Goal: Transaction & Acquisition: Purchase product/service

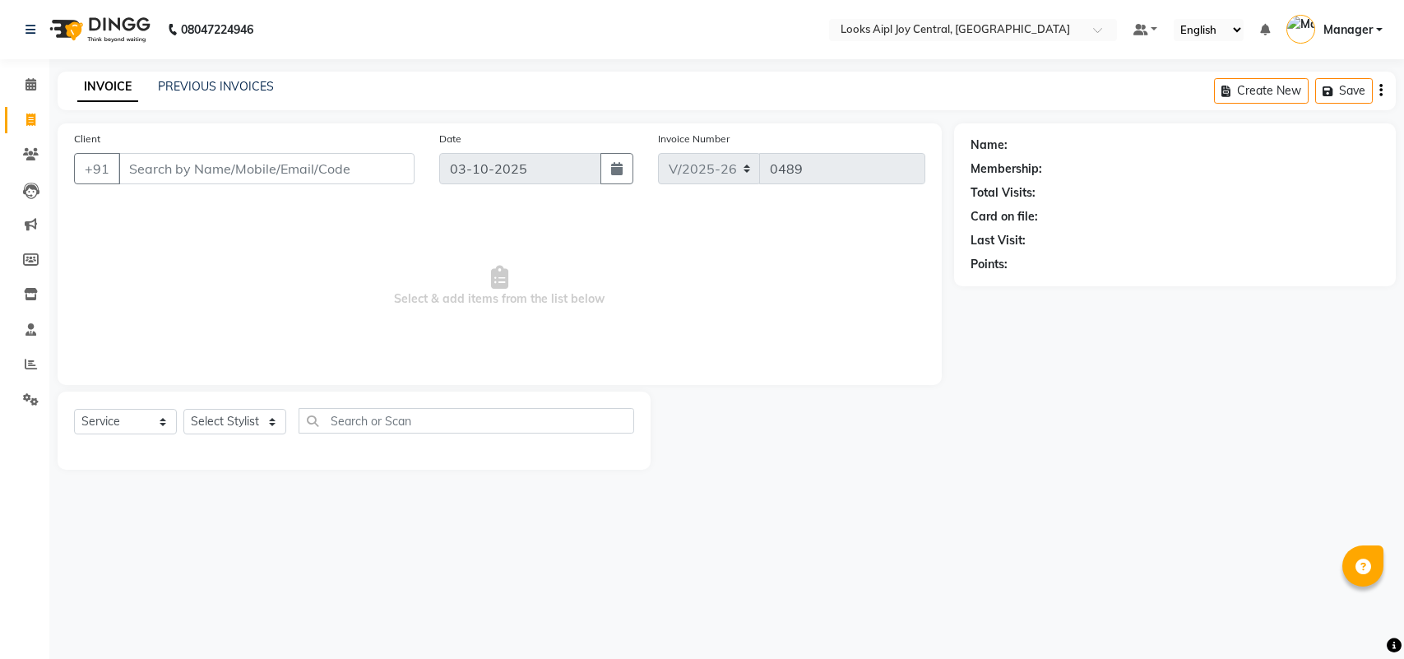
select select "6032"
select select "service"
click at [211, 169] on input "Client" at bounding box center [266, 168] width 296 height 31
type input "830830227"
click at [387, 165] on span "Add Client" at bounding box center [372, 168] width 65 height 16
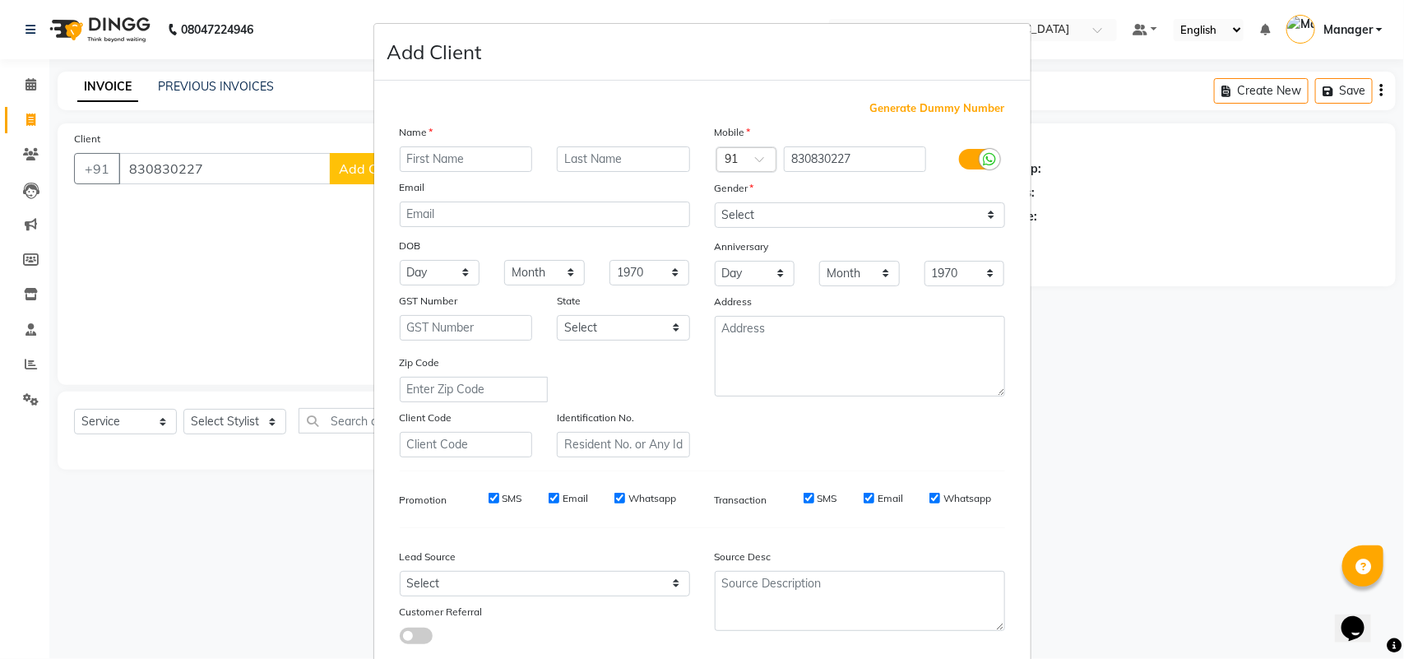
click at [212, 169] on ngb-modal-window "Add Client Generate Dummy Number Name Email DOB Day 01 02 03 04 05 06 07 08 09 …" at bounding box center [702, 329] width 1404 height 659
click at [273, 204] on ngb-modal-window "Add Client Generate Dummy Number Name Email DOB Day 01 02 03 04 05 06 07 08 09 …" at bounding box center [702, 329] width 1404 height 659
click at [868, 159] on input "830830227" at bounding box center [855, 159] width 142 height 26
click at [827, 163] on input "830830227" at bounding box center [855, 159] width 142 height 26
type input "8308304227"
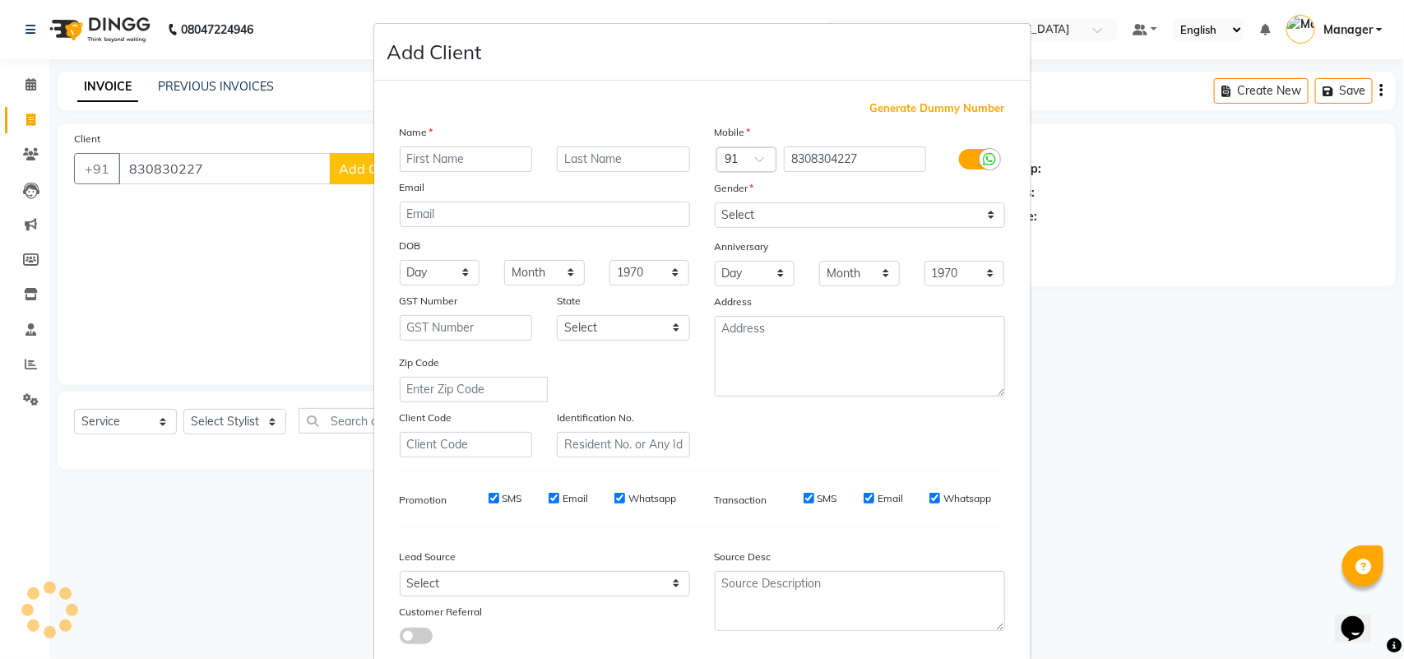
click at [177, 166] on ngb-modal-window "Add Client Generate Dummy Number Name Email DOB Day 01 02 03 04 05 06 07 08 09 …" at bounding box center [702, 329] width 1404 height 659
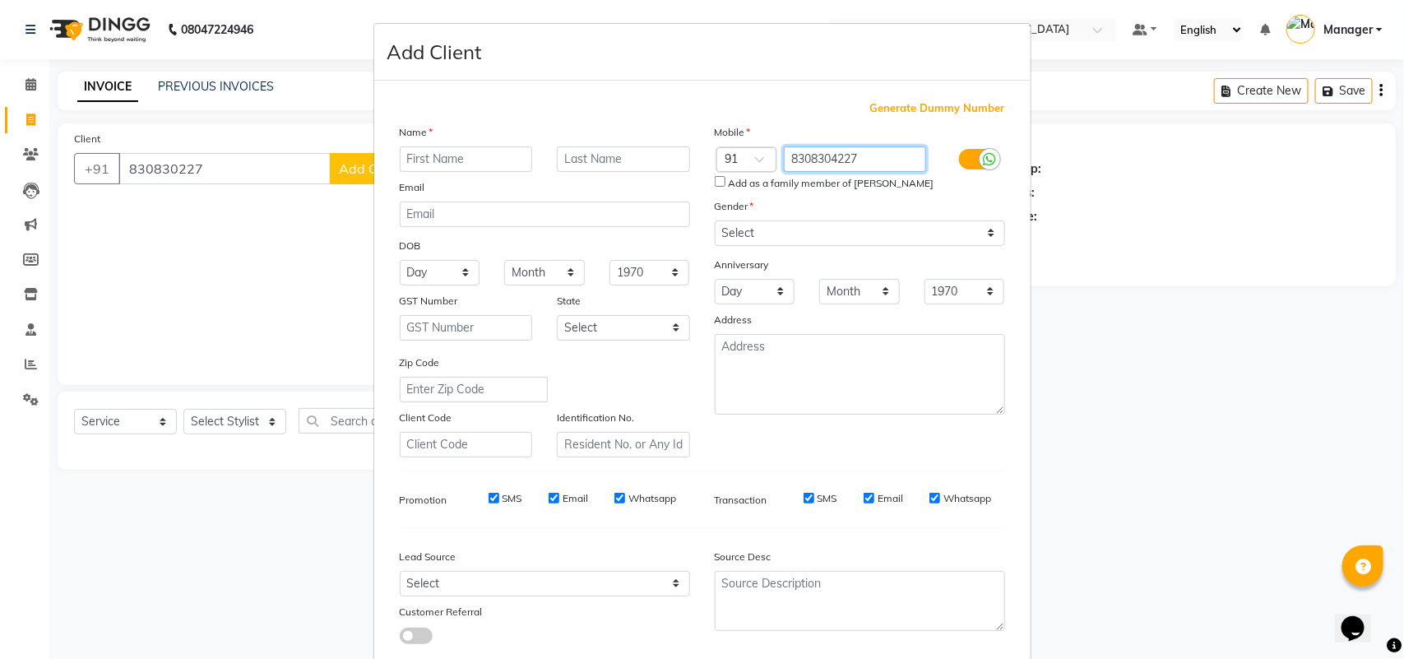
click at [865, 150] on input "8308304227" at bounding box center [855, 159] width 142 height 26
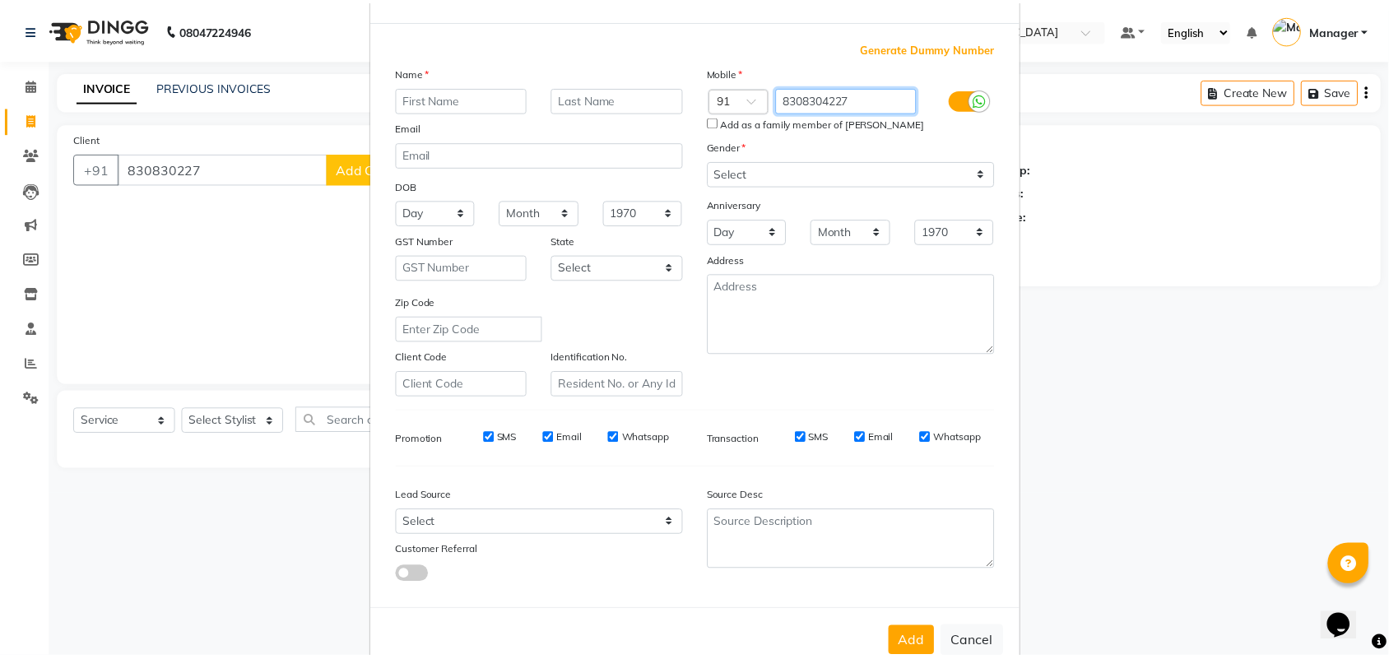
scroll to position [95, 0]
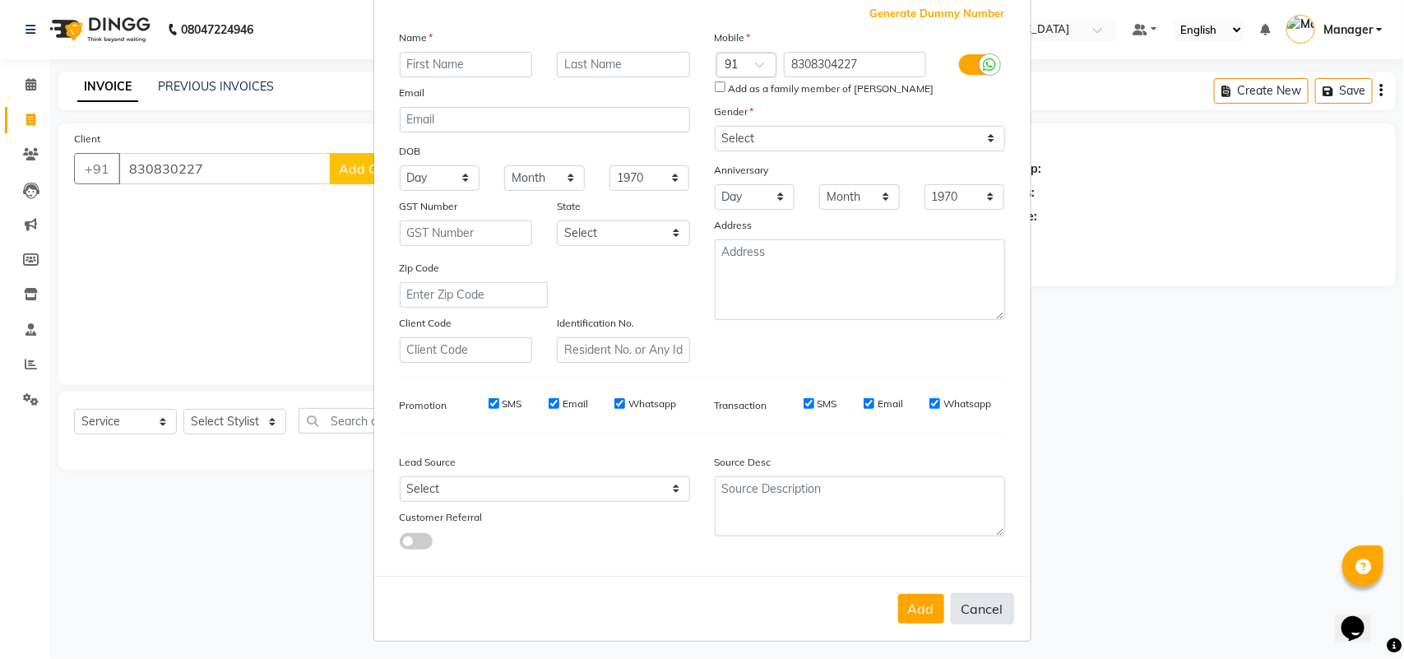
click at [951, 602] on button "Cancel" at bounding box center [982, 608] width 63 height 31
select select
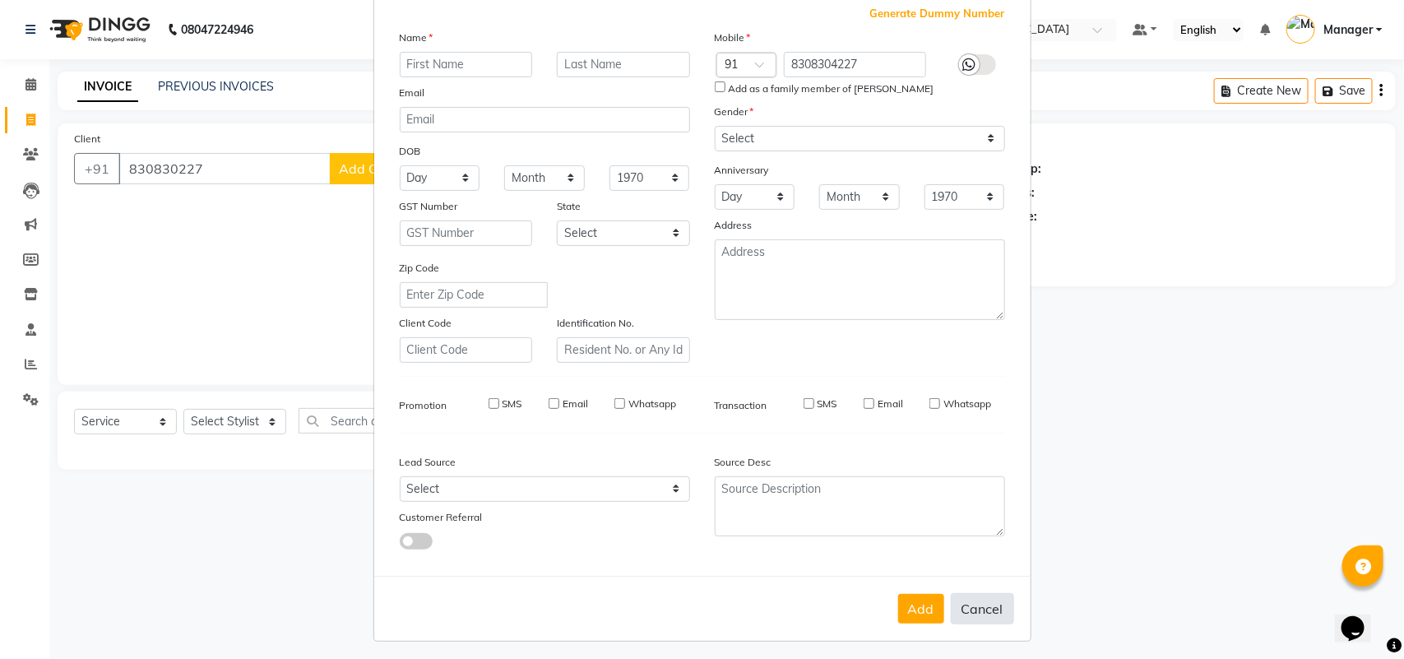
select select
checkbox input "false"
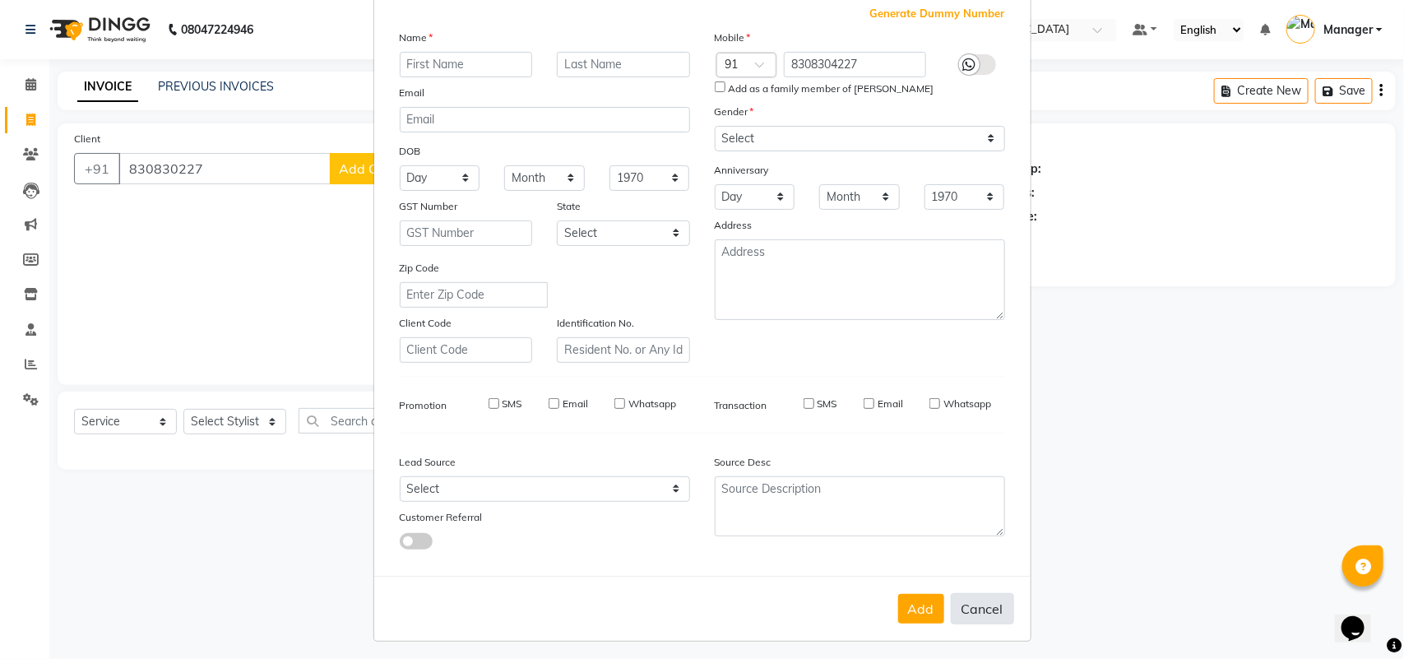
checkbox input "false"
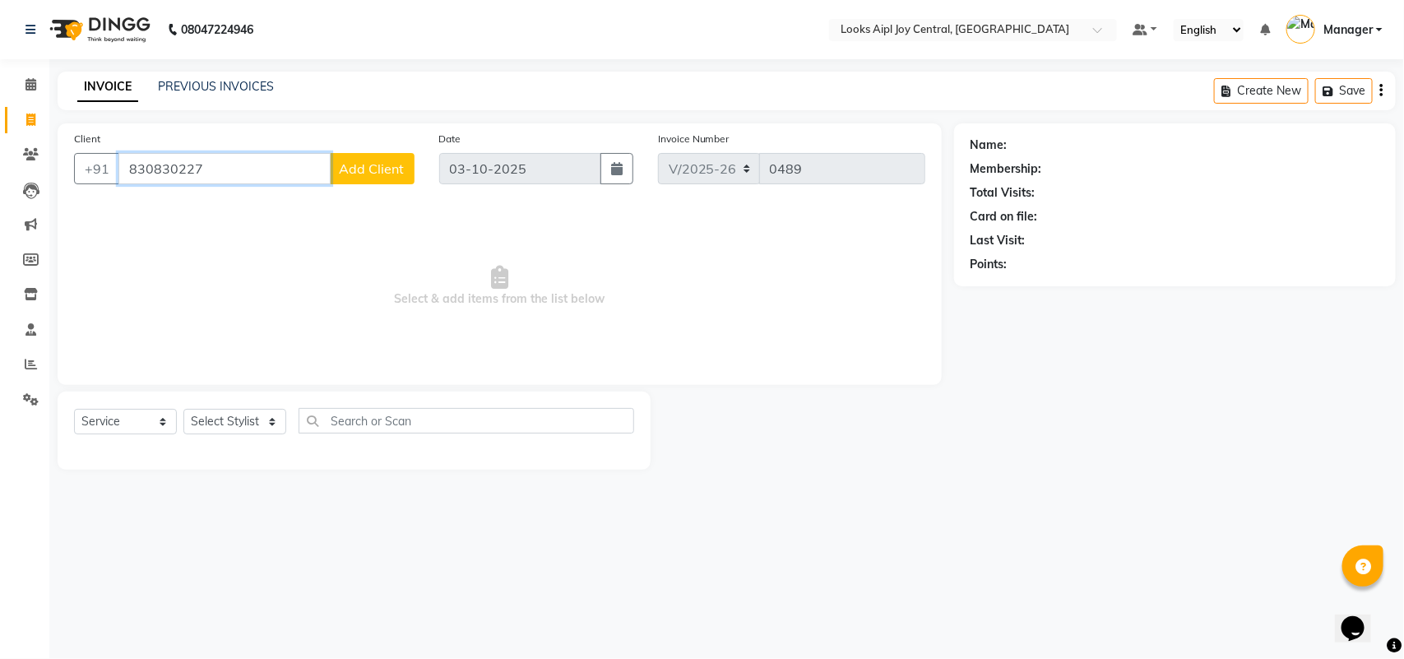
click at [211, 159] on input "830830227" at bounding box center [224, 168] width 212 height 31
paste input "4"
type input "8308304227"
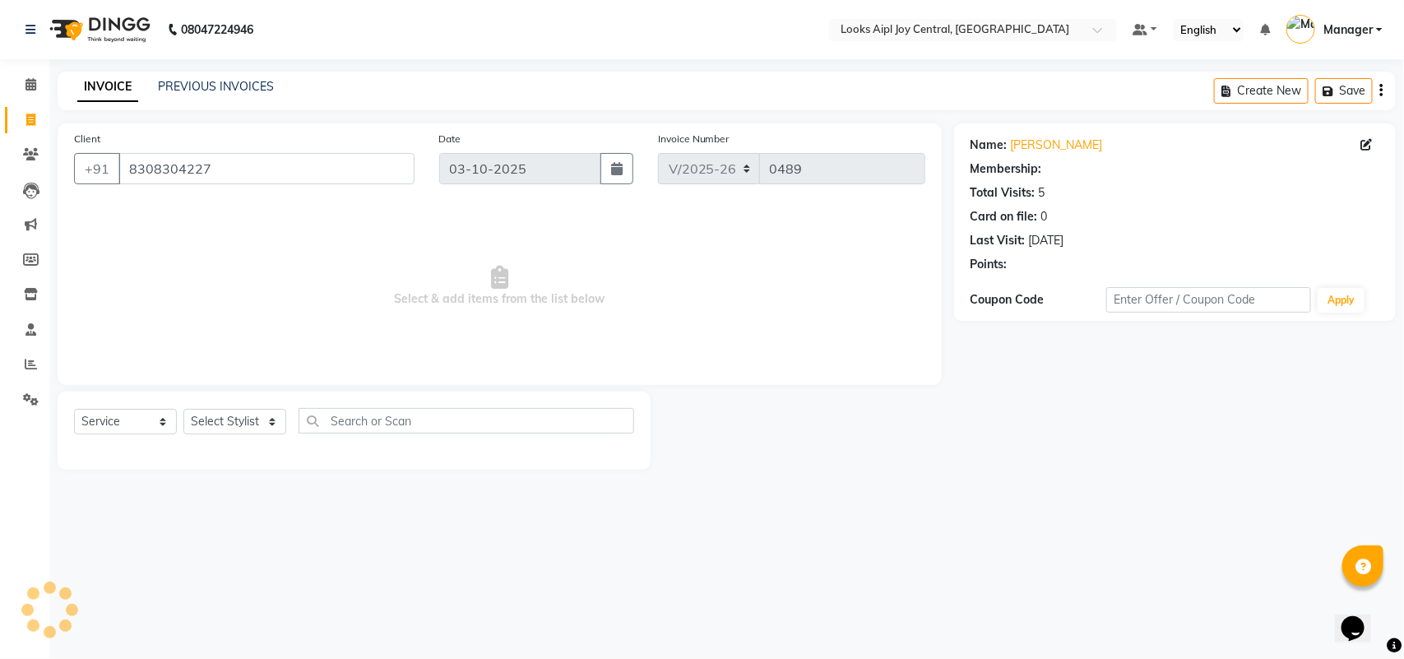
select select "1: Object"
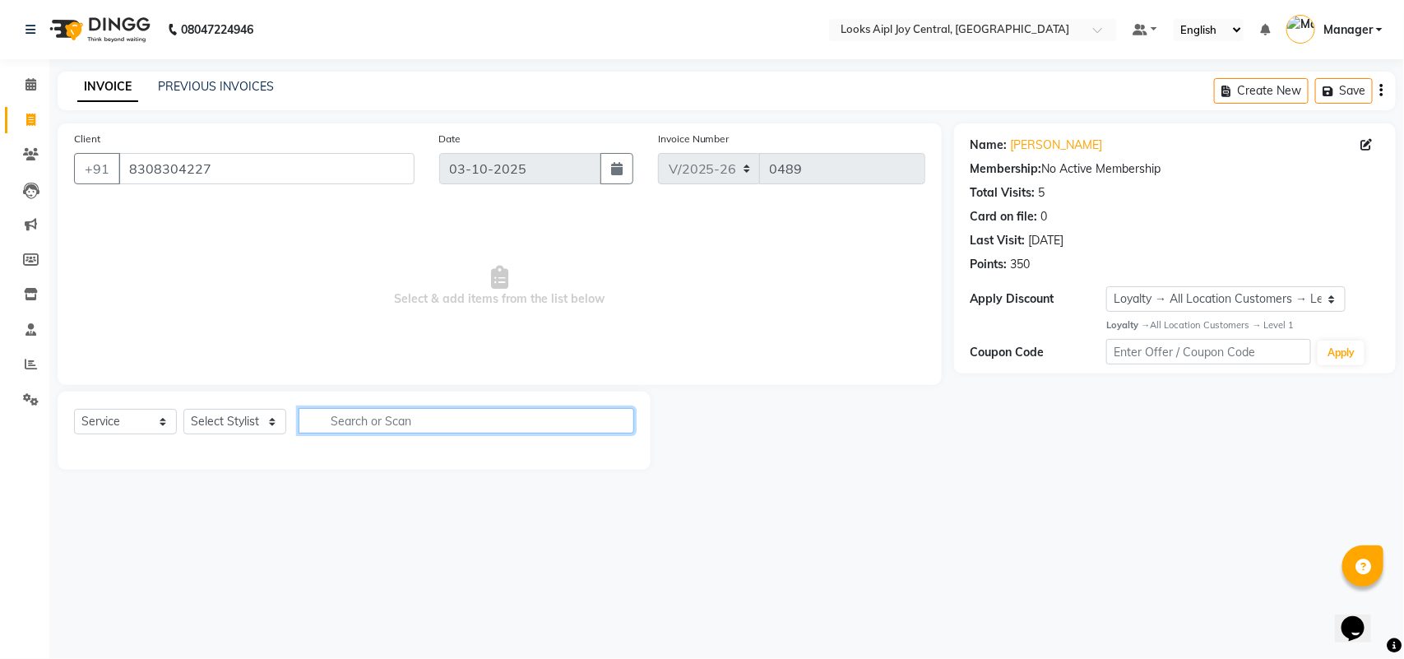
click at [383, 420] on input "text" at bounding box center [467, 421] width 336 height 26
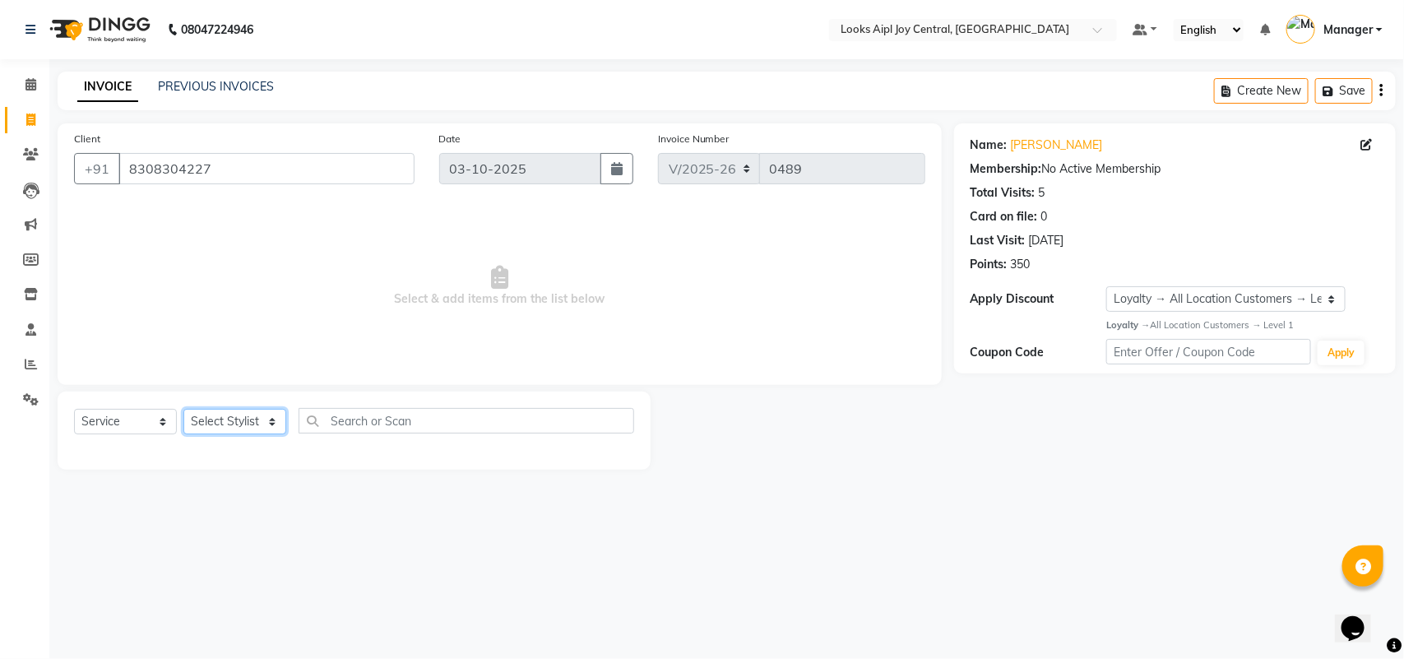
click at [235, 426] on select "Select Stylist [PERSON_NAME] [PERSON_NAME] Counter Deepak_pdct [PERSON_NAME] [P…" at bounding box center [234, 422] width 103 height 26
select select "92844"
click at [183, 409] on select "Select Stylist [PERSON_NAME] [PERSON_NAME] Counter Deepak_pdct [PERSON_NAME] [P…" at bounding box center [234, 422] width 103 height 26
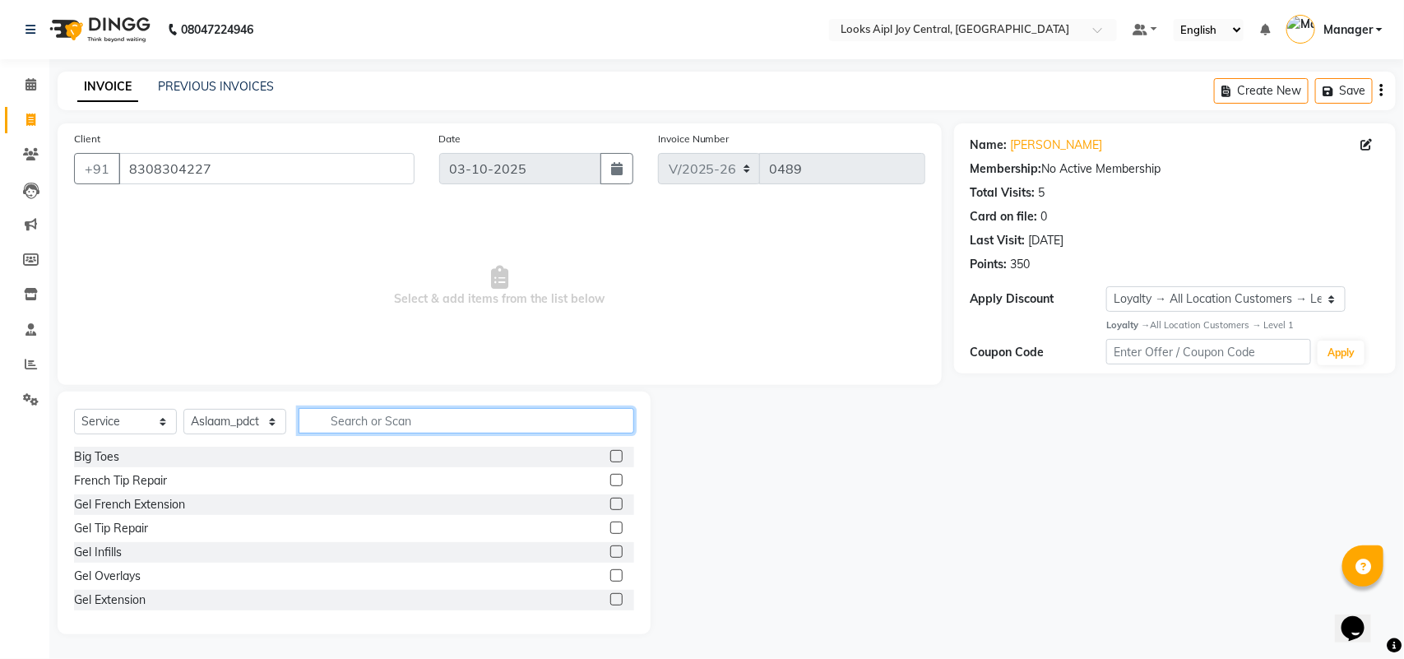
click at [393, 410] on input "text" at bounding box center [467, 421] width 336 height 26
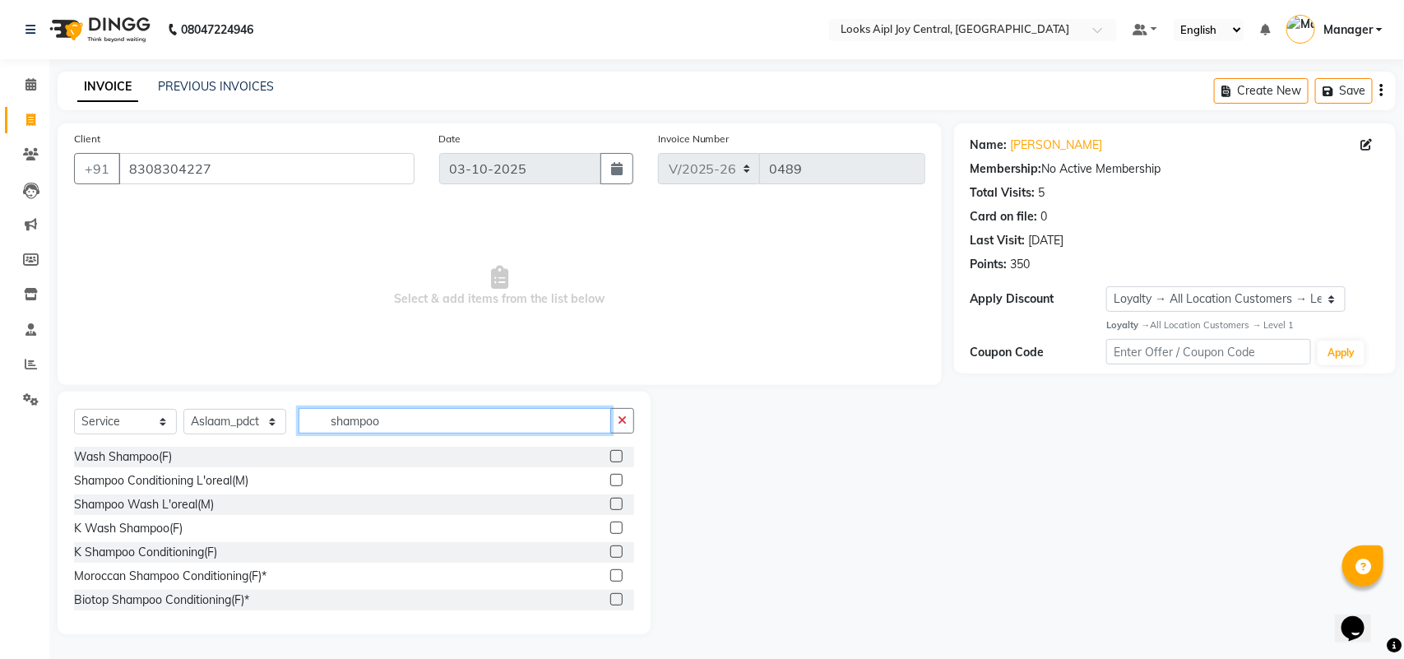
type input "shampoo"
click at [610, 547] on label at bounding box center [616, 551] width 12 height 12
click at [610, 547] on input "checkbox" at bounding box center [615, 552] width 11 height 11
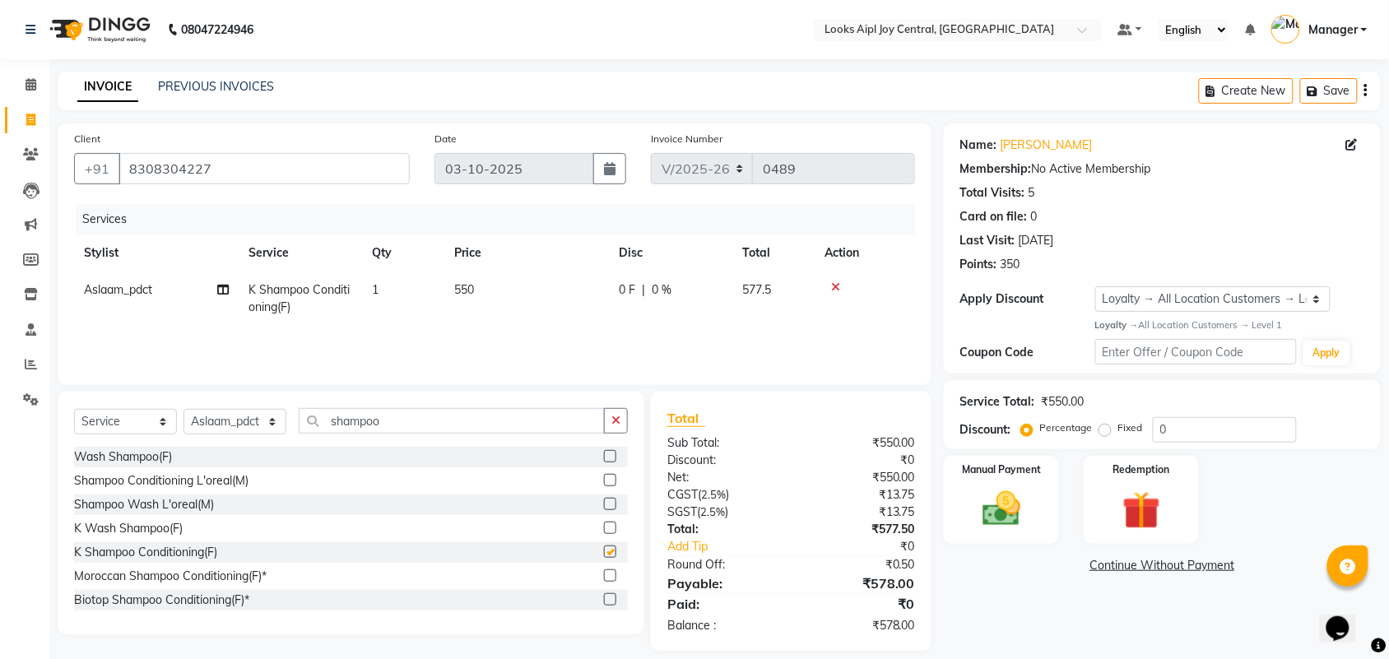
checkbox input "false"
click at [469, 278] on td "550" at bounding box center [526, 298] width 165 height 54
select select "92844"
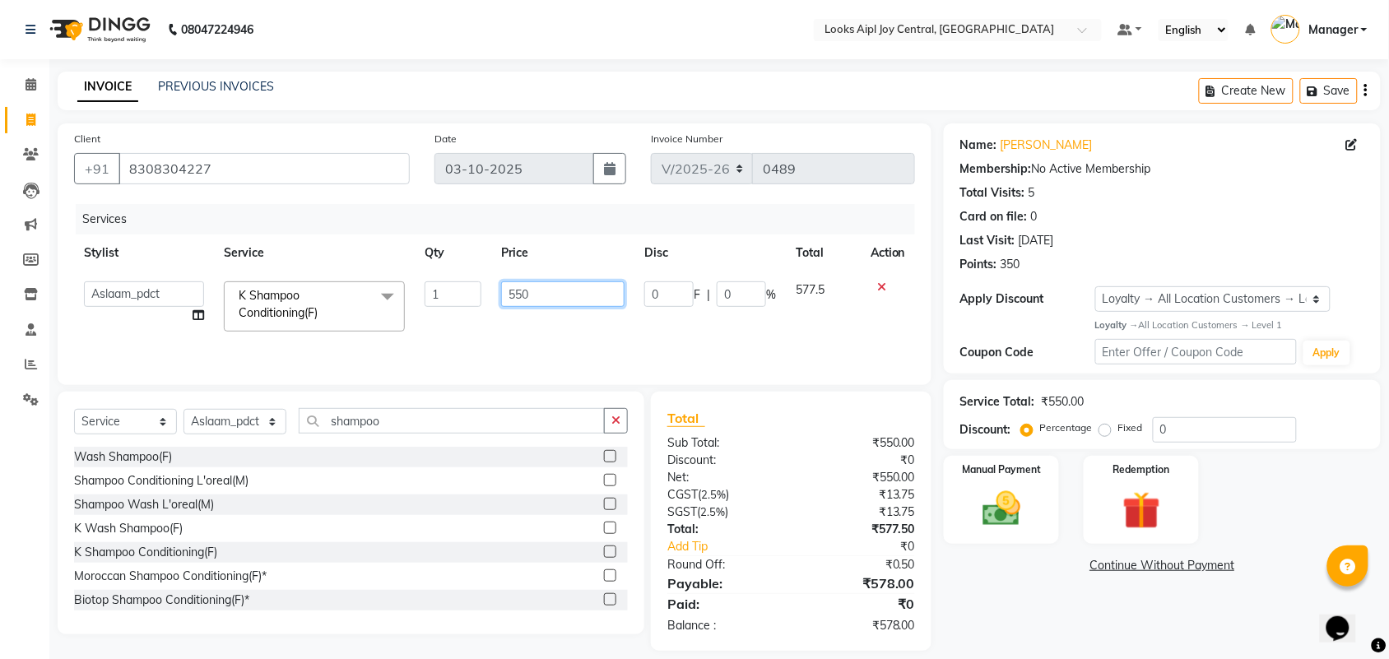
drag, startPoint x: 545, startPoint y: 297, endPoint x: 488, endPoint y: 296, distance: 57.6
click at [488, 296] on tr "Amit Anand Anish Anish Aslaam Aslaam_pdct Counter Deepak_pdct Dheeraj_pdct Dhee…" at bounding box center [494, 306] width 841 height 70
click at [883, 282] on div at bounding box center [887, 287] width 35 height 12
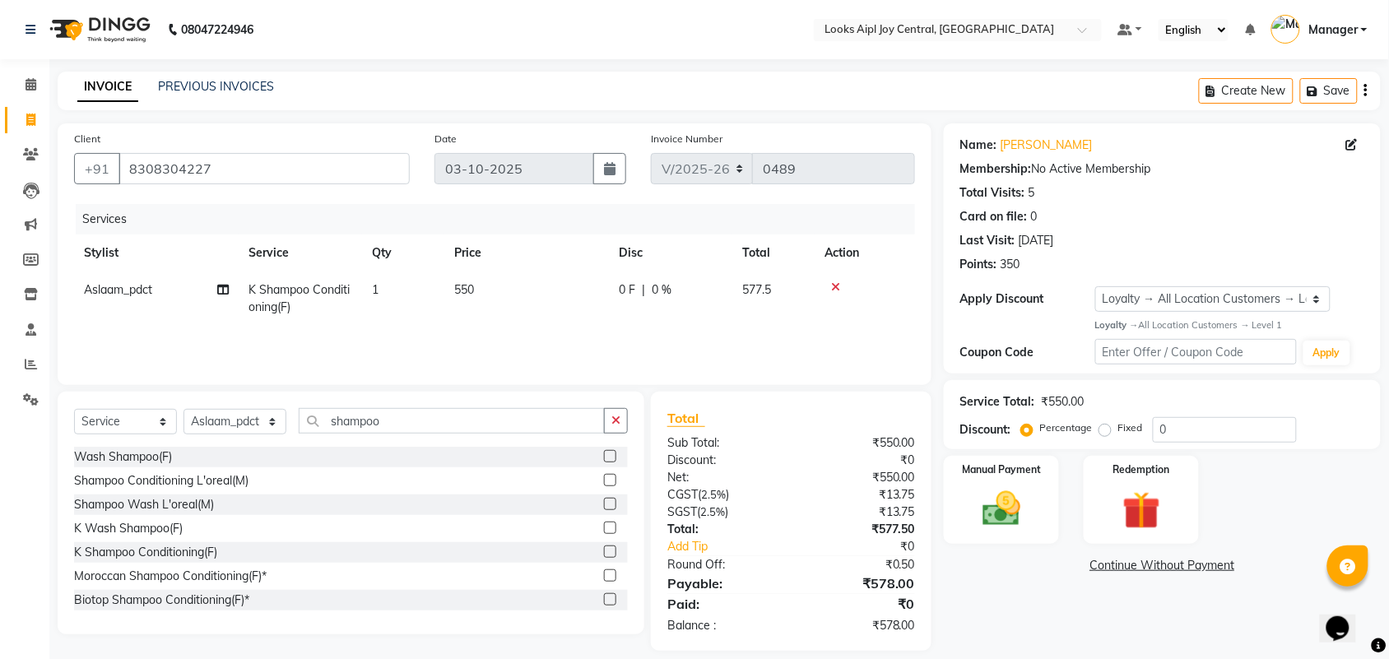
click at [604, 481] on label at bounding box center [610, 480] width 12 height 12
click at [604, 481] on input "checkbox" at bounding box center [609, 480] width 11 height 11
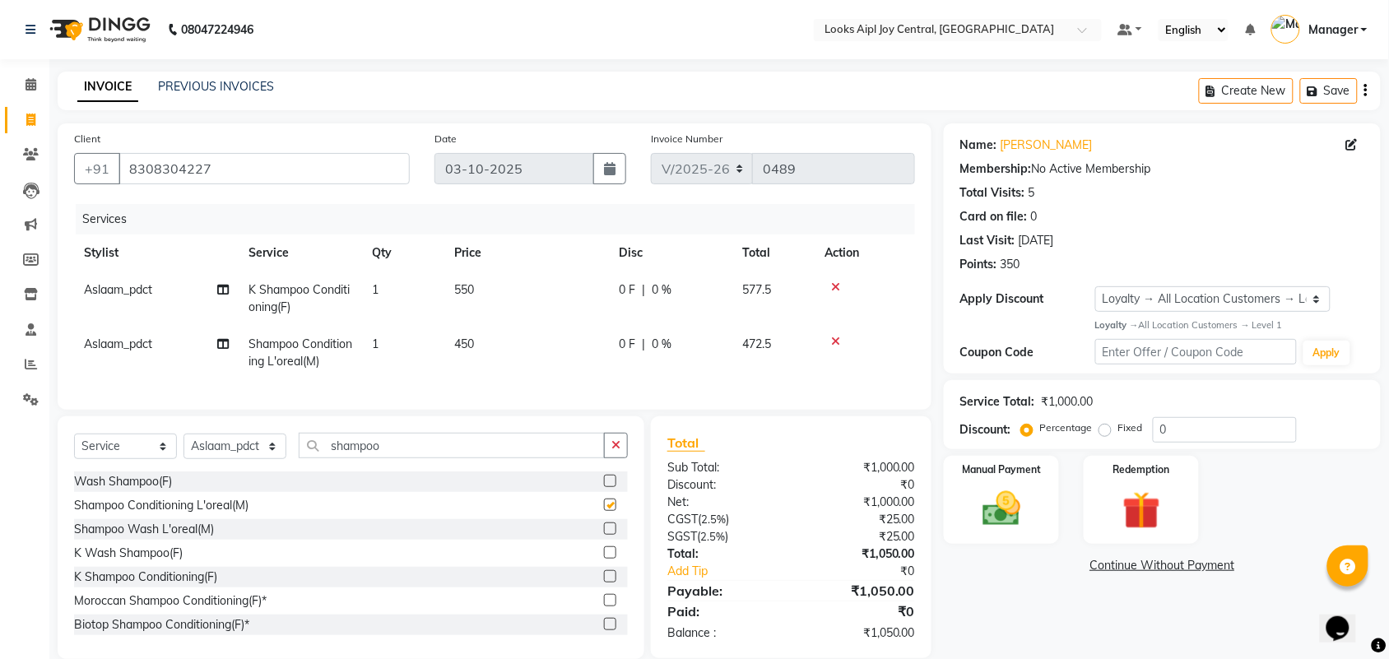
checkbox input "false"
click at [828, 284] on div at bounding box center [864, 287] width 81 height 12
click at [837, 281] on icon at bounding box center [835, 287] width 9 height 12
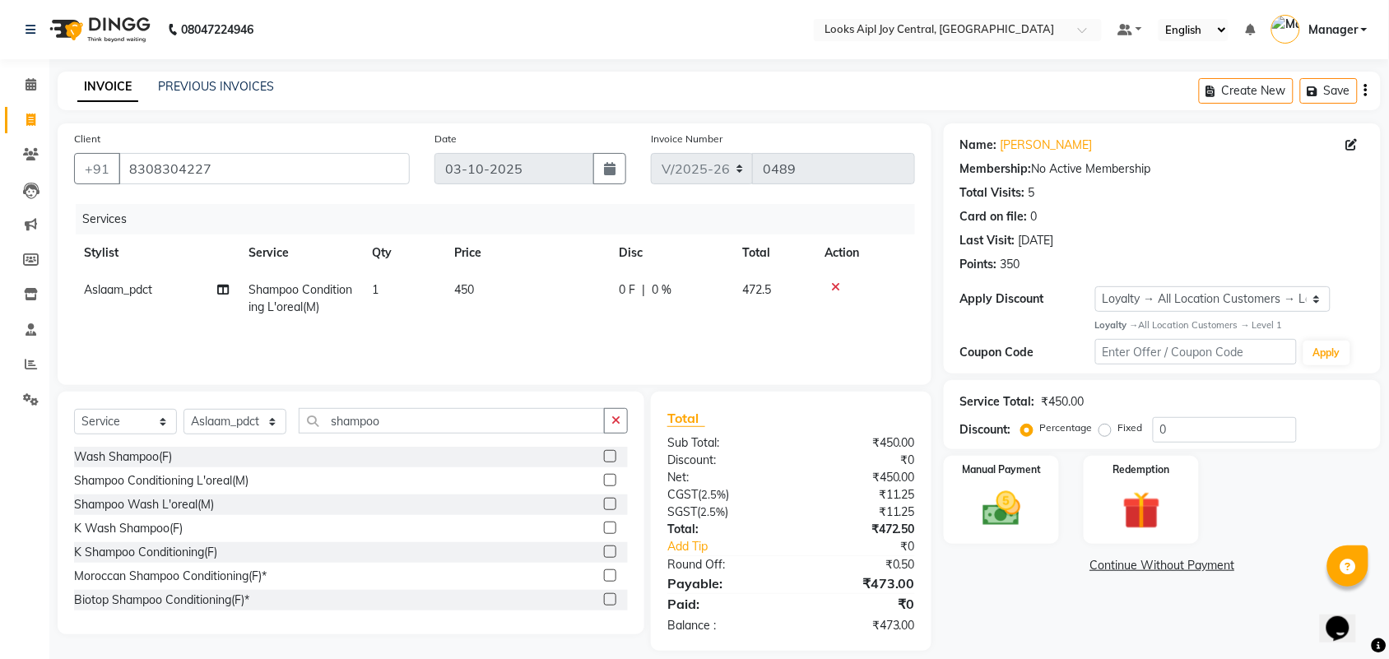
click at [463, 296] on span "450" at bounding box center [464, 289] width 20 height 15
select select "92844"
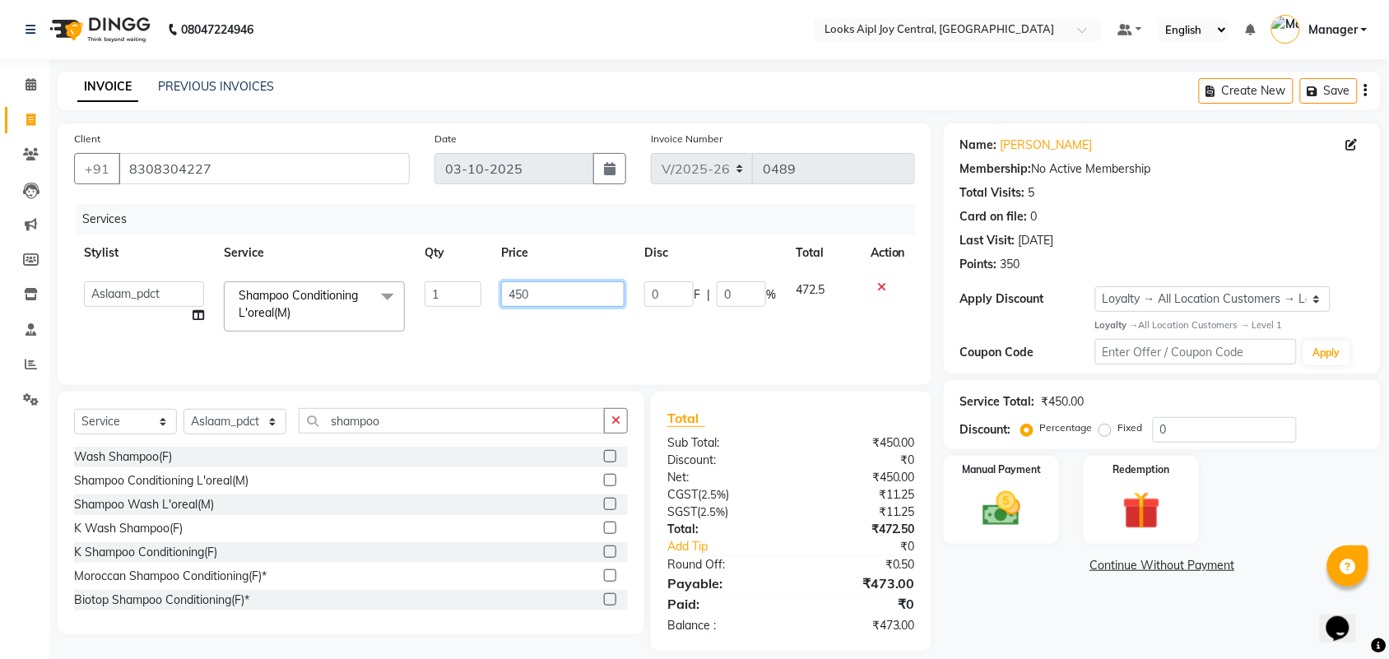
drag, startPoint x: 531, startPoint y: 299, endPoint x: 512, endPoint y: 295, distance: 19.4
click at [512, 295] on input "450" at bounding box center [562, 294] width 123 height 26
type input "400"
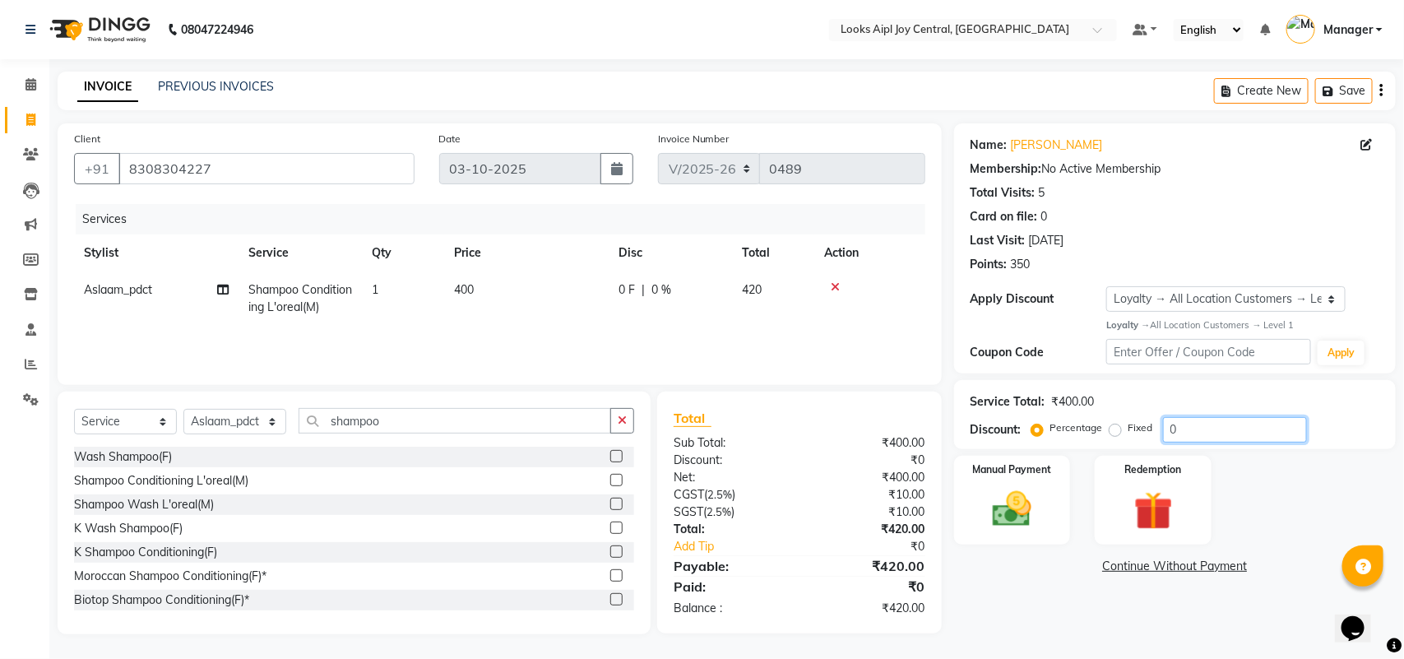
drag, startPoint x: 1191, startPoint y: 426, endPoint x: 1145, endPoint y: 433, distance: 46.5
click at [1145, 433] on div "Percentage Fixed 0" at bounding box center [1171, 430] width 272 height 26
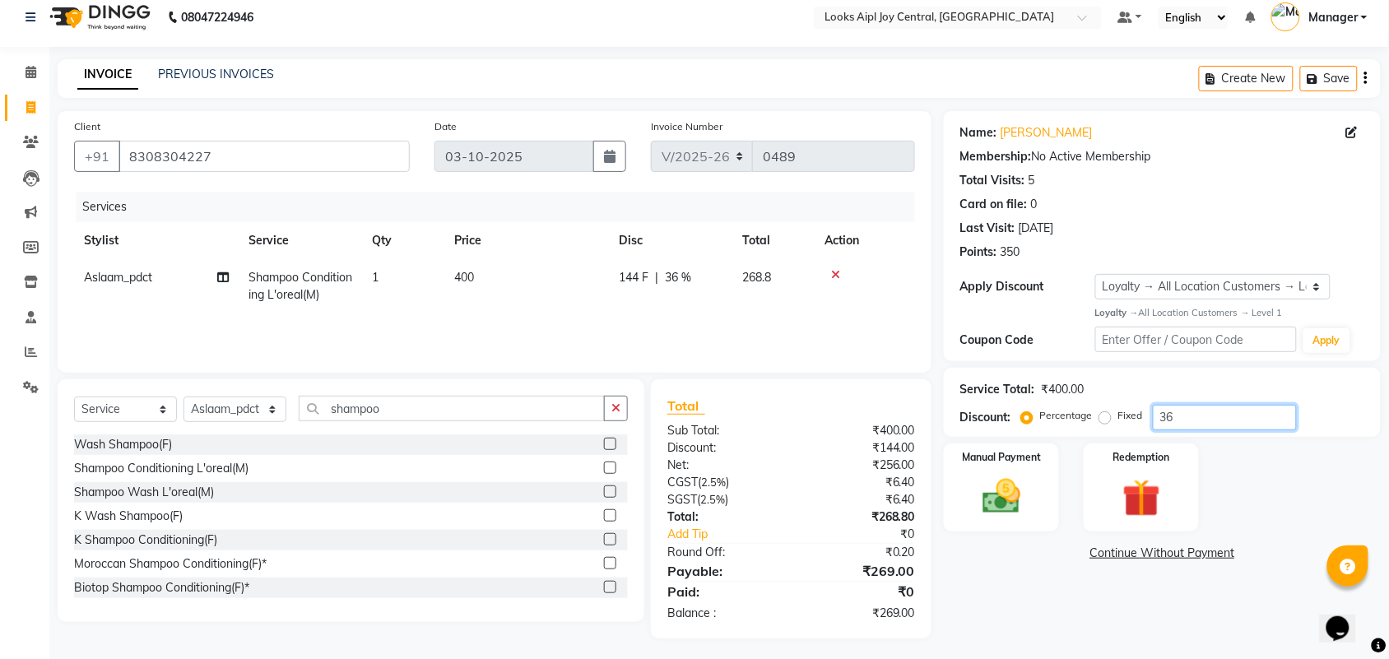
scroll to position [16, 0]
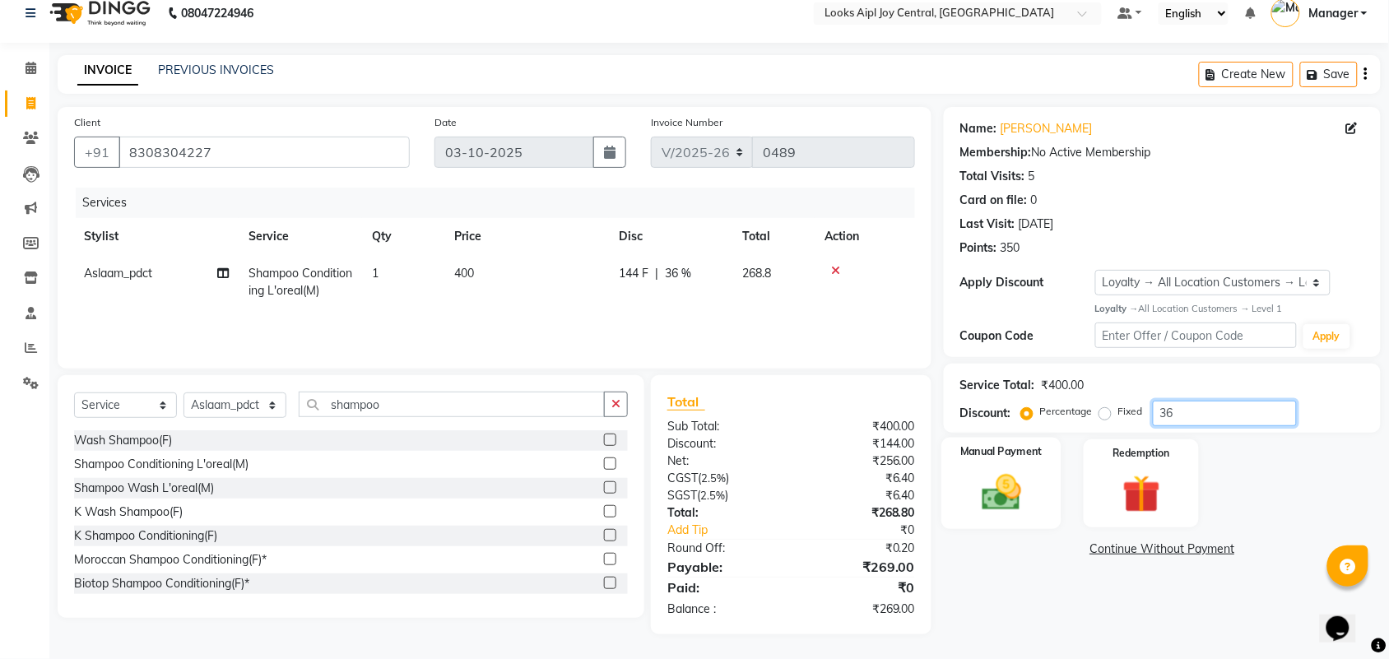
type input "36"
click at [1024, 500] on img at bounding box center [1001, 492] width 64 height 45
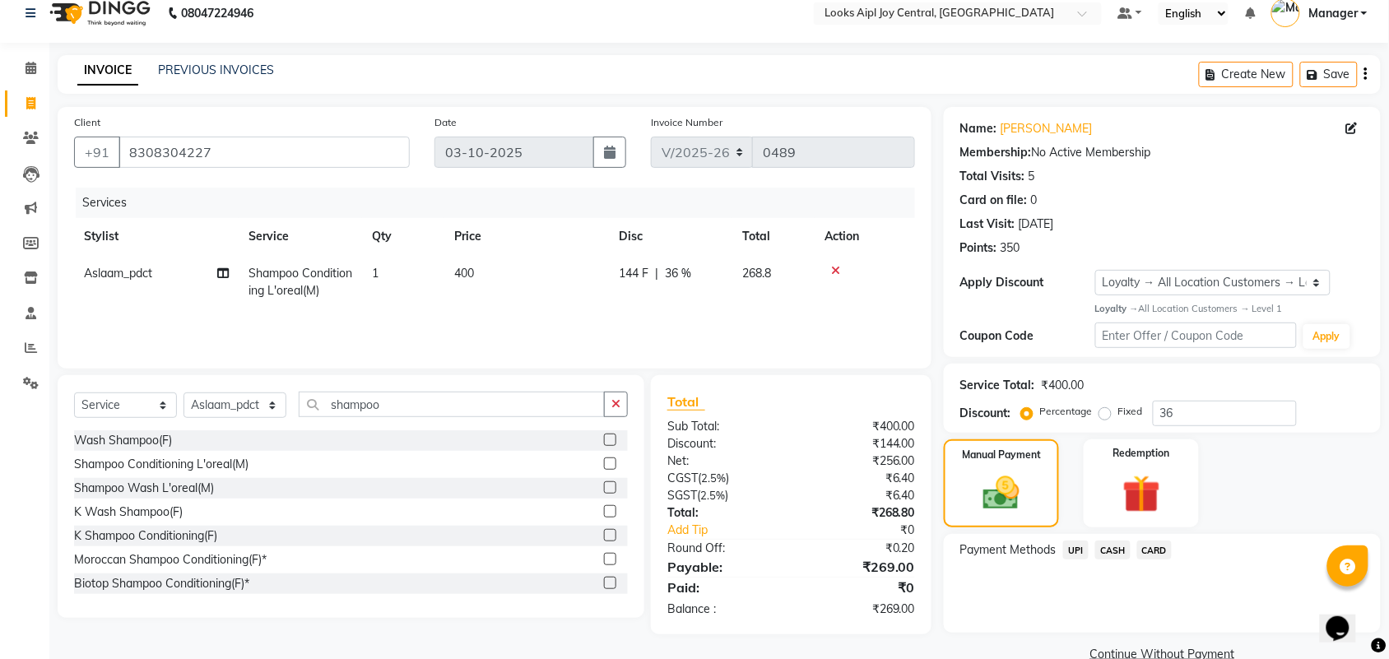
click at [1069, 551] on span "UPI" at bounding box center [1076, 549] width 26 height 19
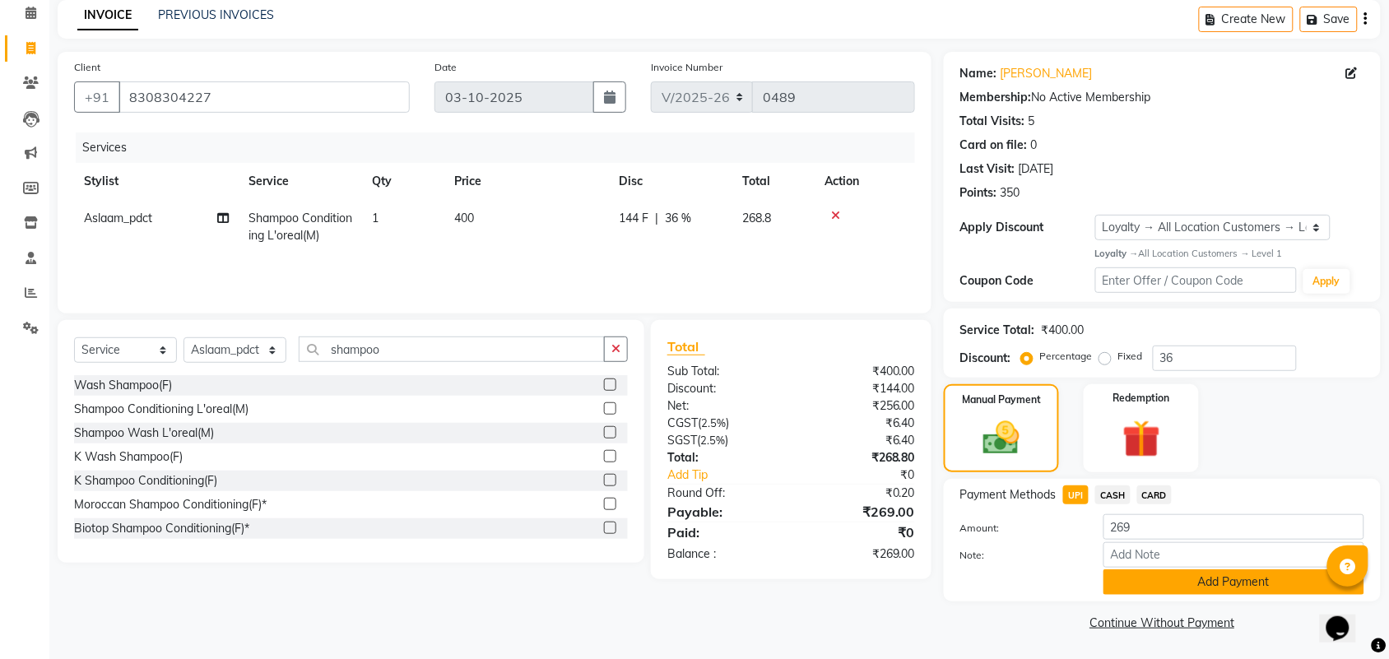
click at [1173, 592] on button "Add Payment" at bounding box center [1233, 582] width 261 height 26
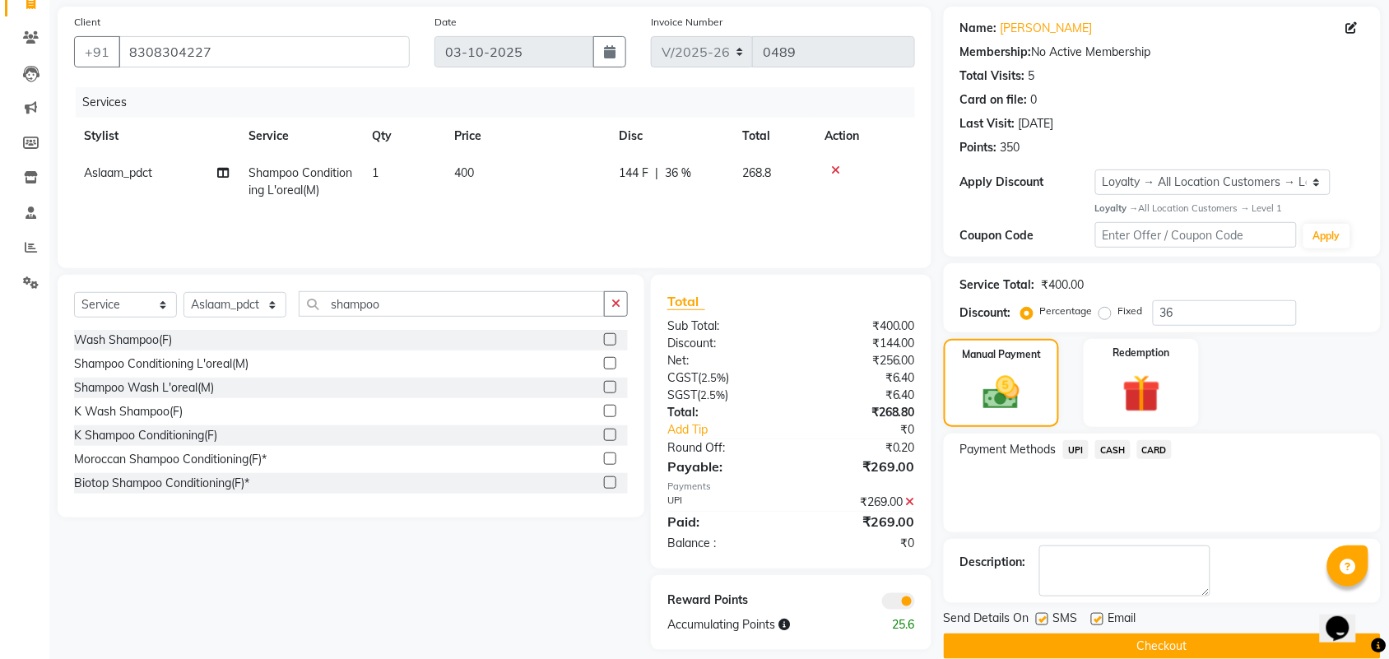
scroll to position [141, 0]
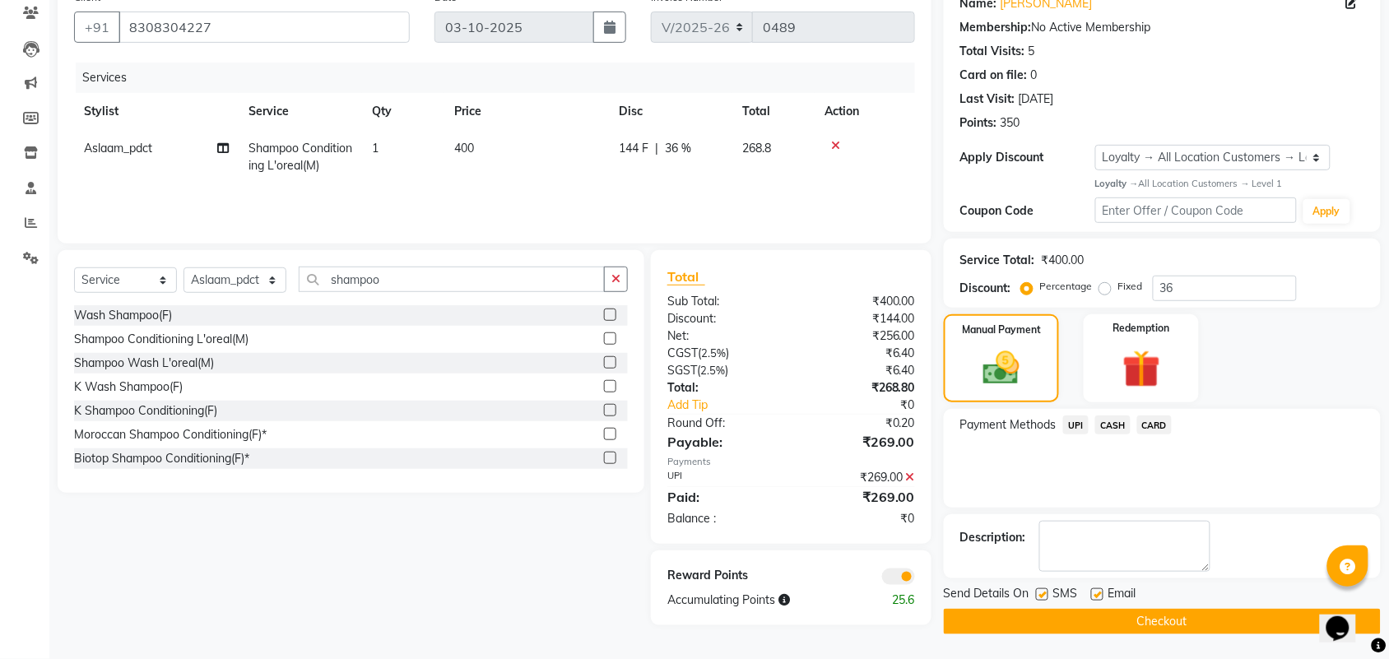
click at [1127, 619] on button "Checkout" at bounding box center [1162, 622] width 437 height 26
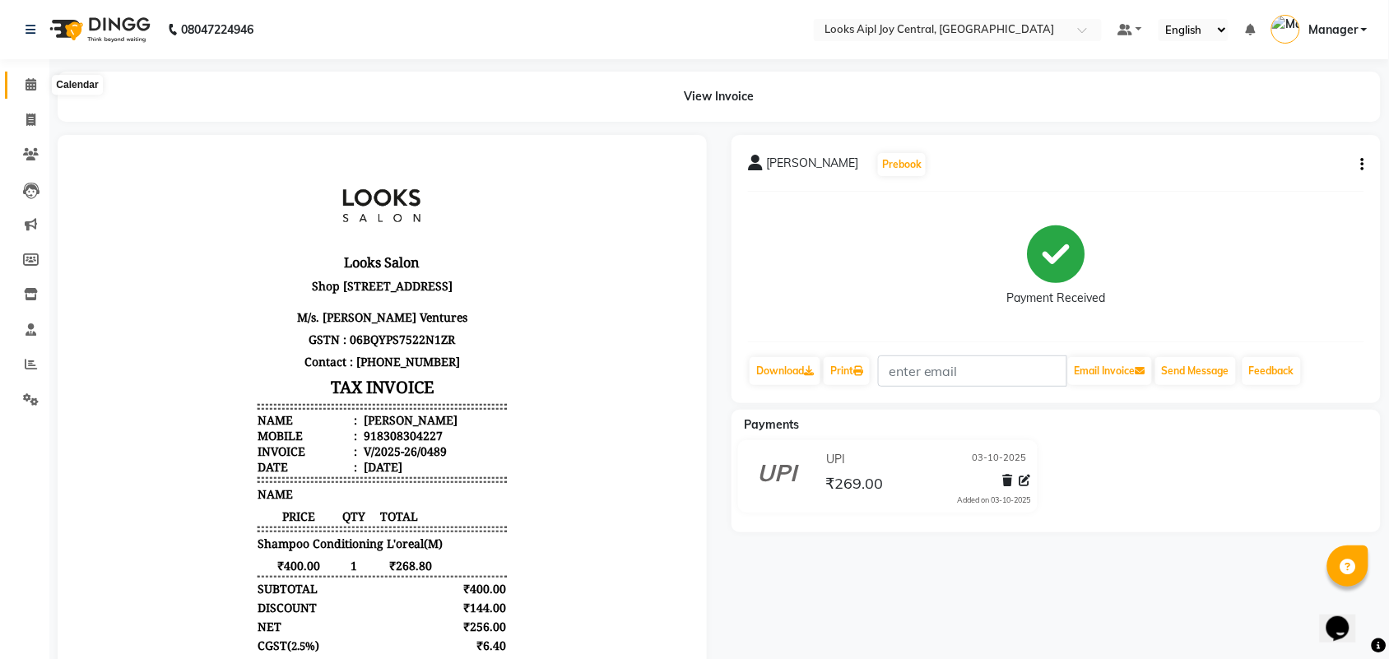
click at [35, 84] on icon at bounding box center [31, 84] width 11 height 12
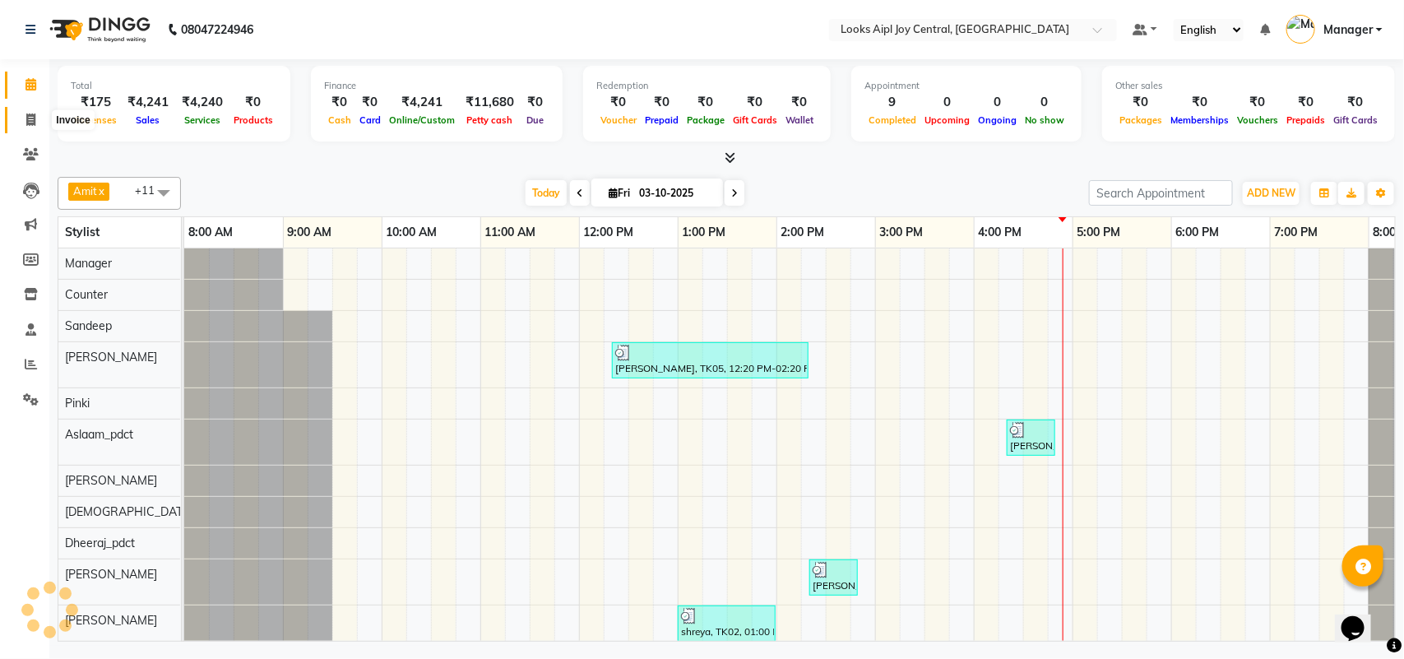
click at [35, 114] on span at bounding box center [30, 120] width 29 height 19
select select "service"
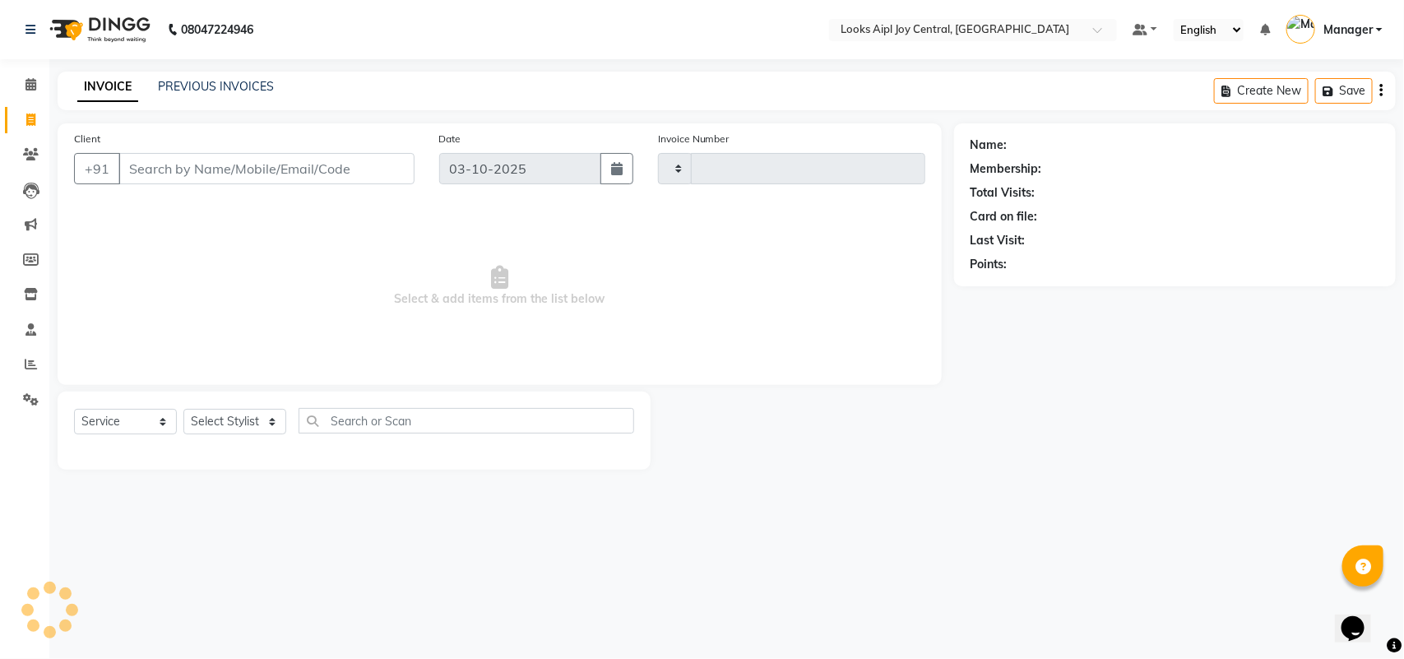
type input "0490"
select select "6032"
click at [25, 367] on icon at bounding box center [31, 364] width 12 height 12
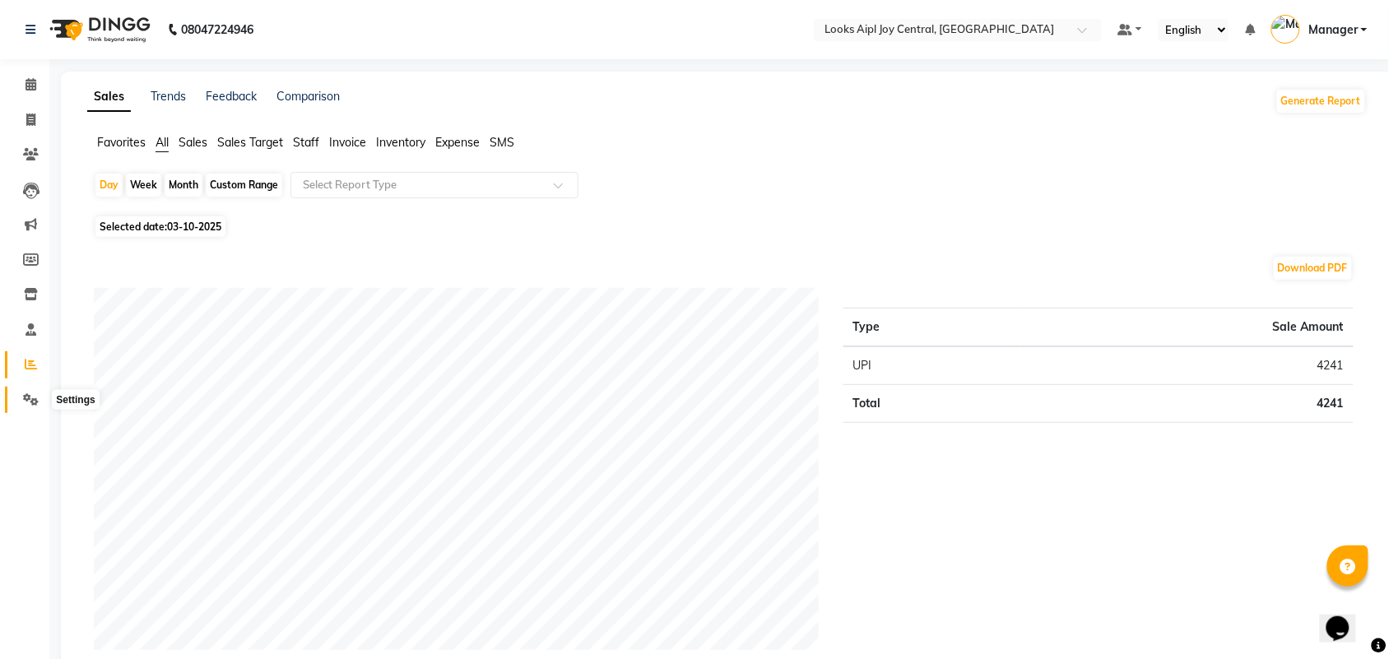
click at [38, 407] on span at bounding box center [30, 400] width 29 height 19
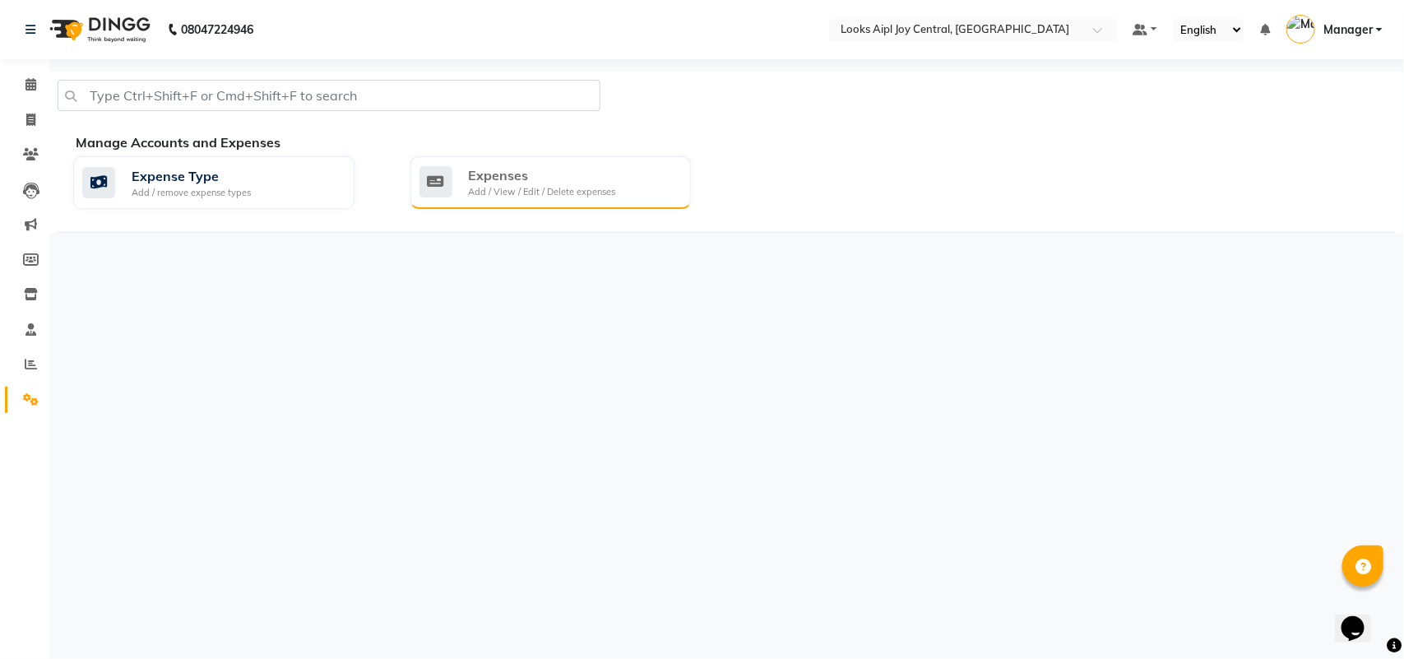
click at [531, 177] on div "Expenses" at bounding box center [542, 175] width 147 height 20
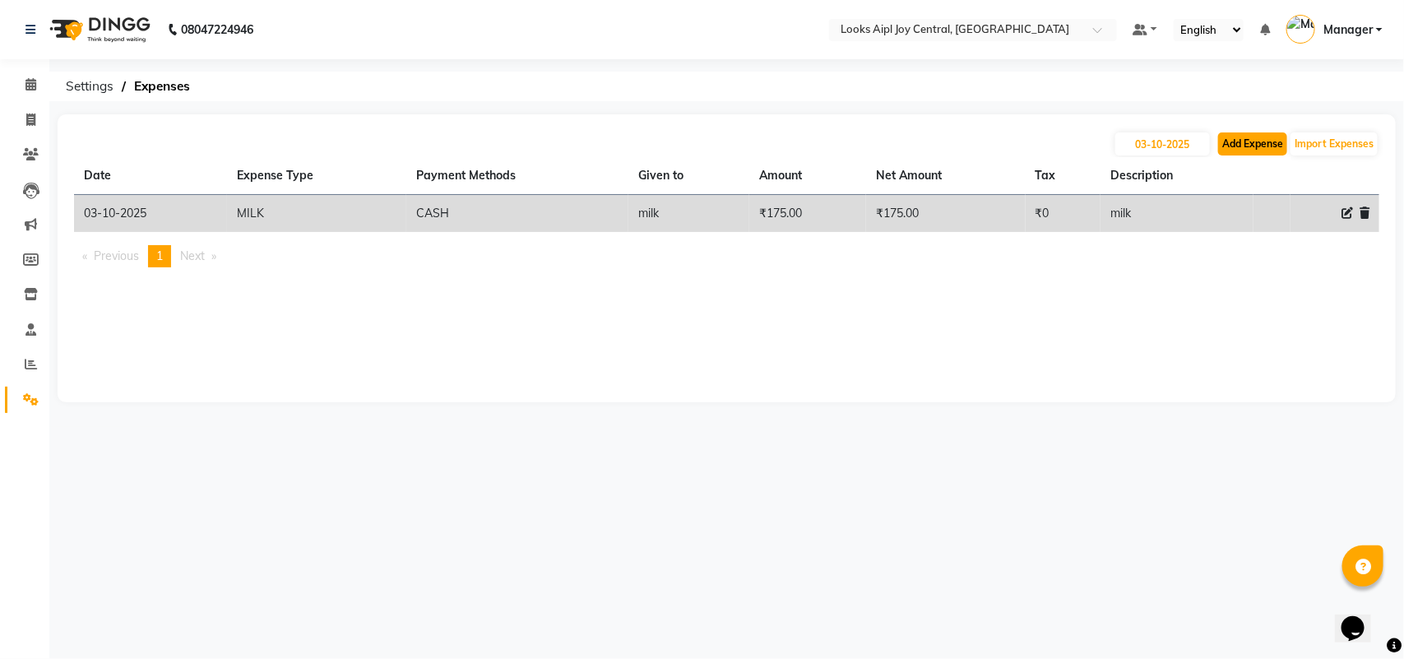
click at [1271, 148] on button "Add Expense" at bounding box center [1252, 143] width 69 height 23
select select "1"
select select "5008"
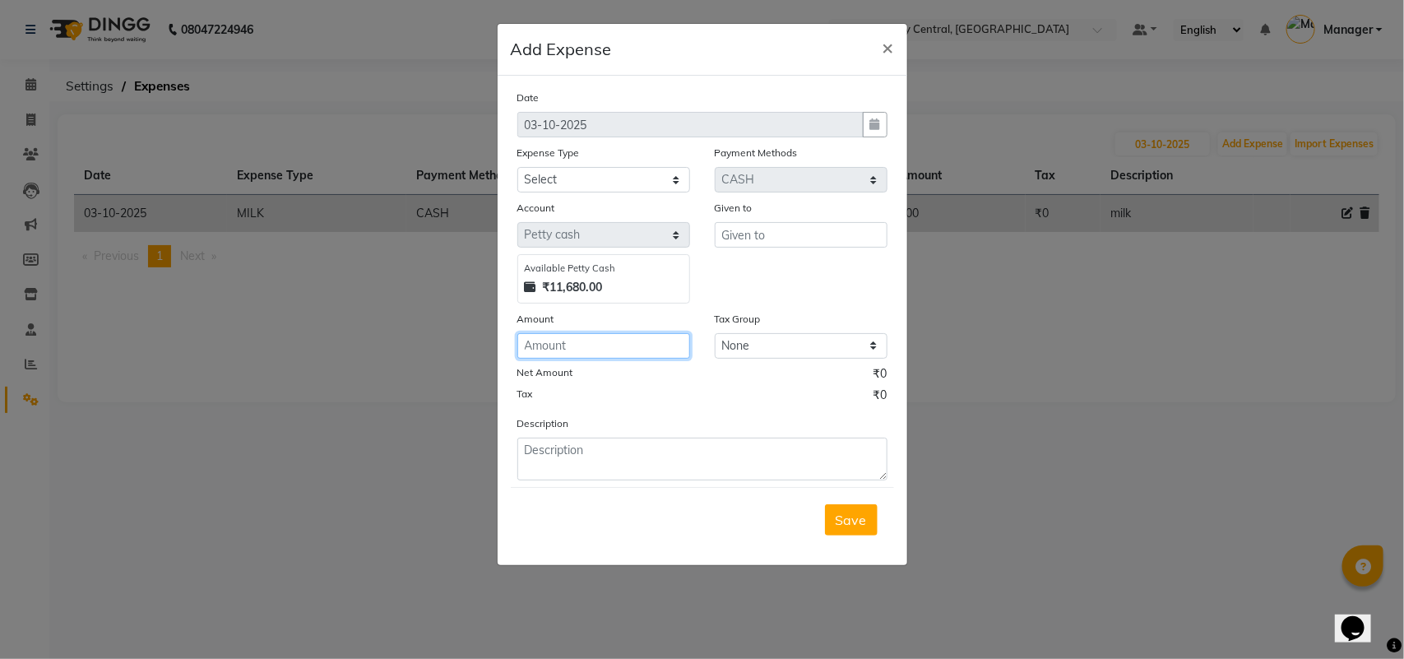
click at [610, 354] on input "number" at bounding box center [603, 346] width 173 height 26
type input "78"
click at [796, 235] on input "text" at bounding box center [801, 235] width 173 height 26
type input "78"
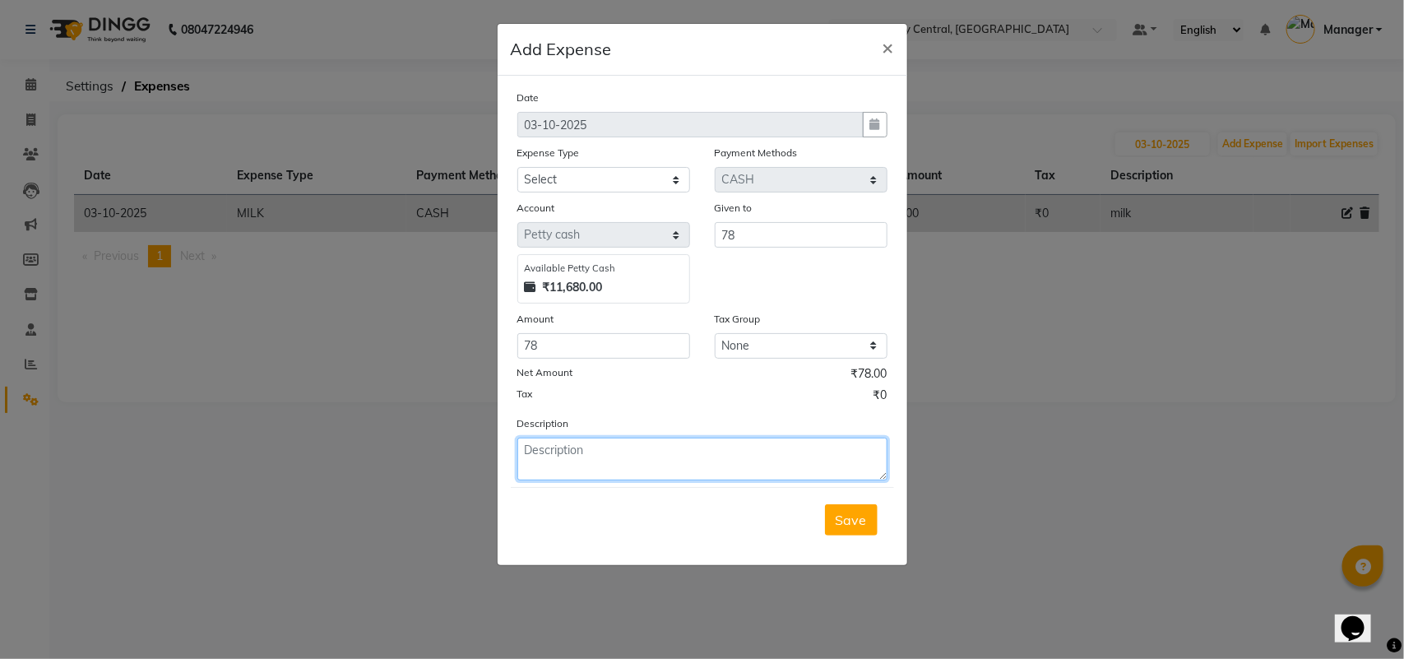
click at [621, 466] on textarea at bounding box center [702, 459] width 370 height 43
type textarea "milk"
click at [856, 521] on span "Save" at bounding box center [851, 520] width 31 height 16
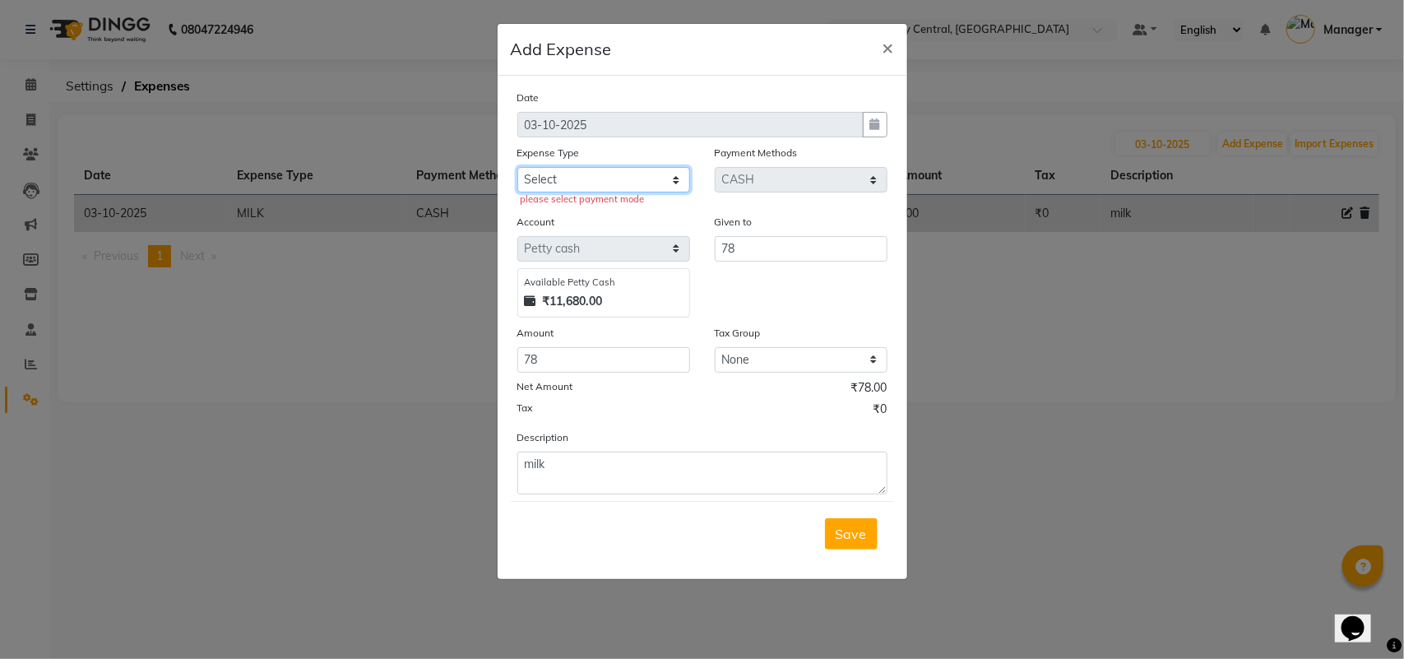
click at [610, 188] on select "Select Accommodation Aesthetics Bank Deposit BLINKIT Cash Handover Client Refun…" at bounding box center [603, 180] width 173 height 26
select select "24890"
click at [517, 167] on select "Select Accommodation Aesthetics Bank Deposit BLINKIT Cash Handover Client Refun…" at bounding box center [603, 180] width 173 height 26
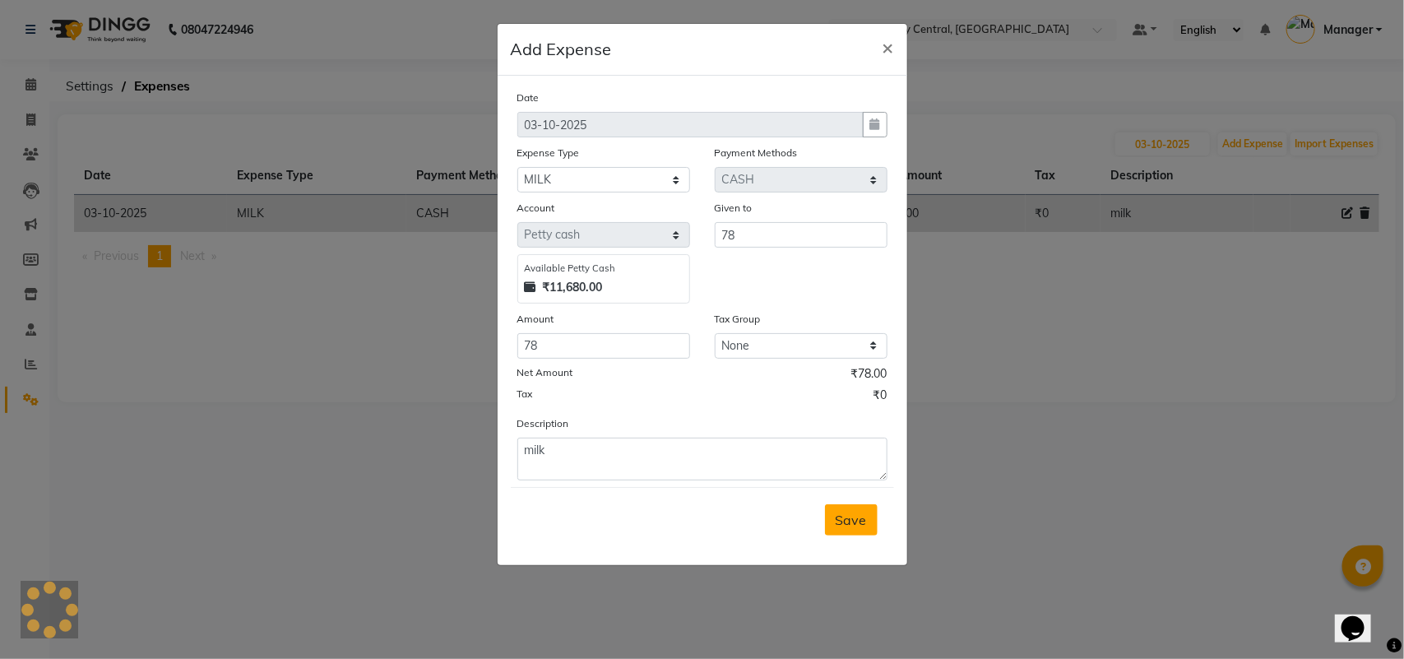
click at [870, 512] on button "Save" at bounding box center [851, 519] width 53 height 31
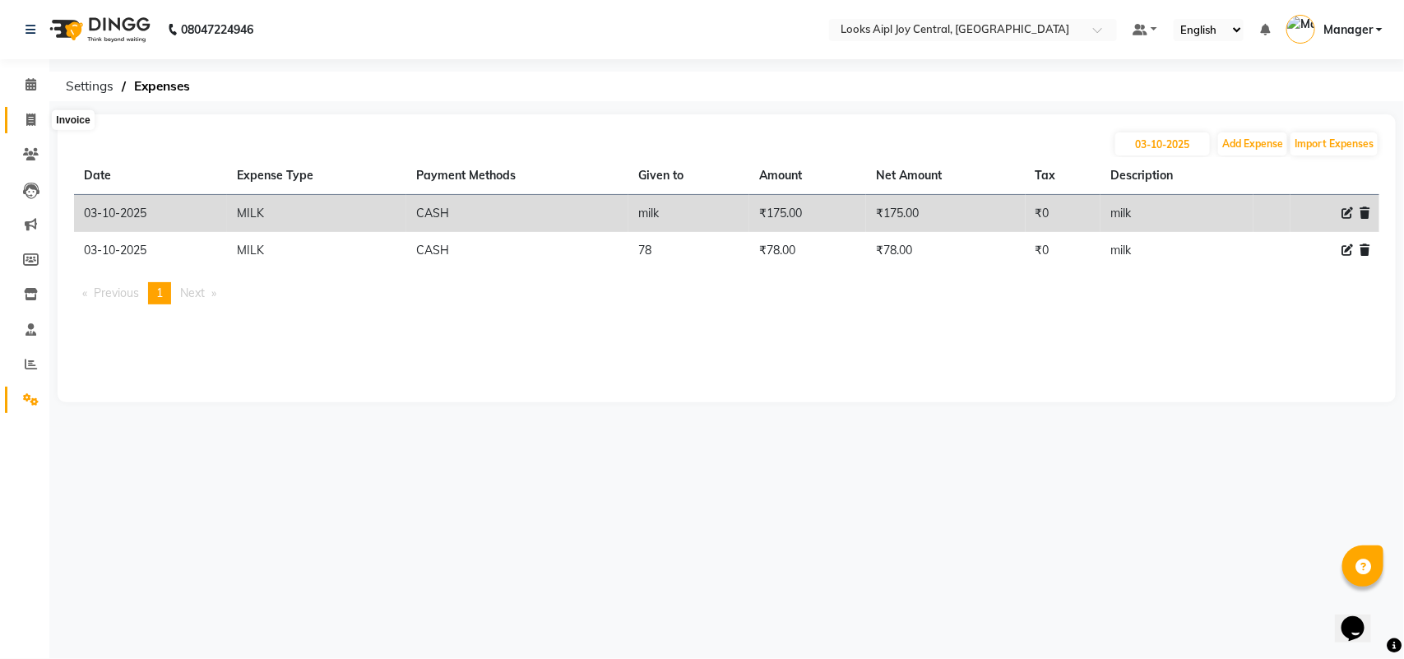
click at [25, 122] on span at bounding box center [30, 120] width 29 height 19
select select "6032"
select select "service"
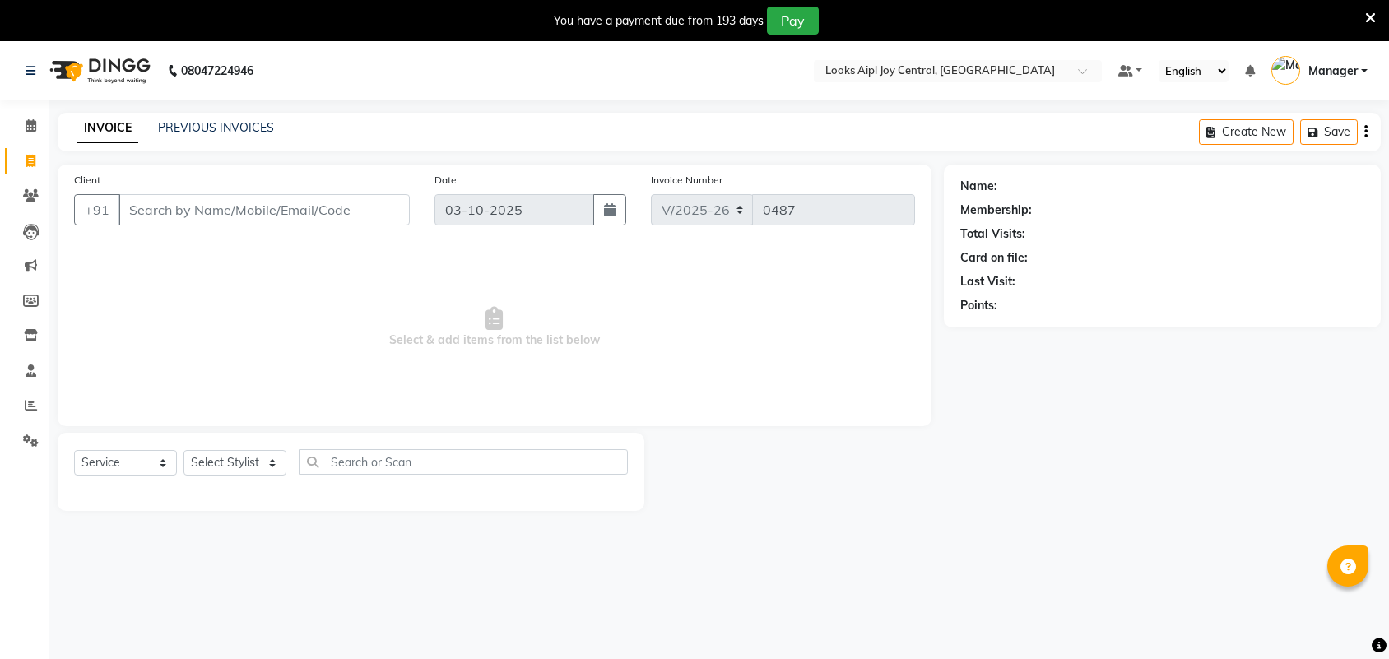
select select "6032"
select select "service"
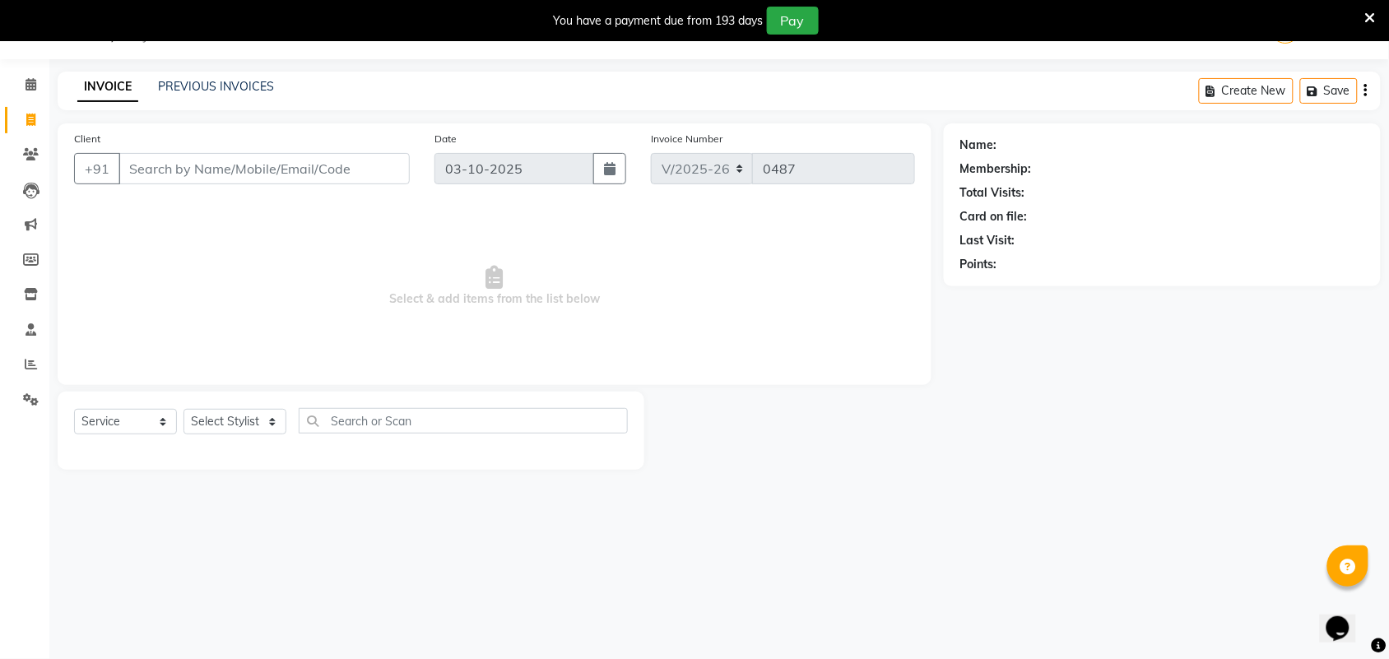
click at [1375, 14] on icon at bounding box center [1370, 18] width 11 height 15
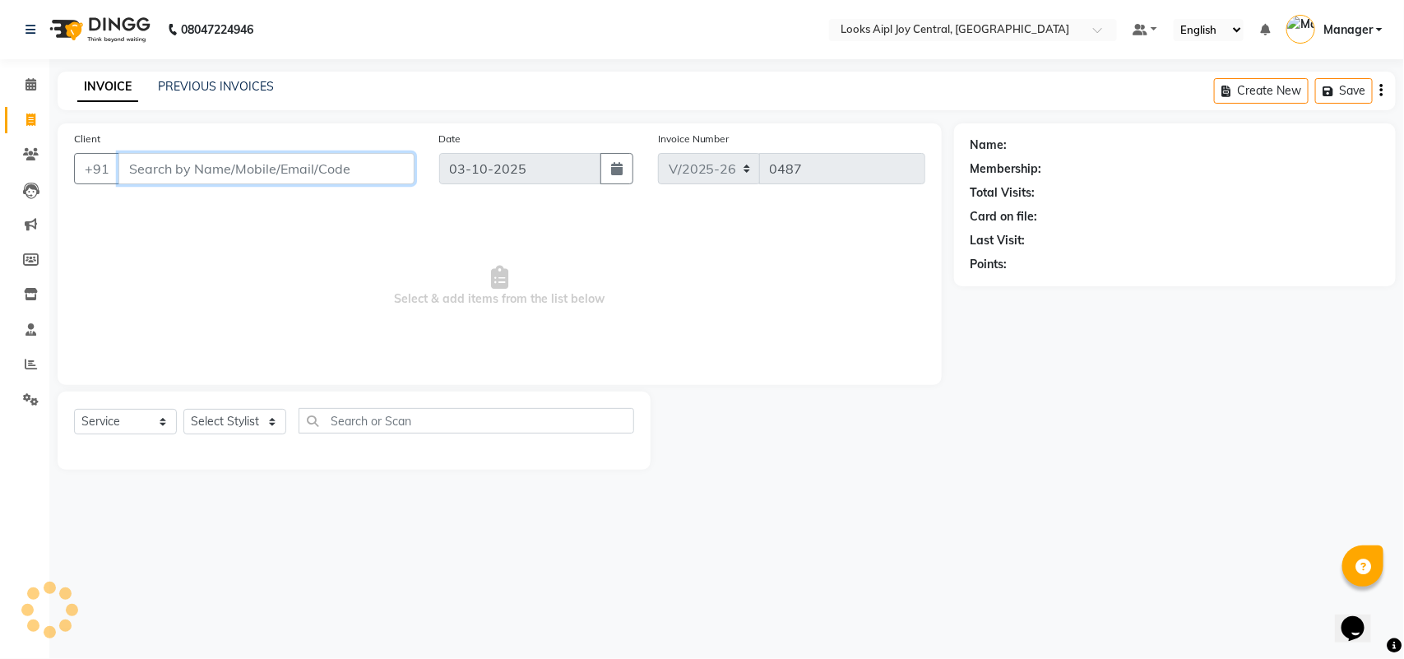
click at [241, 174] on input "Client" at bounding box center [266, 168] width 296 height 31
paste input "9599072720"
type input "9599072720"
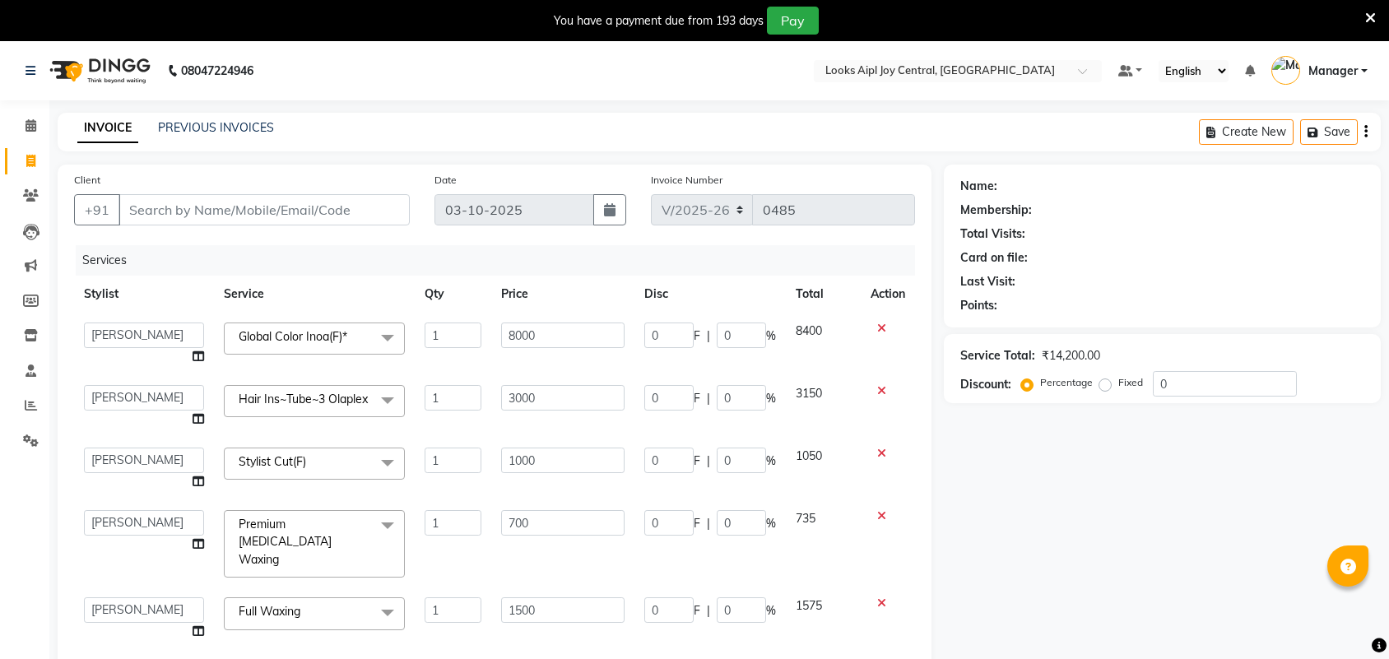
select select "6032"
select select "92841"
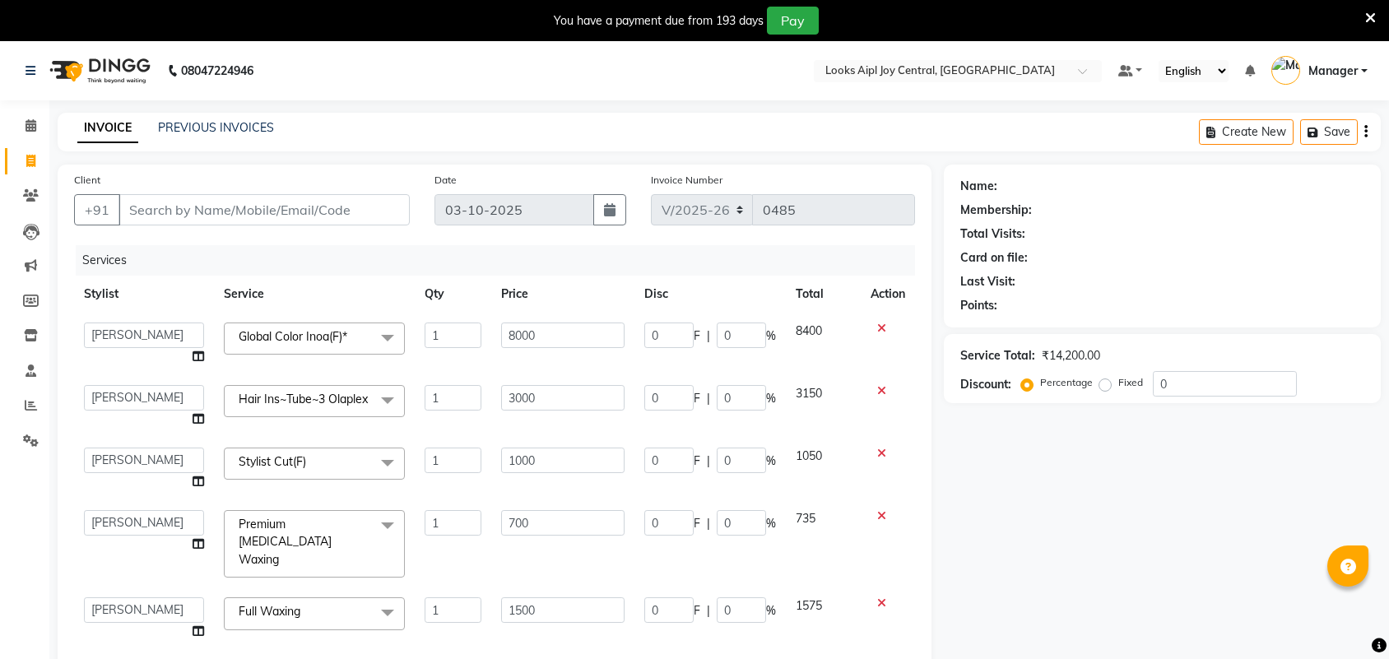
select select "92841"
select select "service"
select select "92841"
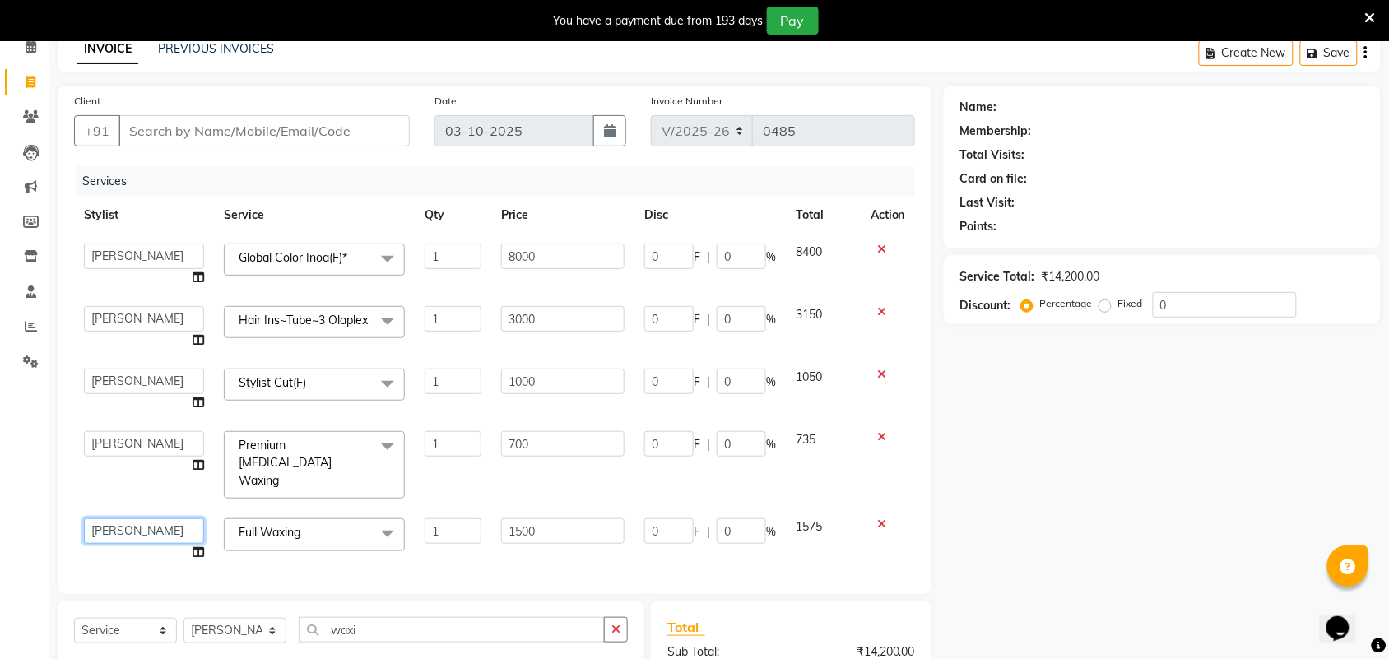
click at [183, 523] on select "Amit Anand Anish Anish Aslaam Aslaam_pdct Counter Deepak_pdct Dheeraj_pdct Dhee…" at bounding box center [144, 531] width 120 height 26
select select "92842"
click at [161, 452] on select "Amit Anand Anish Anish Aslaam Aslaam_pdct Counter Deepak_pdct Dheeraj_pdct Dhee…" at bounding box center [144, 444] width 120 height 26
select select "92842"
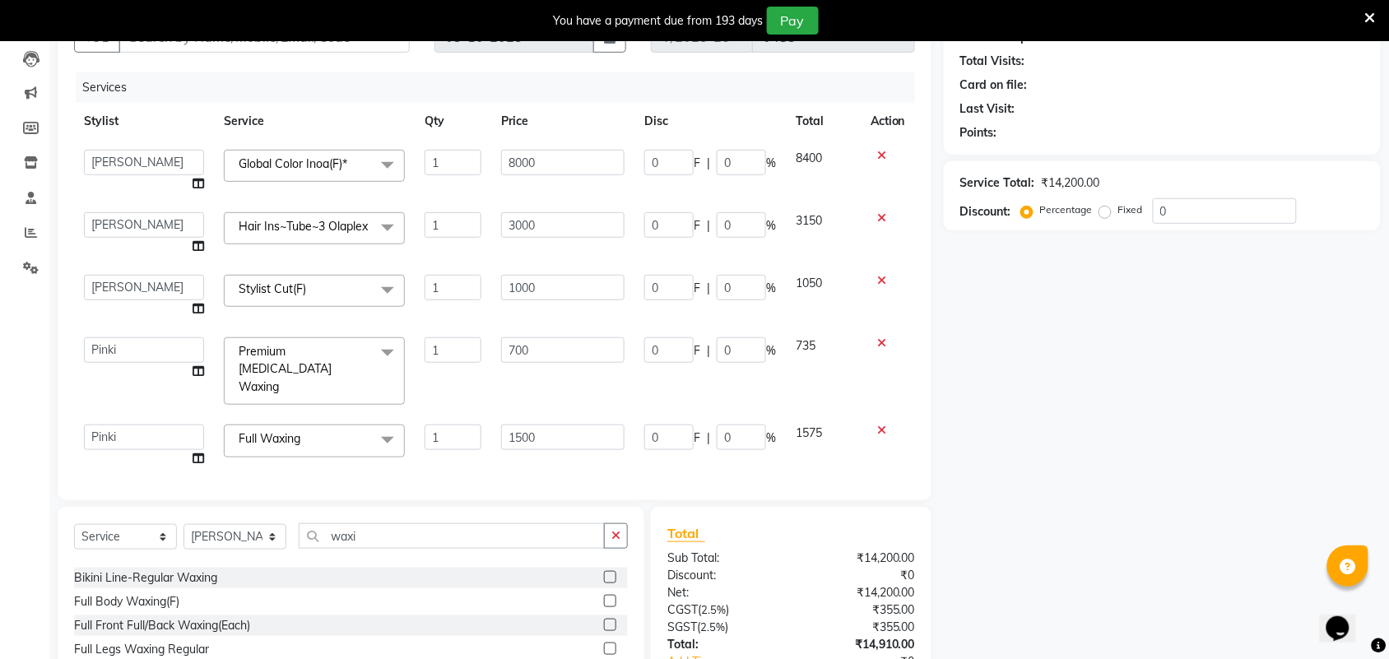
scroll to position [288, 0]
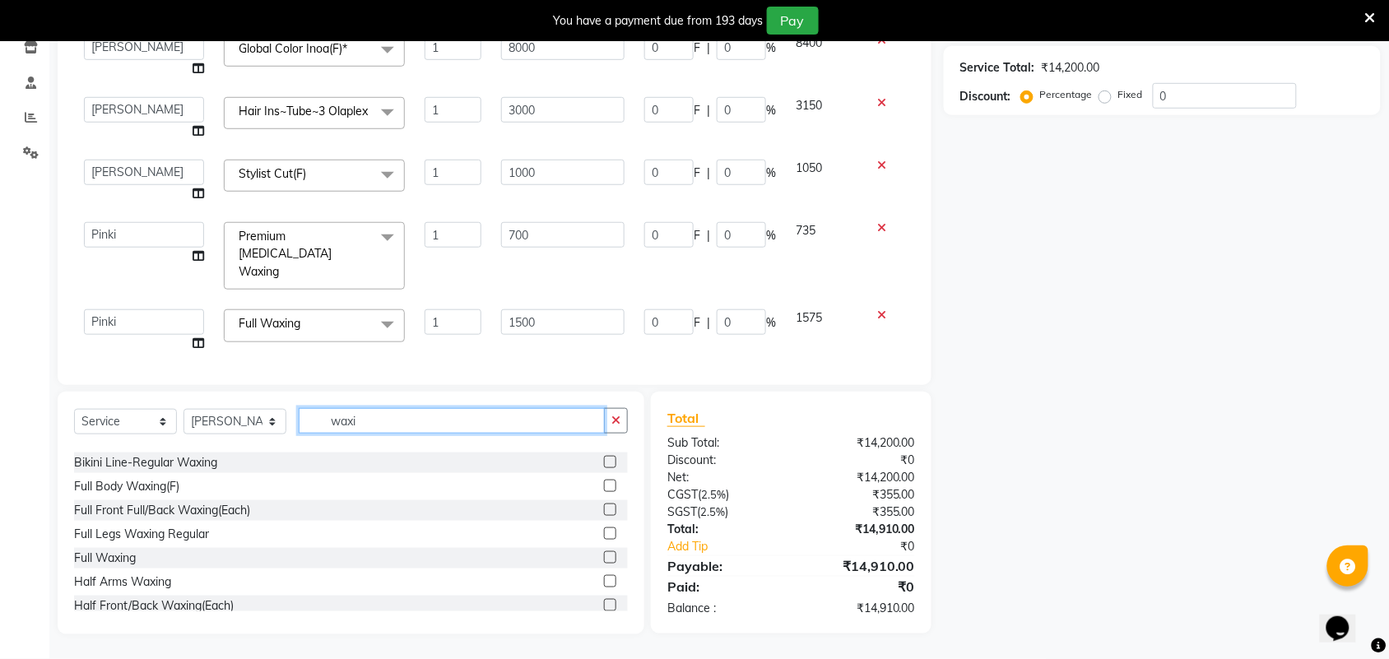
drag, startPoint x: 378, startPoint y: 420, endPoint x: 337, endPoint y: 420, distance: 41.1
click at [337, 420] on input "waxi" at bounding box center [452, 421] width 306 height 26
type input "axiw"
click at [619, 418] on icon "button" at bounding box center [615, 421] width 9 height 12
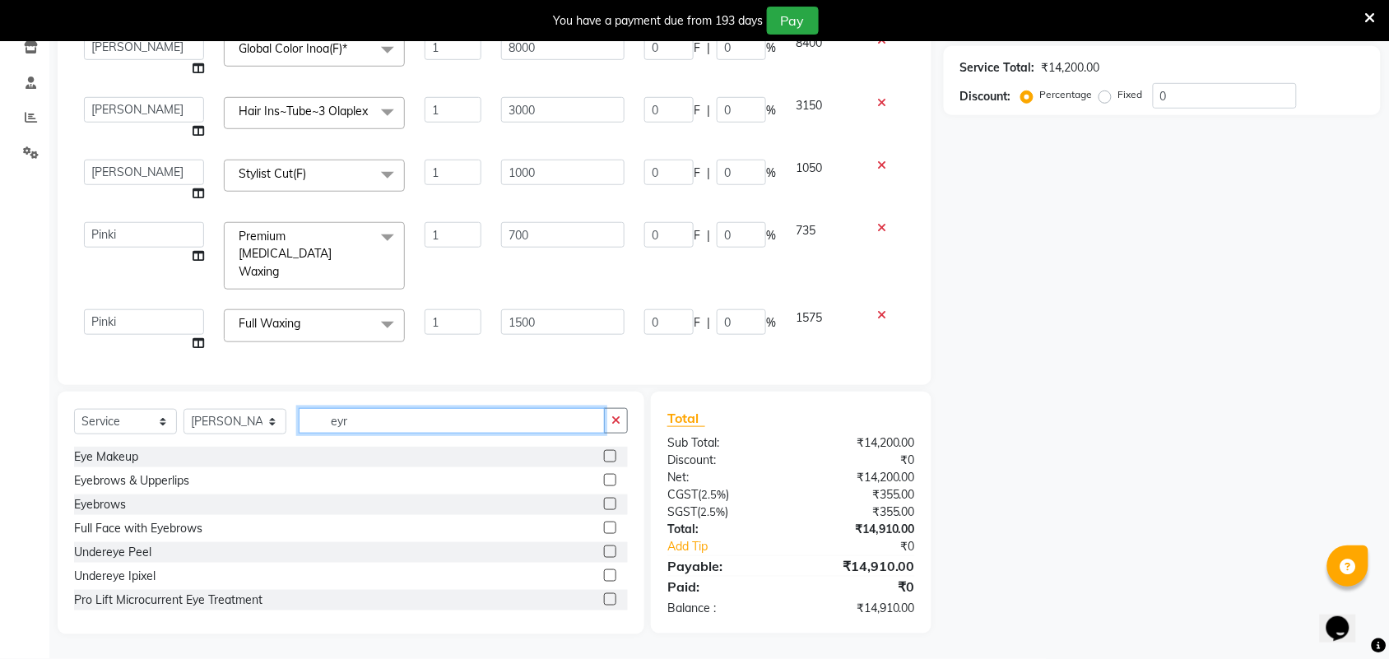
scroll to position [286, 0]
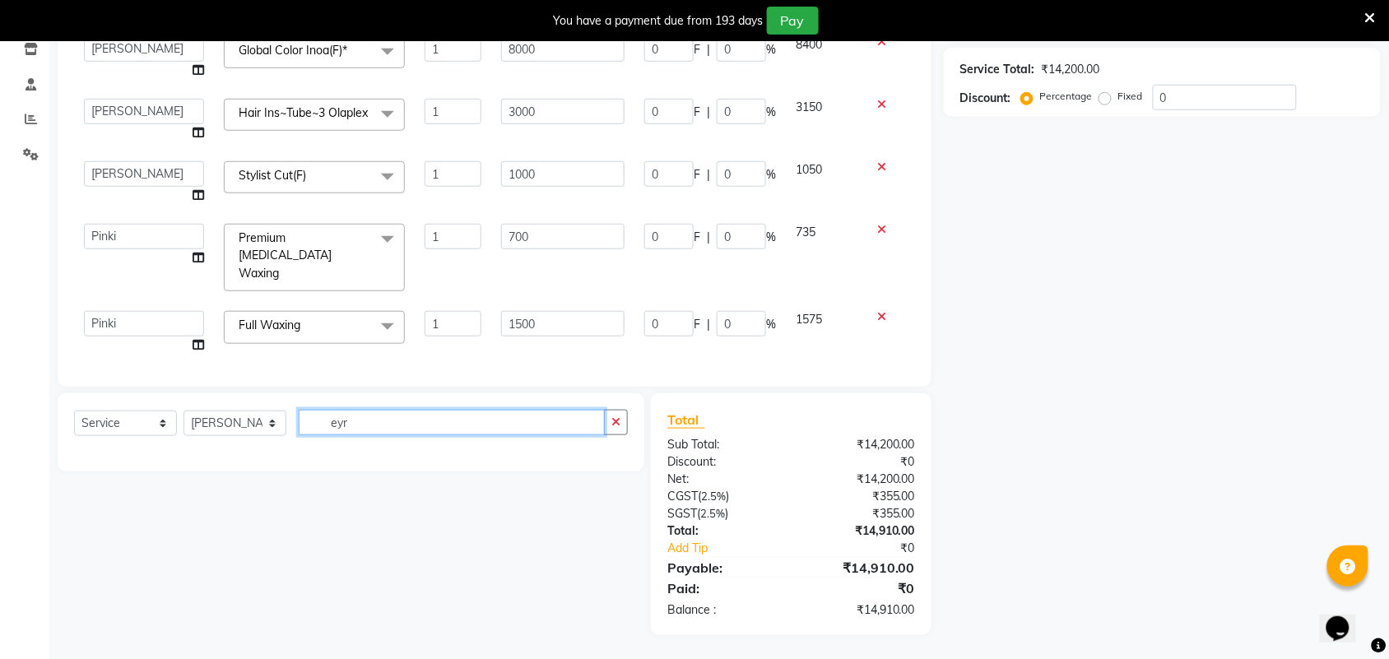
type input "eyr"
click at [210, 421] on select "Select Stylist [PERSON_NAME] [PERSON_NAME] Counter Deepak_pdct [PERSON_NAME] [P…" at bounding box center [234, 424] width 103 height 26
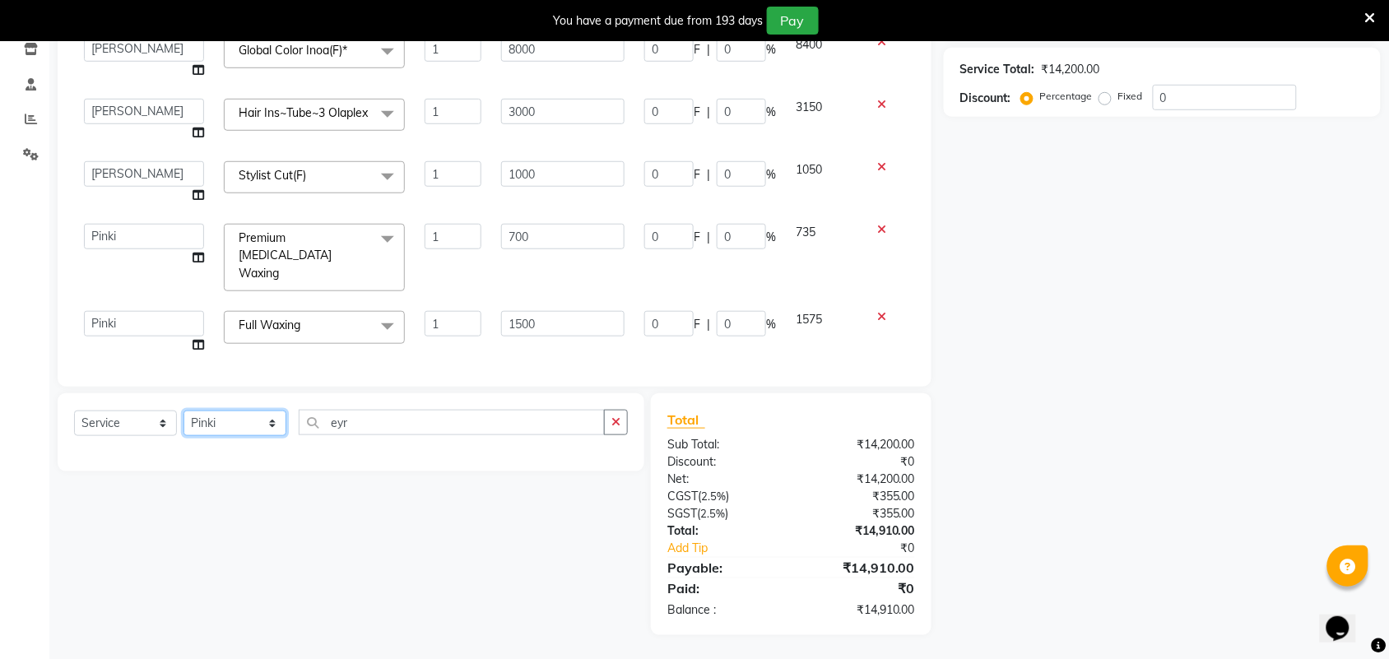
click at [183, 411] on select "Select Stylist [PERSON_NAME] [PERSON_NAME] Counter Deepak_pdct [PERSON_NAME] [P…" at bounding box center [234, 424] width 103 height 26
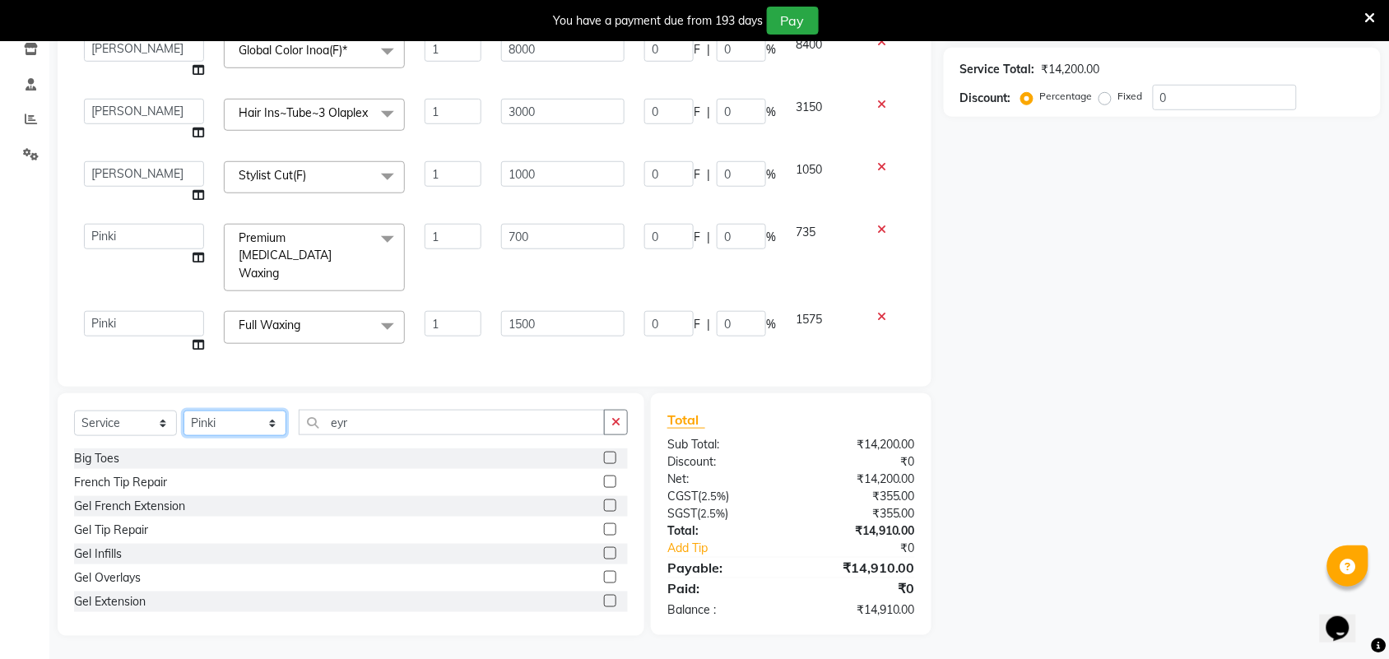
click at [251, 416] on select "Select Stylist [PERSON_NAME] [PERSON_NAME] Counter Deepak_pdct [PERSON_NAME] [P…" at bounding box center [234, 424] width 103 height 26
select select "92842"
click at [183, 411] on select "Select Stylist [PERSON_NAME] [PERSON_NAME] Counter Deepak_pdct [PERSON_NAME] [P…" at bounding box center [234, 424] width 103 height 26
click at [389, 420] on input "eyr" at bounding box center [452, 423] width 306 height 26
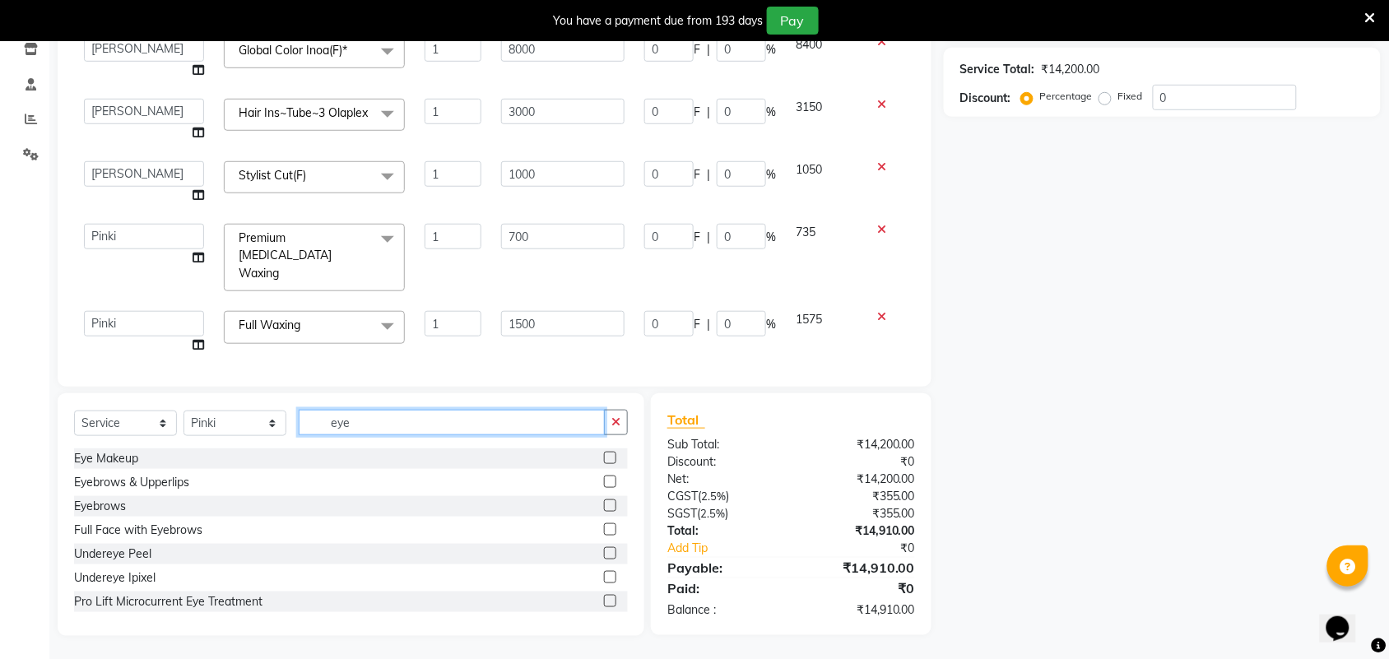
type input "eye"
click at [604, 508] on label at bounding box center [610, 505] width 12 height 12
click at [604, 508] on input "checkbox" at bounding box center [609, 506] width 11 height 11
checkbox input "false"
drag, startPoint x: 392, startPoint y: 421, endPoint x: 318, endPoint y: 426, distance: 74.2
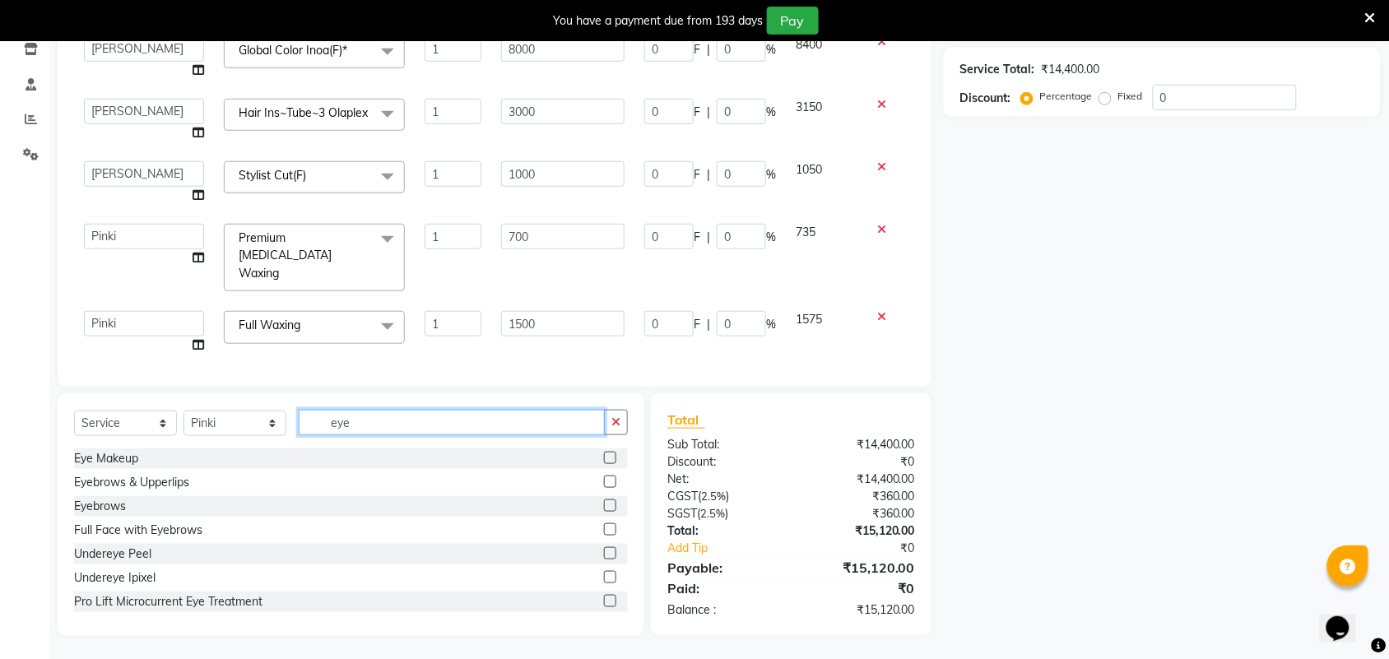
click at [318, 426] on input "eye" at bounding box center [452, 423] width 306 height 26
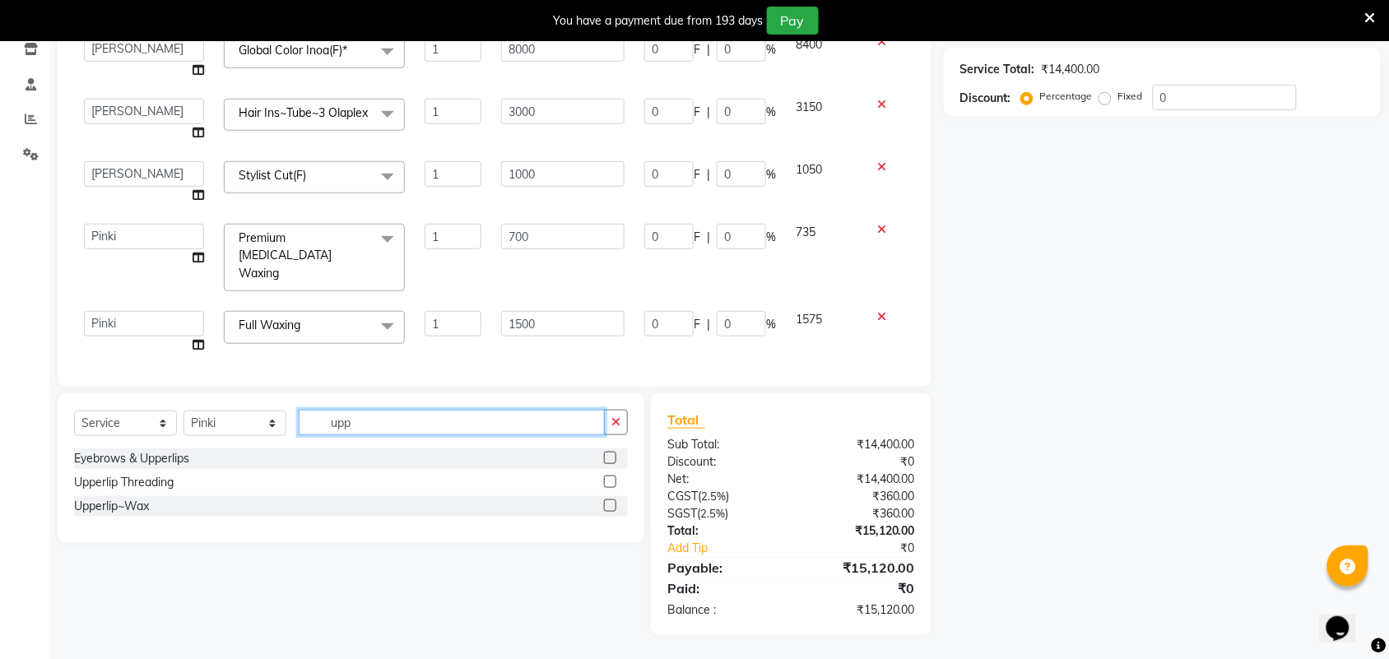
type input "upp"
click at [606, 484] on label at bounding box center [610, 481] width 12 height 12
click at [606, 484] on input "checkbox" at bounding box center [609, 482] width 11 height 11
checkbox input "false"
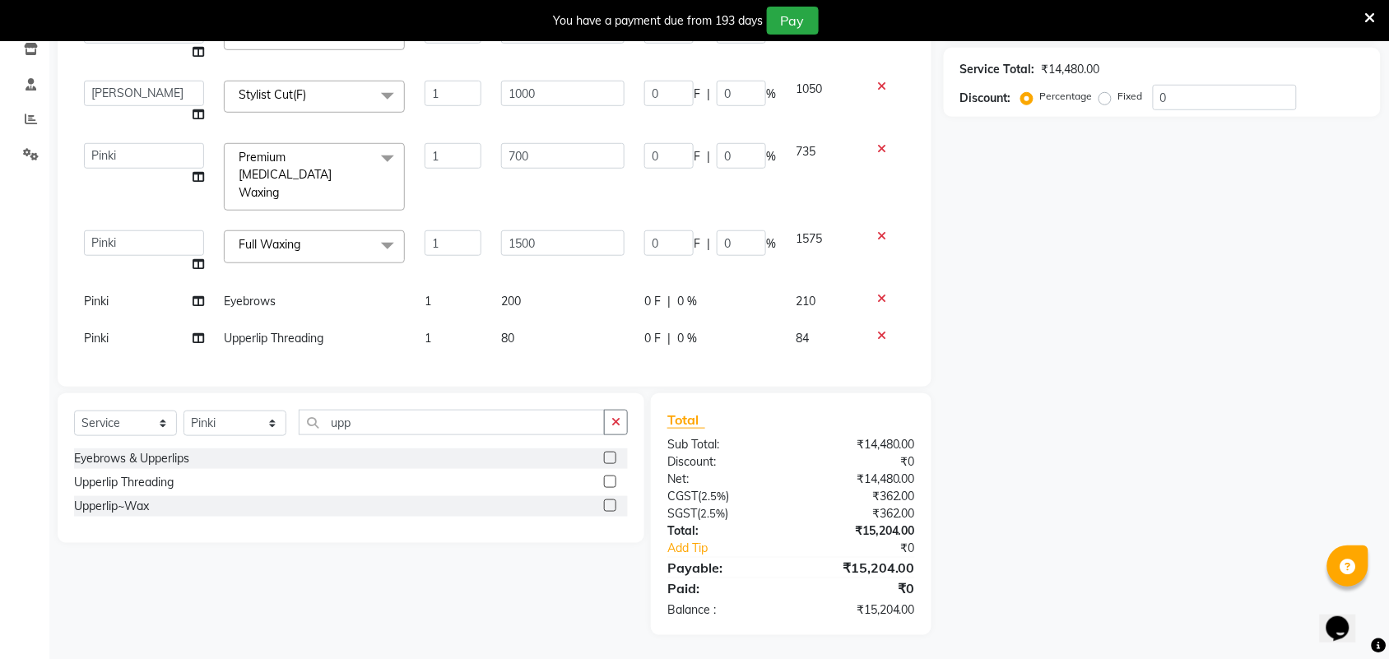
click at [515, 283] on td "200" at bounding box center [562, 301] width 143 height 37
select select "92842"
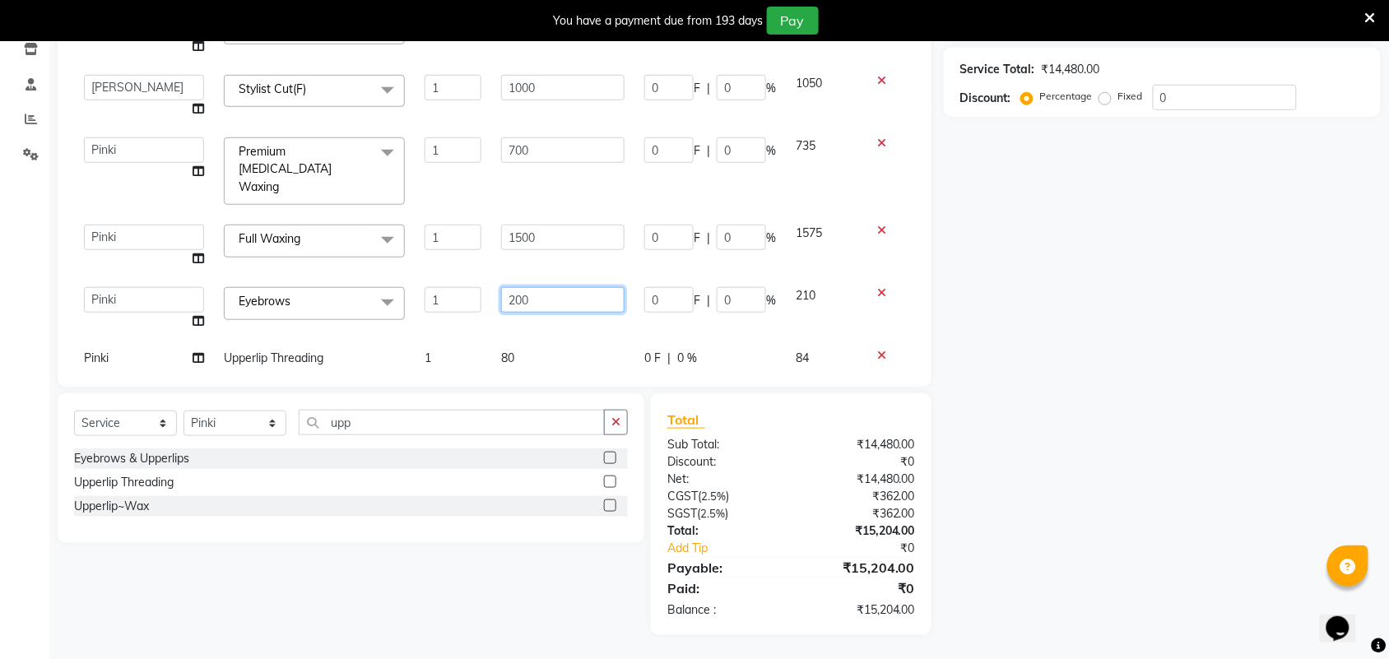
drag, startPoint x: 527, startPoint y: 289, endPoint x: 503, endPoint y: 286, distance: 24.8
click at [503, 287] on input "200" at bounding box center [562, 300] width 123 height 26
type input "100"
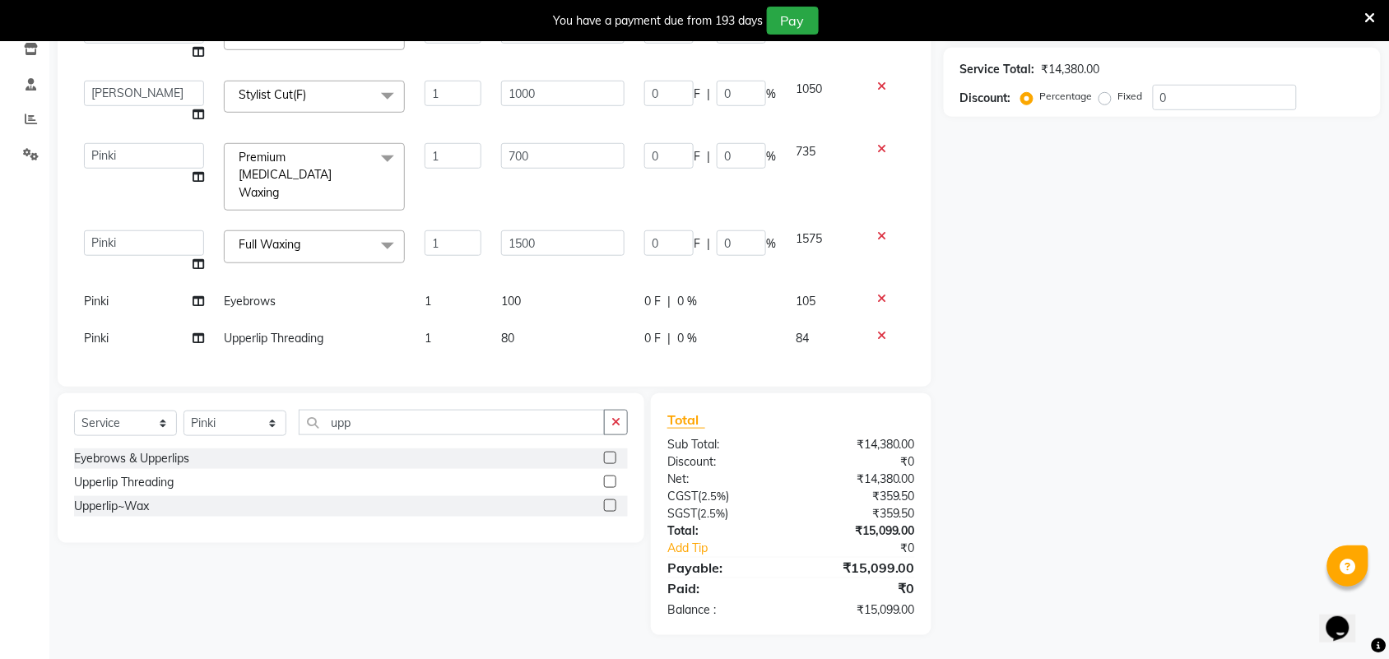
click at [540, 314] on tbody "Amit Anand Anish Anish Aslaam Aslaam_pdct Counter Deepak_pdct Dheeraj_pdct Dhee…" at bounding box center [494, 151] width 841 height 411
click at [539, 248] on td "1500" at bounding box center [562, 251] width 143 height 63
click at [549, 175] on td "700" at bounding box center [562, 176] width 143 height 87
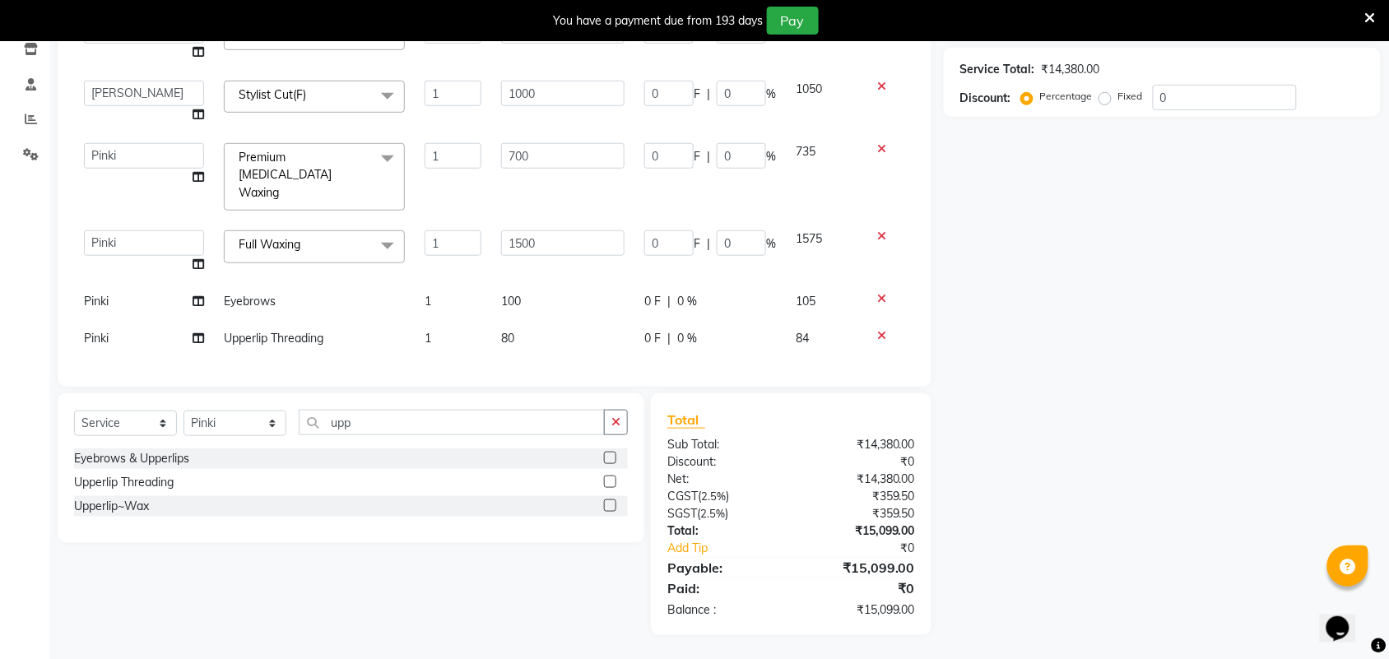
click at [549, 175] on td "700" at bounding box center [562, 176] width 143 height 87
click at [1374, 17] on icon at bounding box center [1370, 18] width 11 height 15
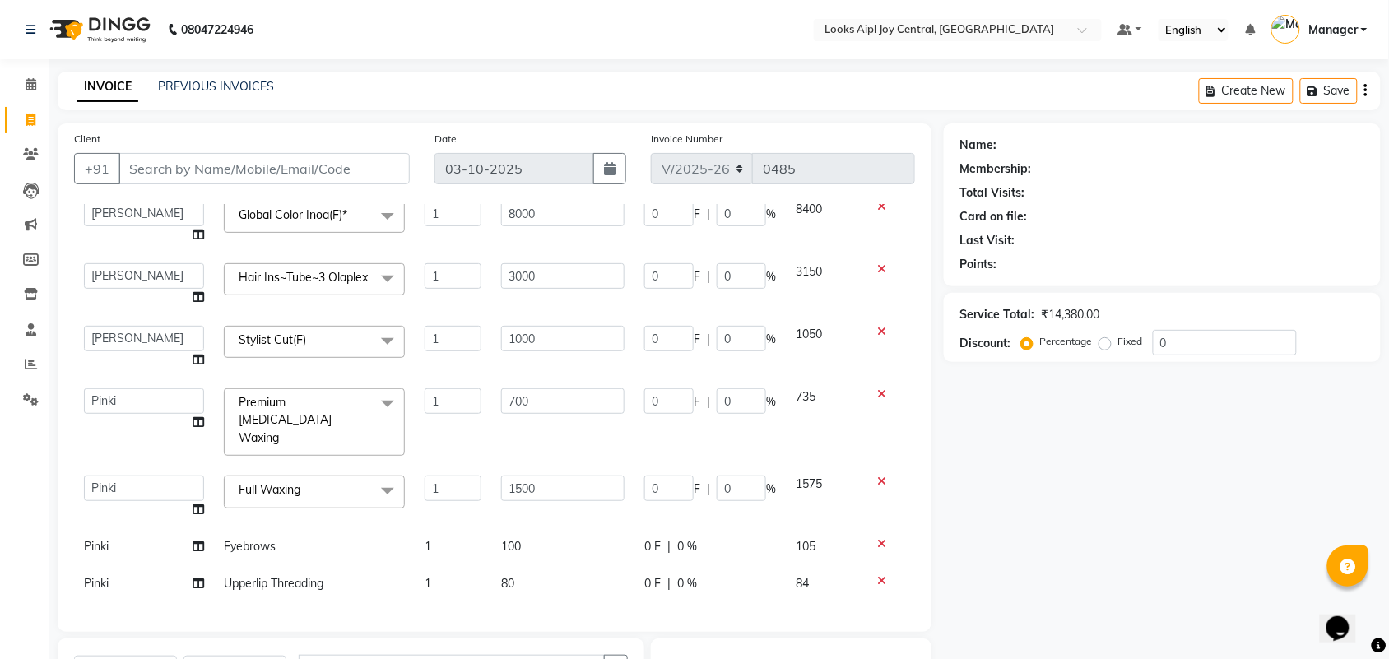
scroll to position [245, 0]
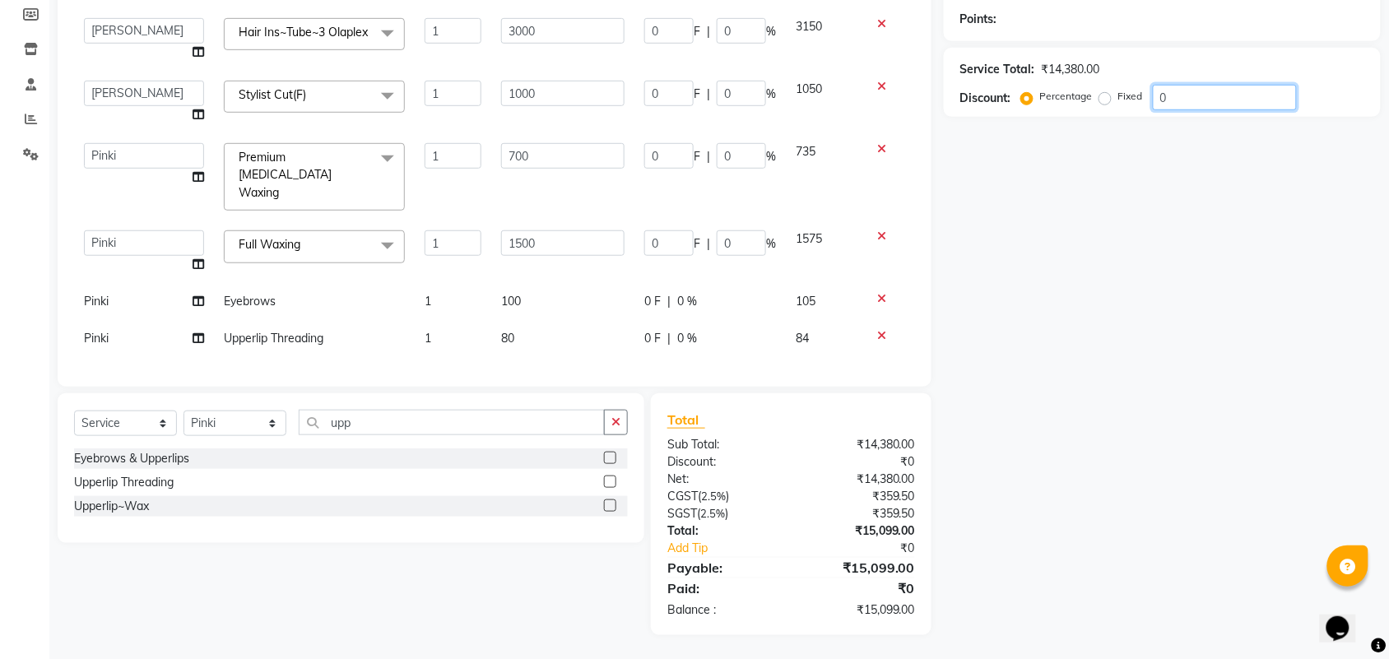
click at [1210, 91] on input "0" at bounding box center [1225, 98] width 144 height 26
type input "240"
type input "3"
type input "90"
type input "3"
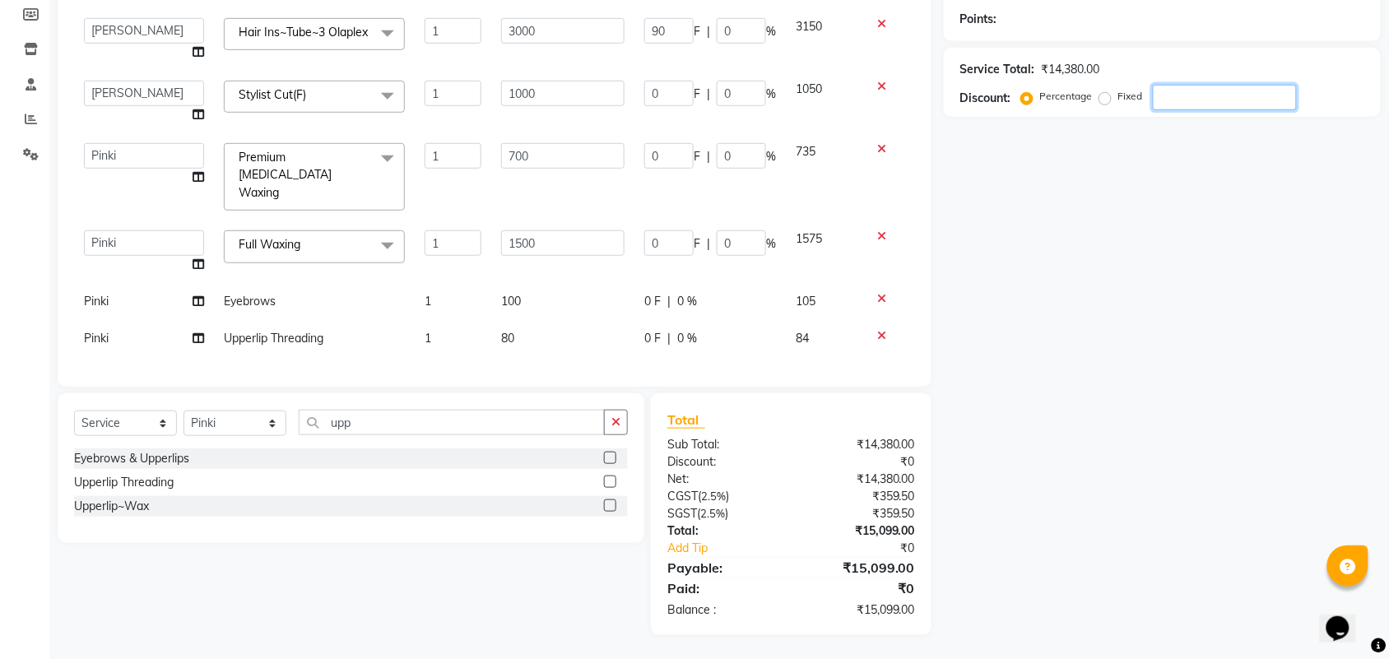
type input "30"
type input "3"
type input "45"
type input "3"
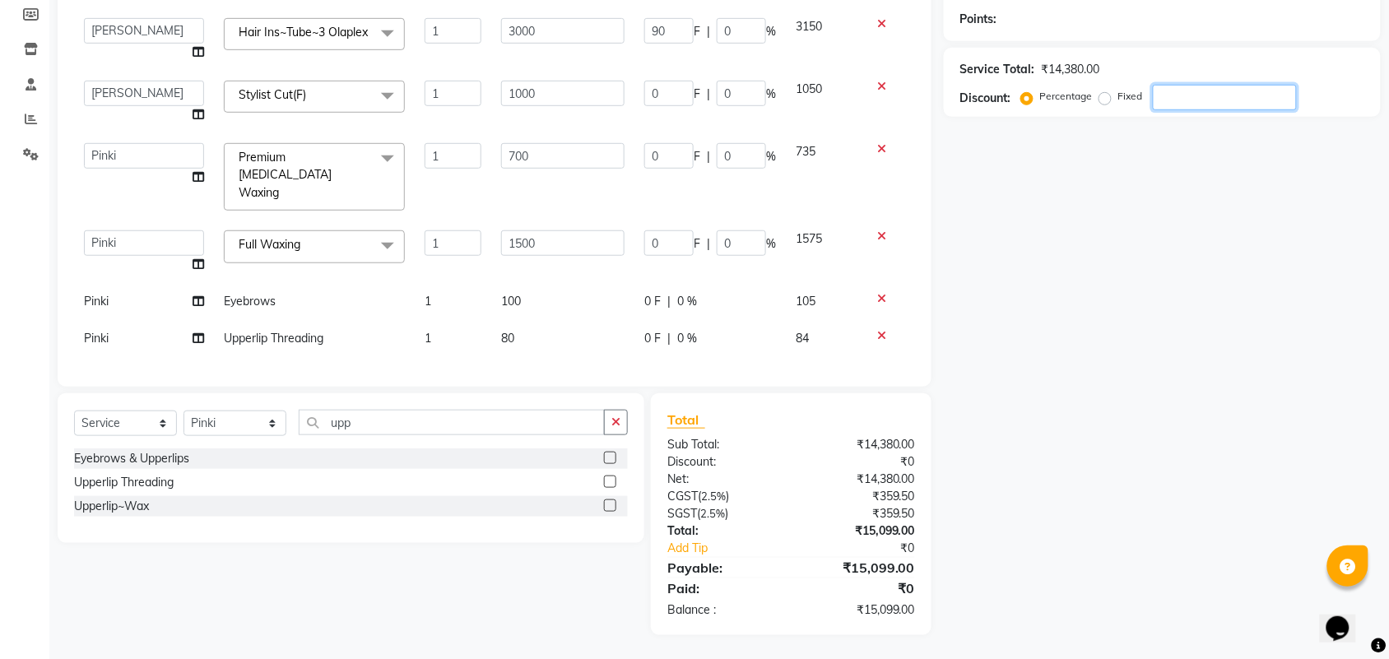
type input "21"
type input "3"
type input "2880"
type input "36"
type input "1080"
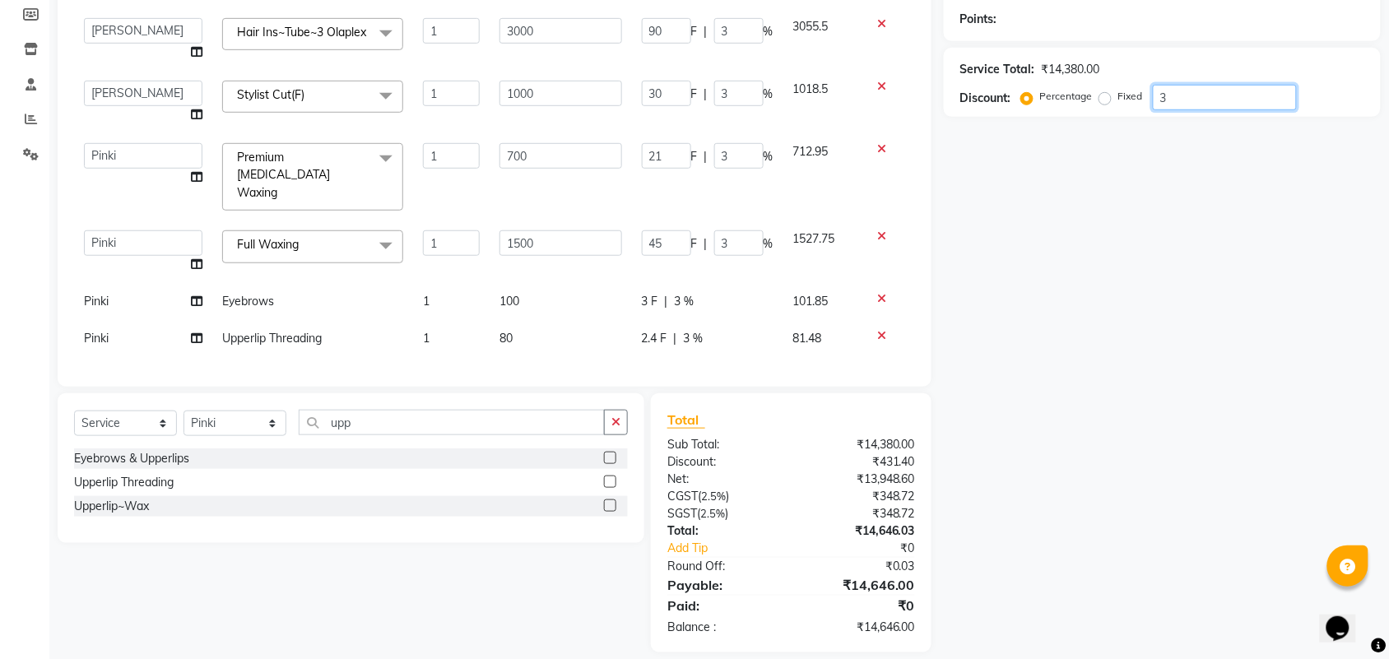
type input "36"
type input "360"
type input "36"
type input "540"
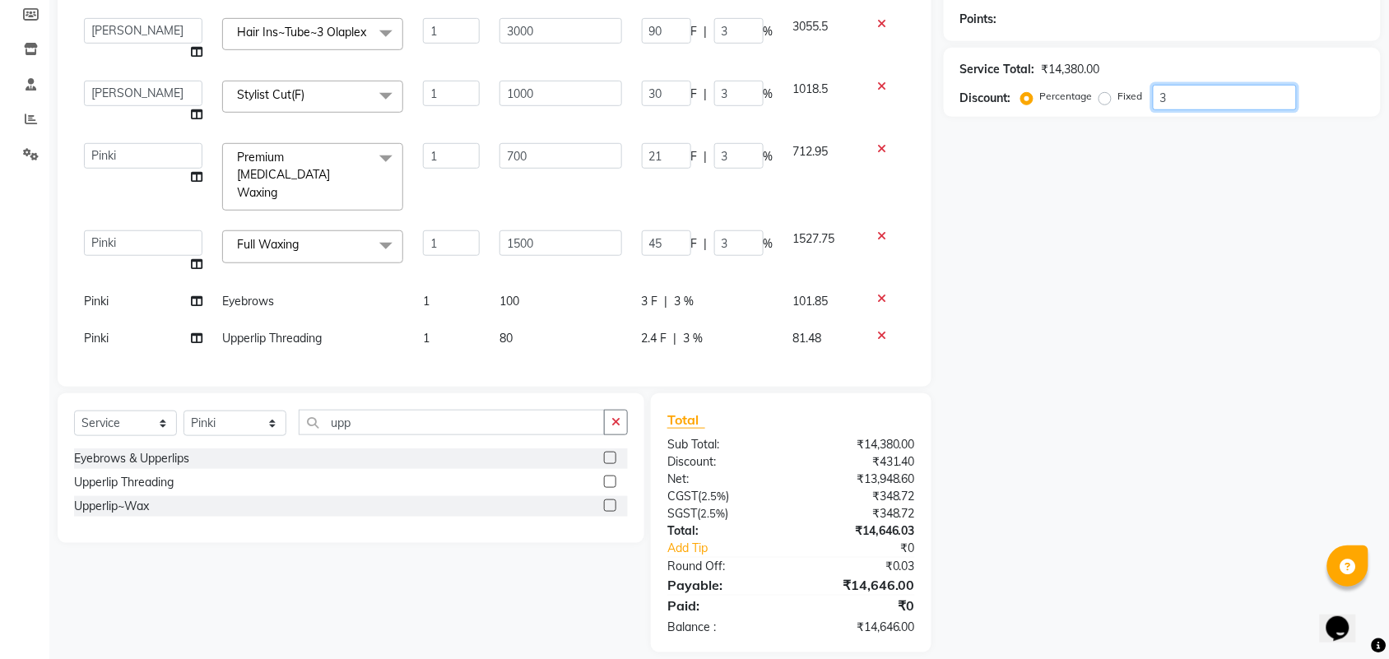
type input "36"
type input "252"
type input "36"
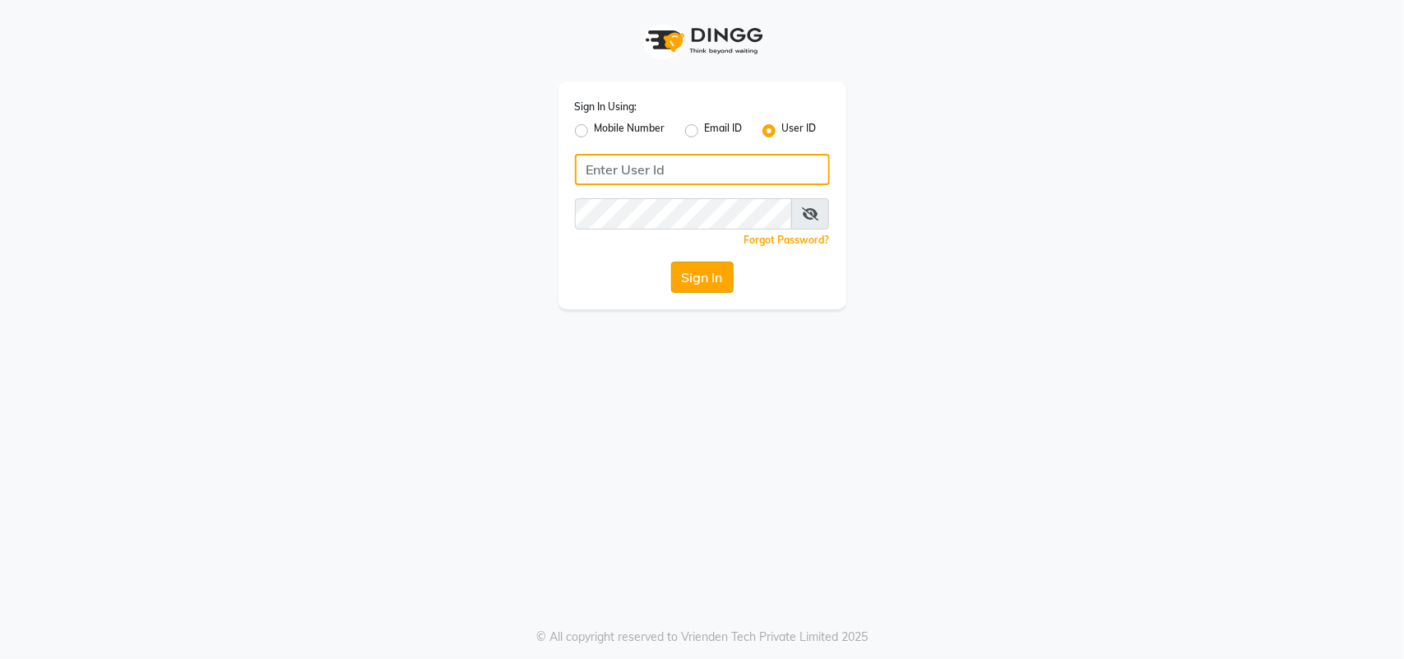
type input "e2610-01"
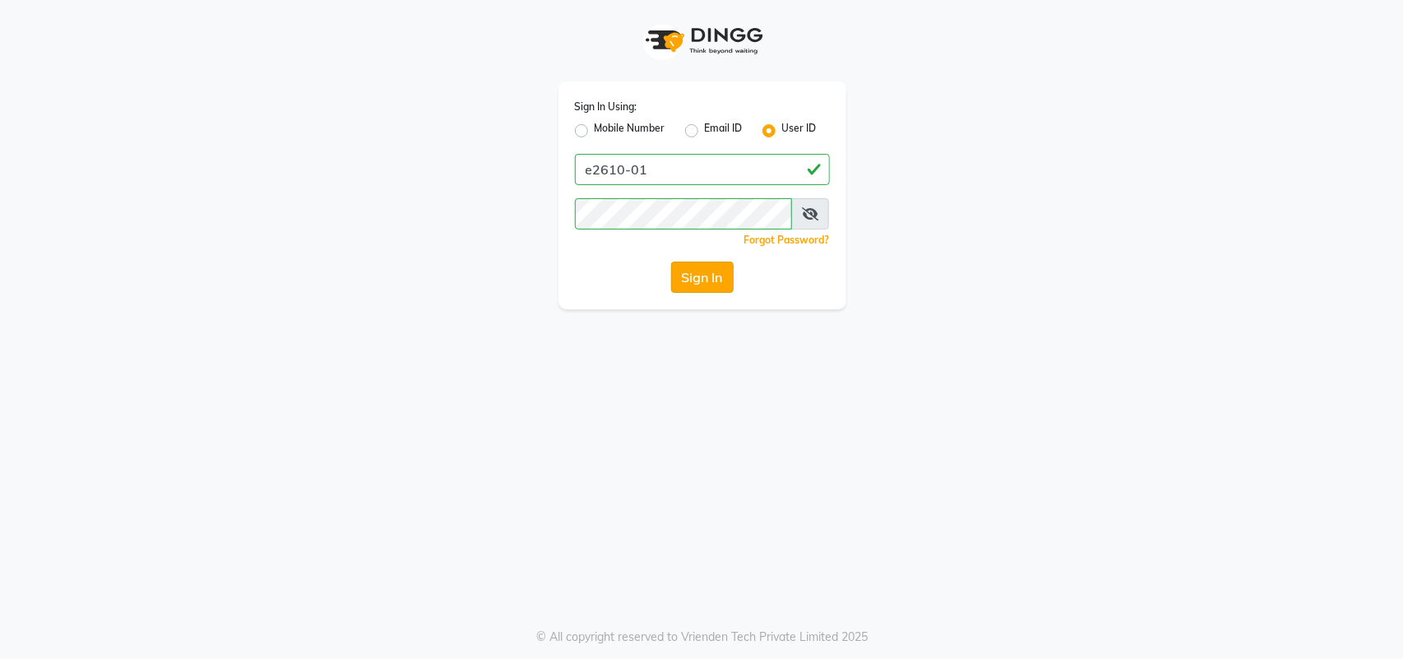
click at [699, 276] on button "Sign In" at bounding box center [702, 277] width 63 height 31
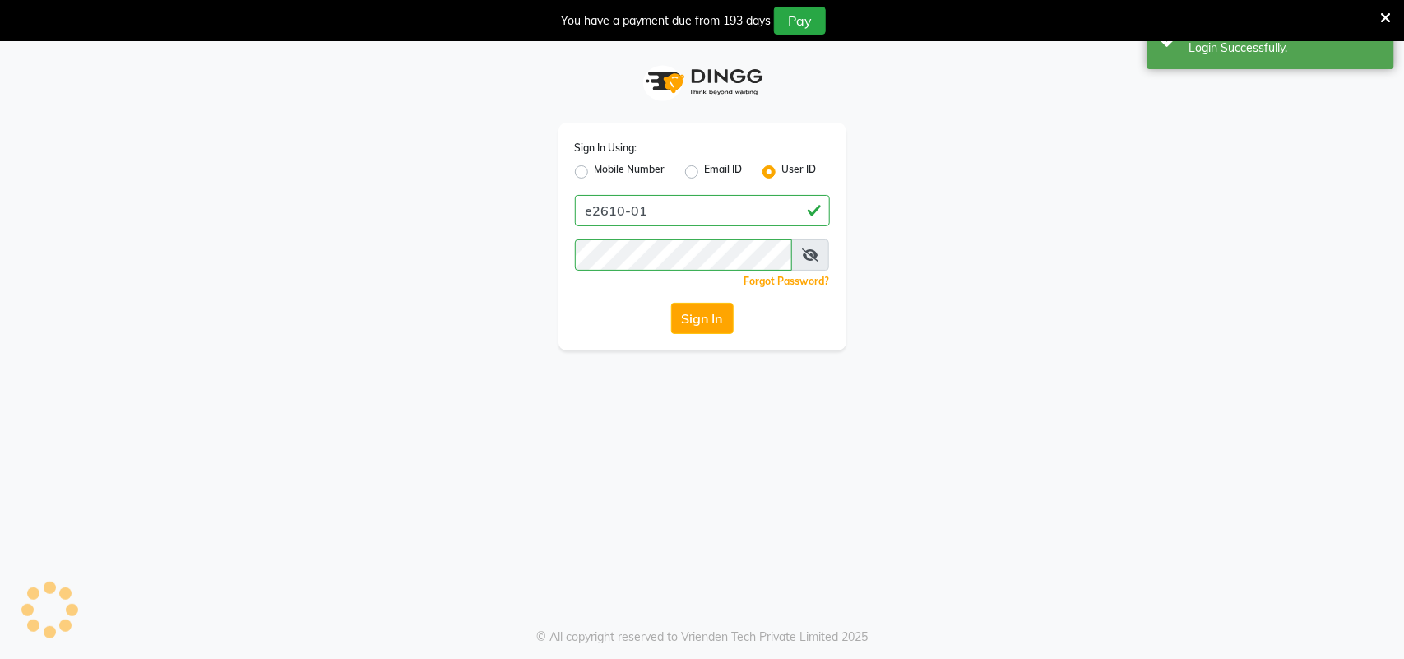
select select "service"
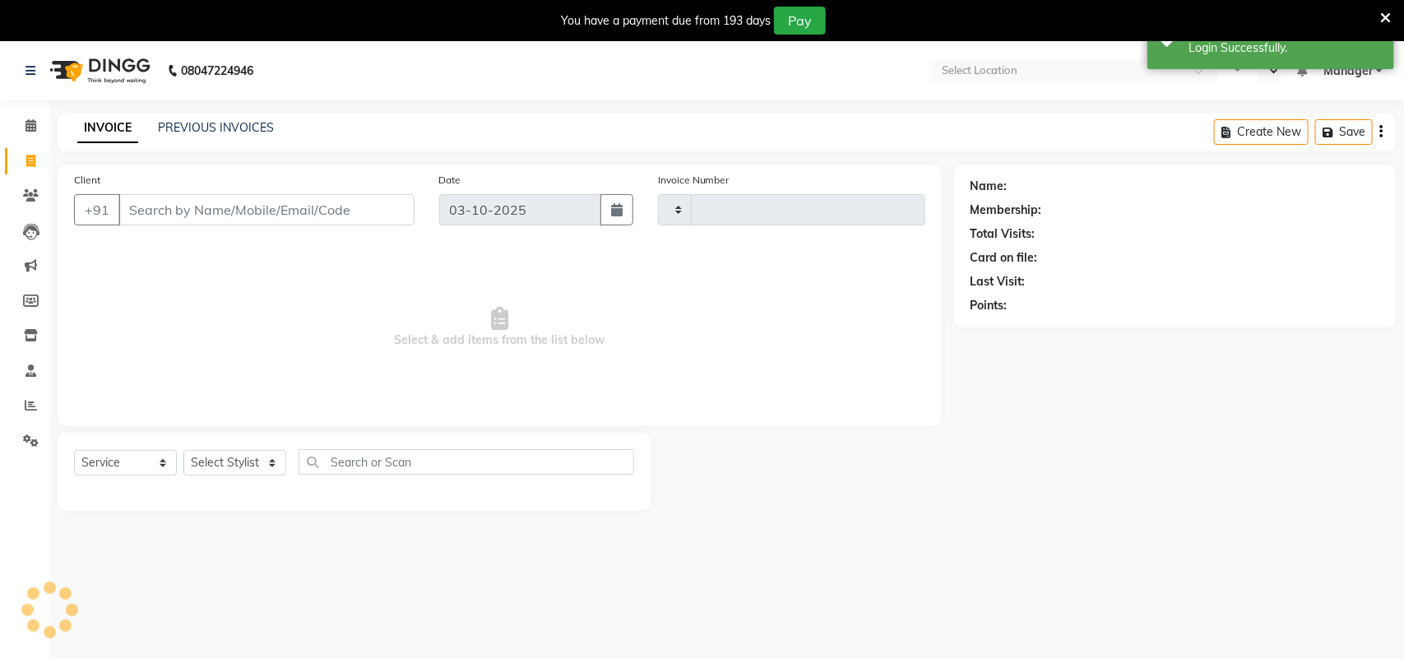
type input "0490"
select select "en"
select select "6032"
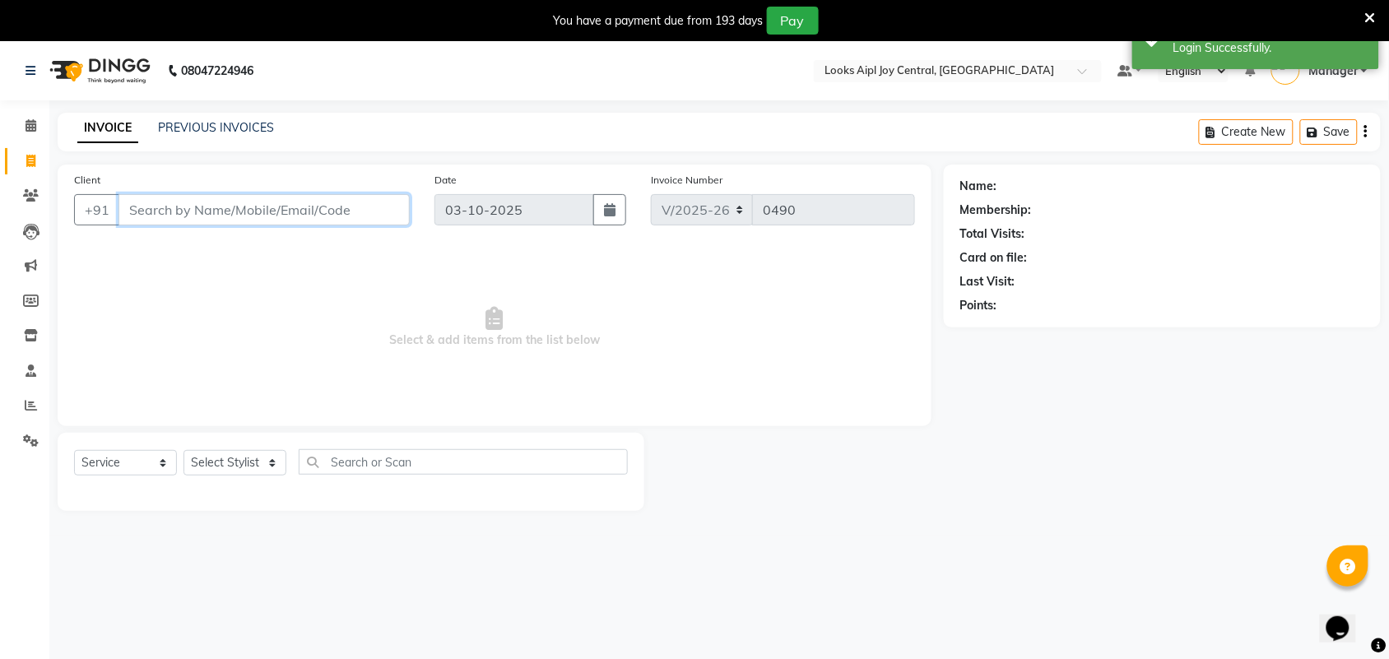
click at [313, 216] on input "Client" at bounding box center [263, 209] width 291 height 31
paste input "9599072720"
type input "9599072720"
click at [369, 212] on span "Add Client" at bounding box center [367, 210] width 65 height 16
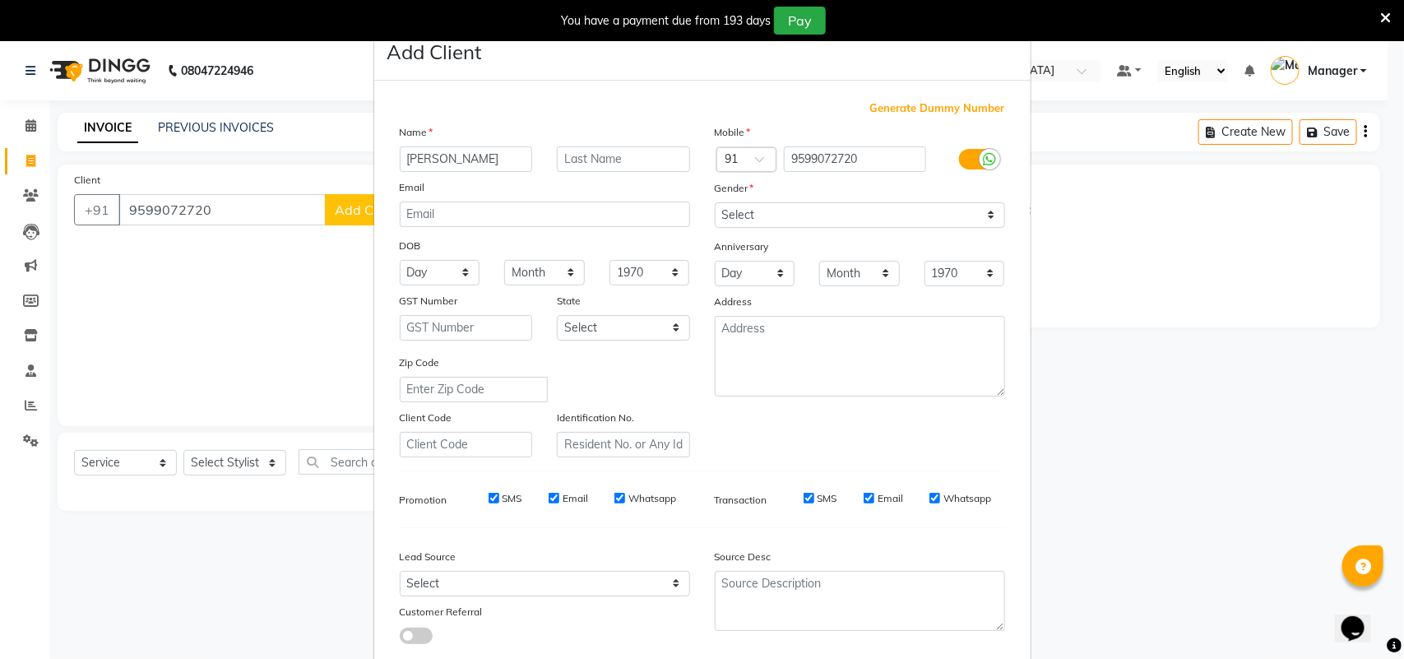
type input "[PERSON_NAME]"
click at [874, 218] on select "Select Male Female Other Prefer Not To Say" at bounding box center [860, 215] width 290 height 26
select select "female"
click at [715, 202] on select "Select Male Female Other Prefer Not To Say" at bounding box center [860, 215] width 290 height 26
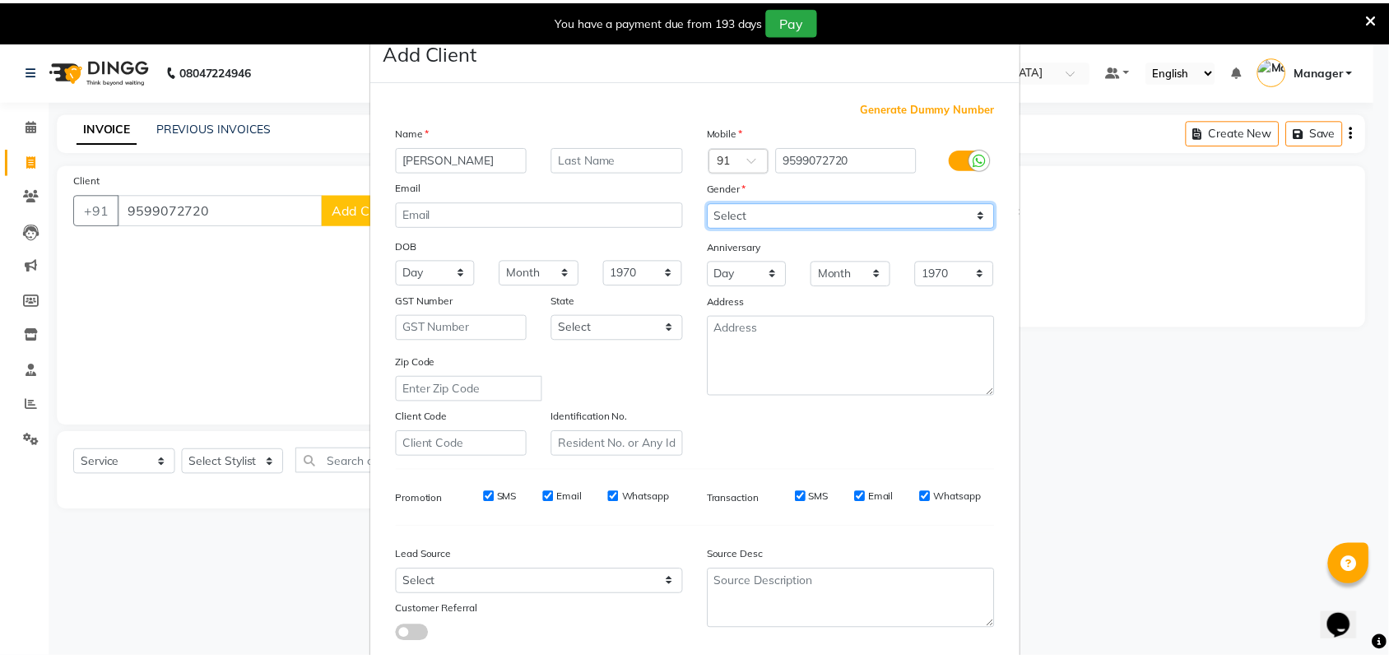
scroll to position [95, 0]
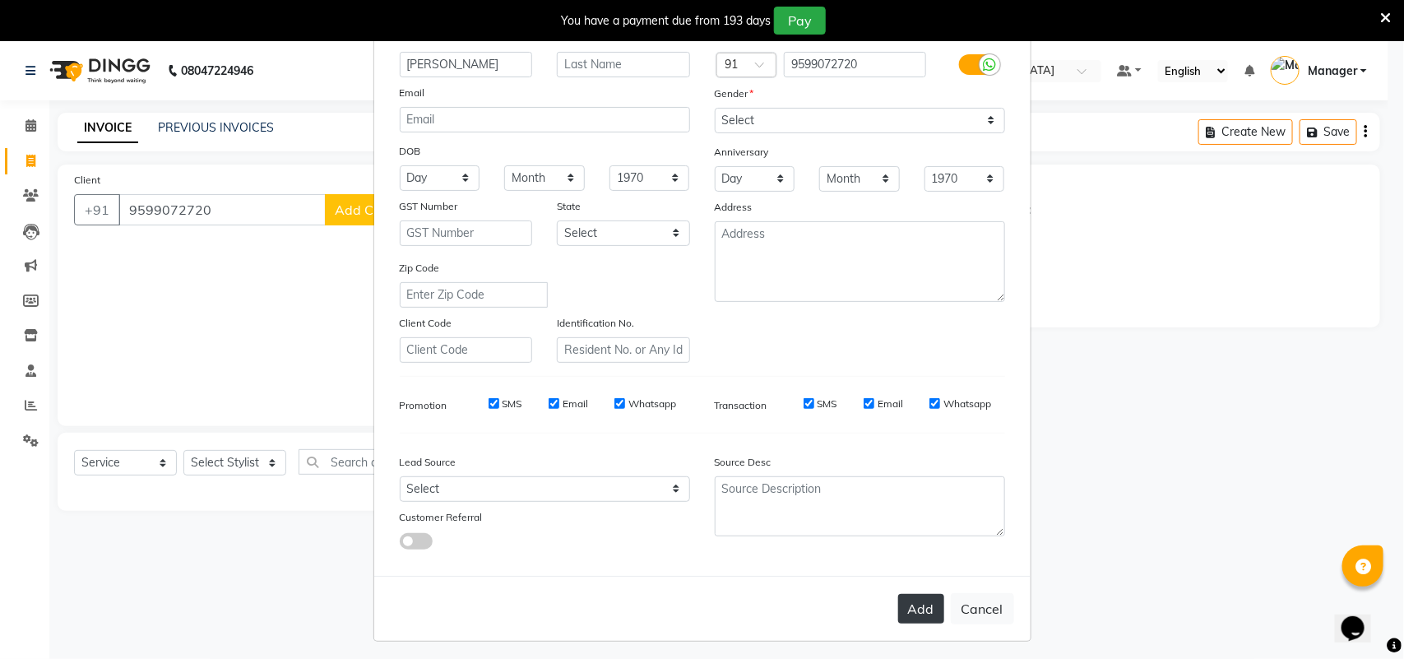
click at [924, 609] on button "Add" at bounding box center [921, 609] width 46 height 30
select select
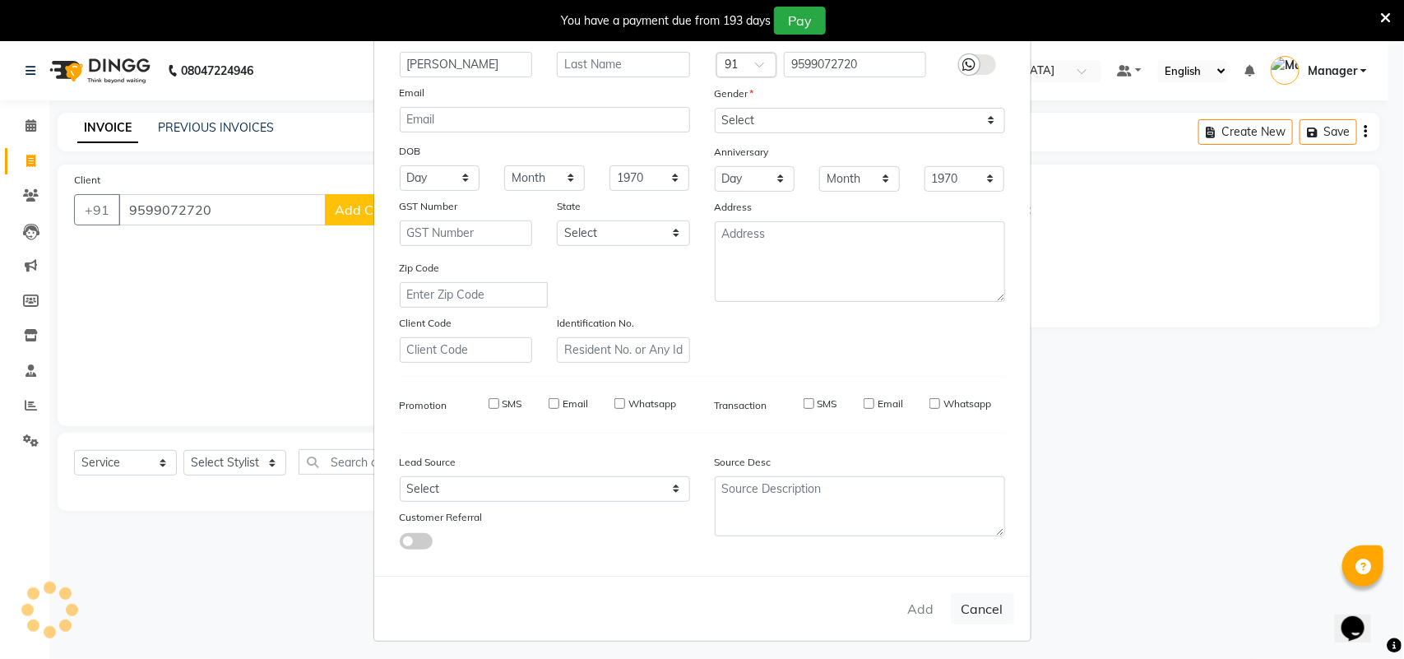
select select
checkbox input "false"
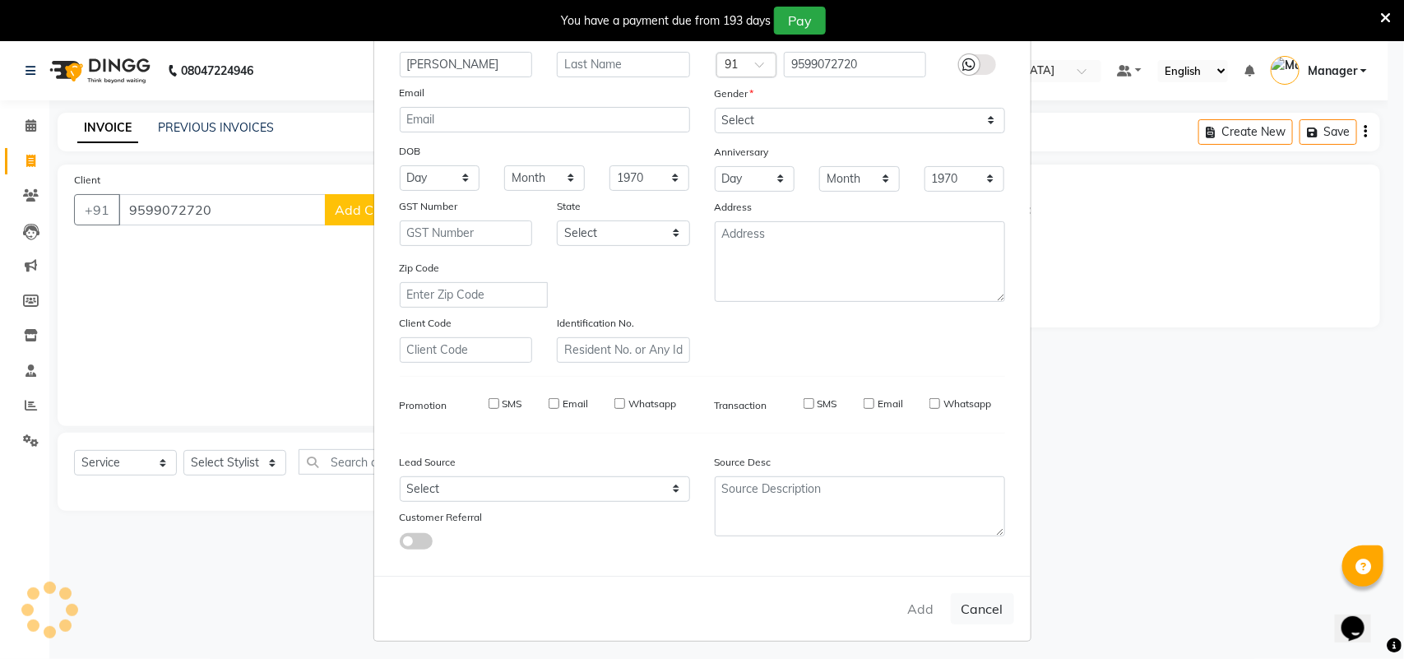
checkbox input "false"
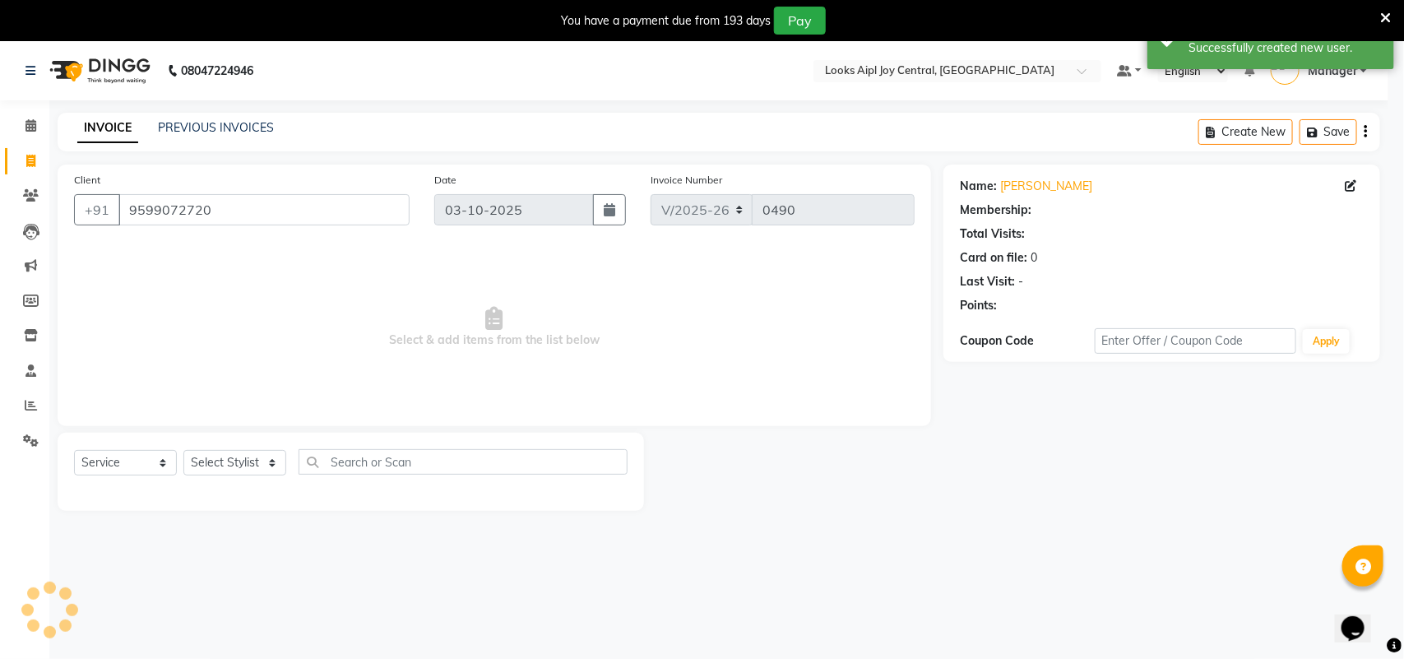
select select "1: Object"
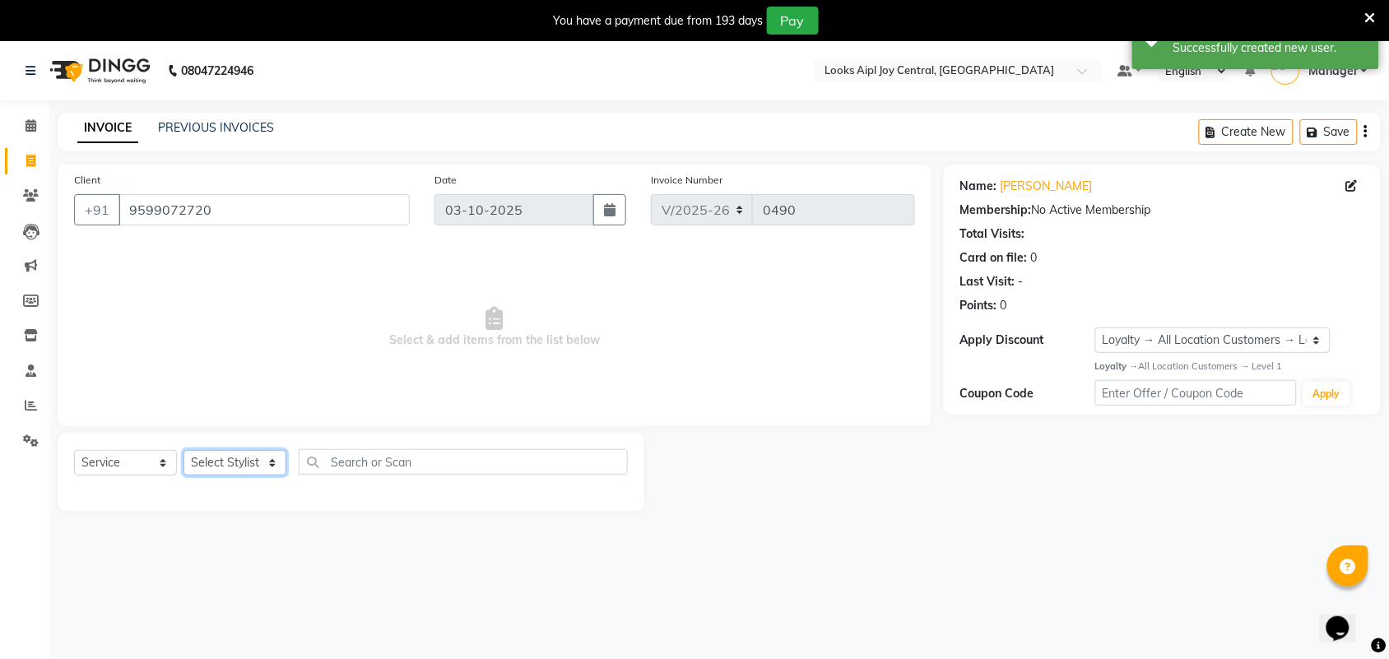
drag, startPoint x: 259, startPoint y: 466, endPoint x: 248, endPoint y: 465, distance: 10.8
click at [259, 466] on select "Select Stylist Amit Anand Anish Anish Aslaam Aslaam_pdct Counter Deepak_pdct Dh…" at bounding box center [234, 463] width 103 height 26
select select "92841"
click at [183, 450] on select "Select Stylist Amit Anand Anish Anish Aslaam Aslaam_pdct Counter Deepak_pdct Dh…" at bounding box center [234, 463] width 103 height 26
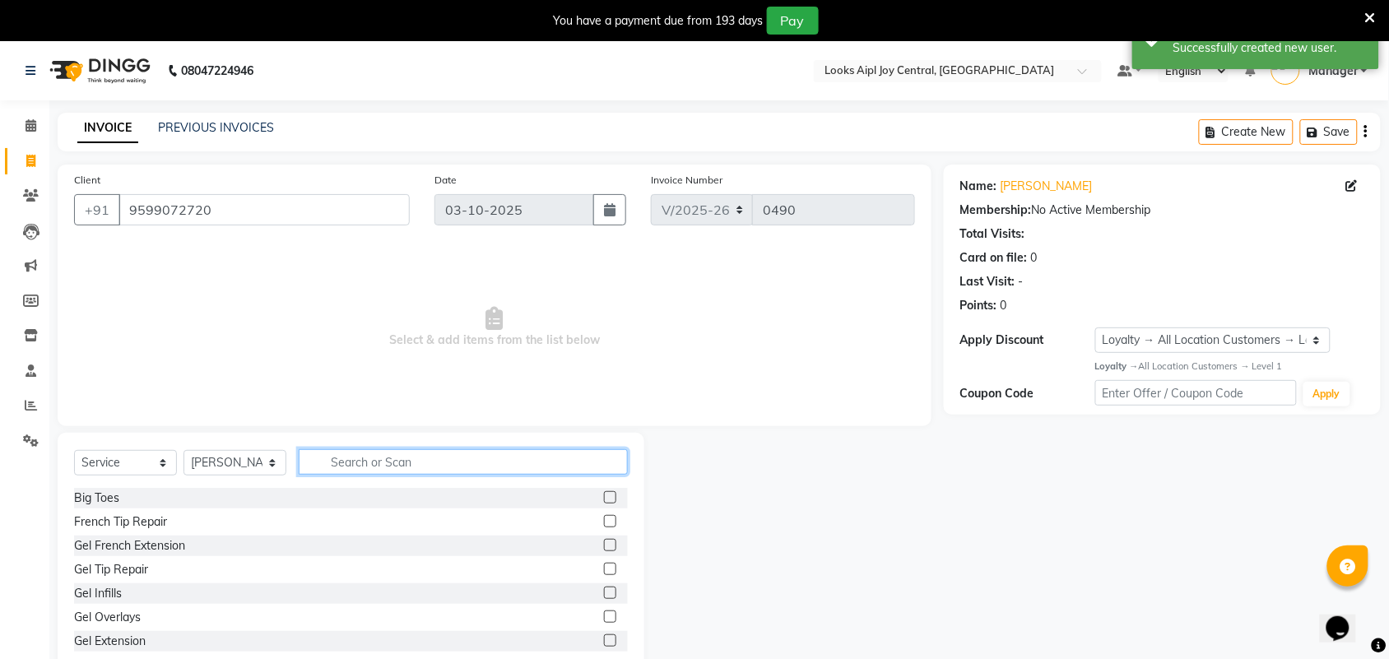
click at [348, 459] on input "text" at bounding box center [463, 462] width 329 height 26
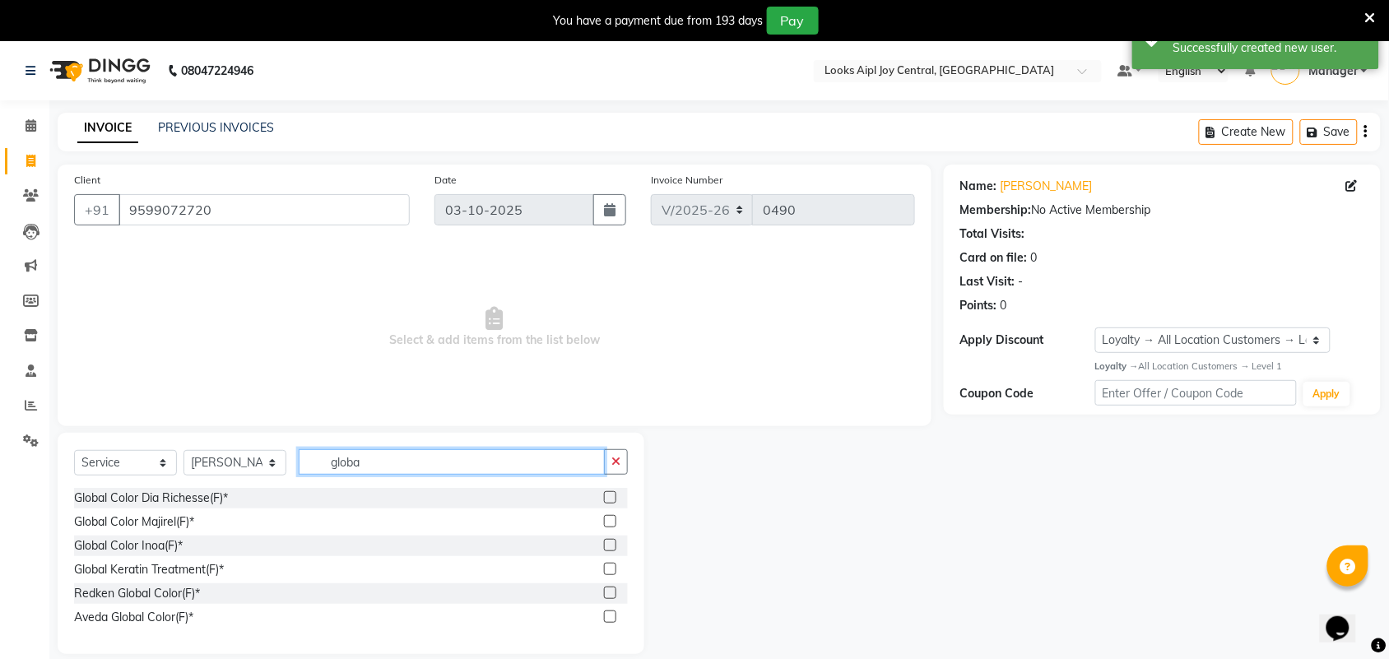
type input "globa"
click at [605, 547] on label at bounding box center [610, 545] width 12 height 12
click at [605, 547] on input "checkbox" at bounding box center [609, 545] width 11 height 11
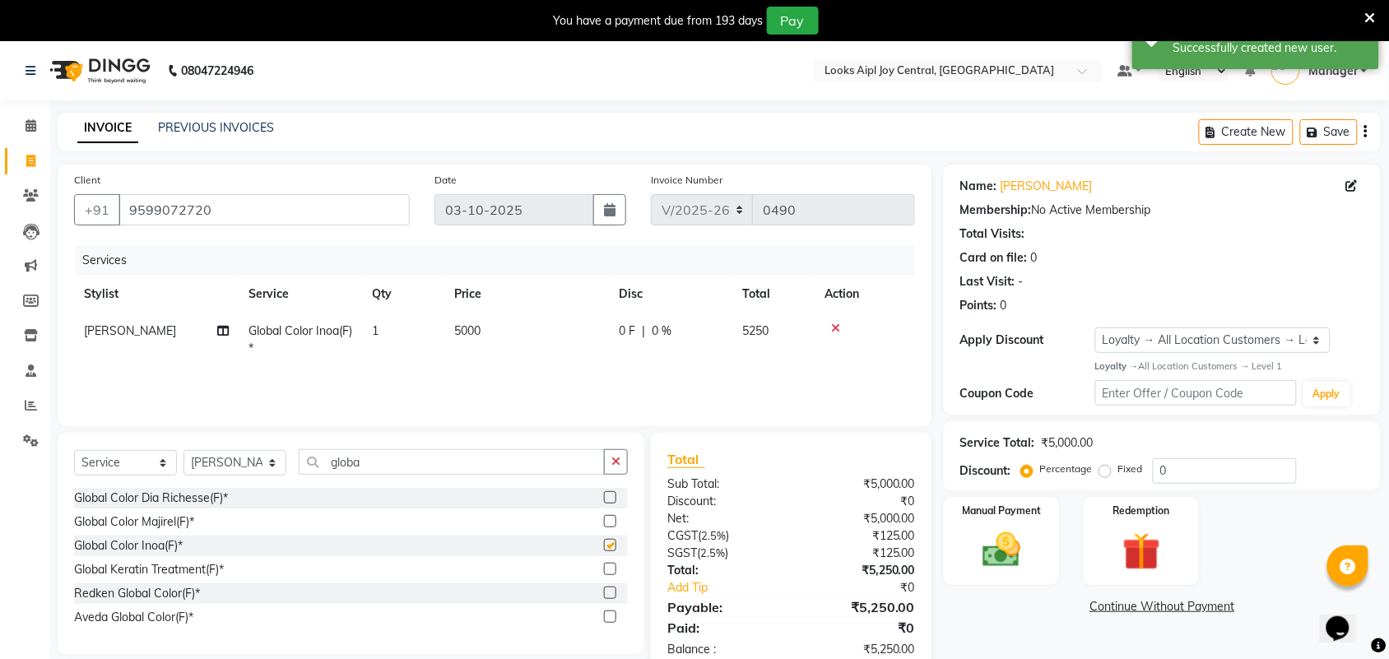
checkbox input "false"
click at [479, 327] on span "5000" at bounding box center [467, 330] width 26 height 15
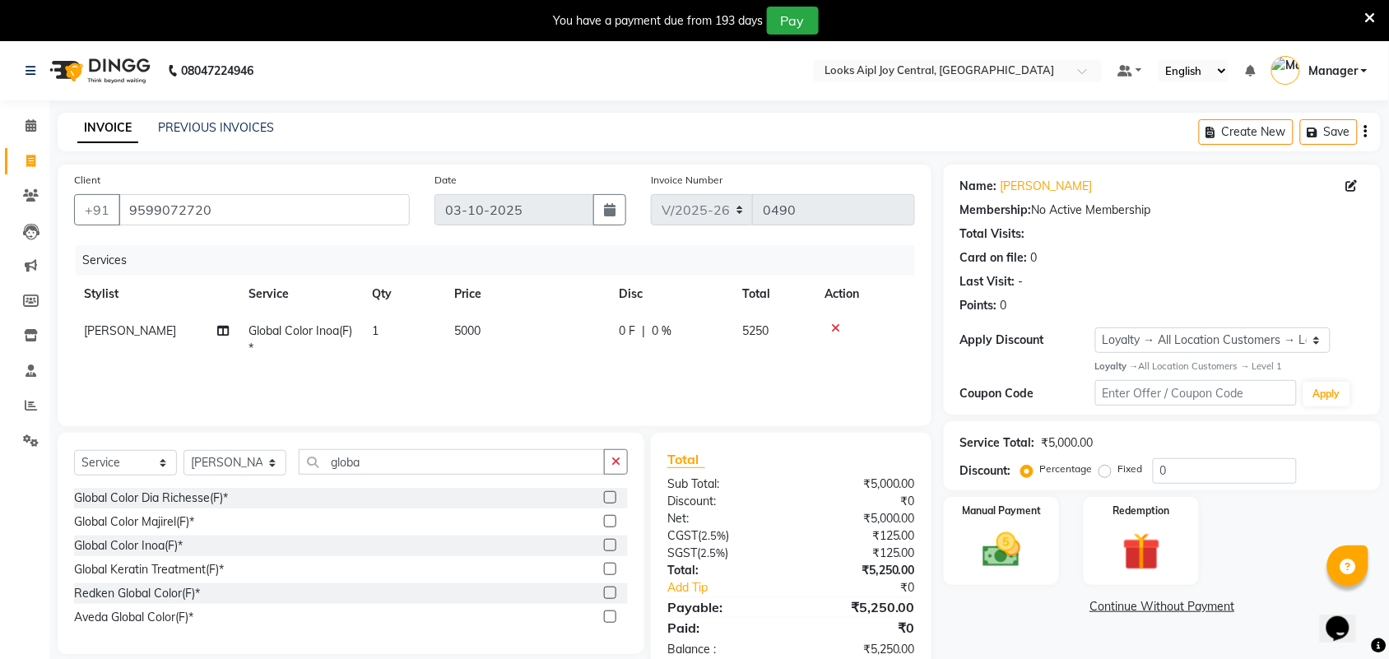
select select "92841"
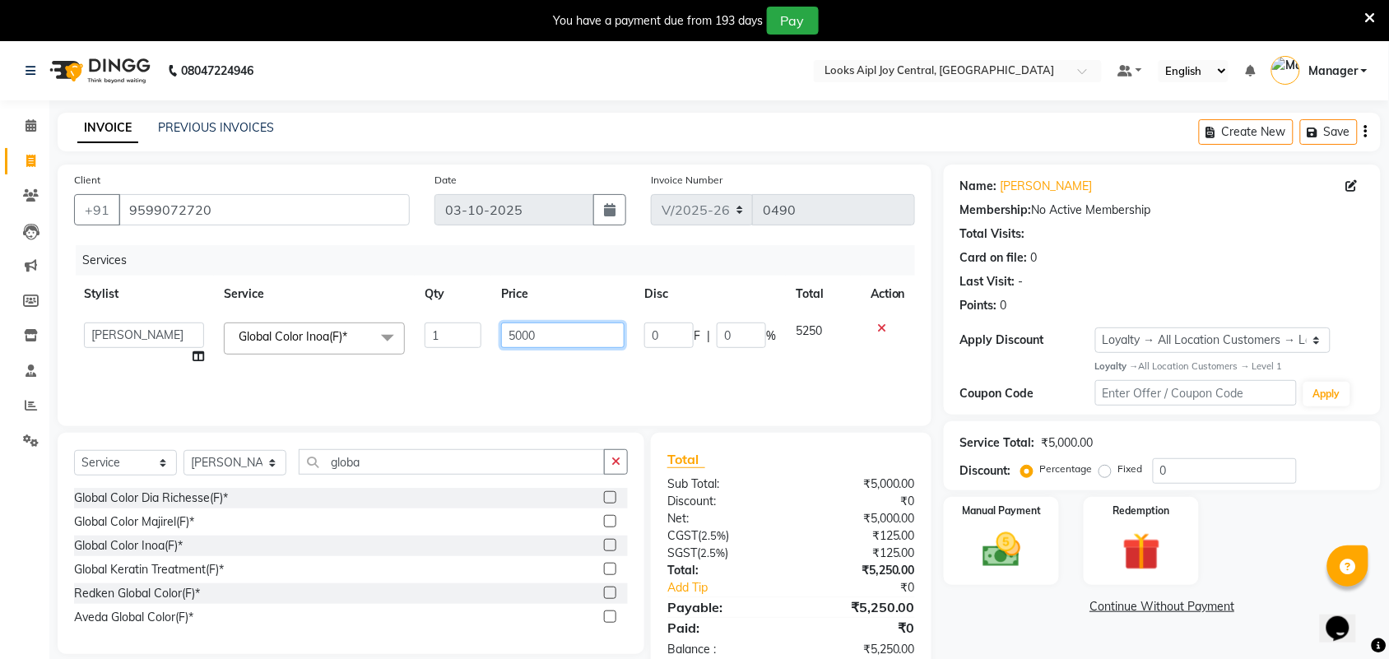
drag, startPoint x: 551, startPoint y: 336, endPoint x: 485, endPoint y: 346, distance: 66.5
click at [485, 346] on tr "Amit Anand Anish Anish Aslaam Aslaam_pdct Counter Deepak_pdct Dheeraj_pdct Dhee…" at bounding box center [494, 344] width 841 height 63
type input "8000"
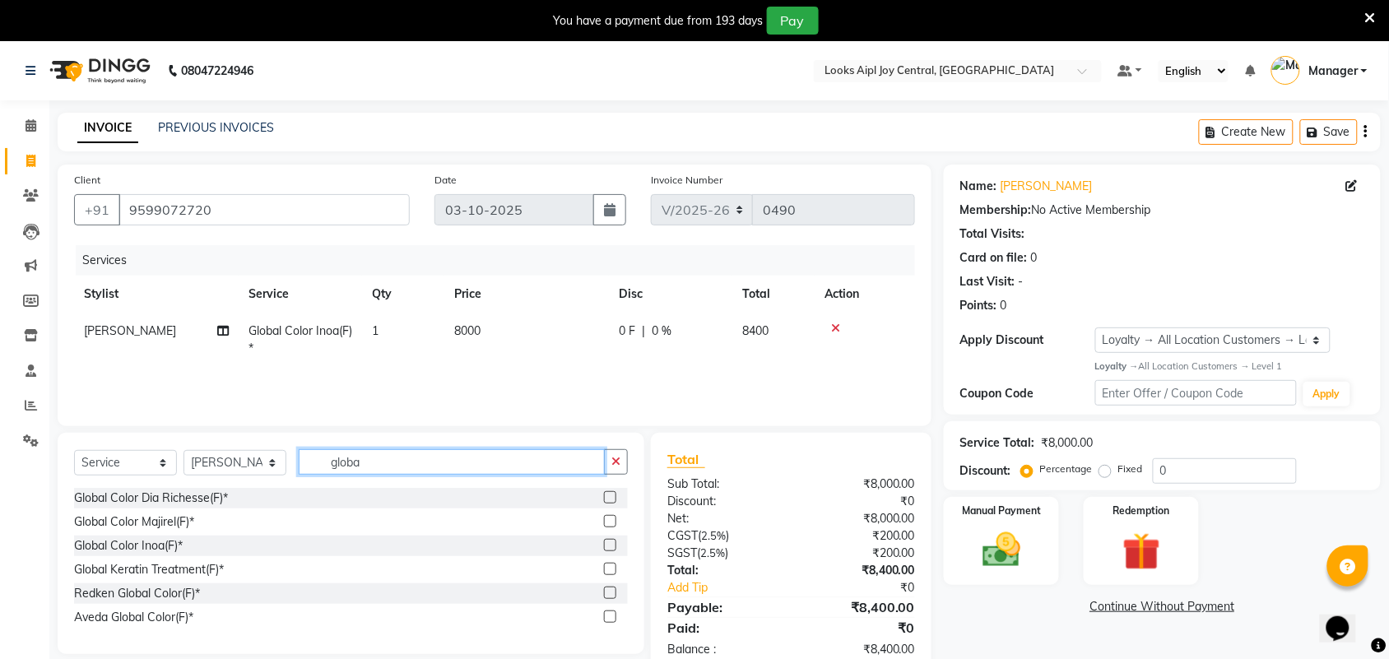
drag, startPoint x: 380, startPoint y: 466, endPoint x: 327, endPoint y: 462, distance: 52.8
click at [327, 462] on input "globa" at bounding box center [452, 462] width 306 height 26
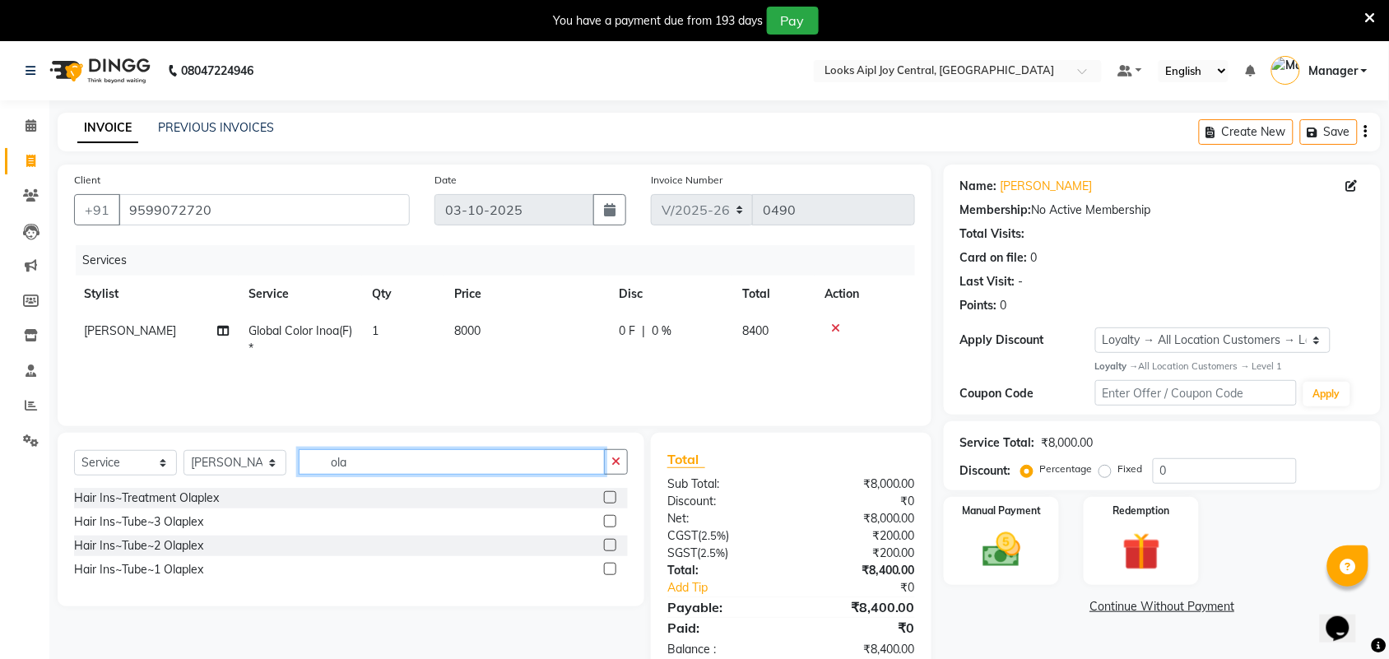
type input "ola"
click at [614, 520] on label at bounding box center [610, 521] width 12 height 12
click at [614, 520] on input "checkbox" at bounding box center [609, 522] width 11 height 11
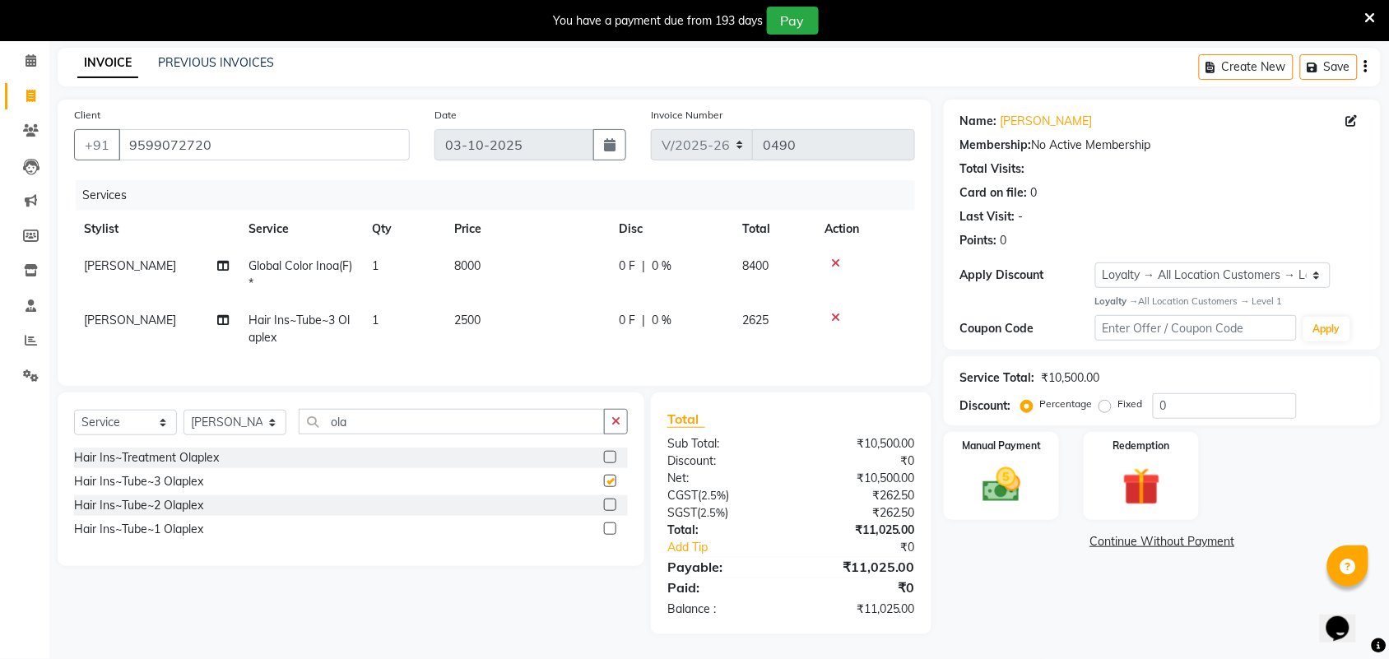
checkbox input "false"
drag, startPoint x: 384, startPoint y: 412, endPoint x: 330, endPoint y: 412, distance: 54.3
click at [330, 412] on input "ola" at bounding box center [452, 422] width 306 height 26
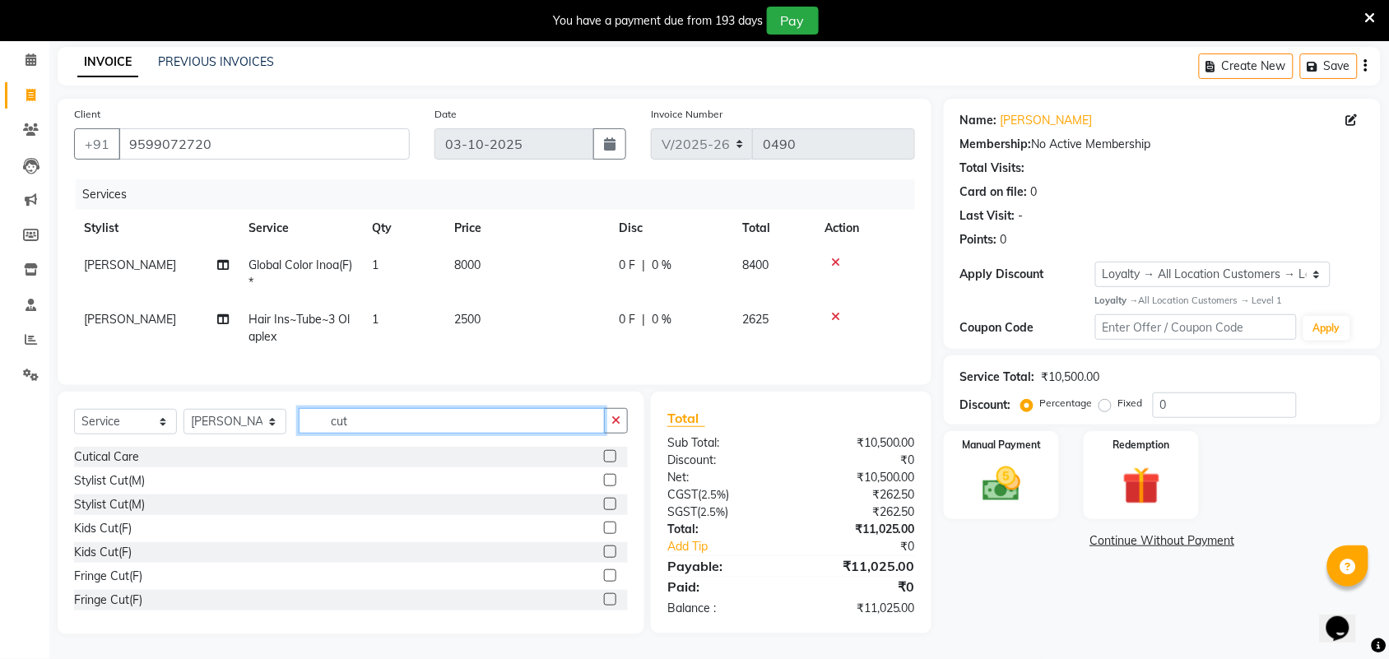
type input "cut"
click at [604, 550] on label at bounding box center [610, 551] width 12 height 12
click at [604, 550] on input "checkbox" at bounding box center [609, 552] width 11 height 11
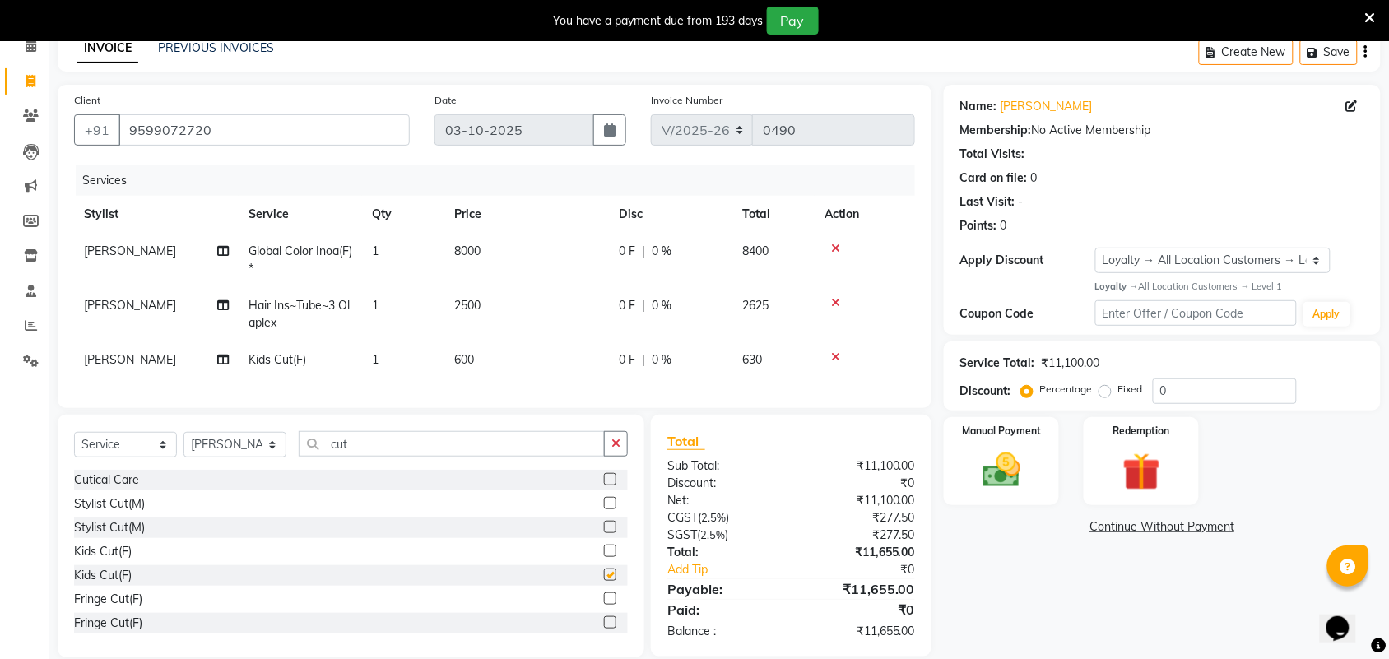
checkbox input "false"
click at [833, 354] on icon at bounding box center [835, 357] width 9 height 12
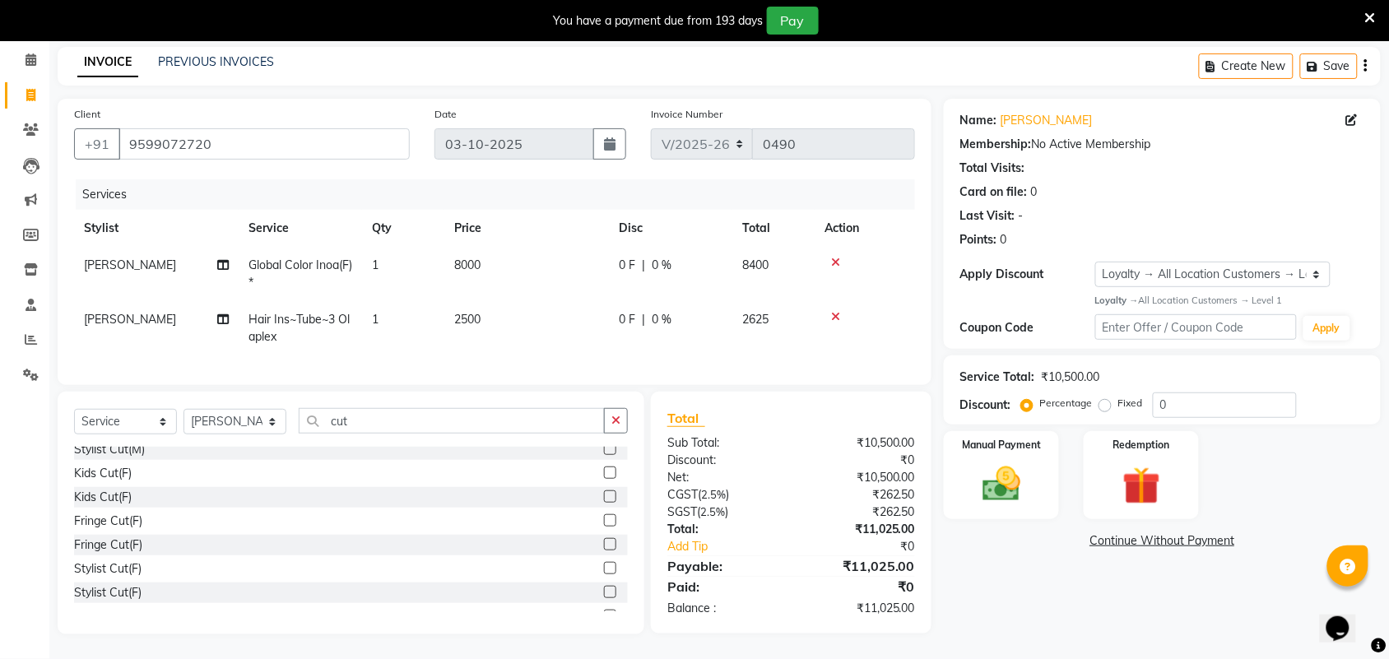
scroll to position [103, 0]
click at [604, 594] on label at bounding box center [610, 592] width 12 height 12
click at [604, 594] on input "checkbox" at bounding box center [609, 592] width 11 height 11
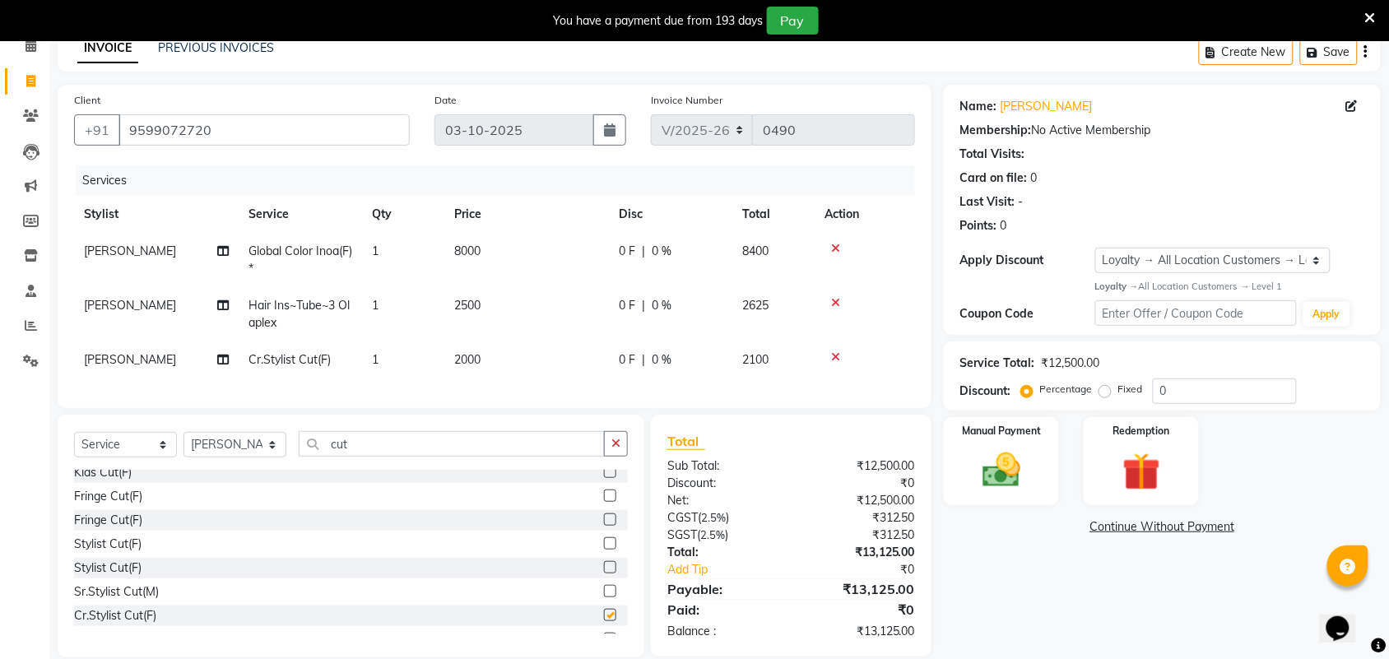
checkbox input "false"
drag, startPoint x: 381, startPoint y: 457, endPoint x: 318, endPoint y: 455, distance: 62.5
click at [318, 455] on input "cut" at bounding box center [452, 444] width 306 height 26
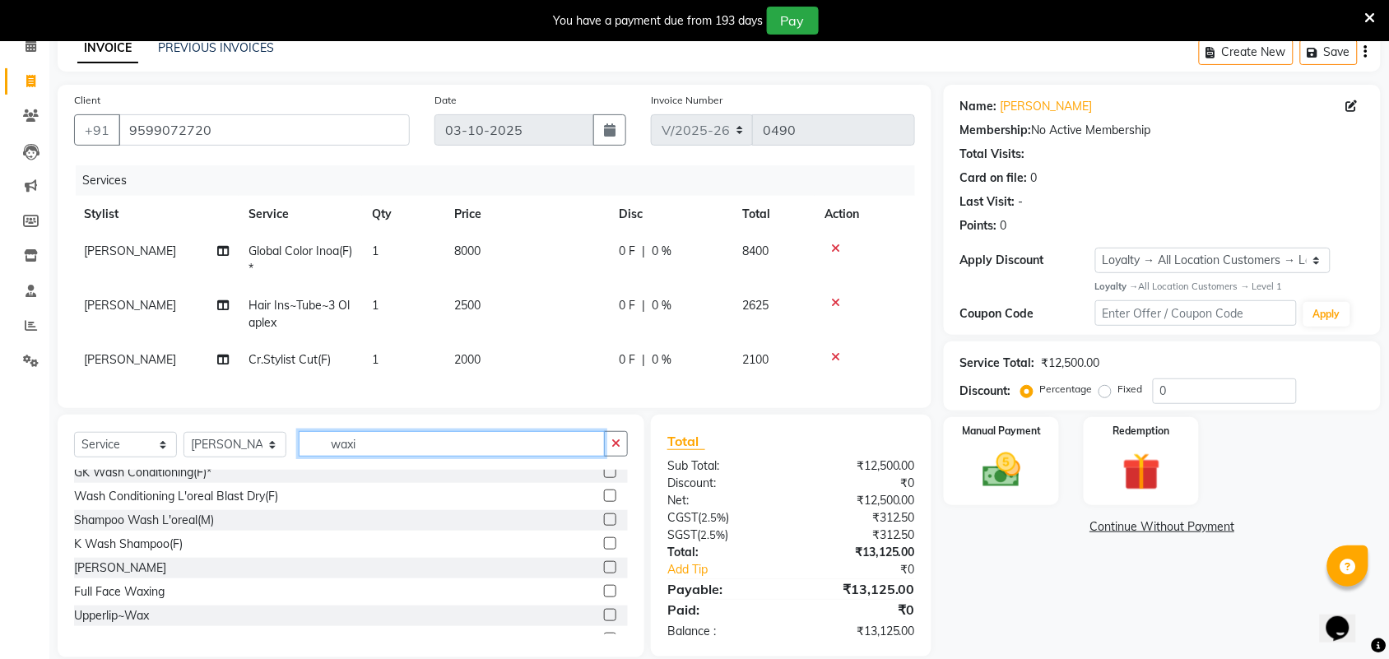
scroll to position [0, 0]
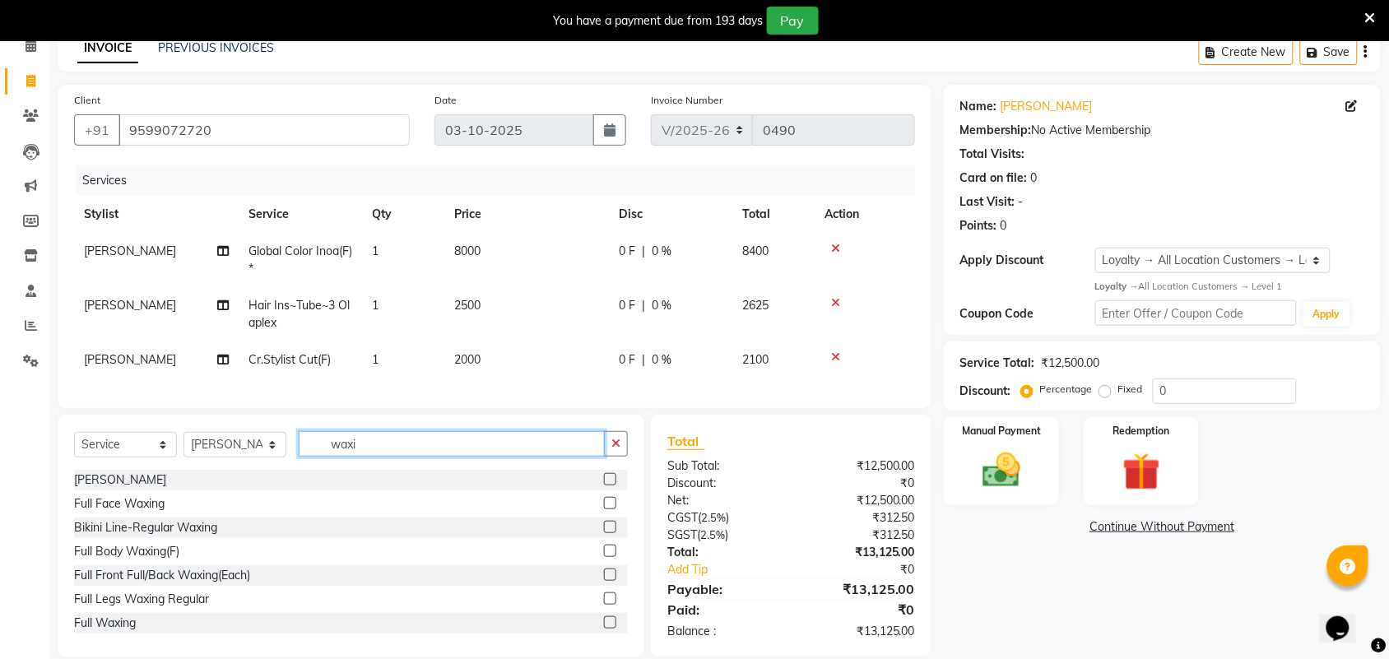
type input "waxi"
click at [604, 629] on label at bounding box center [610, 622] width 12 height 12
click at [604, 629] on input "checkbox" at bounding box center [609, 623] width 11 height 11
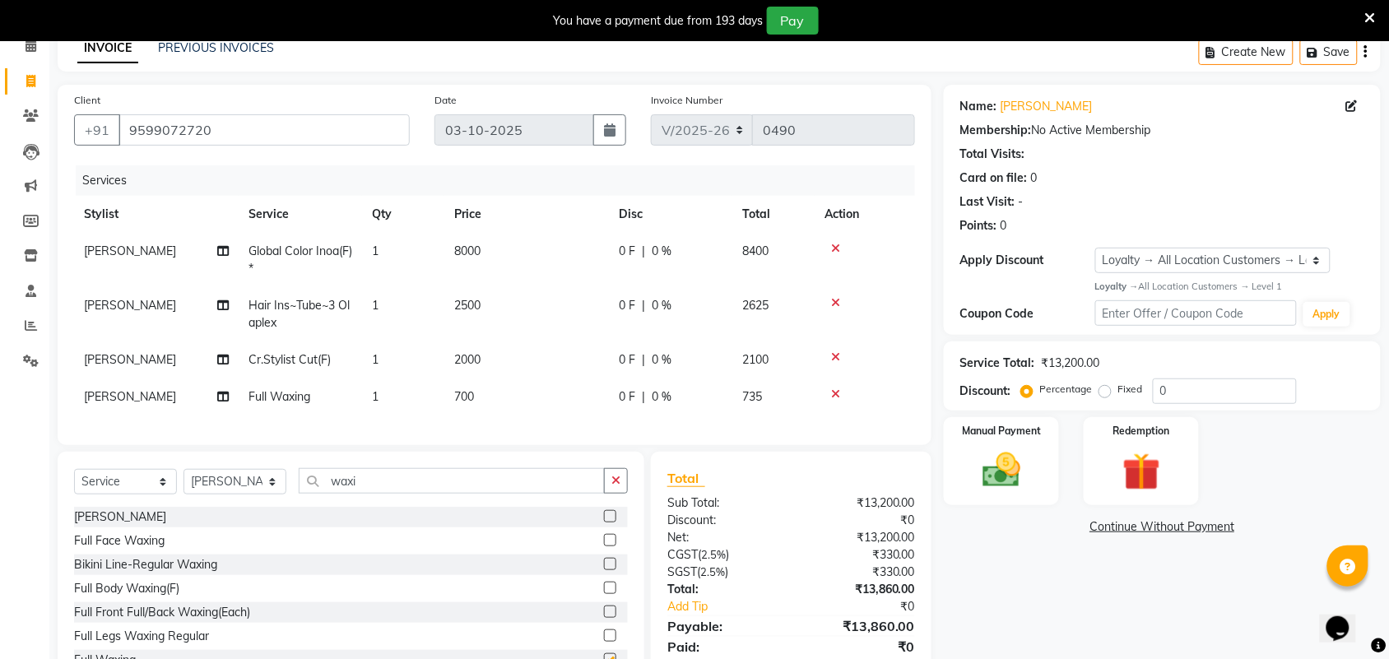
checkbox input "false"
click at [466, 391] on span "700" at bounding box center [464, 396] width 20 height 15
select select "92841"
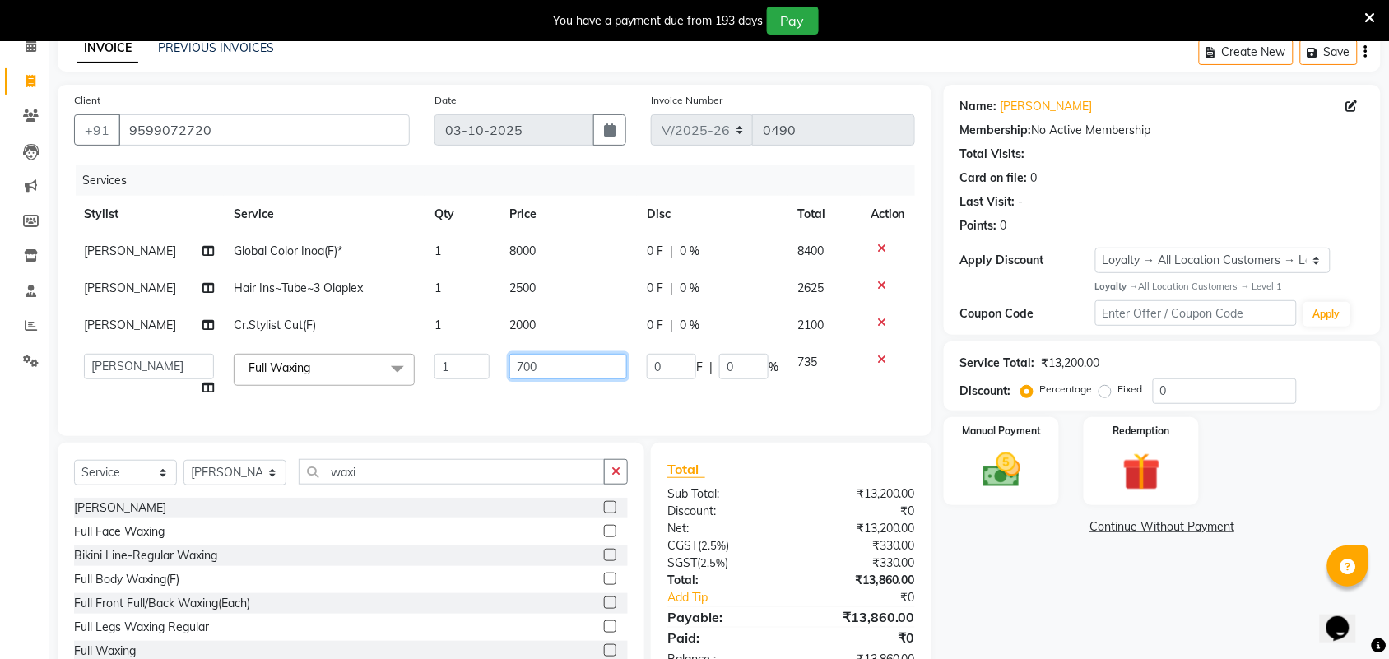
drag, startPoint x: 540, startPoint y: 370, endPoint x: 488, endPoint y: 370, distance: 51.8
click at [488, 370] on tr "Amit Anand Anish Anish Aslaam Aslaam_pdct Counter Deepak_pdct Dheeraj_pdct Dhee…" at bounding box center [494, 375] width 841 height 63
type input "1500"
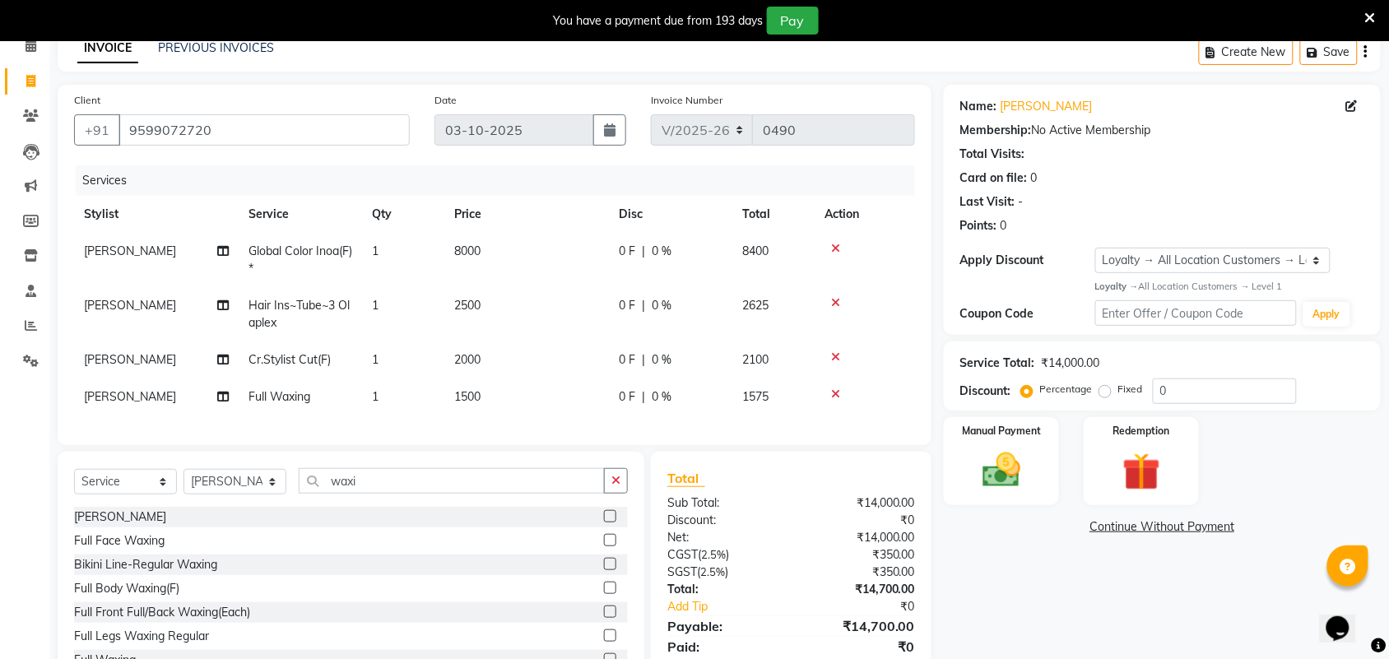
click at [463, 391] on tr "Anish Full Waxing 1 1500 0 F | 0 % 1575" at bounding box center [494, 396] width 841 height 37
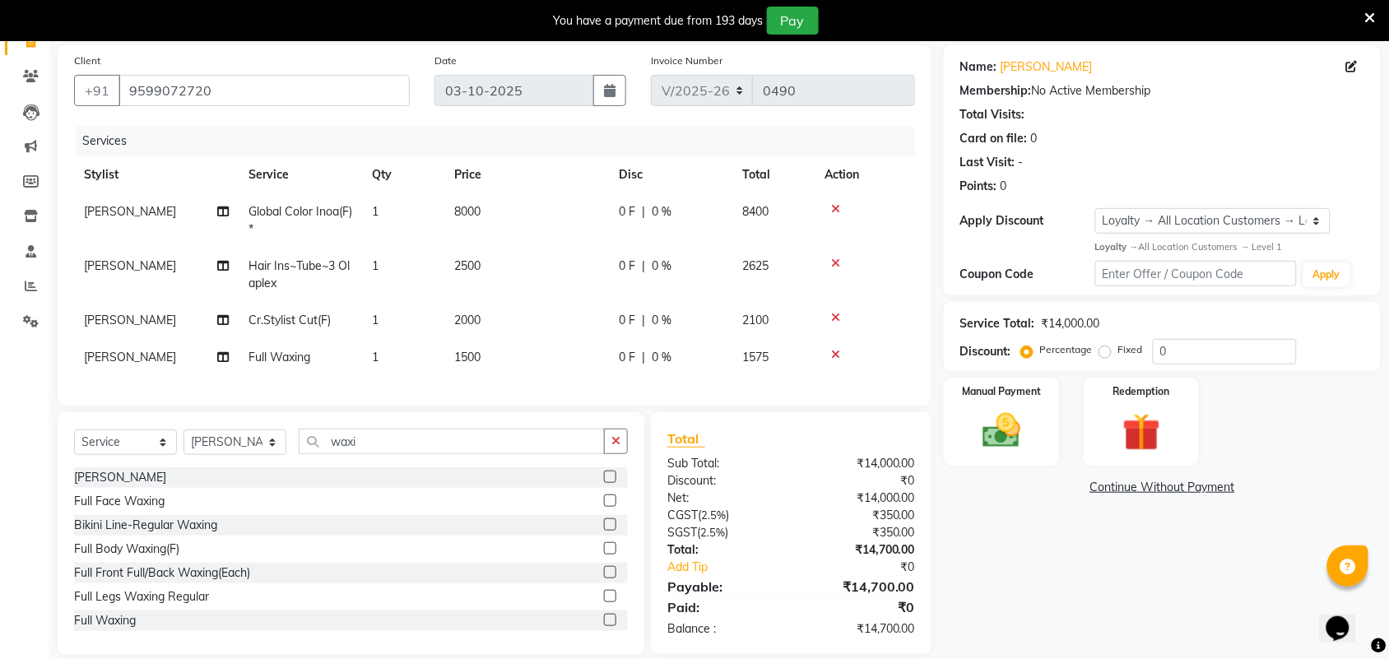
scroll to position [155, 0]
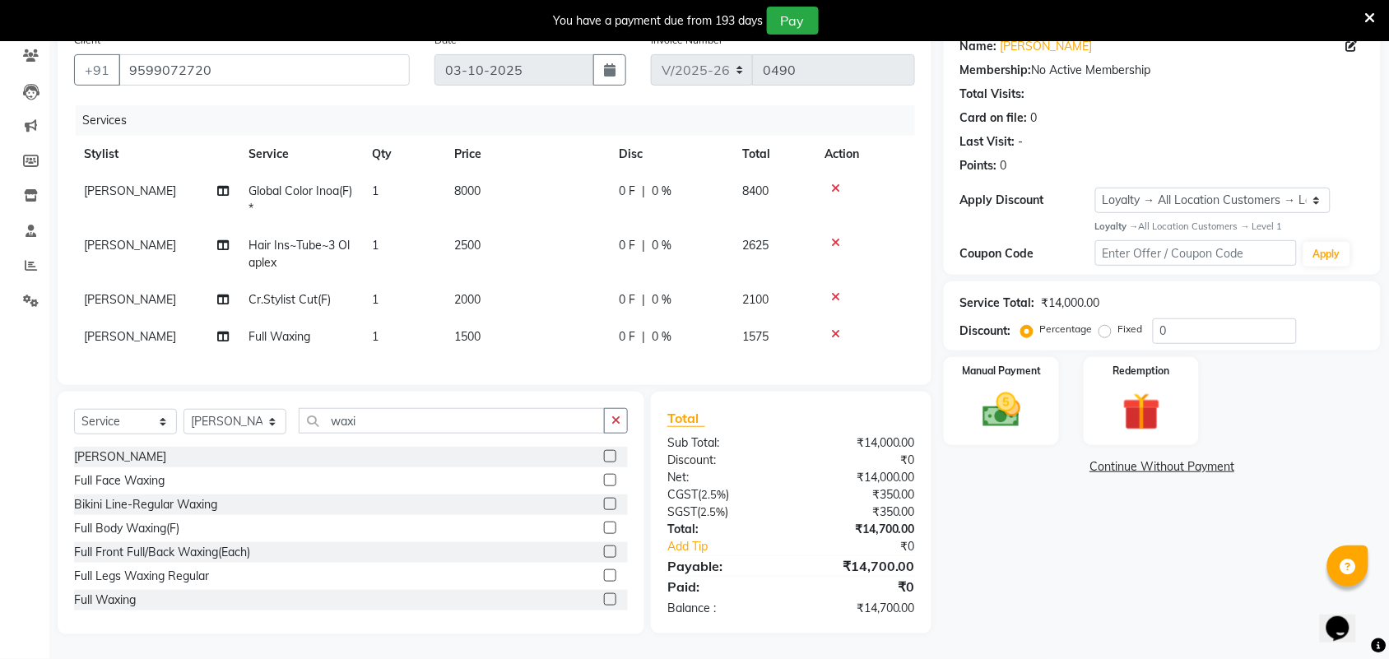
click at [604, 573] on label at bounding box center [610, 575] width 12 height 12
click at [604, 573] on input "checkbox" at bounding box center [609, 576] width 11 height 11
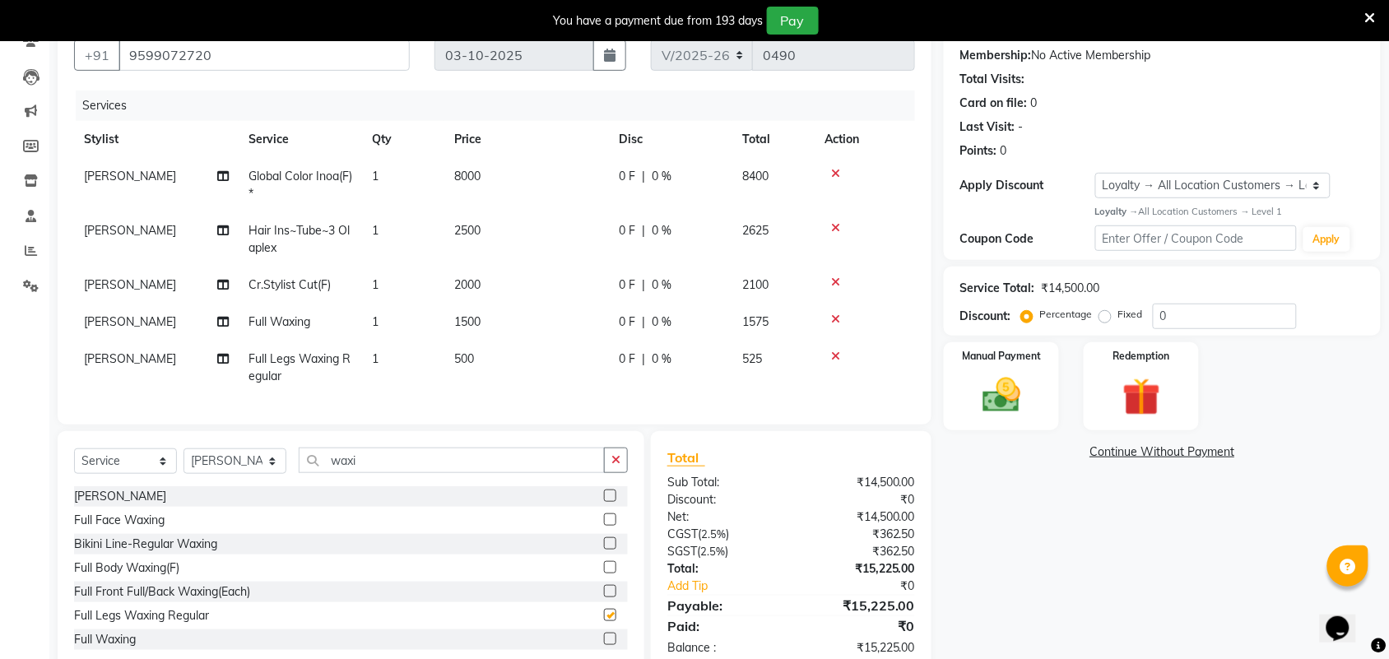
checkbox input "false"
click at [471, 352] on span "500" at bounding box center [464, 358] width 20 height 15
select select "92841"
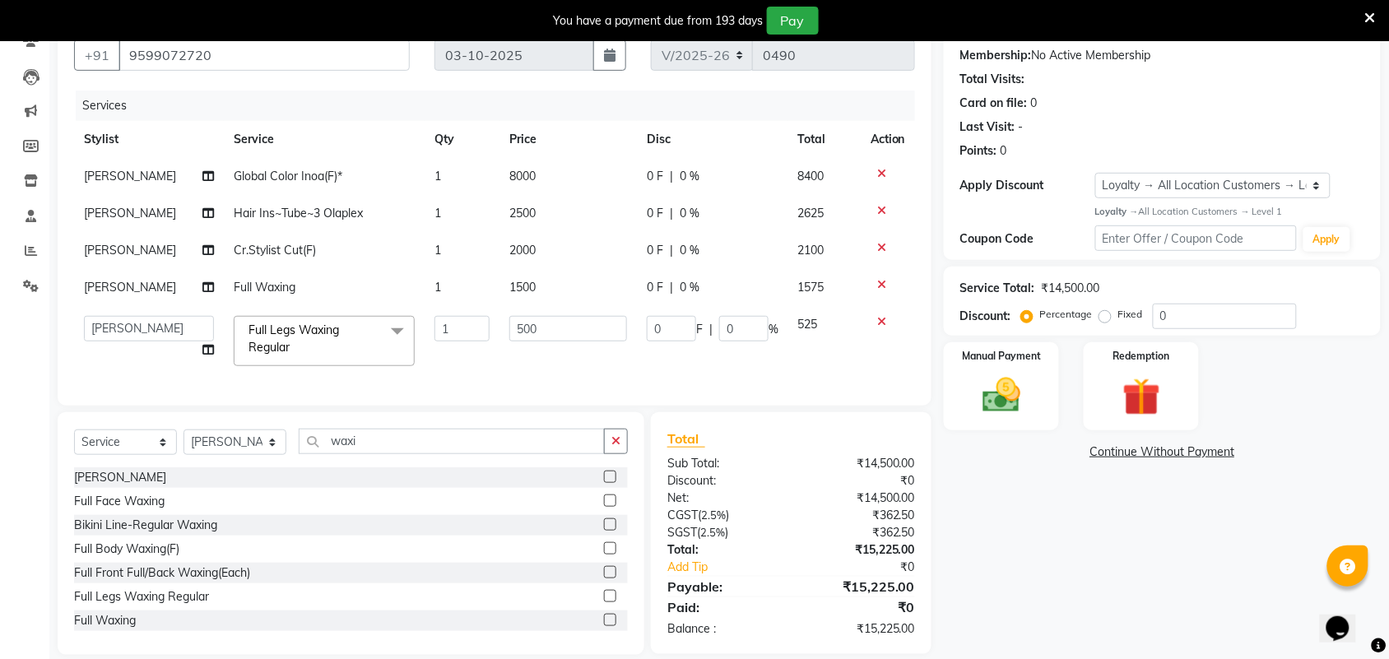
click at [883, 321] on icon at bounding box center [881, 322] width 9 height 12
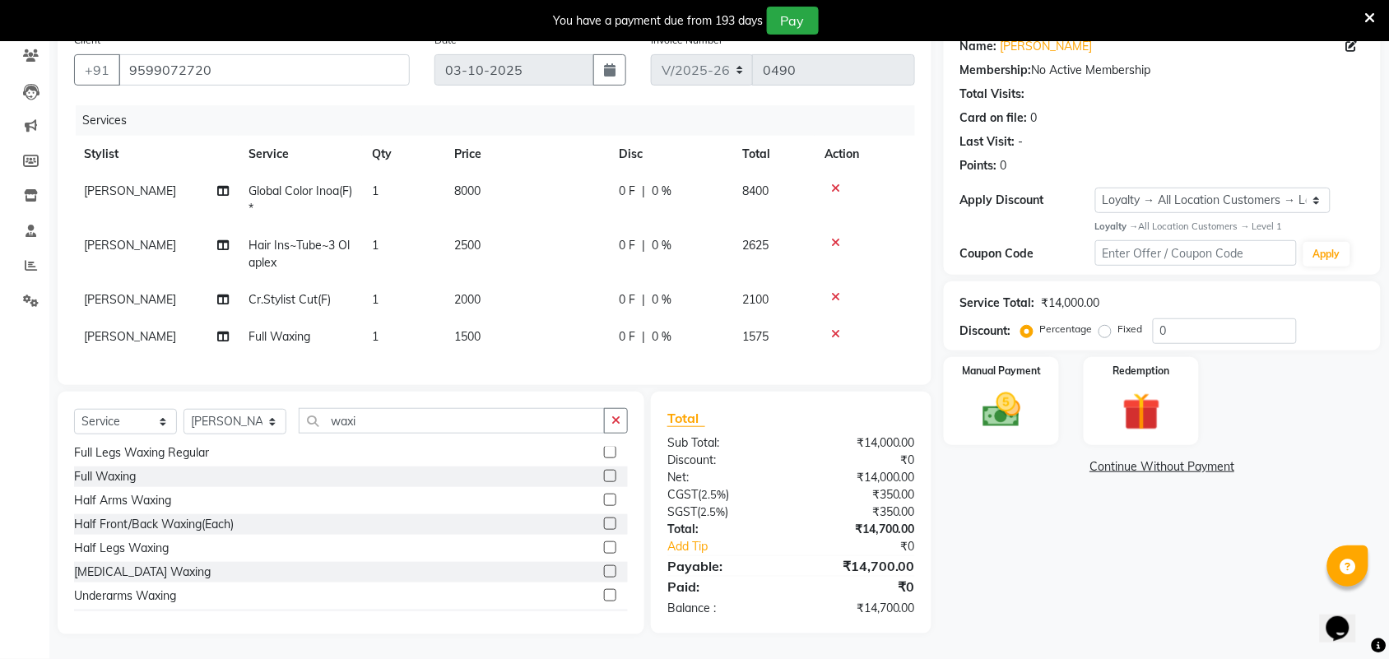
scroll to position [145, 0]
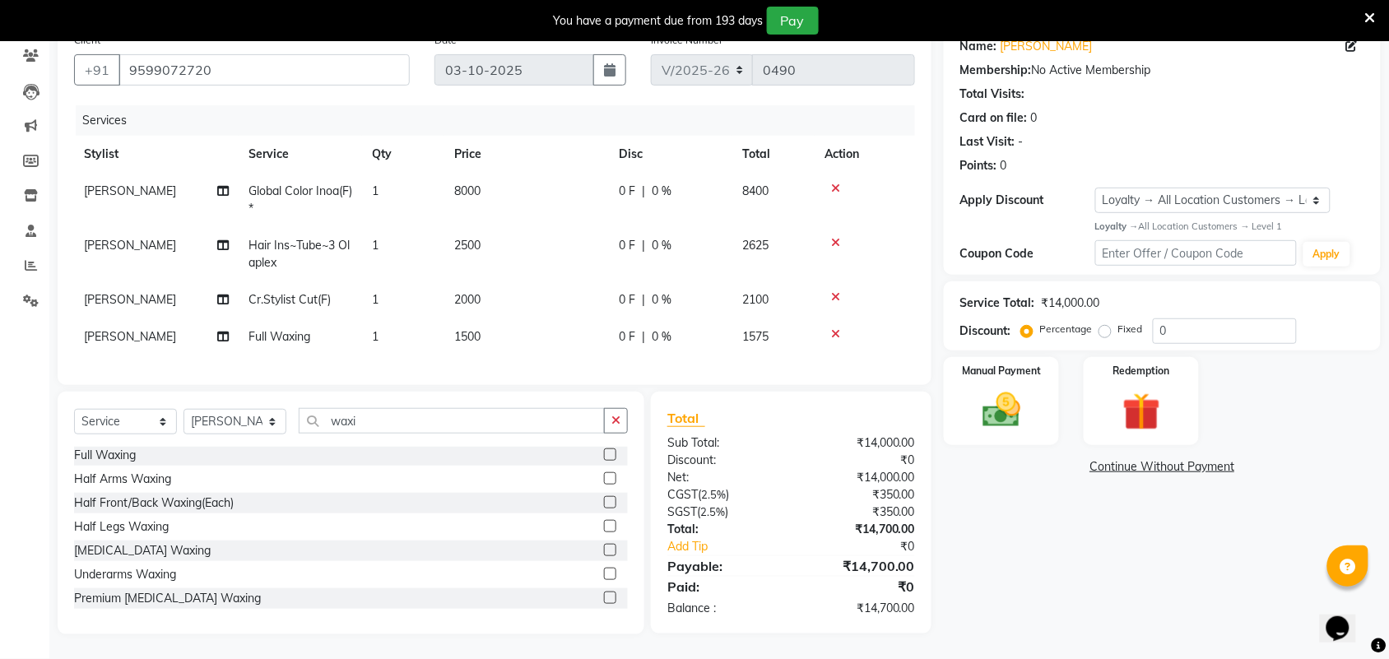
click at [604, 593] on label at bounding box center [610, 597] width 12 height 12
click at [604, 593] on input "checkbox" at bounding box center [609, 598] width 11 height 11
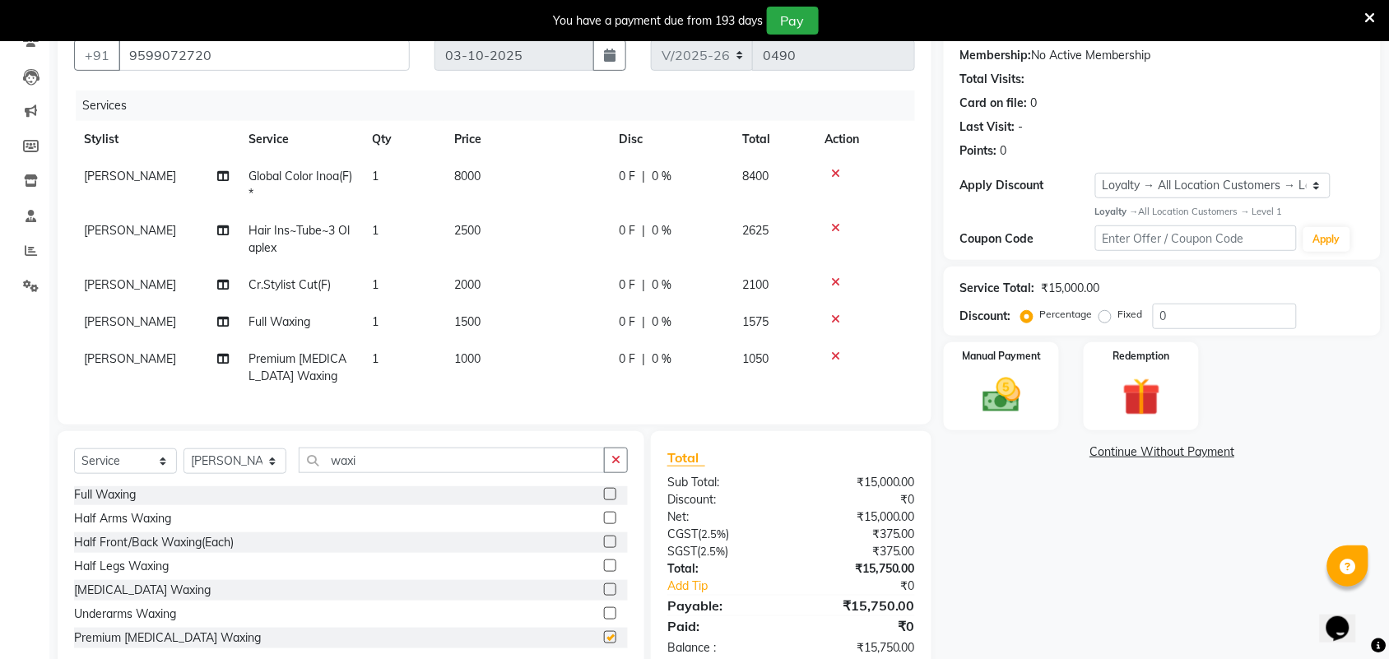
checkbox input "false"
click at [454, 358] on span "1000" at bounding box center [467, 358] width 26 height 15
select select "92841"
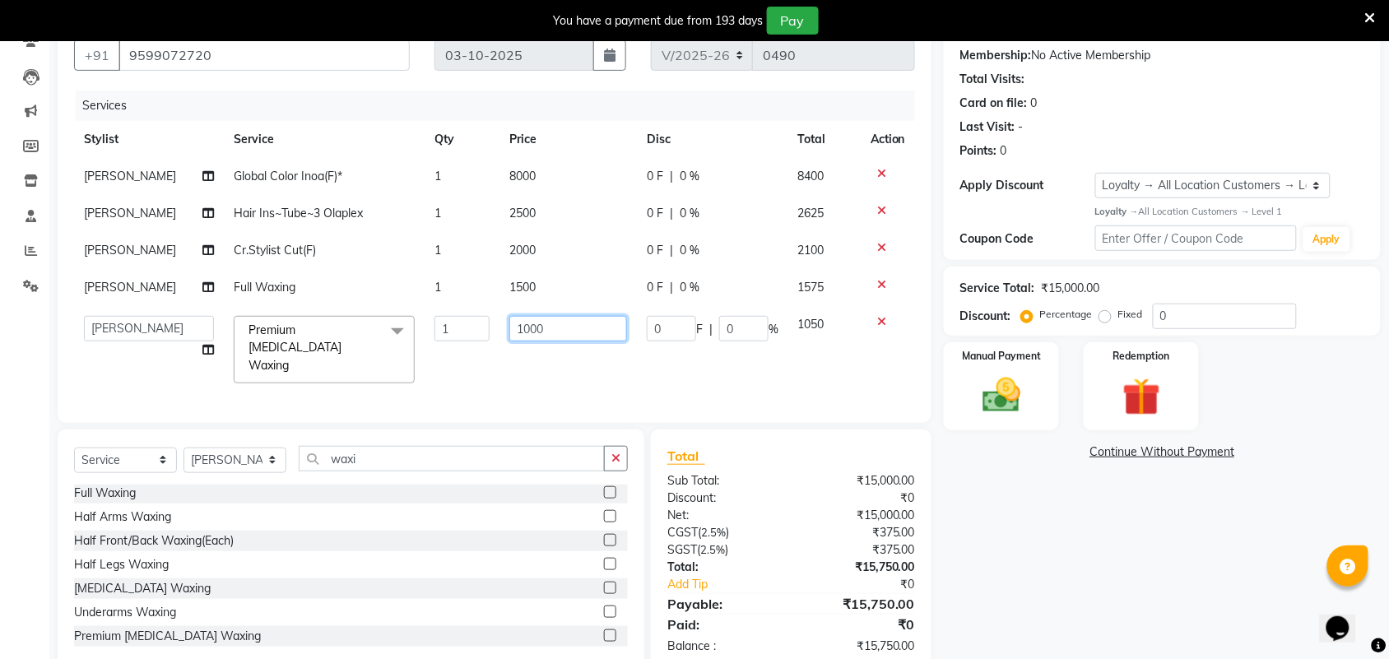
drag, startPoint x: 545, startPoint y: 332, endPoint x: 499, endPoint y: 323, distance: 47.6
click at [499, 323] on td "1000" at bounding box center [567, 349] width 137 height 87
type input "700"
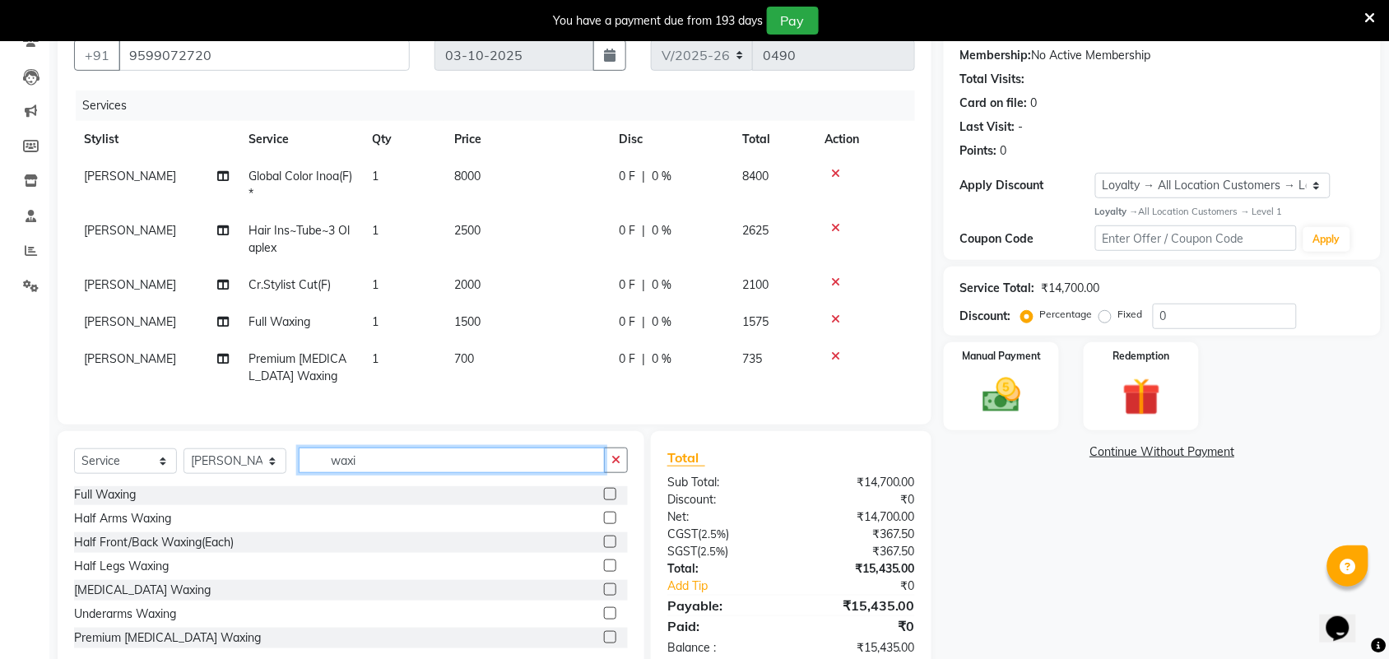
drag, startPoint x: 452, startPoint y: 463, endPoint x: 315, endPoint y: 467, distance: 137.4
click at [315, 467] on input "waxi" at bounding box center [452, 461] width 306 height 26
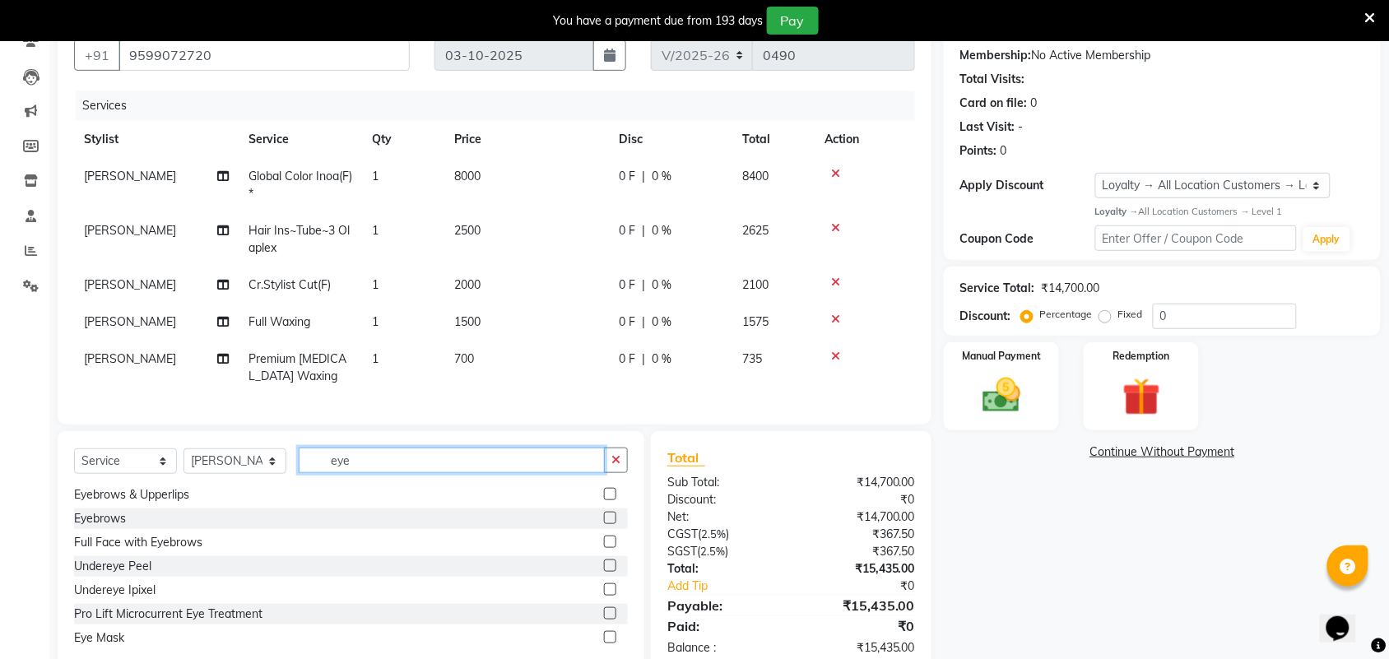
type input "eye"
click at [604, 524] on label at bounding box center [610, 518] width 12 height 12
click at [604, 524] on input "checkbox" at bounding box center [609, 518] width 11 height 11
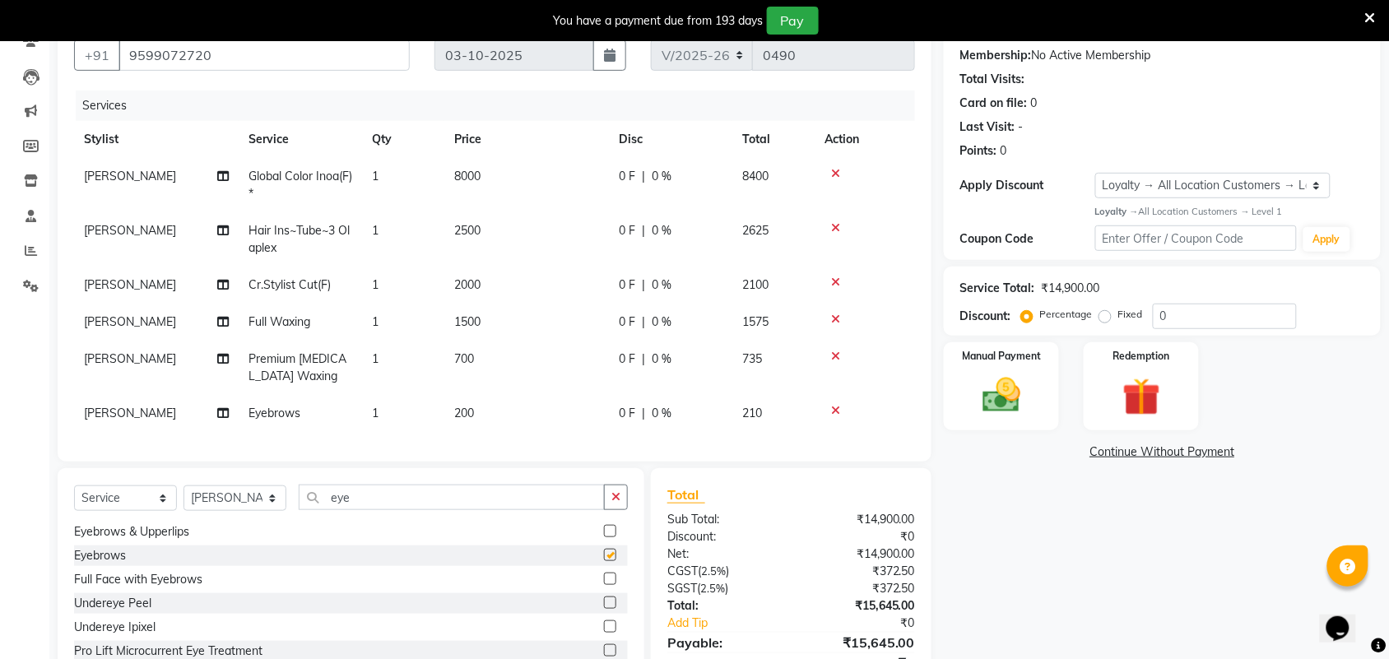
checkbox input "false"
click at [461, 414] on span "200" at bounding box center [464, 413] width 20 height 15
select select "92841"
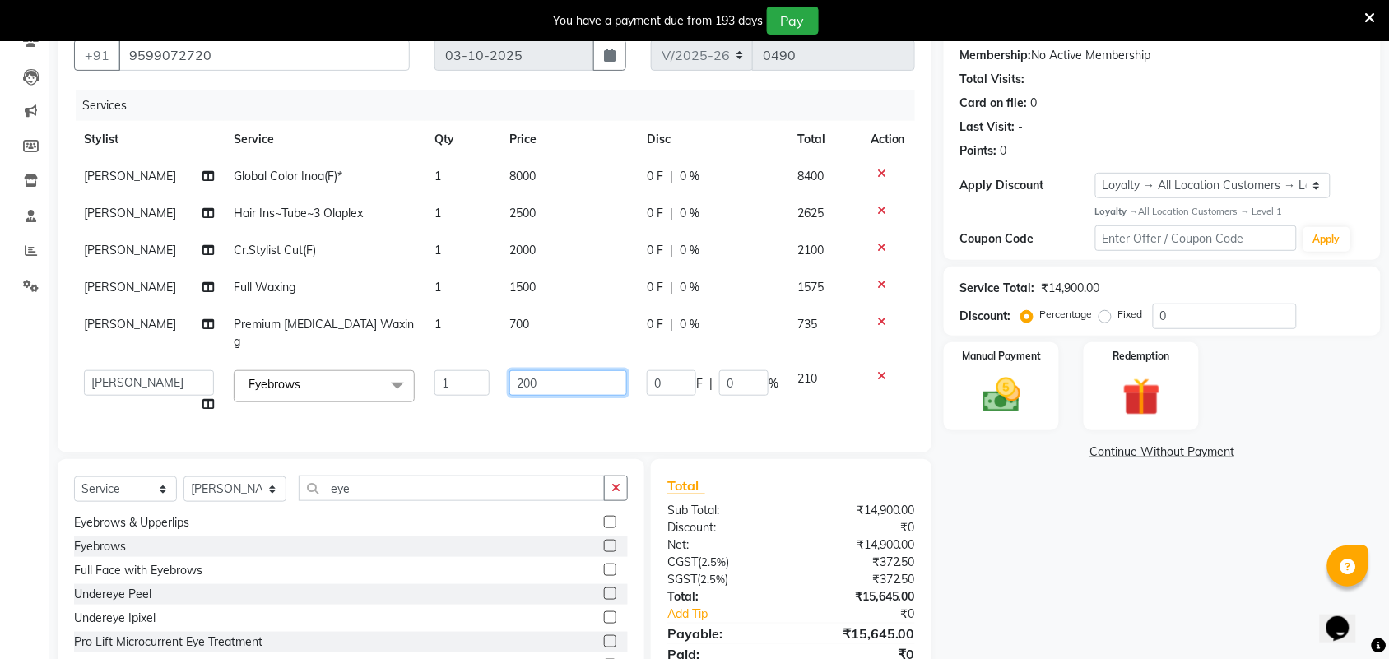
drag, startPoint x: 536, startPoint y: 364, endPoint x: 515, endPoint y: 360, distance: 21.0
click at [515, 370] on input "200" at bounding box center [568, 383] width 118 height 26
type input "2"
type input "300"
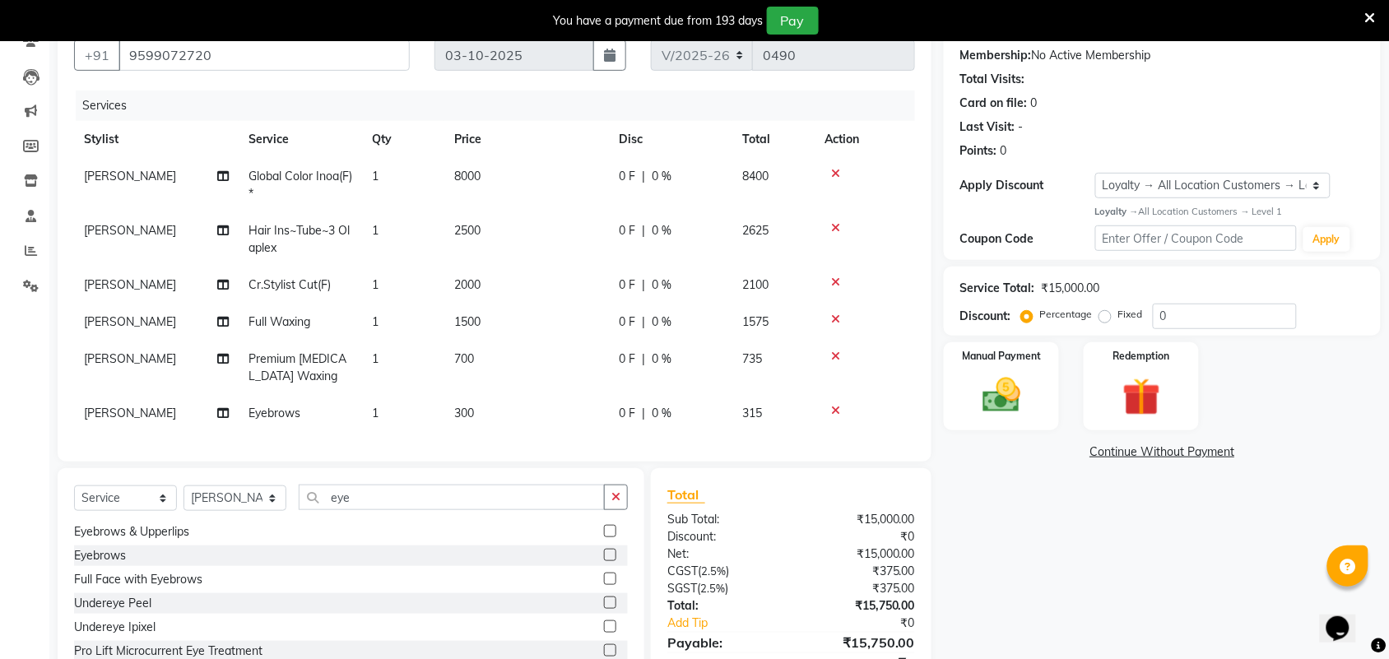
click at [142, 401] on td "Anish" at bounding box center [156, 413] width 165 height 37
select select "92841"
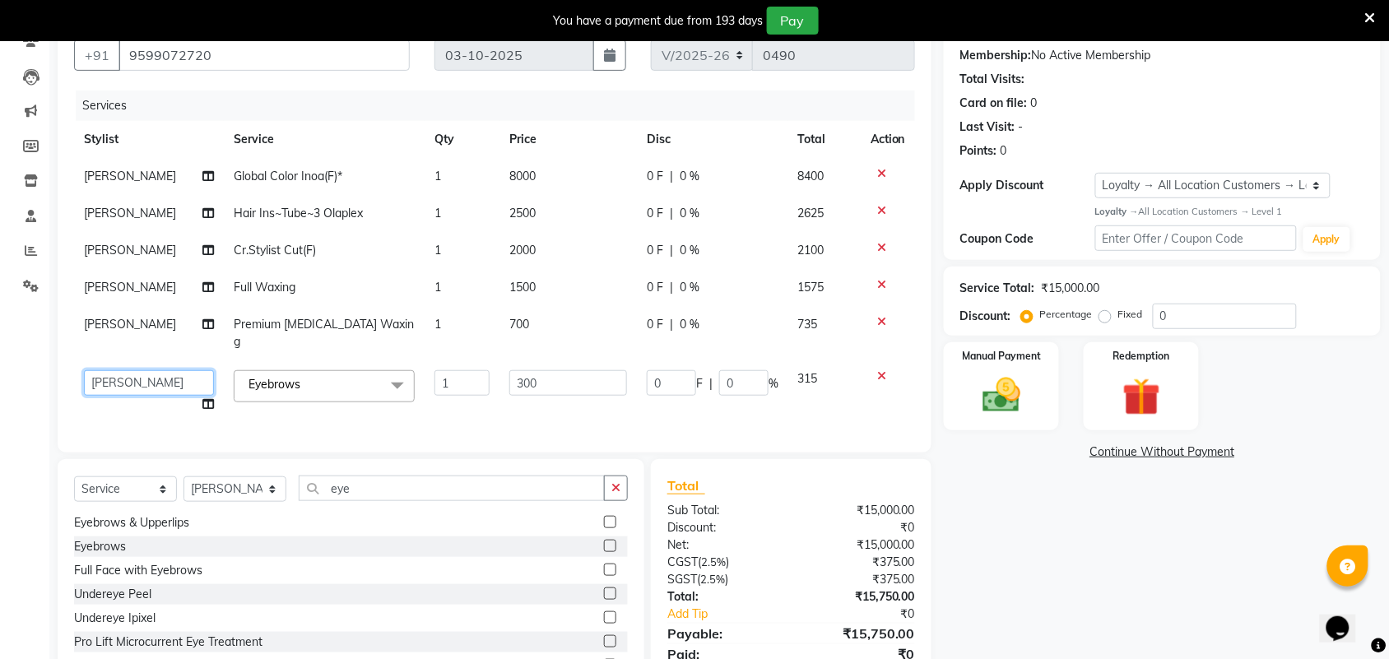
click at [109, 370] on select "Amit Anand Anish Anish Aslaam Aslaam_pdct Counter Deepak_pdct Dheeraj_pdct Dhee…" at bounding box center [149, 383] width 130 height 26
select select "93295"
click at [107, 321] on span "Anish" at bounding box center [130, 324] width 92 height 15
select select "92841"
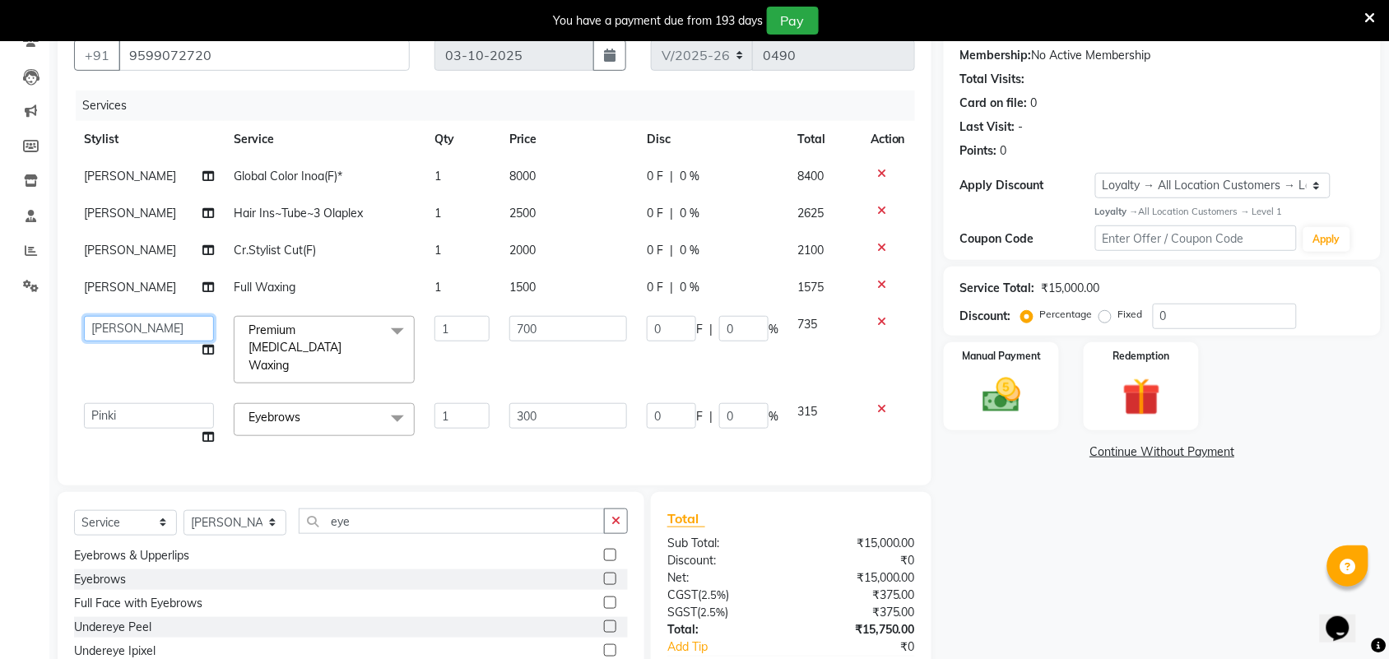
click at [150, 332] on select "Amit Anand Anish Anish Aslaam Aslaam_pdct Counter Deepak_pdct Dheeraj_pdct Dhee…" at bounding box center [149, 329] width 130 height 26
select select "93295"
click at [95, 292] on span "Anish" at bounding box center [130, 287] width 92 height 15
select select "92841"
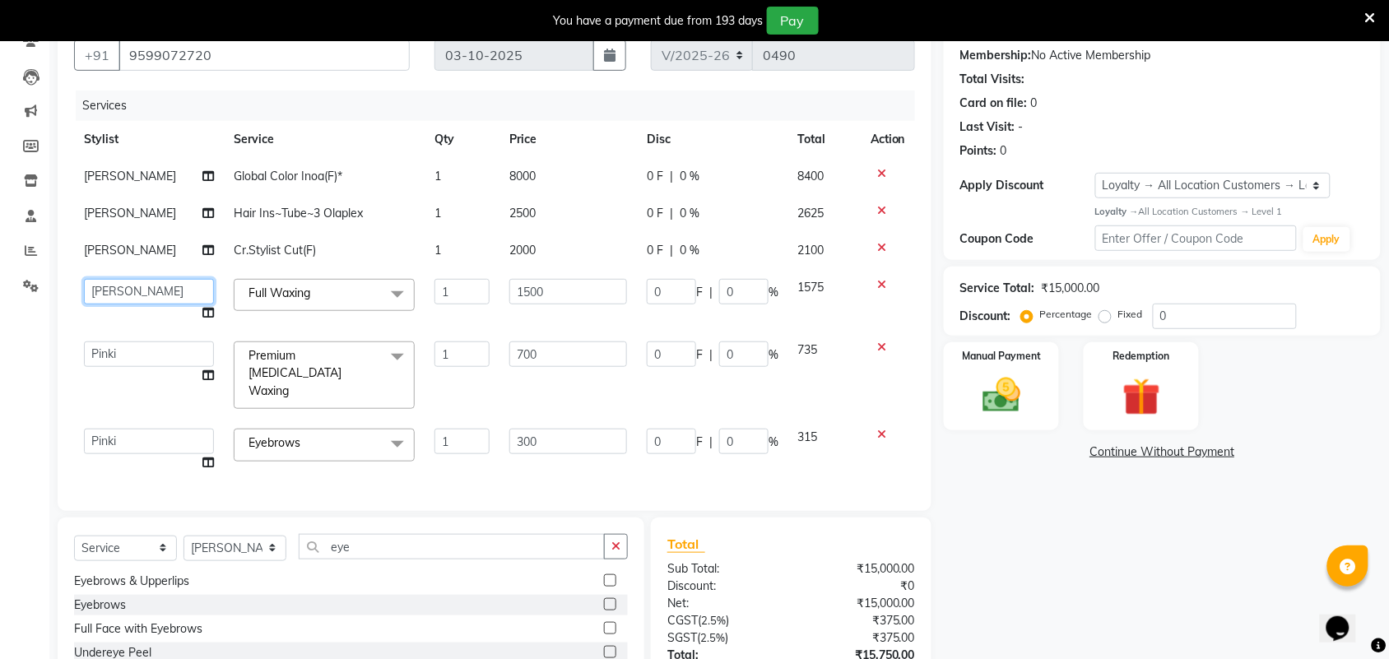
click at [136, 286] on select "Amit Anand Anish Anish Aslaam Aslaam_pdct Counter Deepak_pdct Dheeraj_pdct Dhee…" at bounding box center [149, 292] width 130 height 26
select select "92842"
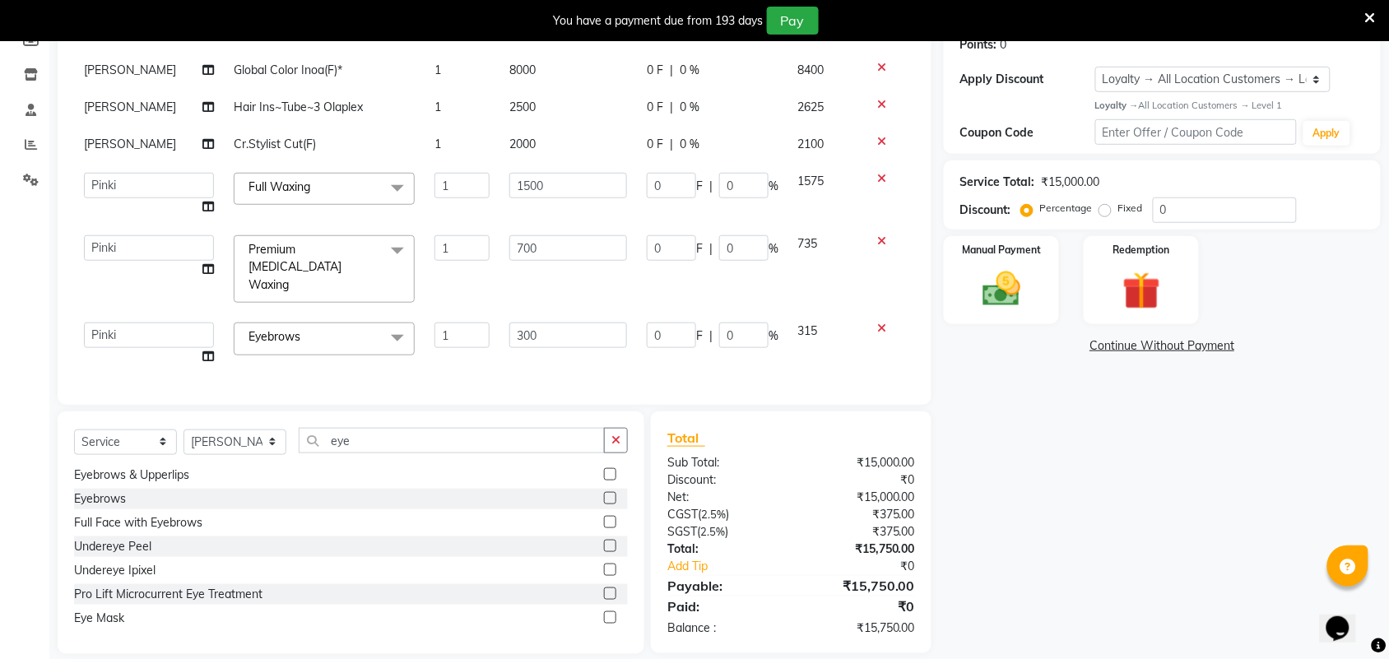
scroll to position [263, 0]
drag, startPoint x: 1179, startPoint y: 197, endPoint x: 1138, endPoint y: 203, distance: 41.5
click at [1138, 203] on div "Percentage Fixed 0" at bounding box center [1160, 208] width 272 height 26
type input "3"
type input "9"
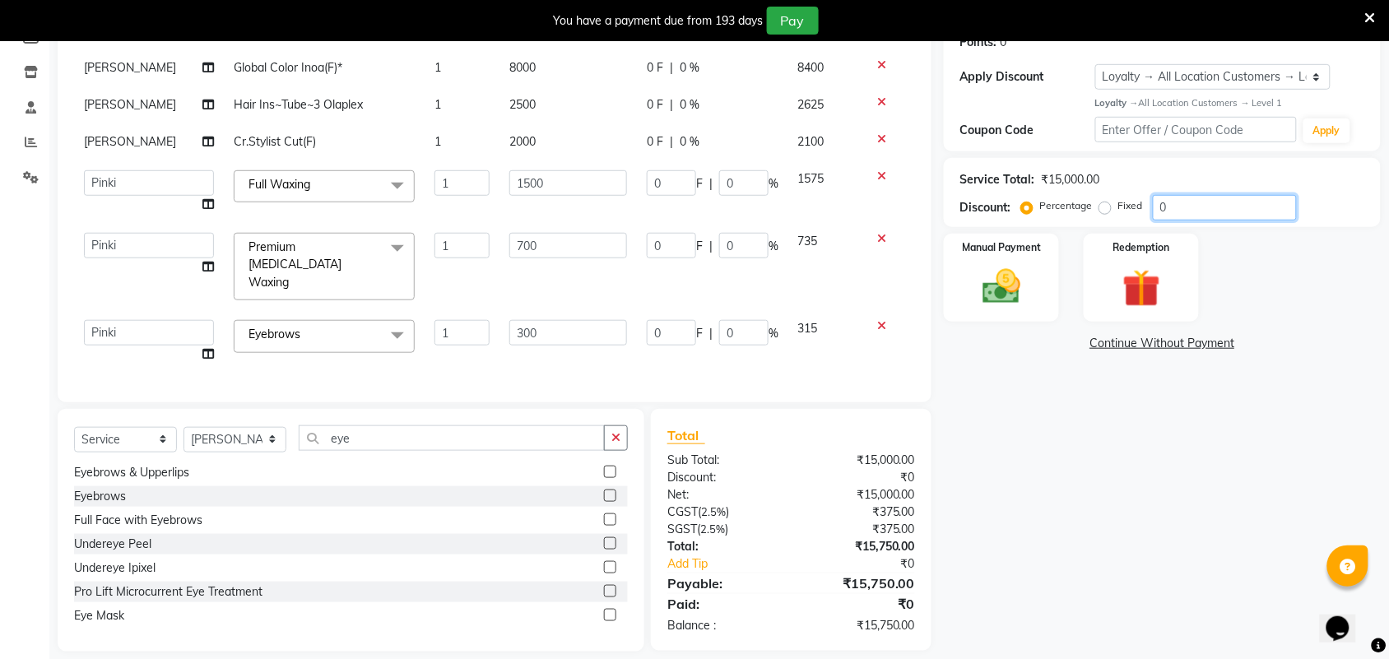
type input "3"
type input "21"
type input "3"
type input "45"
type input "3"
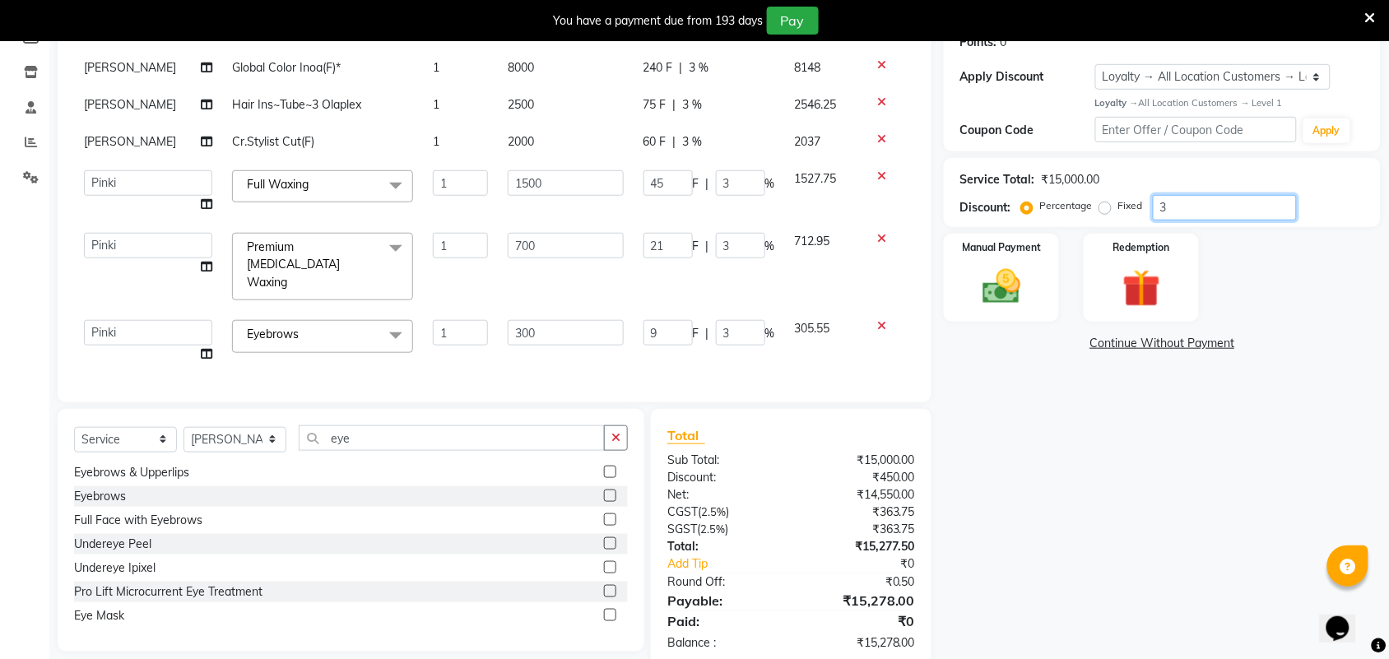
type input "36"
type input "108"
type input "36"
type input "252"
type input "36"
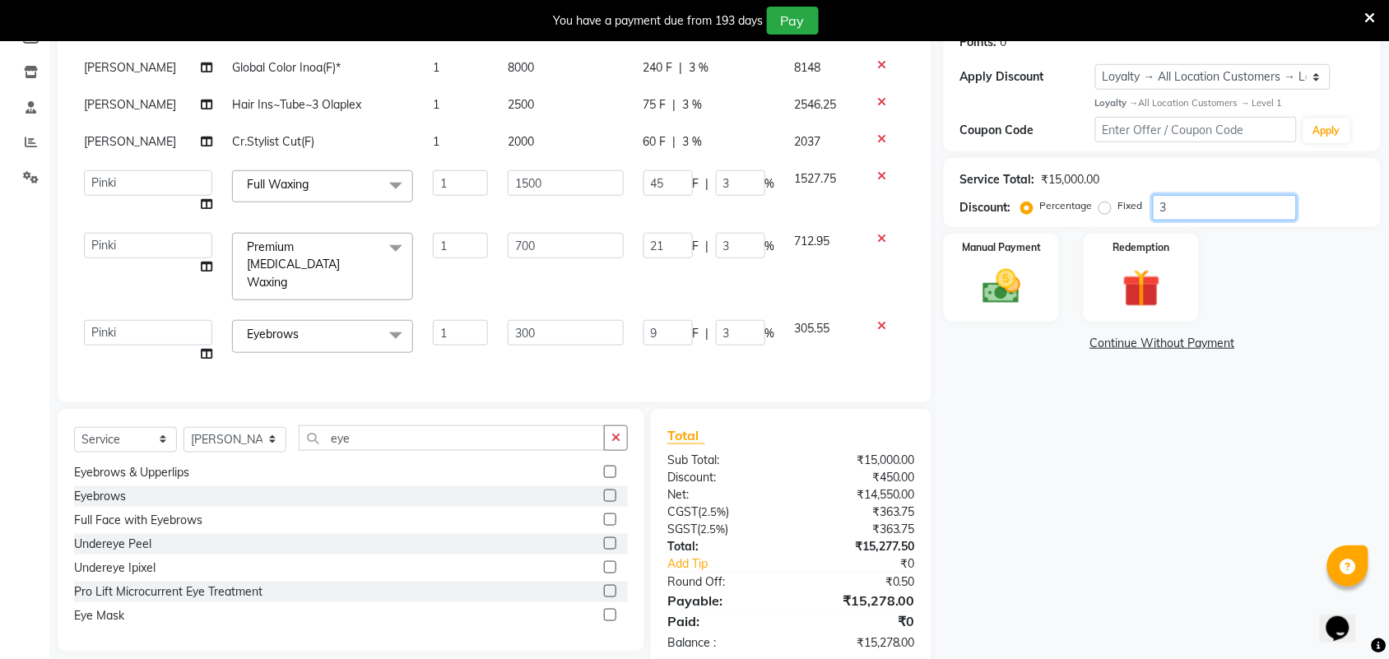
type input "540"
type input "36"
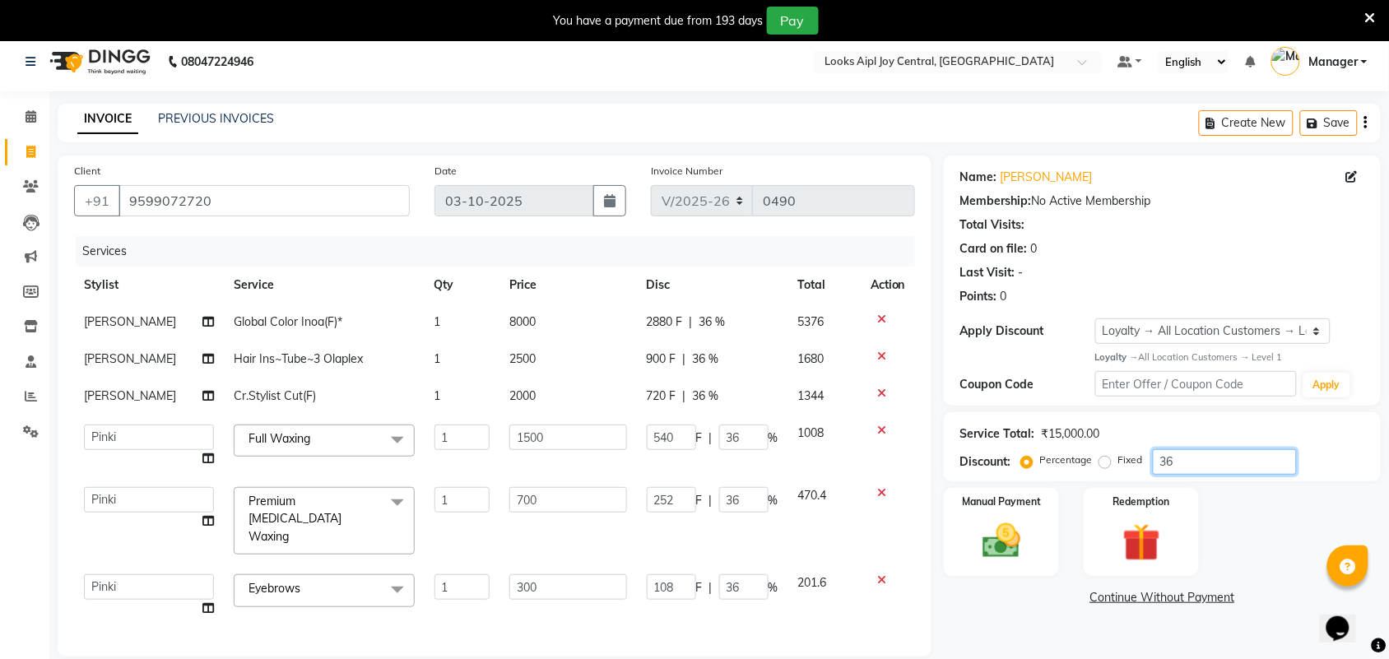
scroll to position [0, 0]
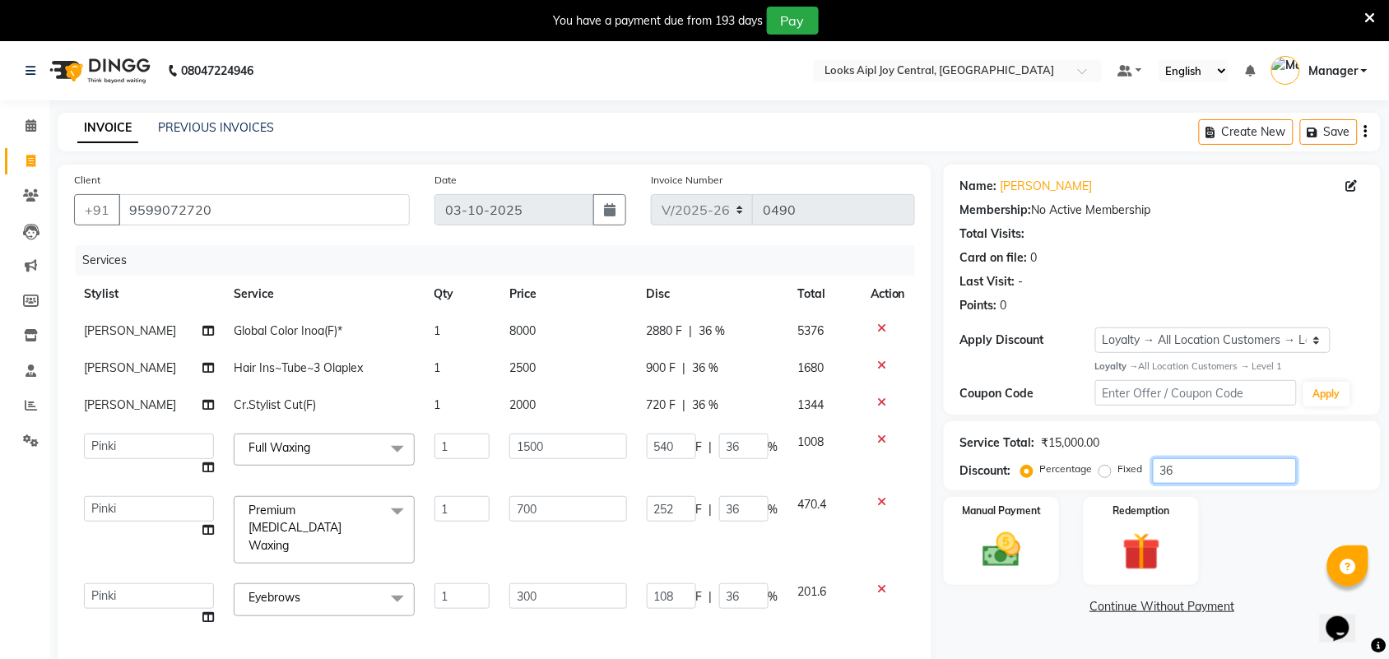
type input "36"
click at [516, 407] on span "2000" at bounding box center [522, 404] width 26 height 15
select select "92841"
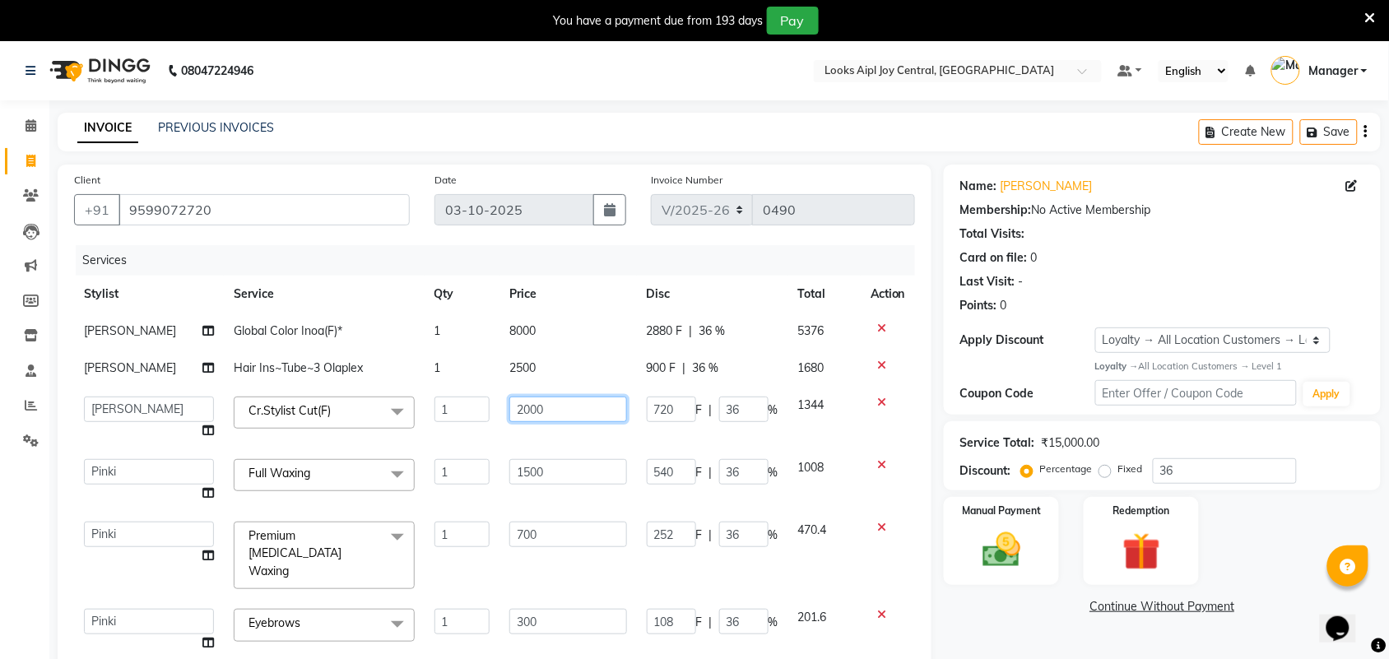
drag, startPoint x: 536, startPoint y: 410, endPoint x: 495, endPoint y: 409, distance: 40.3
click at [509, 409] on input "2000" at bounding box center [568, 410] width 118 height 26
type input "1000"
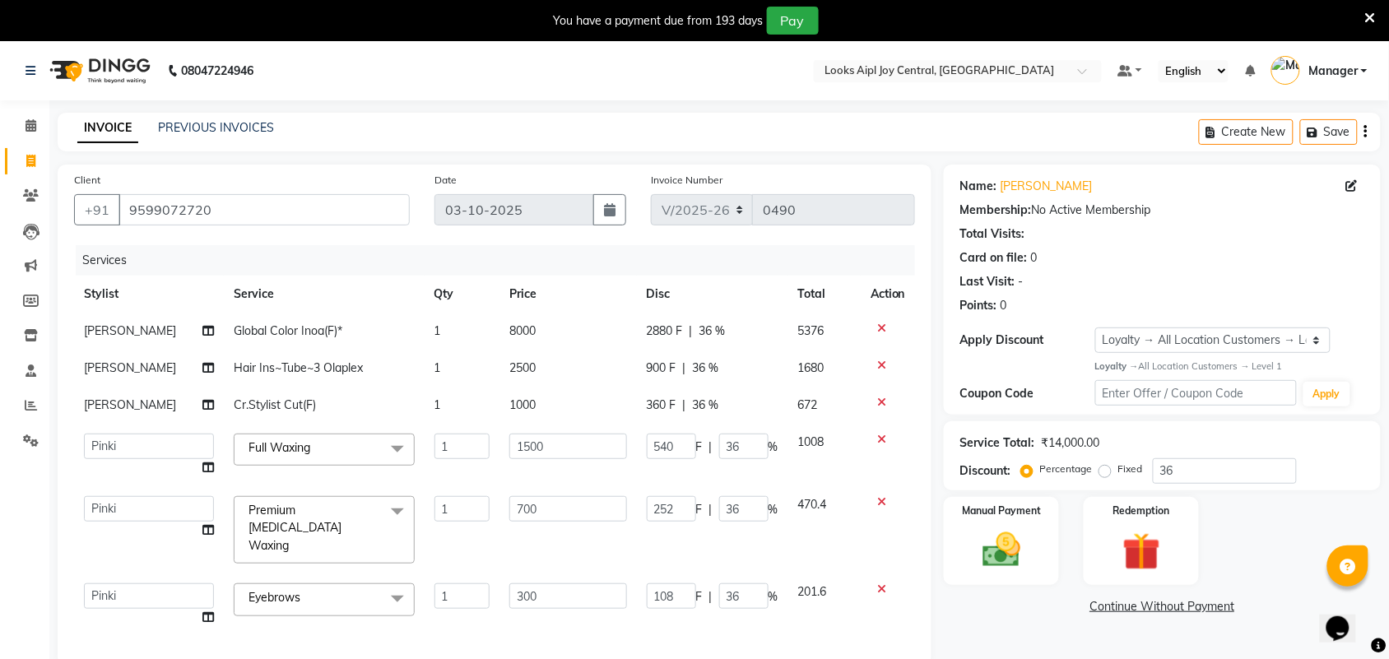
click at [512, 358] on td "2500" at bounding box center [567, 368] width 137 height 37
select select "92841"
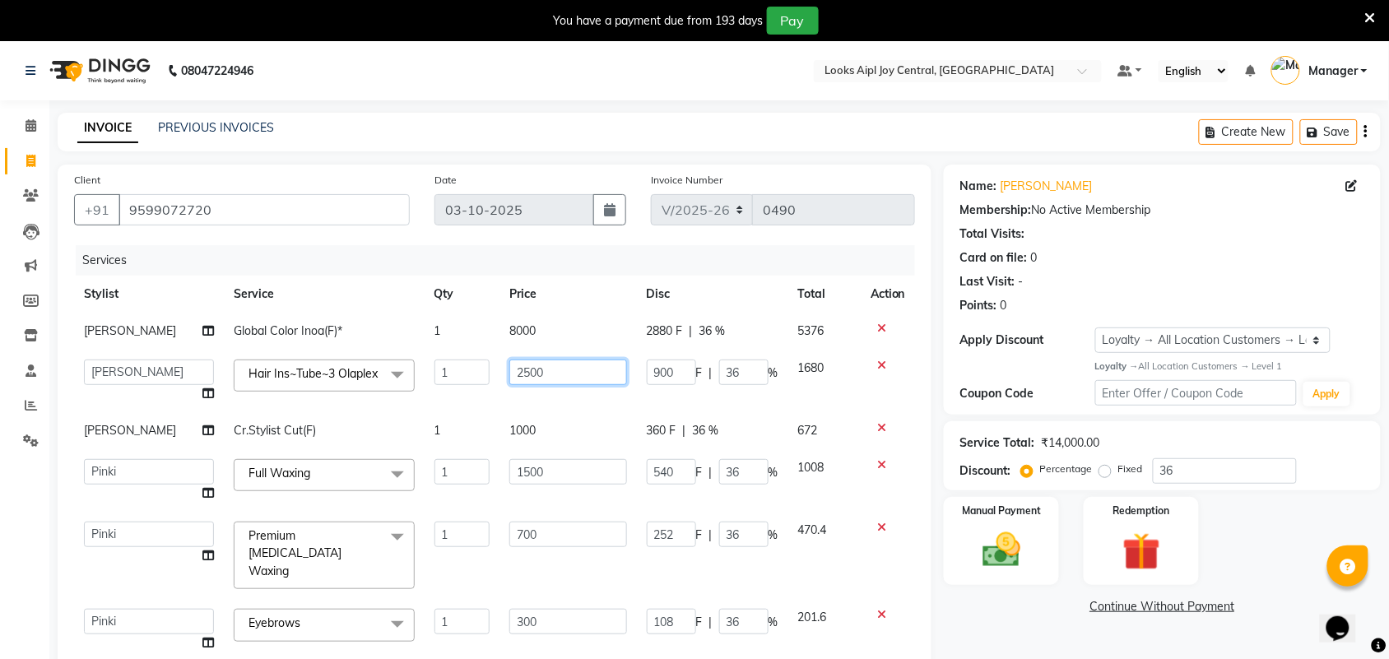
drag, startPoint x: 537, startPoint y: 371, endPoint x: 459, endPoint y: 371, distance: 78.2
click at [459, 371] on tr "Amit Anand Anish Anish Aslaam Aslaam_pdct Counter Deepak_pdct Dheeraj_pdct Dhee…" at bounding box center [494, 381] width 841 height 63
type input "3000"
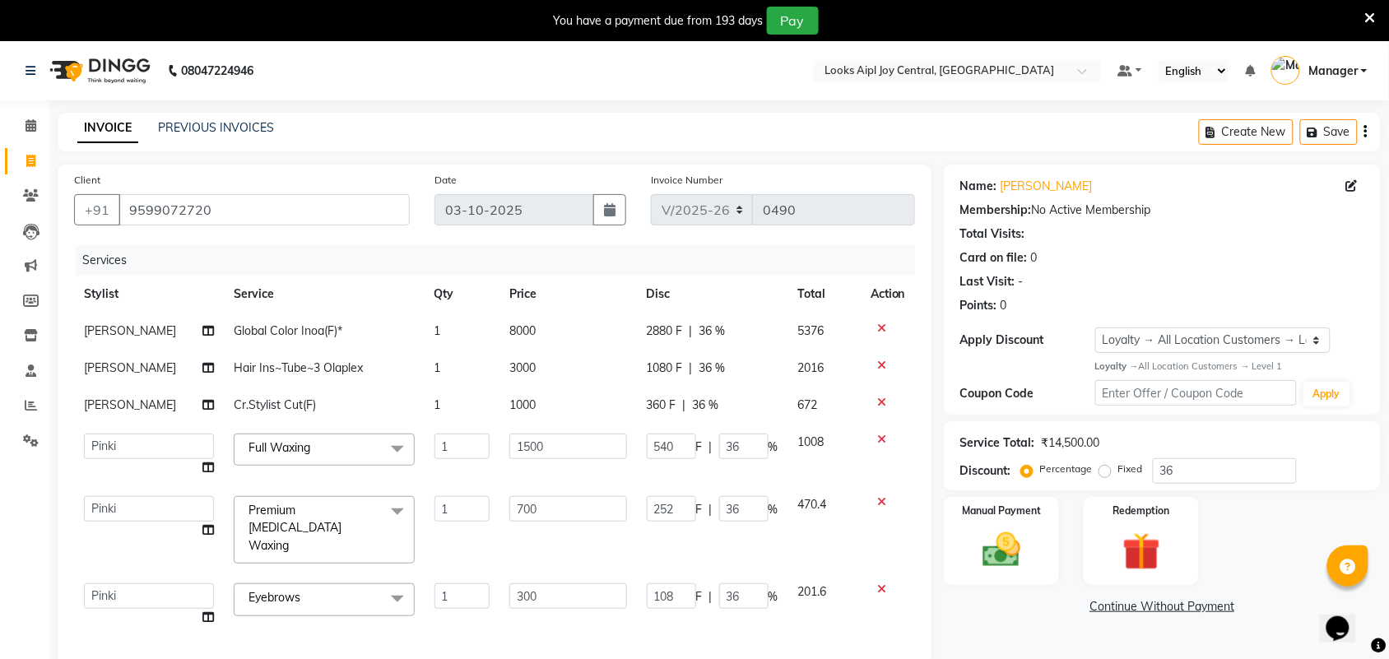
click at [564, 409] on tbody "Anish Global Color Inoa(F)* 1 8000 2880 F | 36 % 5376 Anish Hair Ins~Tube~3 Ola…" at bounding box center [494, 474] width 841 height 323
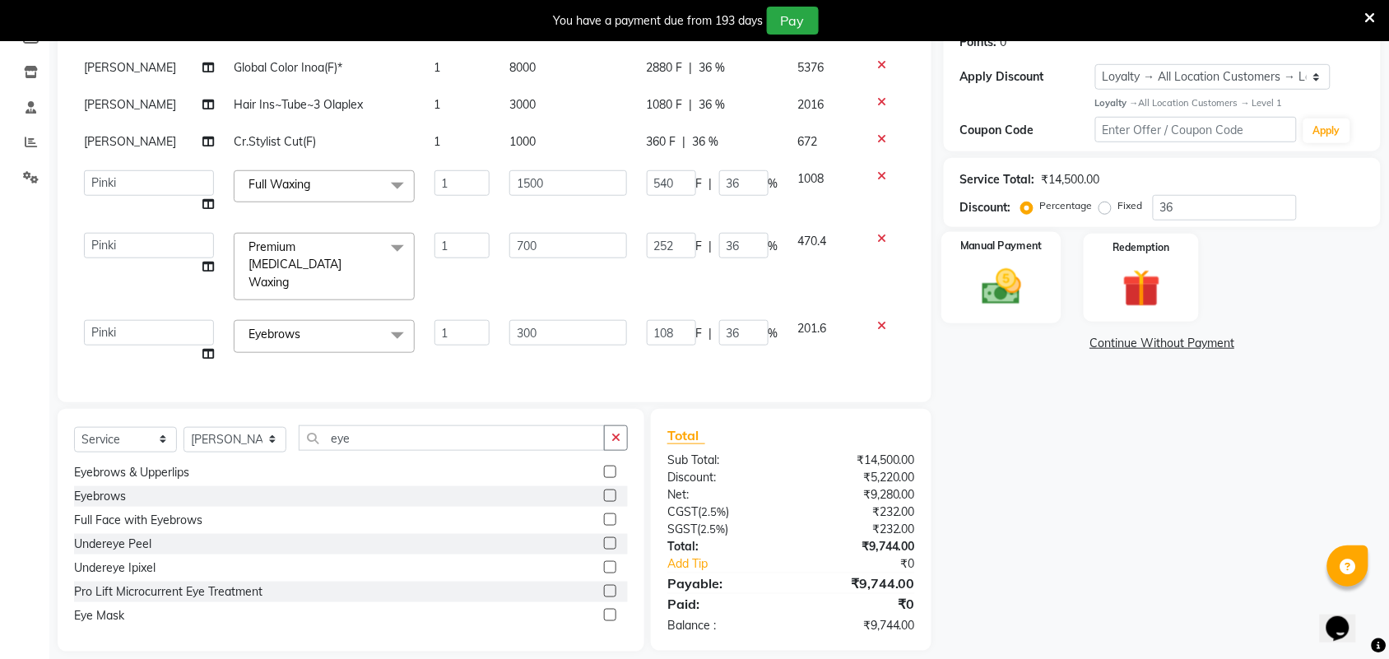
click at [1008, 302] on img at bounding box center [1001, 286] width 64 height 45
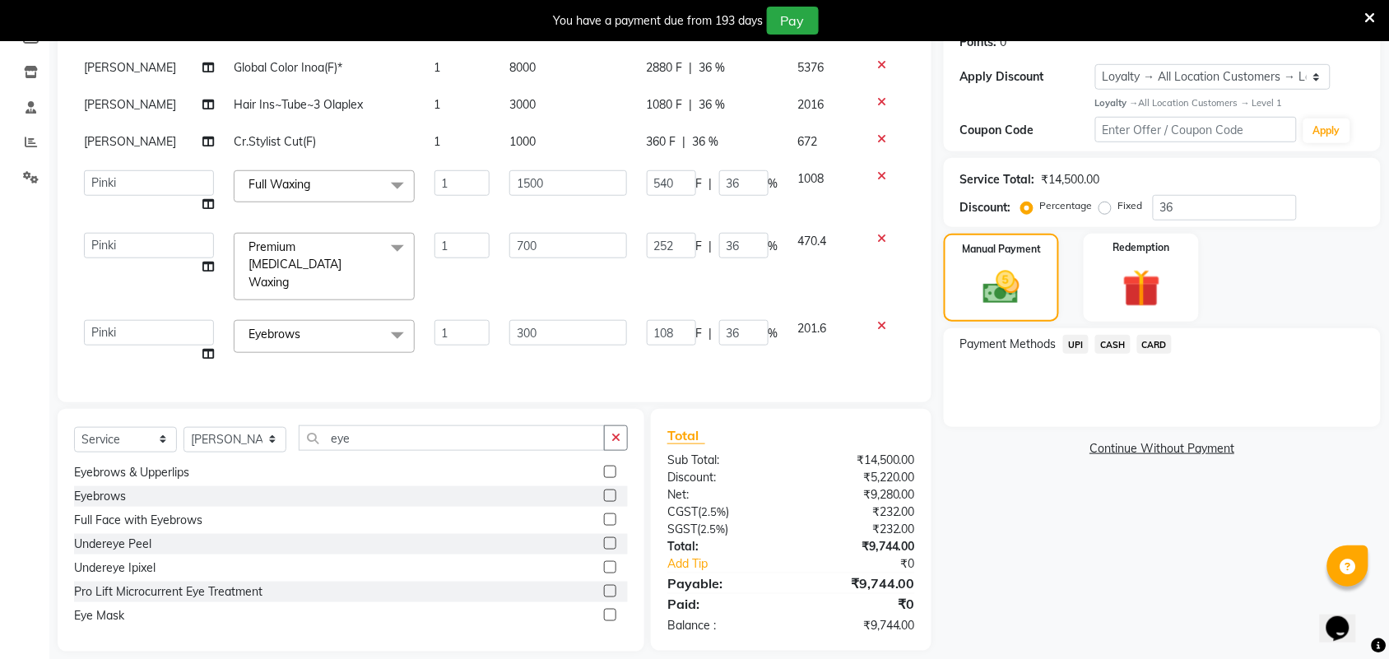
click at [1072, 340] on span "UPI" at bounding box center [1076, 344] width 26 height 19
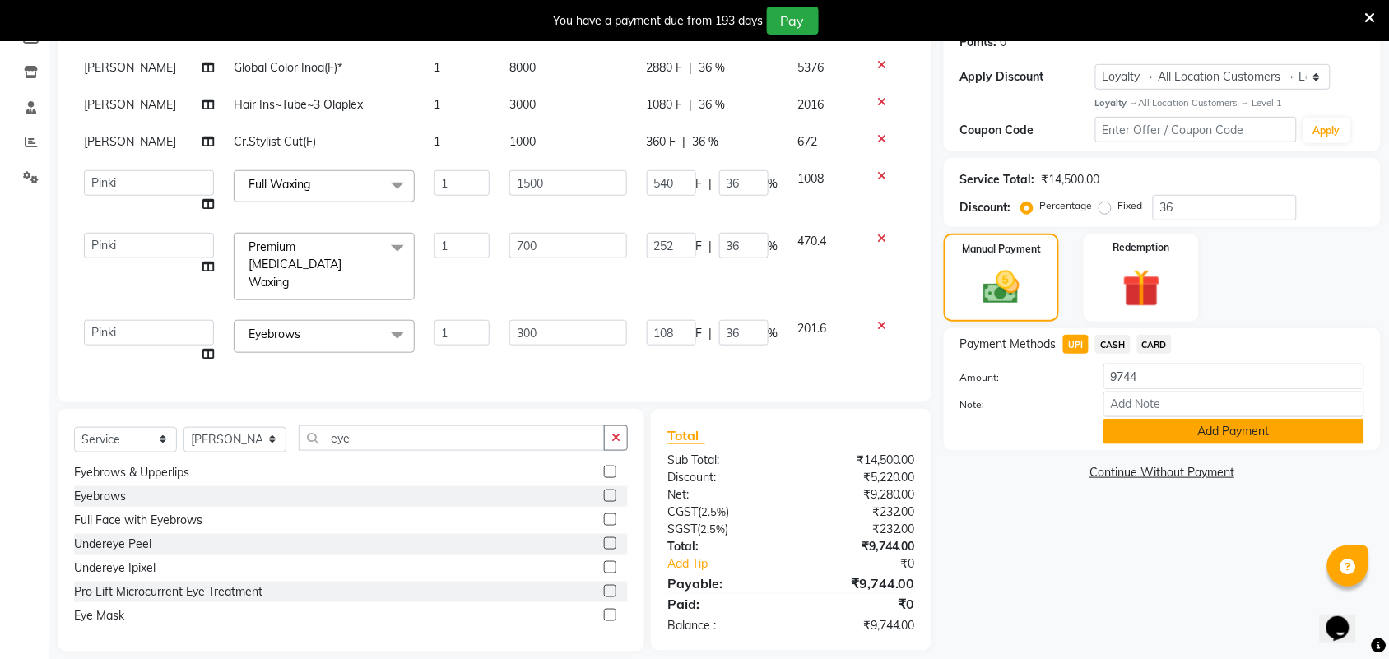
click at [1180, 438] on button "Add Payment" at bounding box center [1233, 432] width 261 height 26
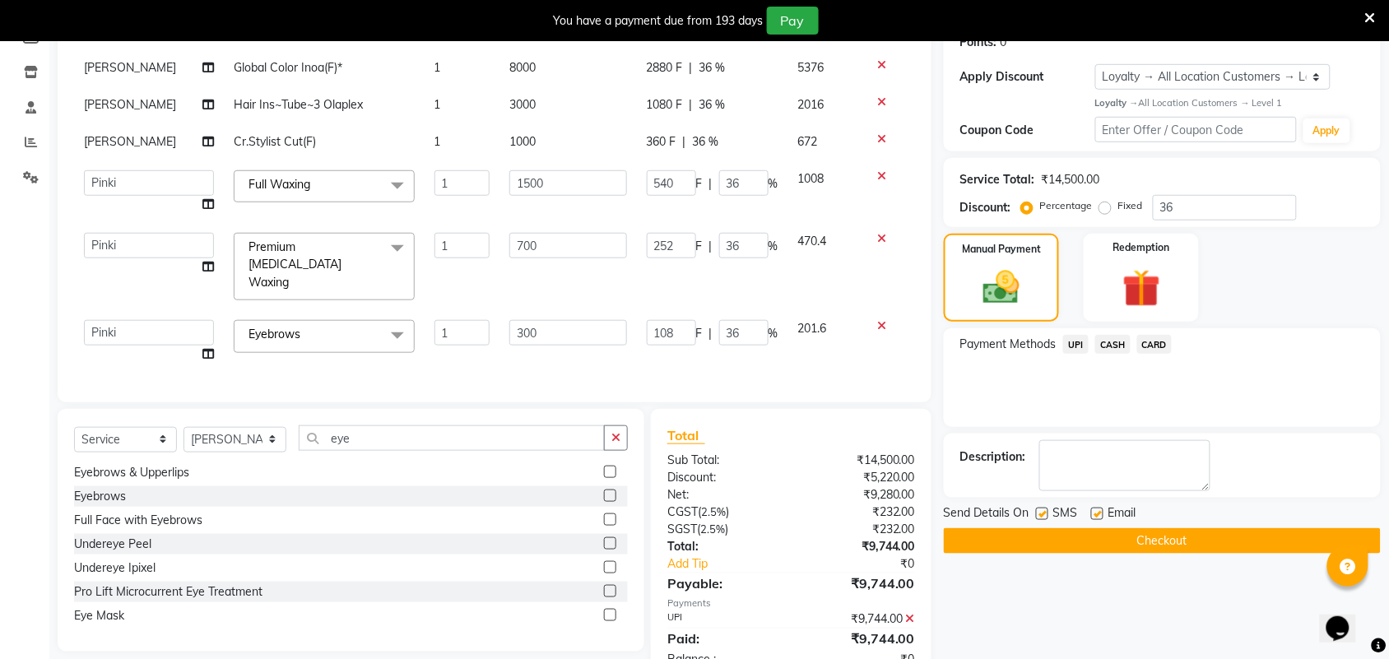
click at [1158, 539] on button "Checkout" at bounding box center [1162, 541] width 437 height 26
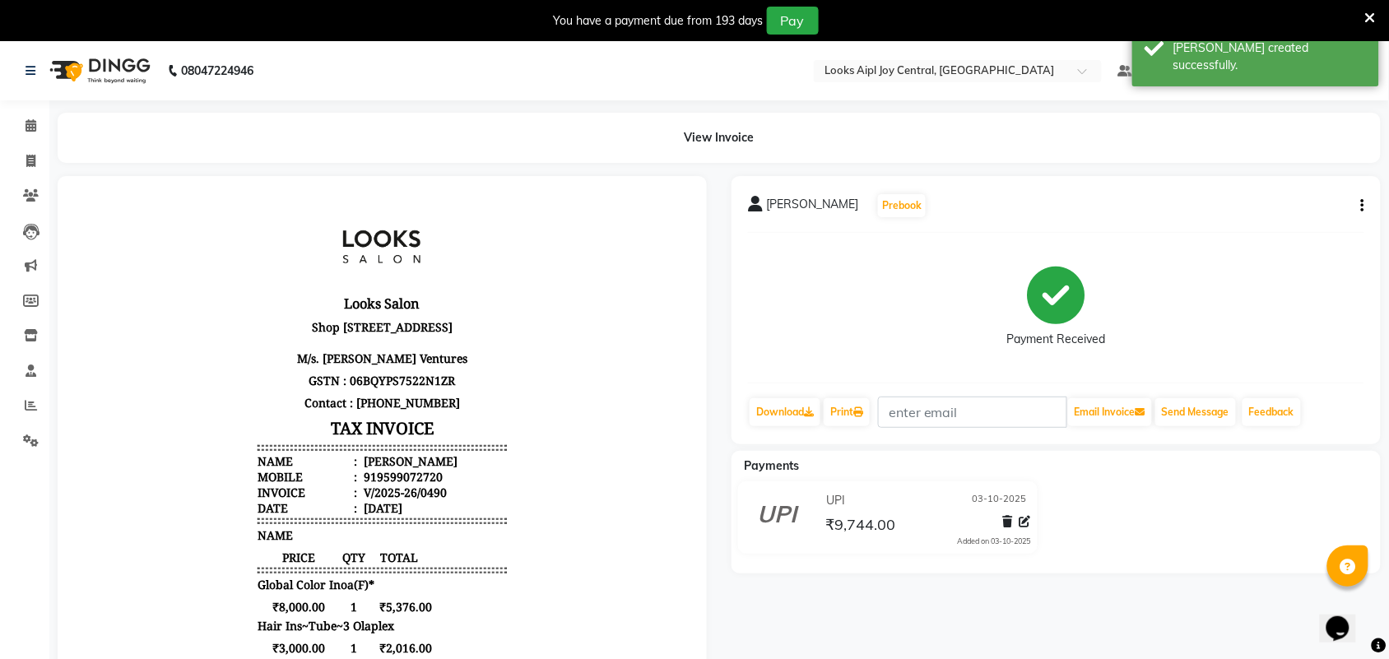
click at [1371, 17] on icon at bounding box center [1370, 18] width 11 height 15
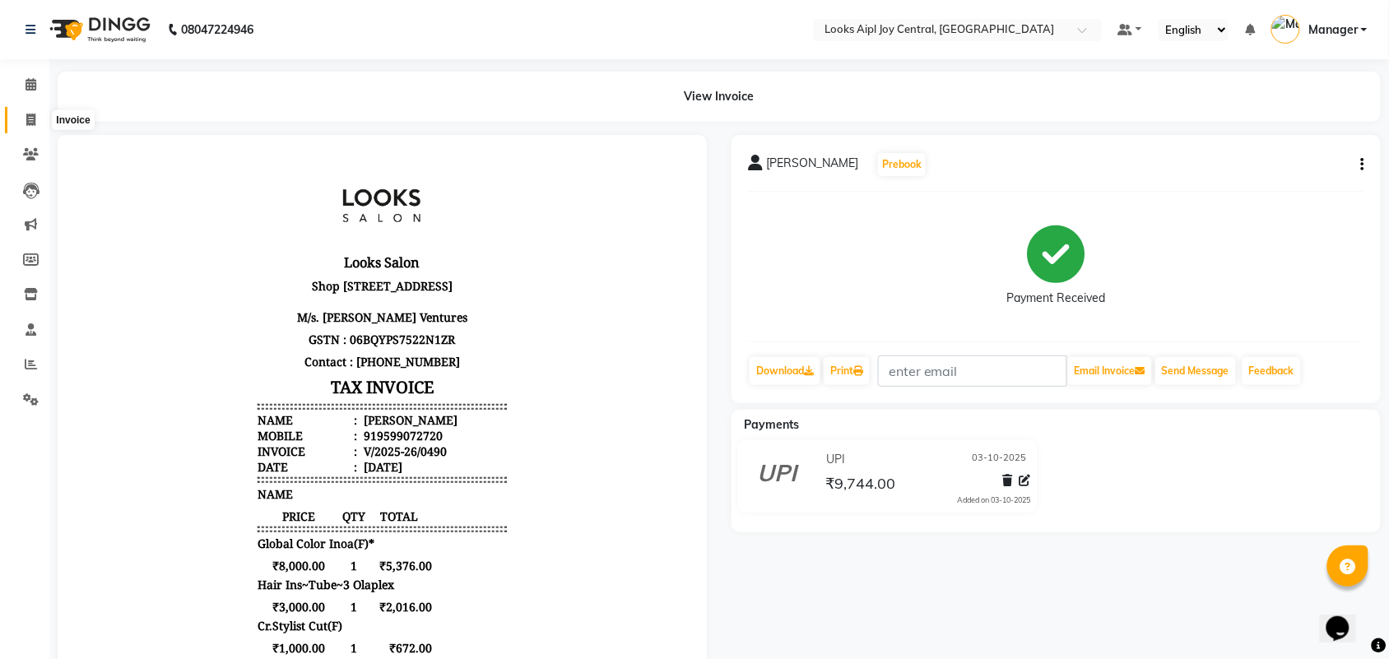
click at [26, 122] on icon at bounding box center [30, 120] width 9 height 12
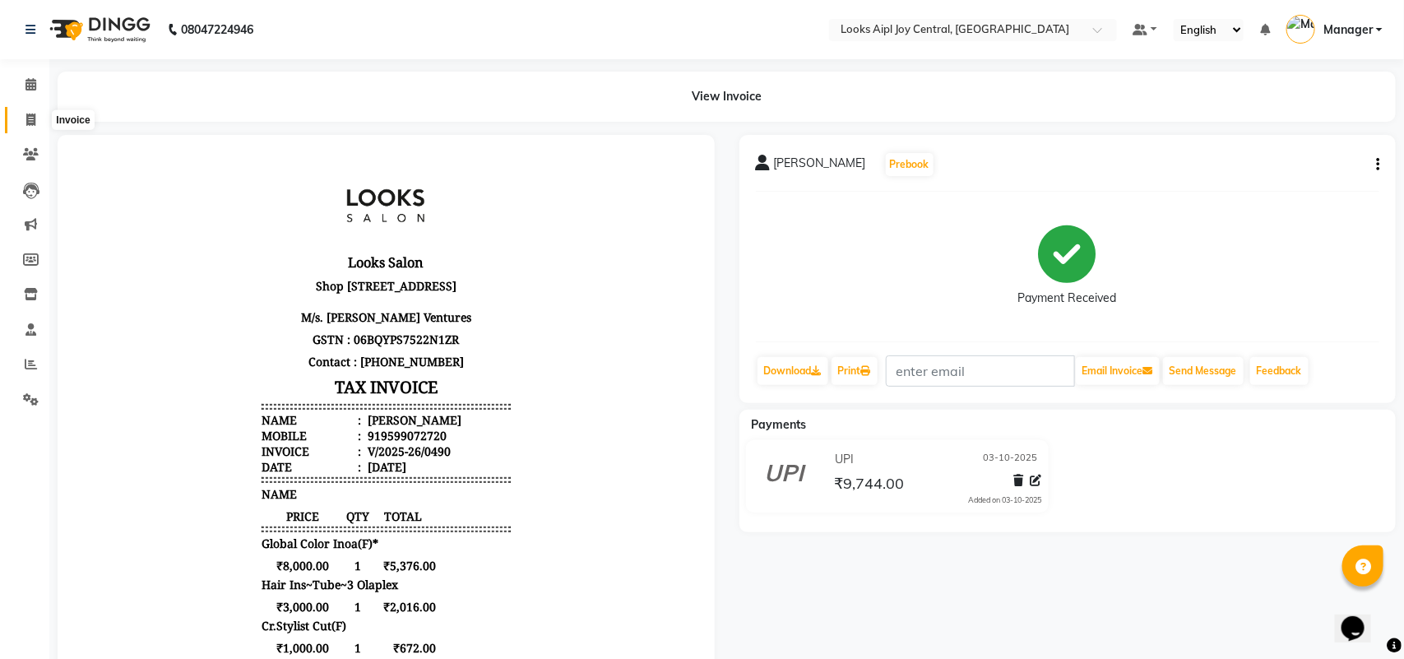
select select "service"
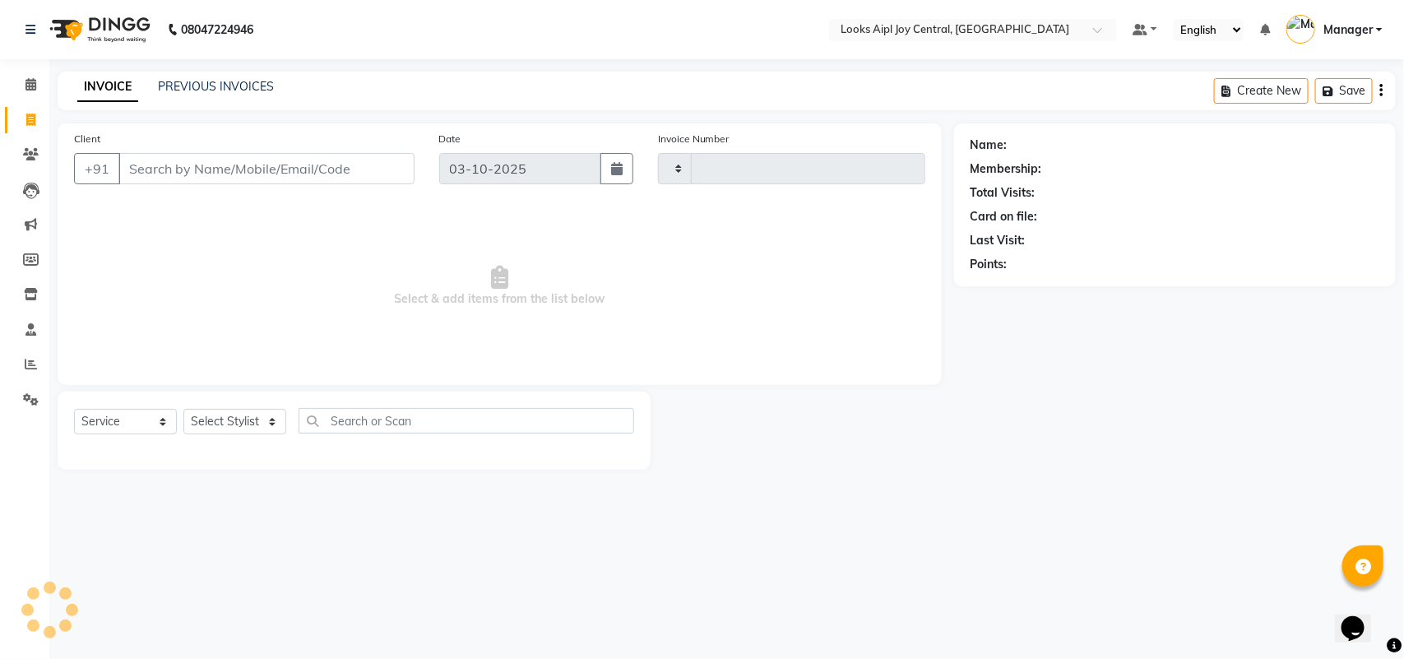
type input "0491"
select select "6032"
click at [187, 84] on link "PREVIOUS INVOICES" at bounding box center [216, 86] width 116 height 15
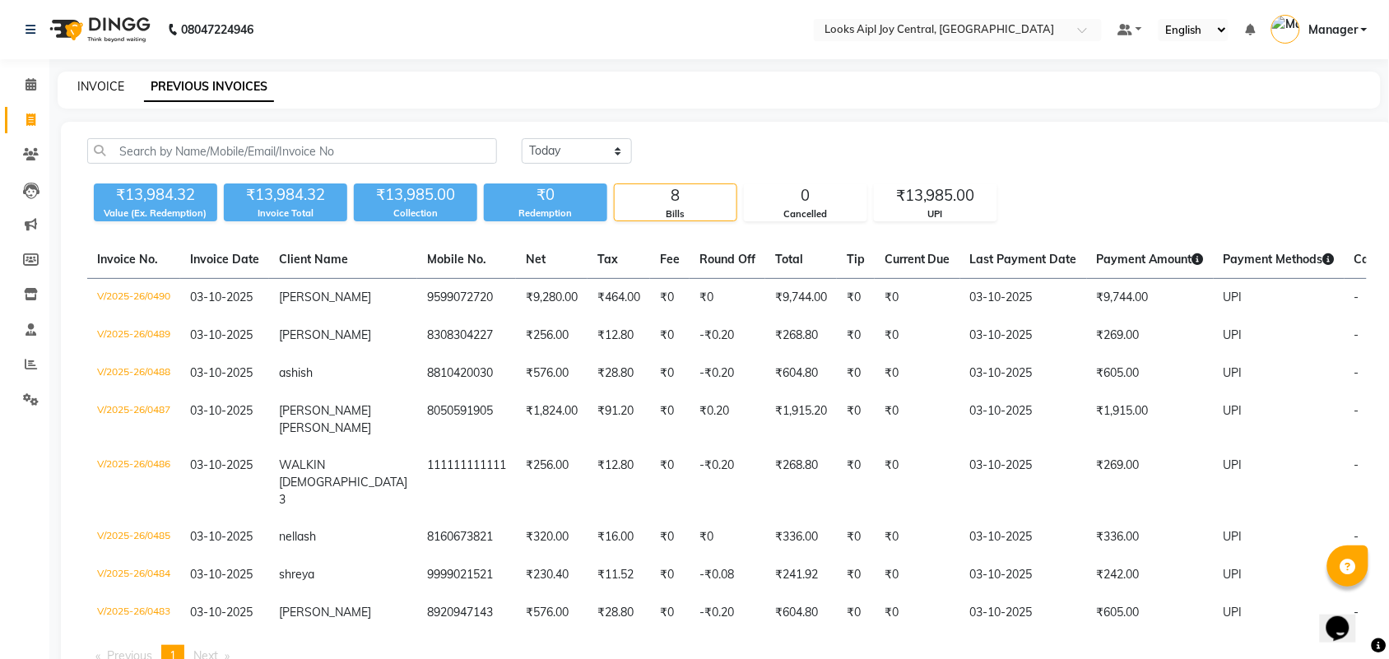
click at [104, 79] on link "INVOICE" at bounding box center [100, 86] width 47 height 15
select select "service"
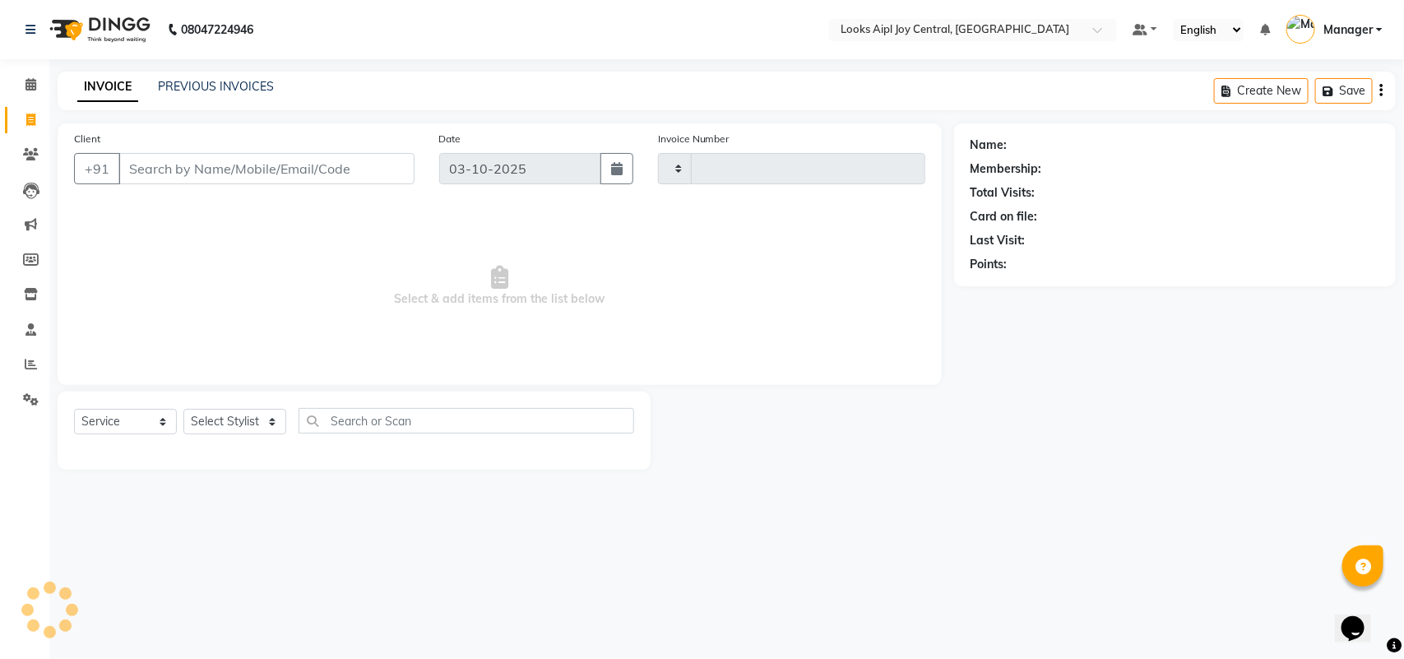
type input "0491"
select select "6032"
click at [248, 429] on select "Select Stylist Amit Anand Anish Anish Aslaam Aslaam_pdct Counter Deepak_pdct Dh…" at bounding box center [234, 422] width 103 height 26
select select "92842"
click at [183, 409] on select "Select Stylist Amit Anand Anish Anish Aslaam Aslaam_pdct Counter Deepak_pdct Dh…" at bounding box center [234, 422] width 103 height 26
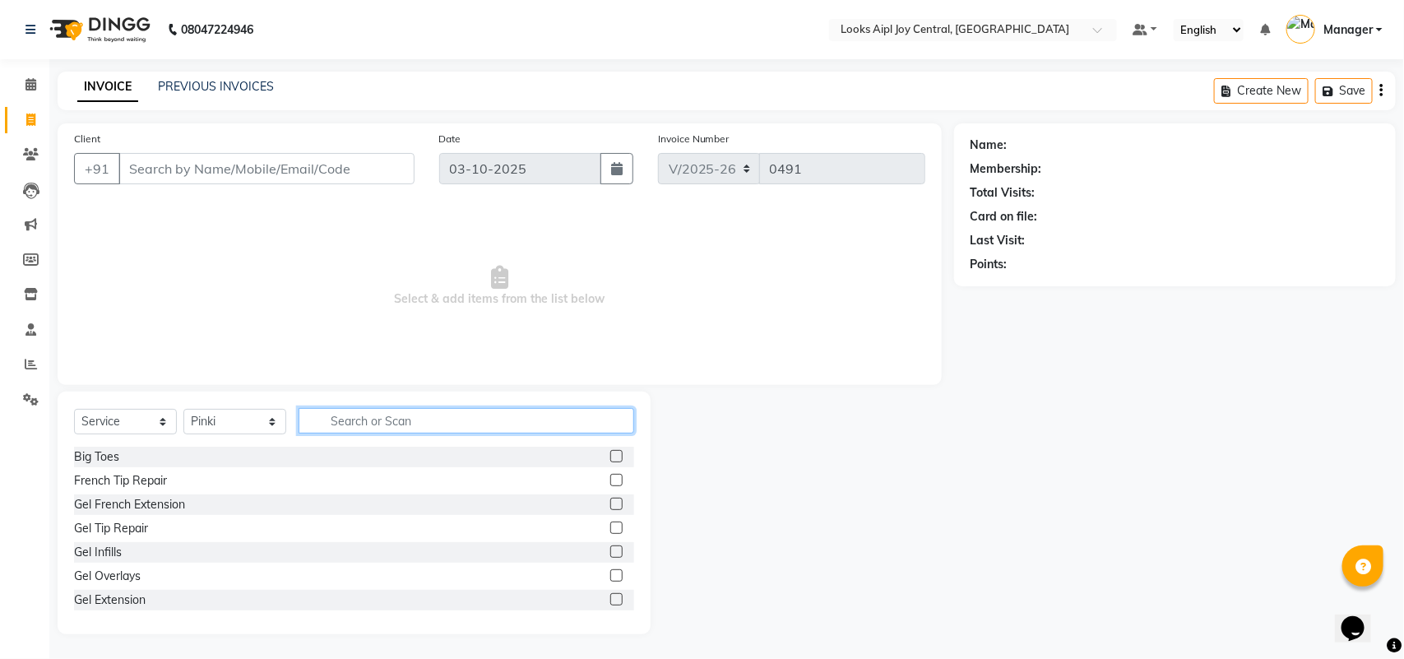
click at [362, 422] on input "text" at bounding box center [467, 421] width 336 height 26
type input "eye"
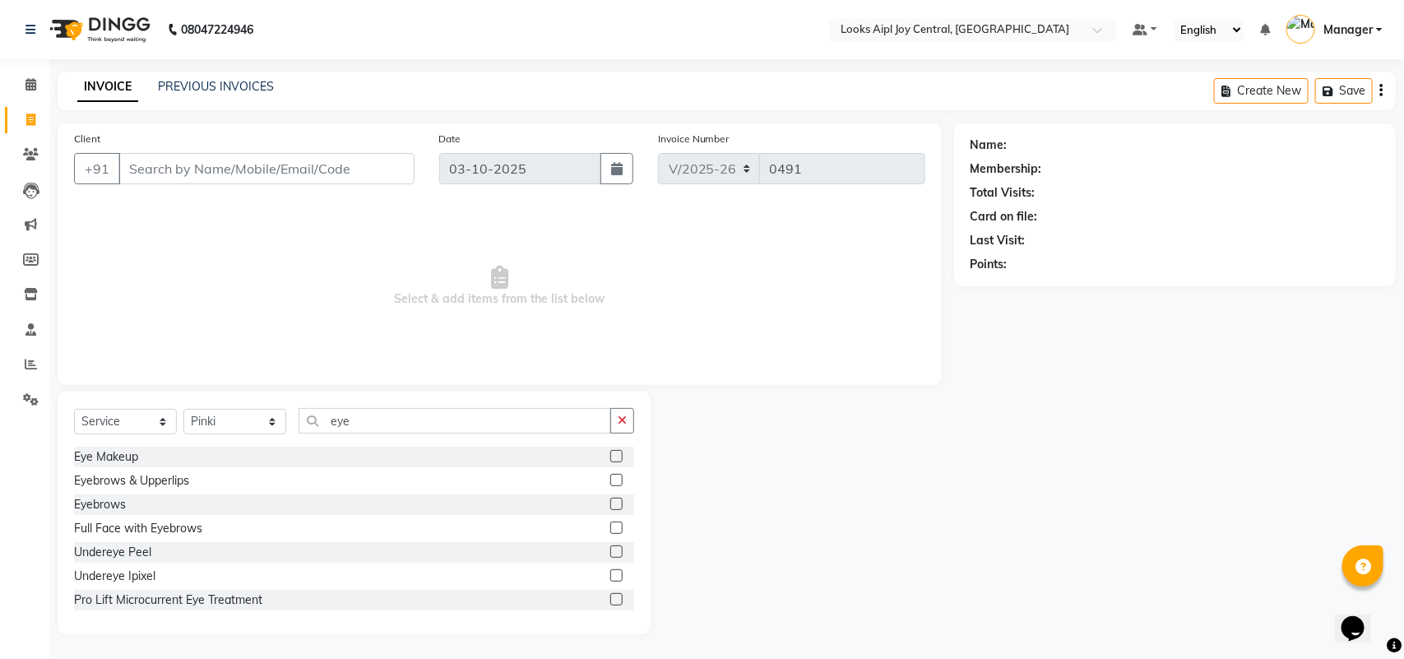
click at [610, 503] on label at bounding box center [616, 504] width 12 height 12
click at [610, 503] on input "checkbox" at bounding box center [615, 504] width 11 height 11
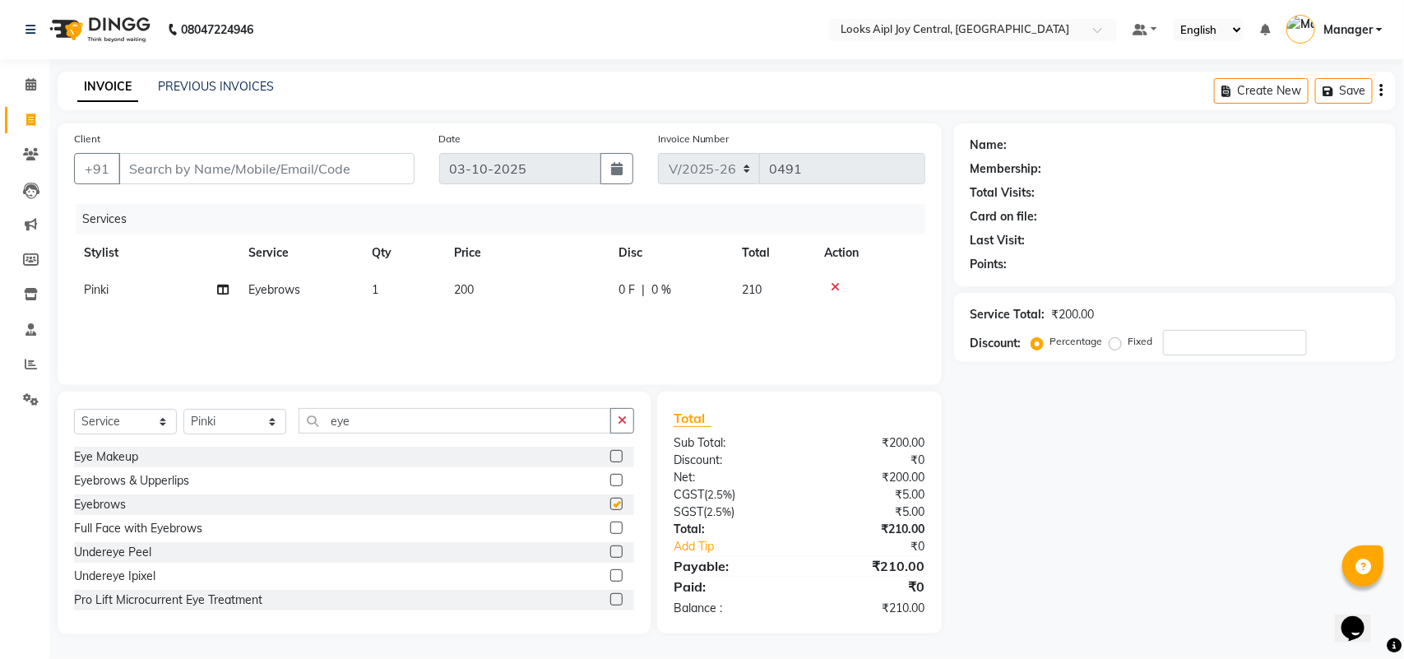
checkbox input "false"
click at [462, 284] on span "200" at bounding box center [464, 289] width 20 height 15
select select "92842"
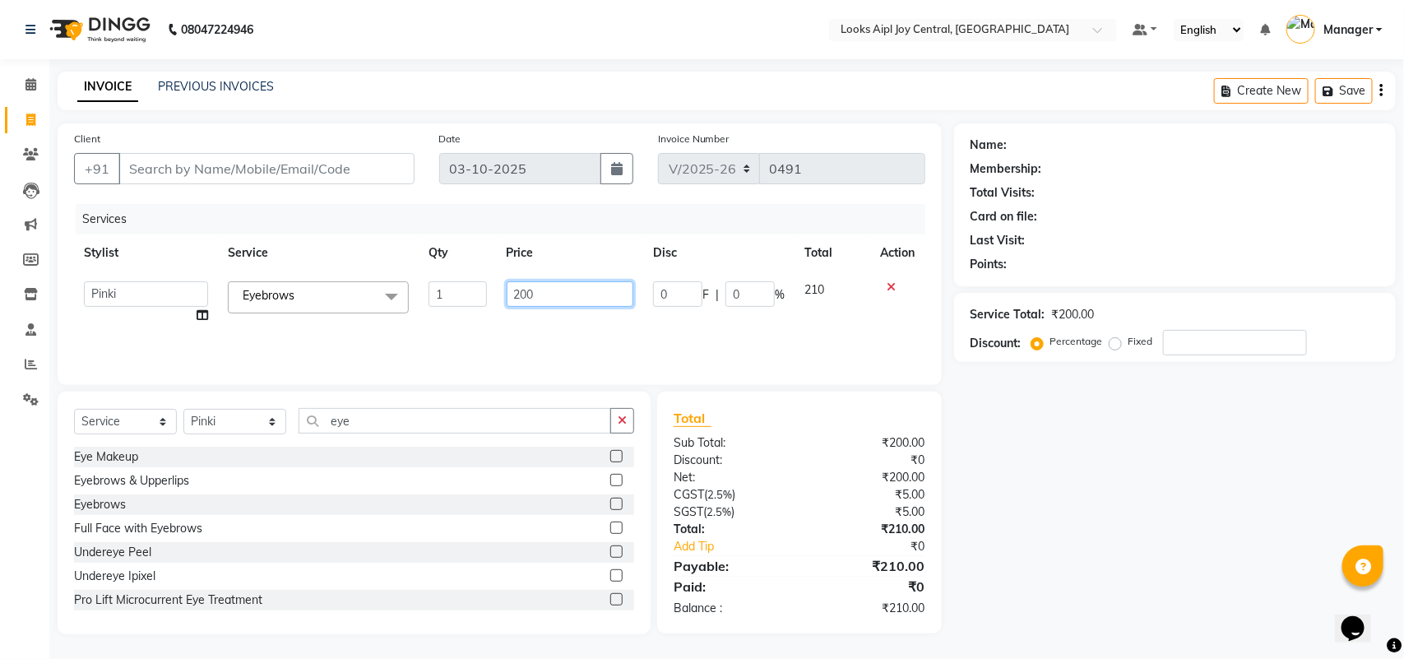
drag, startPoint x: 536, startPoint y: 290, endPoint x: 494, endPoint y: 293, distance: 41.3
click at [494, 293] on tr "Amit Anand Anish Anish Aslaam Aslaam_pdct Counter Deepak_pdct Dheeraj_pdct Dhee…" at bounding box center [499, 302] width 851 height 63
type input "300"
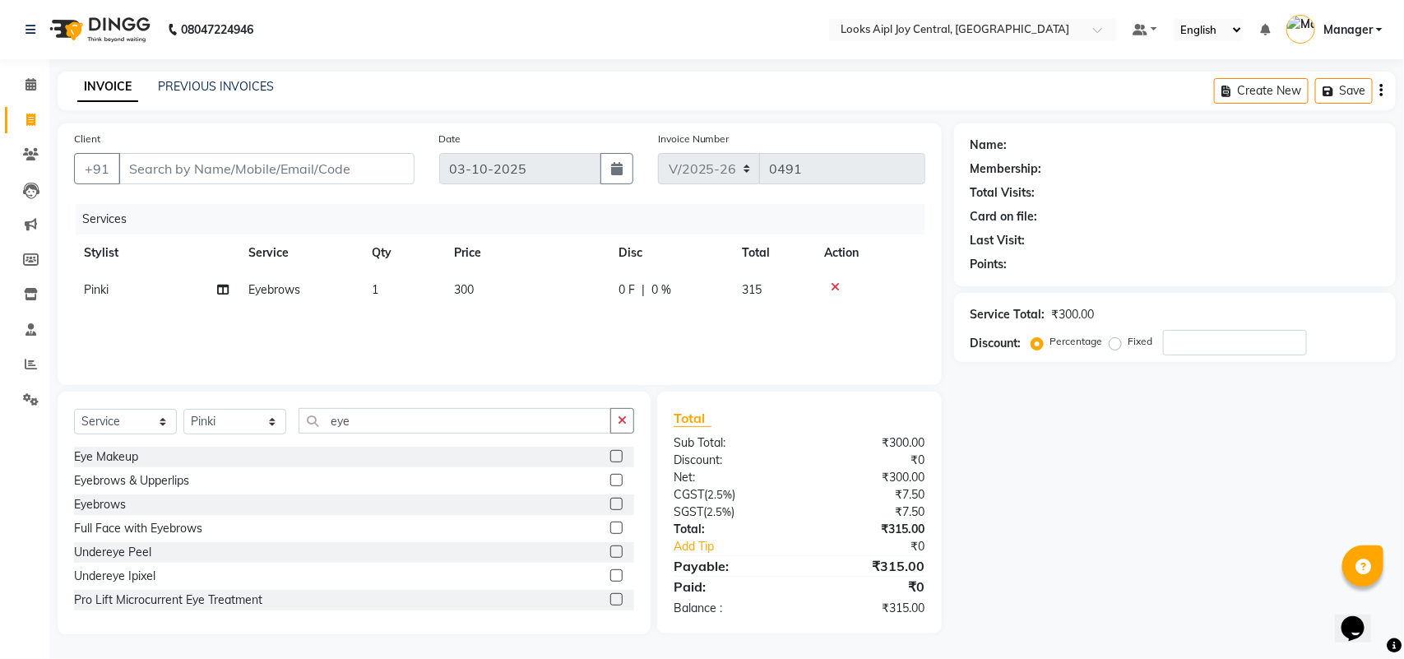
click at [552, 330] on div "Services Stylist Service Qty Price Disc Total Action Pinki Eyebrows 1 300 0 F |…" at bounding box center [499, 286] width 851 height 165
click at [224, 173] on input "Client" at bounding box center [266, 168] width 296 height 31
click at [1169, 339] on input "number" at bounding box center [1235, 343] width 144 height 26
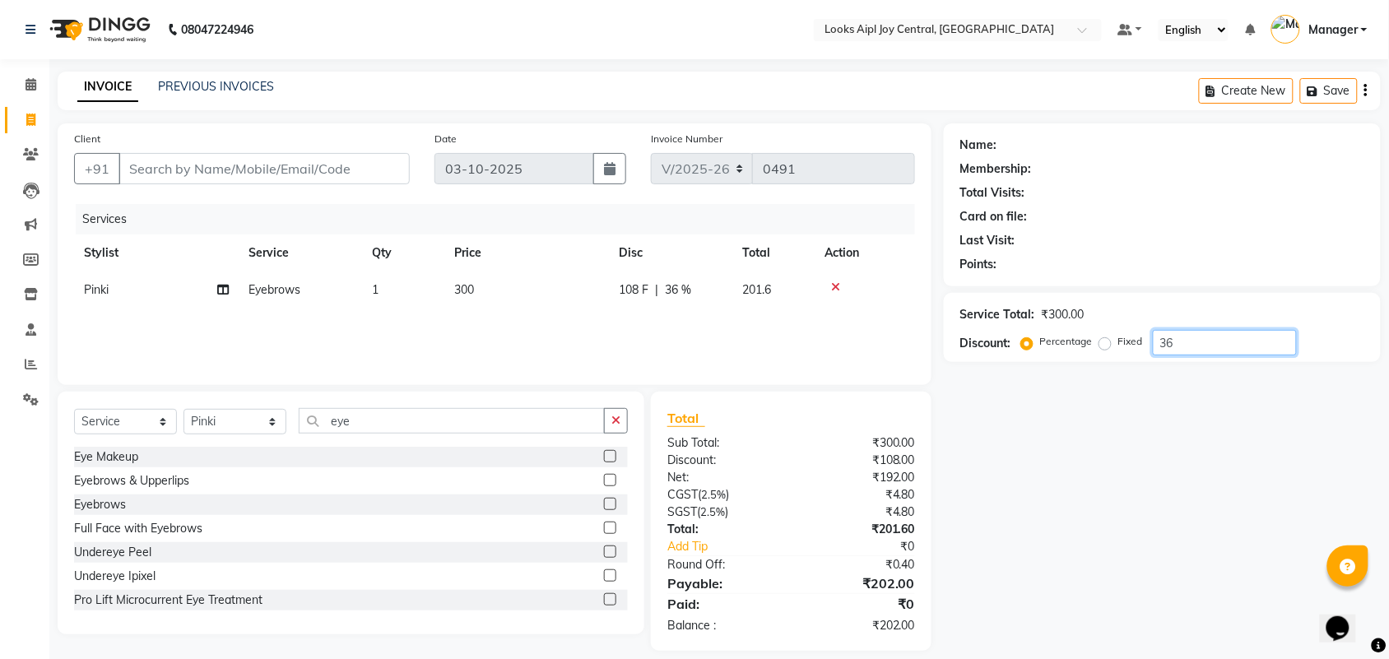
type input "36"
click at [165, 165] on input "Client" at bounding box center [263, 168] width 291 height 31
type input "1"
type input "0"
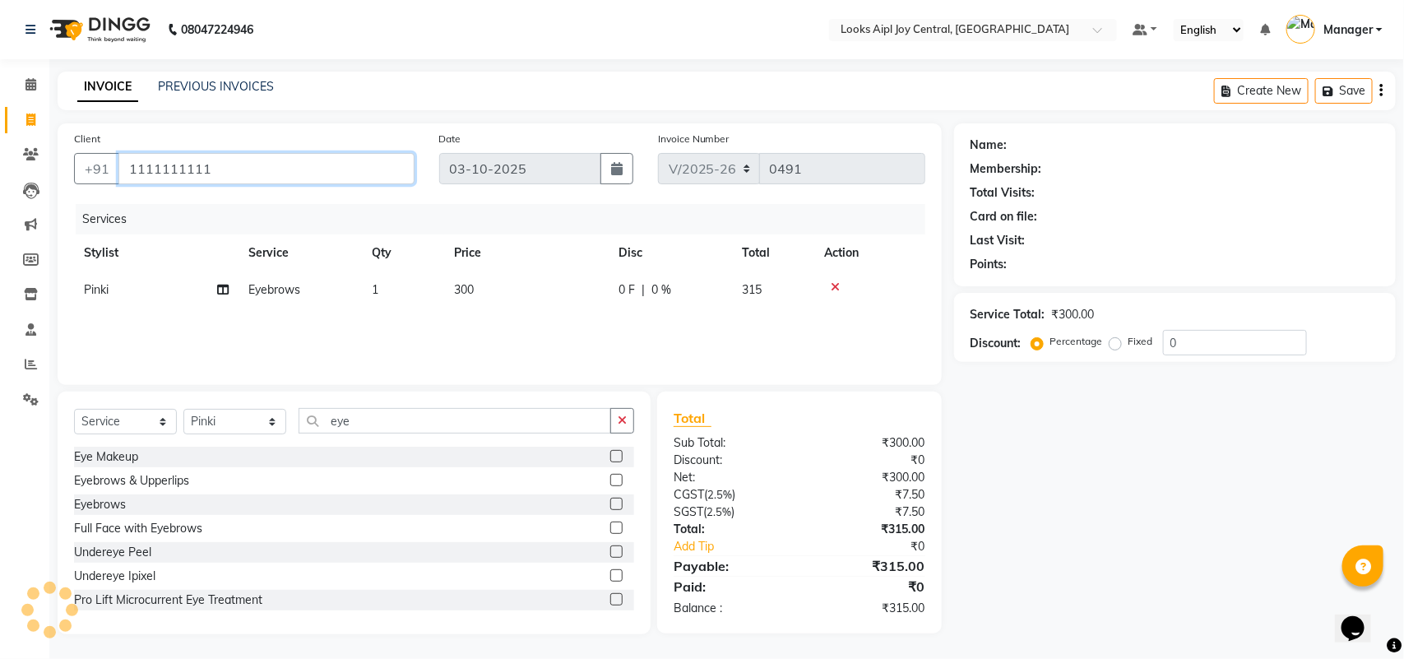
type input "1111111111"
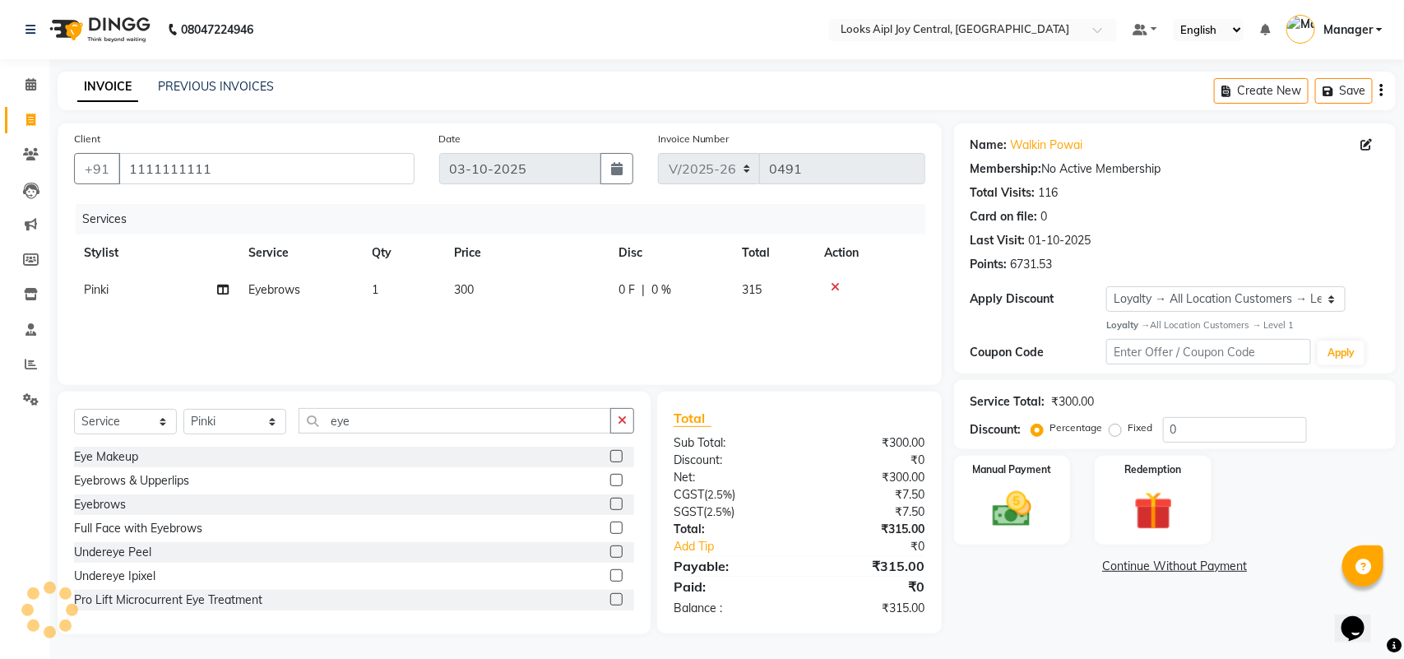
select select "1: Object"
click at [1094, 429] on div "Percentage Fixed 0" at bounding box center [1171, 430] width 272 height 26
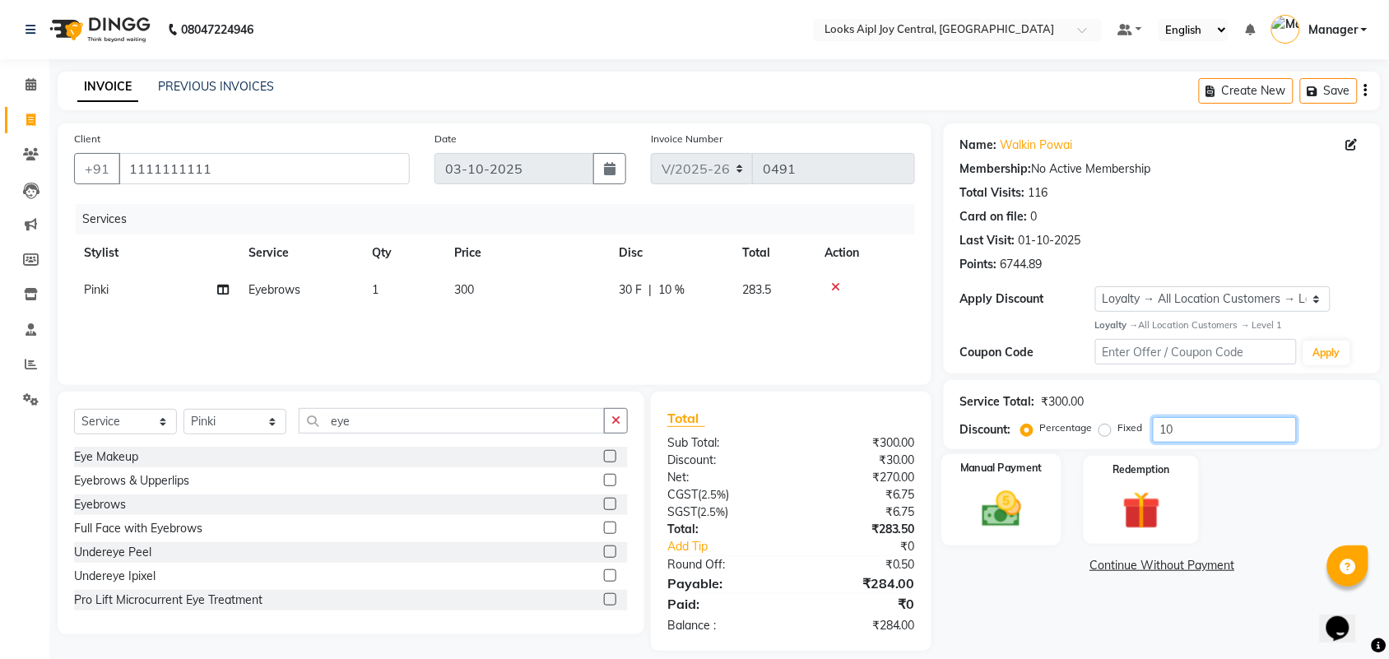
type input "1"
type input "36"
click at [1009, 519] on img at bounding box center [1001, 508] width 64 height 45
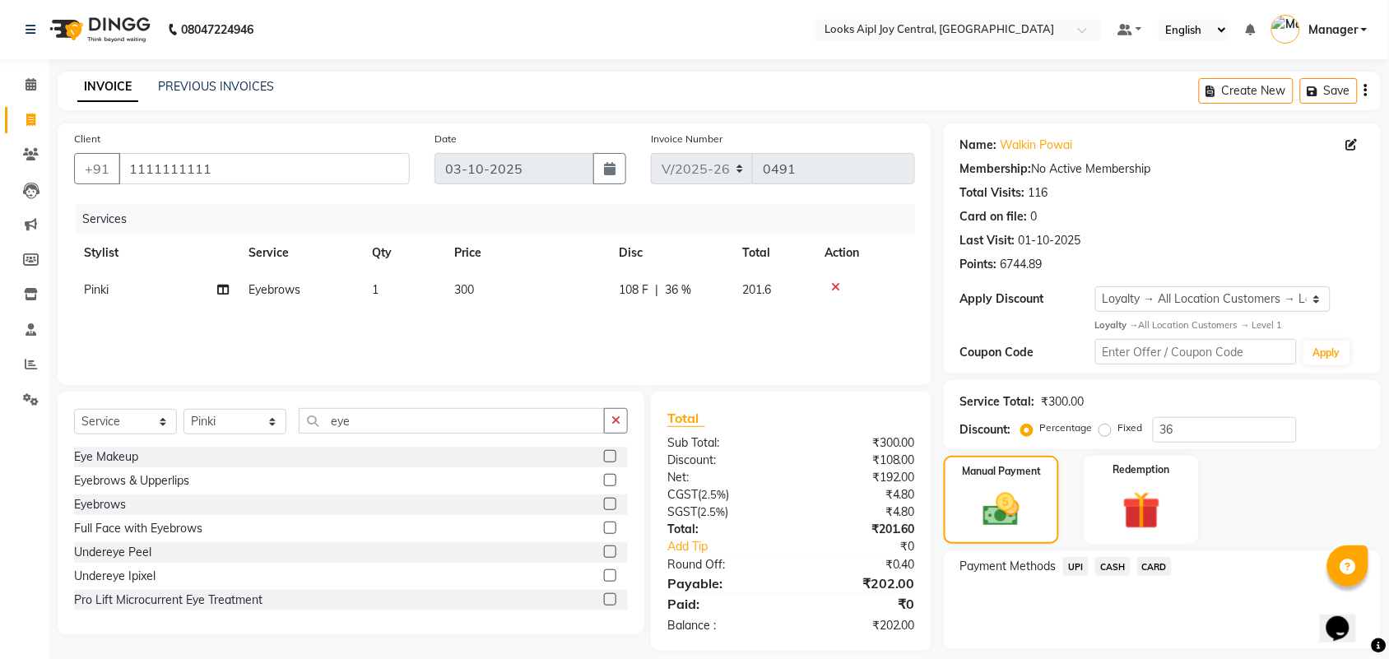
click at [1160, 568] on span "CARD" at bounding box center [1154, 566] width 35 height 19
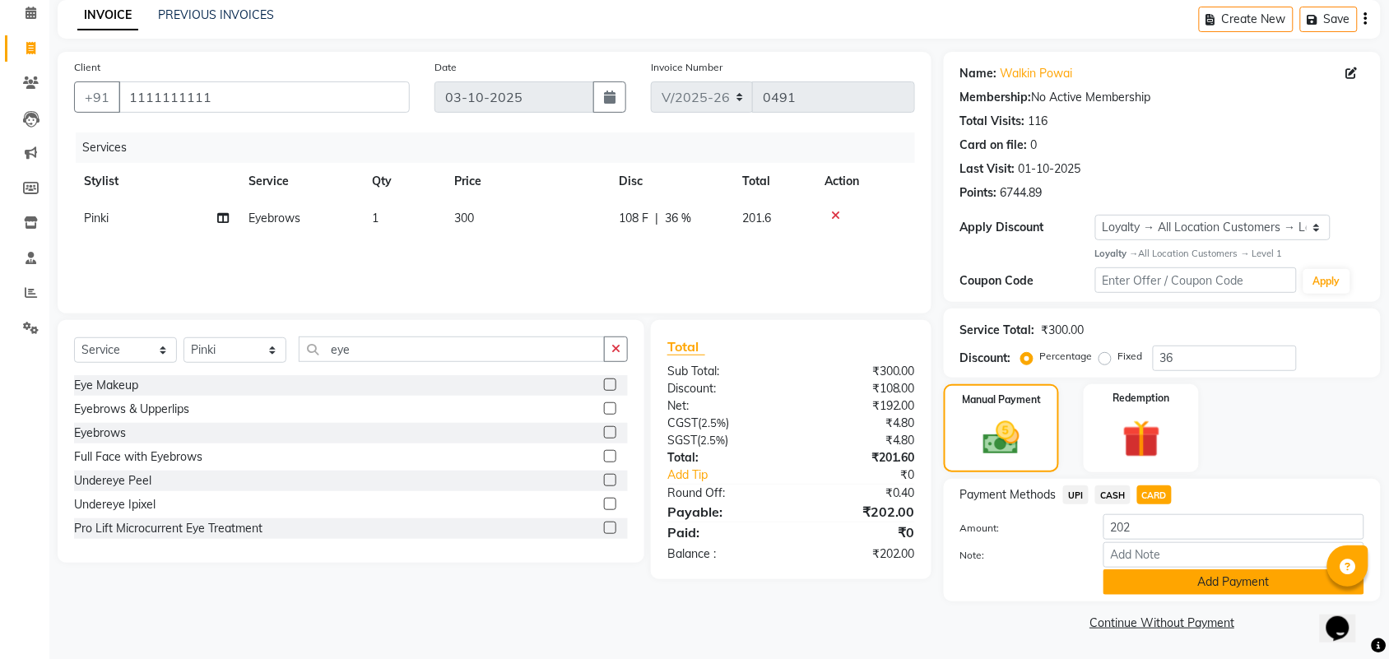
click at [1218, 585] on button "Add Payment" at bounding box center [1233, 582] width 261 height 26
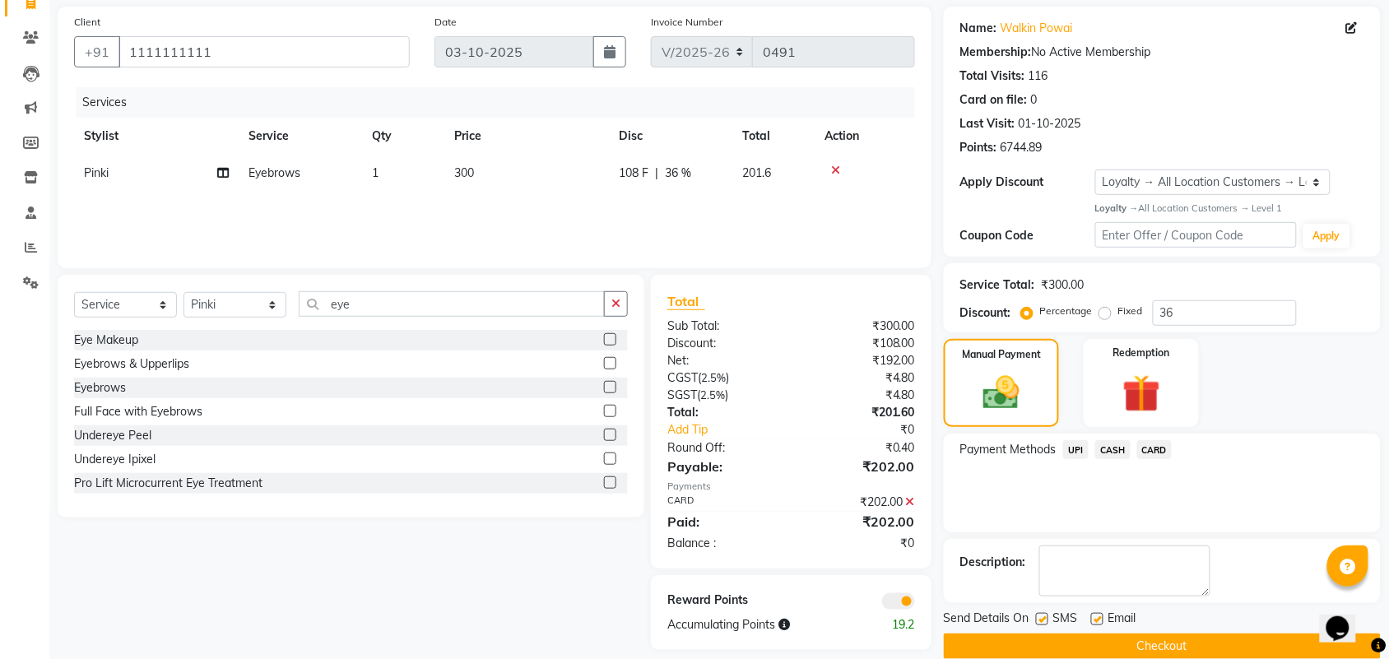
scroll to position [141, 0]
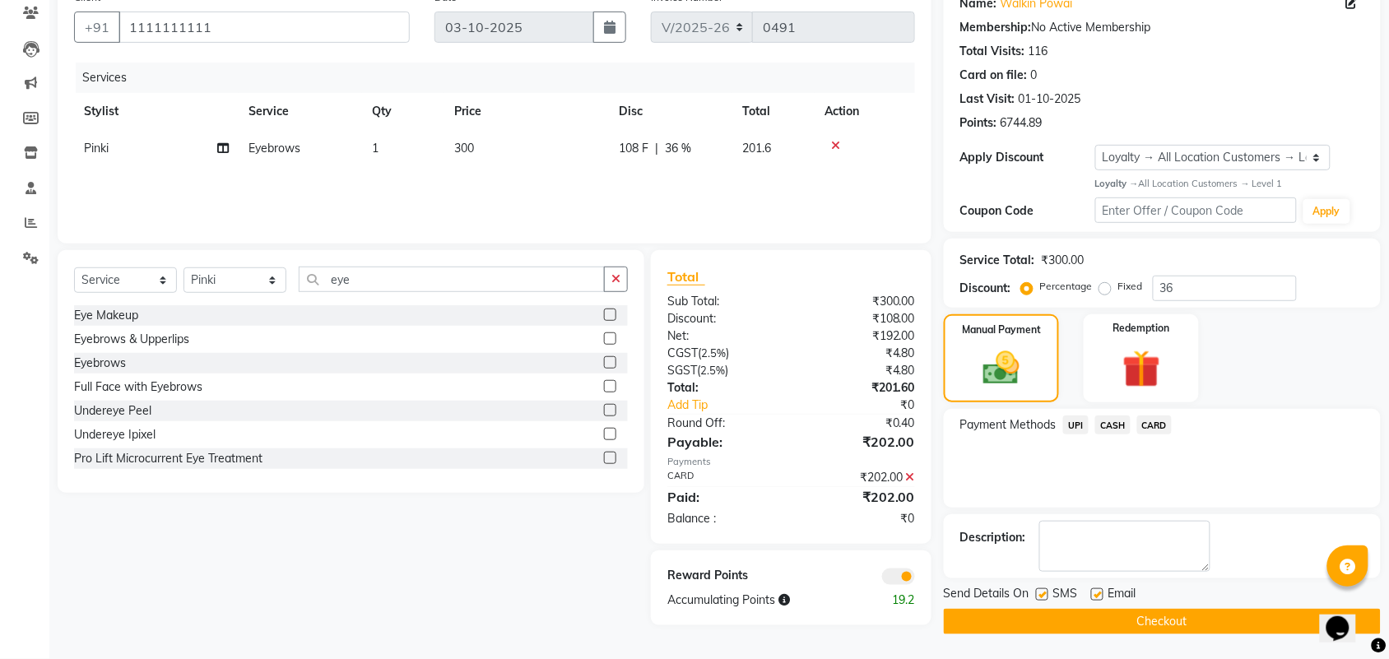
click at [1180, 619] on button "Checkout" at bounding box center [1162, 622] width 437 height 26
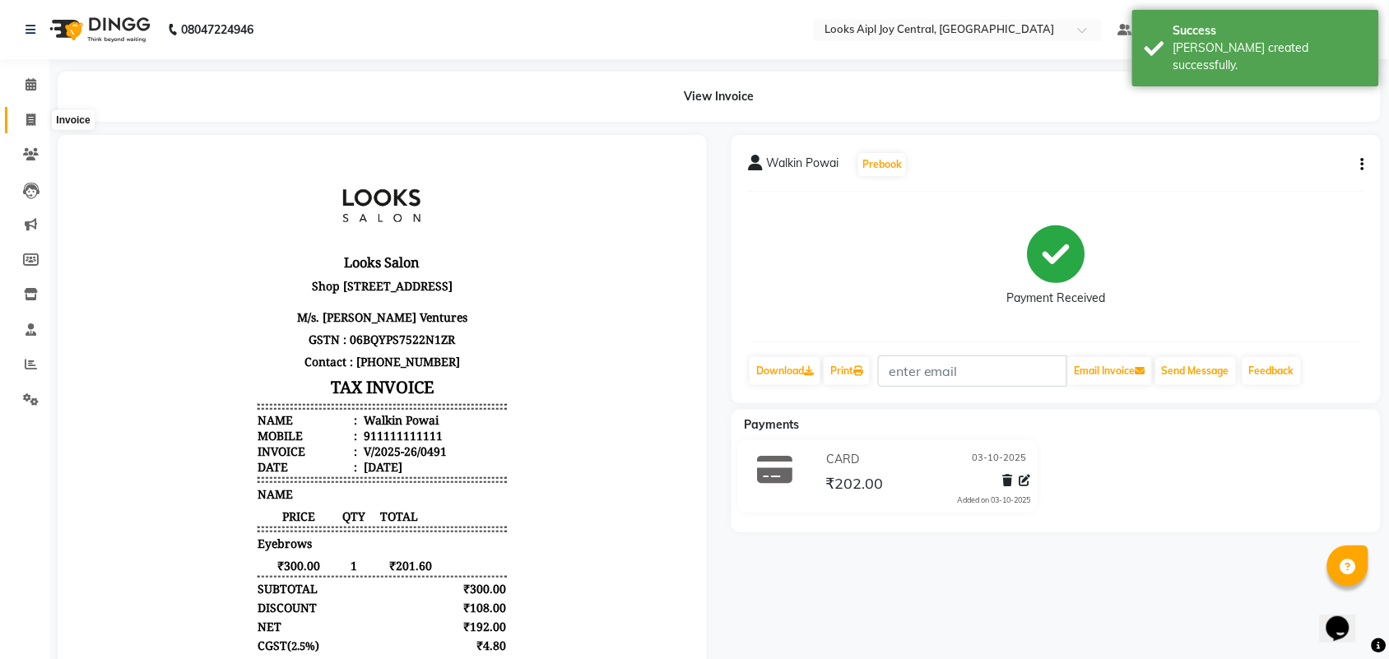
click at [26, 114] on icon at bounding box center [30, 120] width 9 height 12
select select "service"
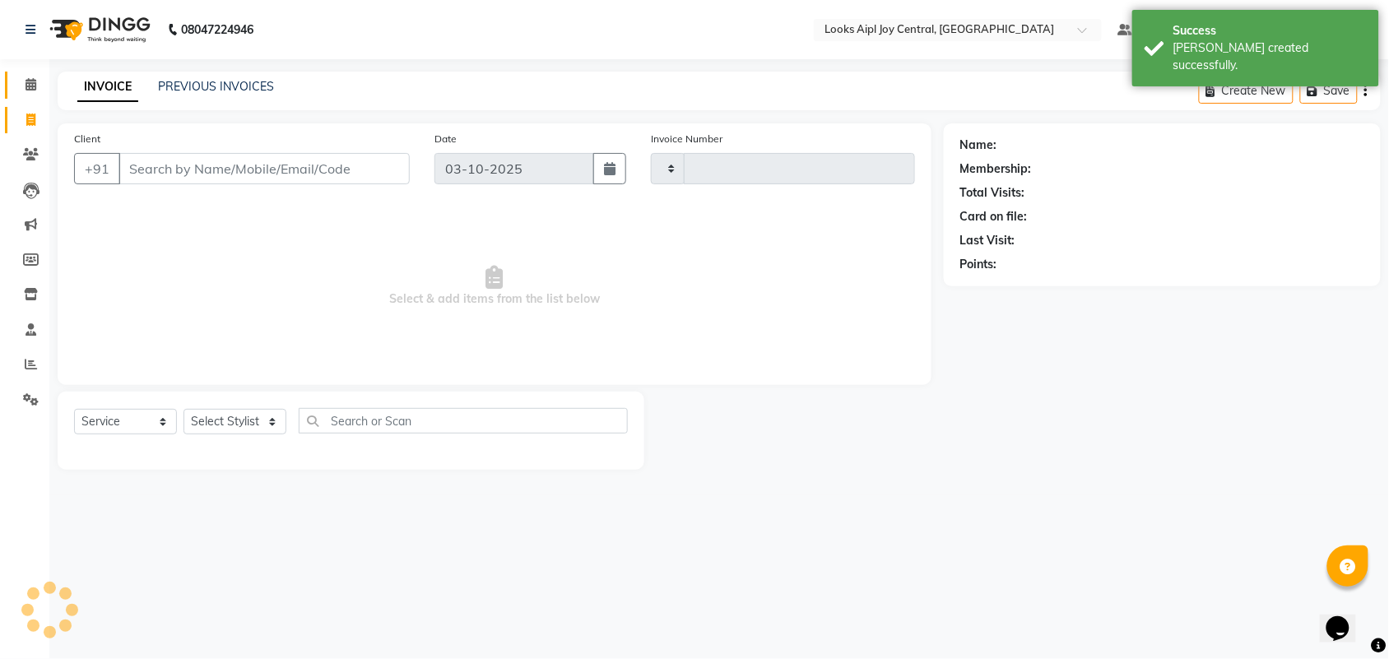
type input "0492"
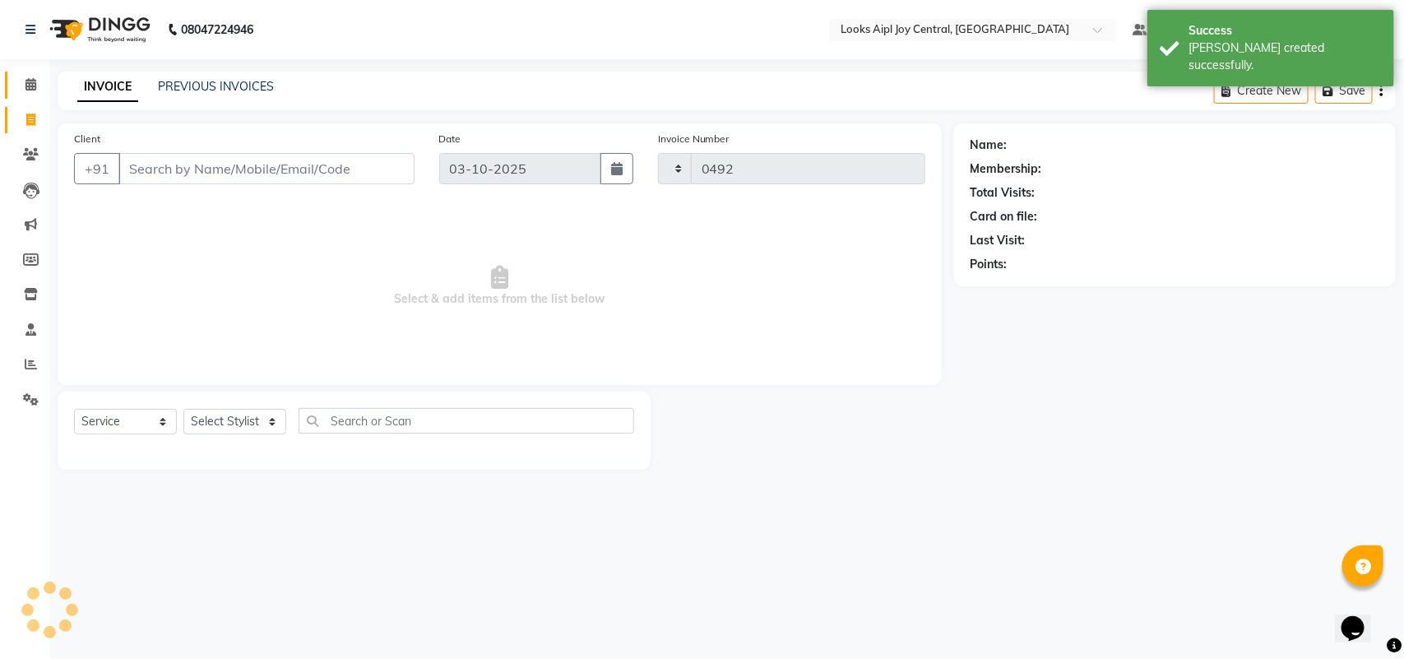
select select "6032"
click at [206, 86] on link "PREVIOUS INVOICES" at bounding box center [216, 86] width 116 height 15
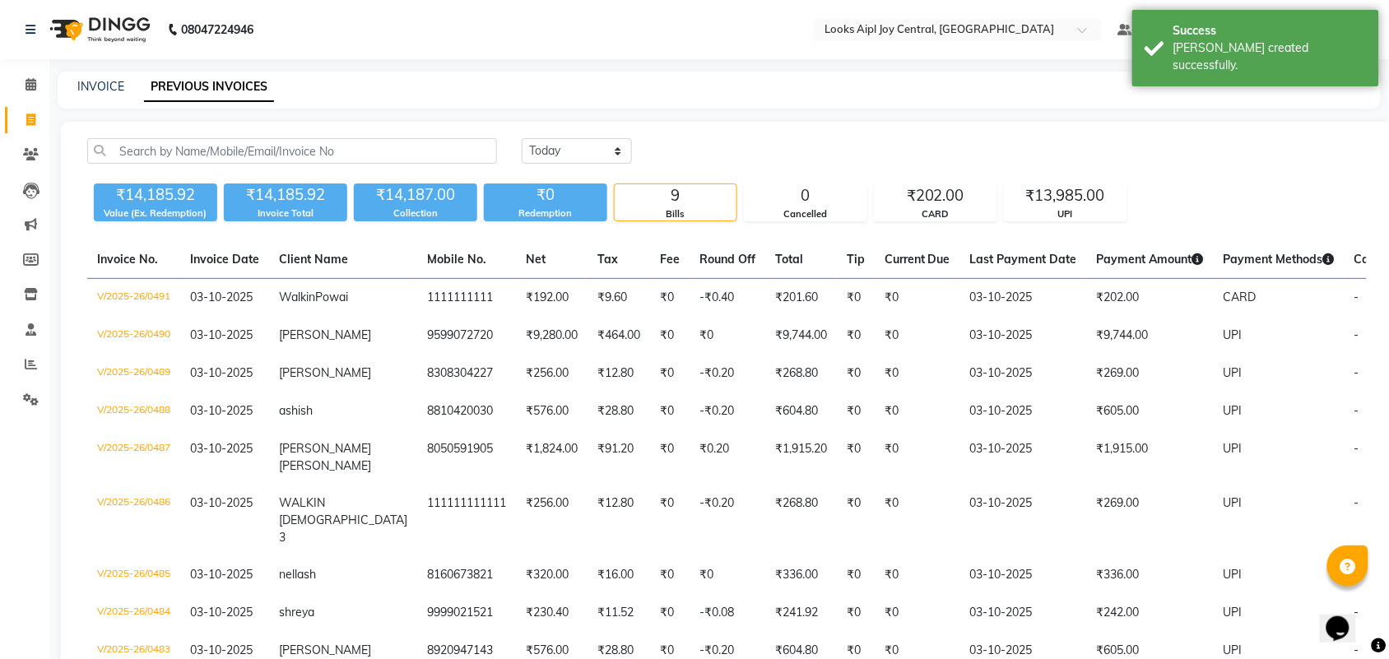
click at [219, 81] on link "PREVIOUS INVOICES" at bounding box center [209, 87] width 130 height 30
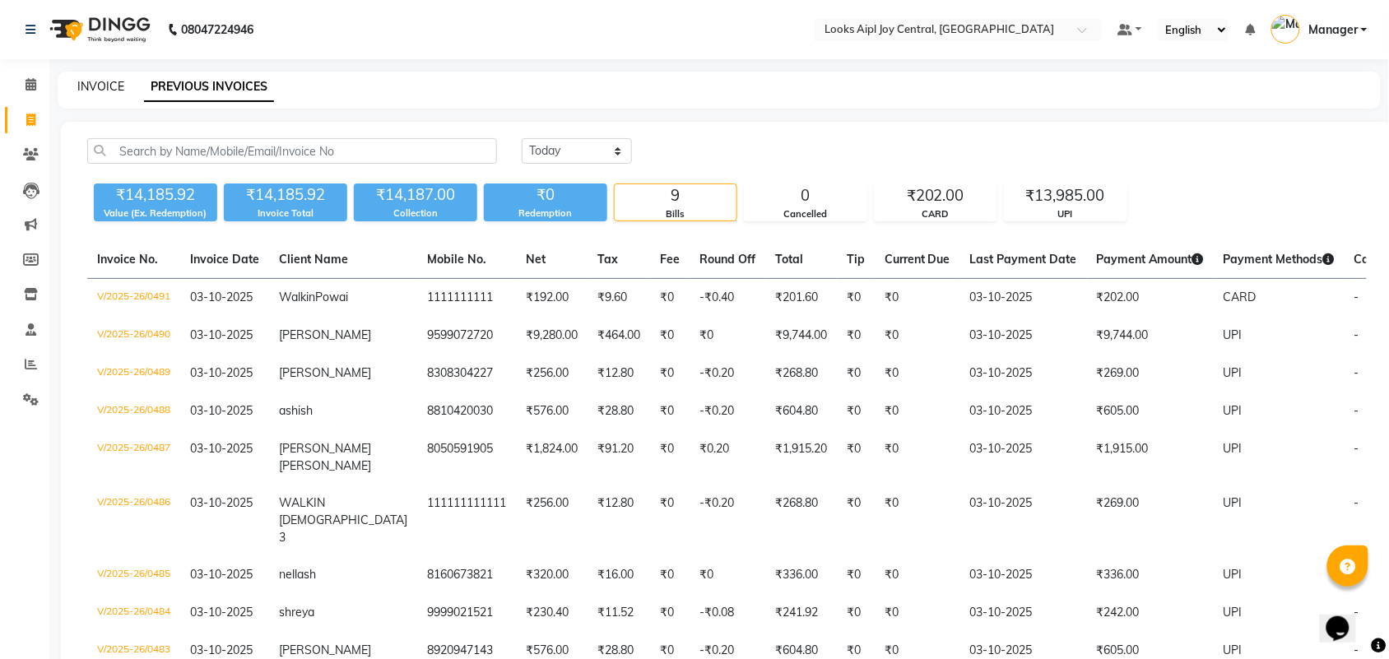
click at [81, 83] on link "INVOICE" at bounding box center [100, 86] width 47 height 15
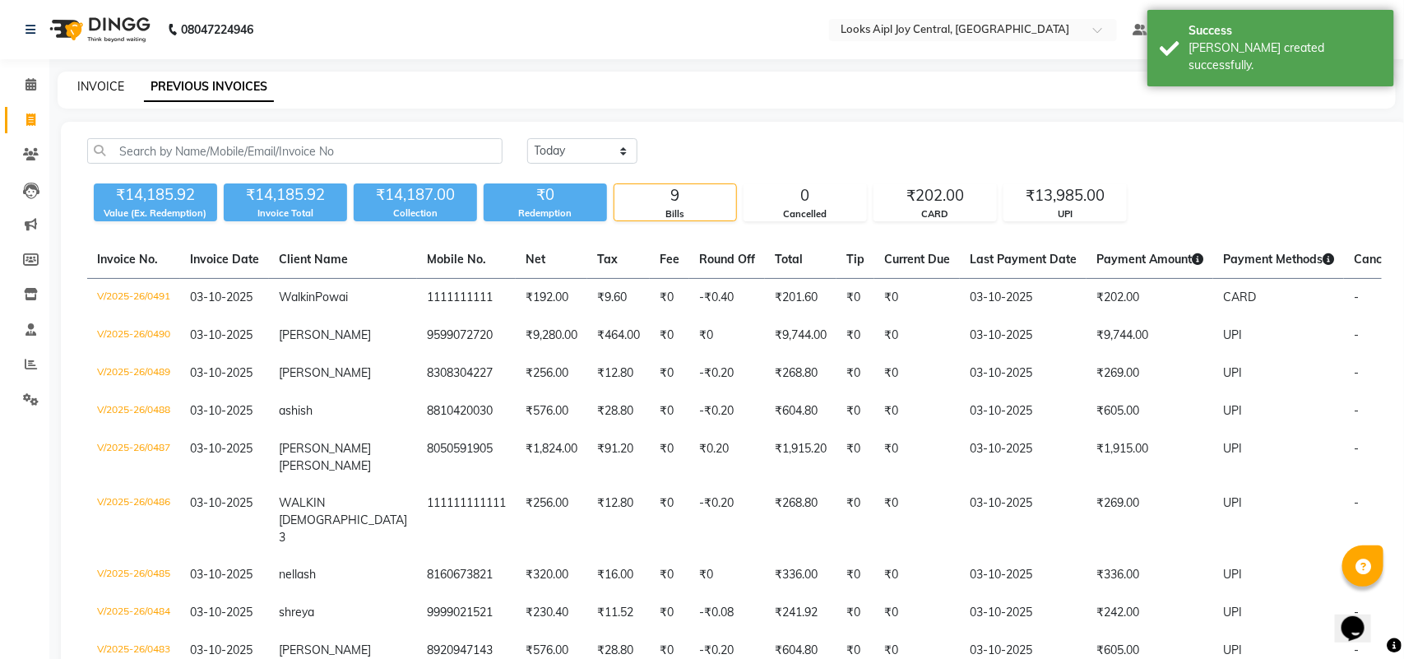
select select "service"
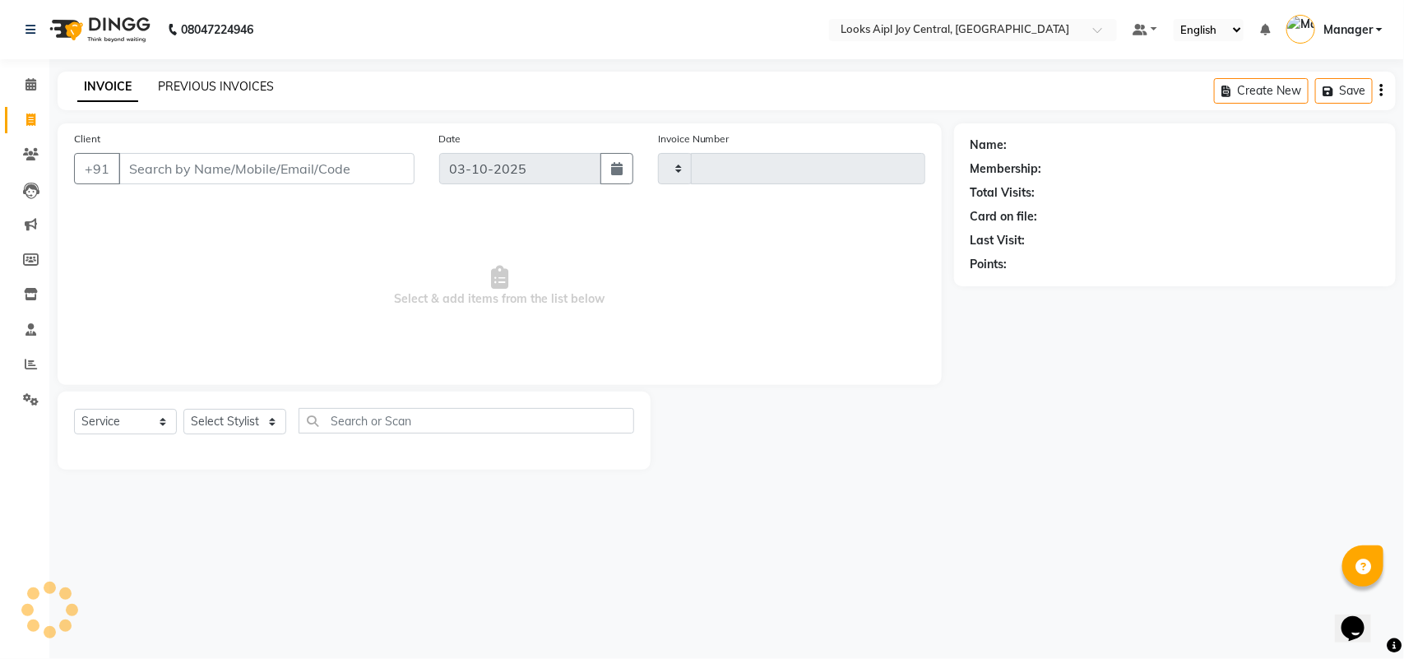
type input "0492"
select select "6032"
click at [208, 87] on link "PREVIOUS INVOICES" at bounding box center [216, 86] width 116 height 15
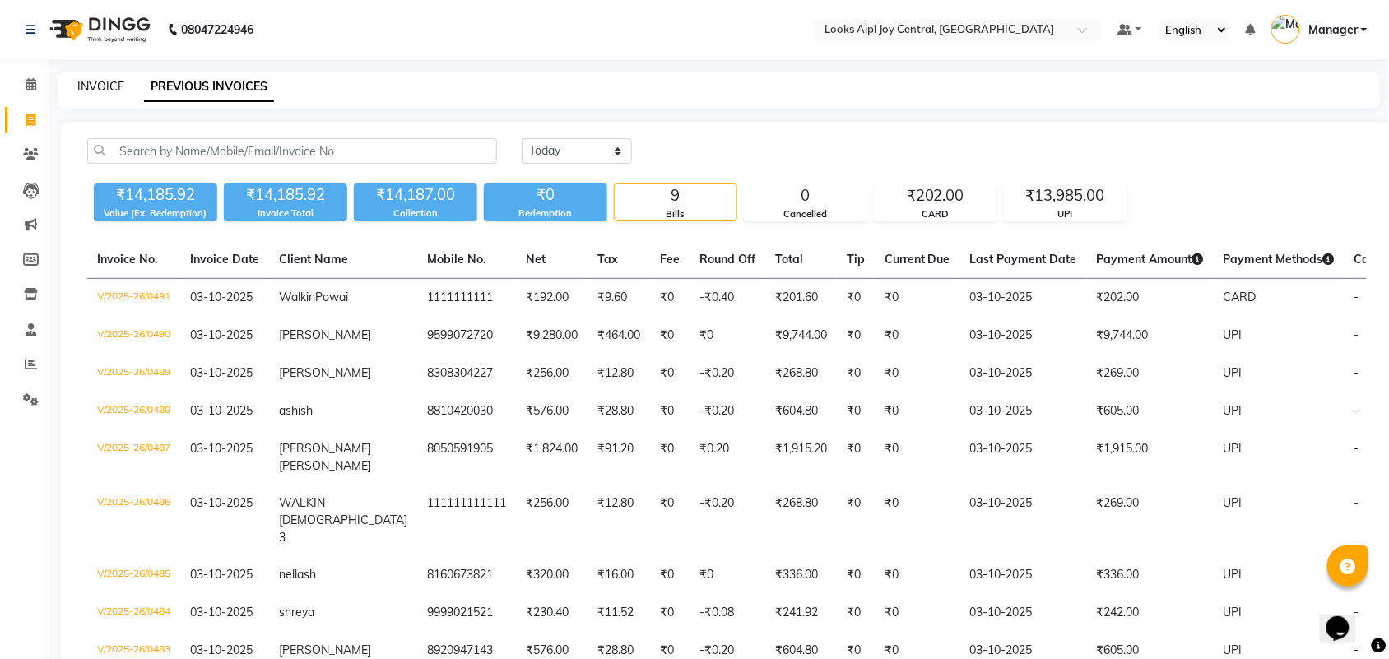
click at [107, 83] on link "INVOICE" at bounding box center [100, 86] width 47 height 15
select select "service"
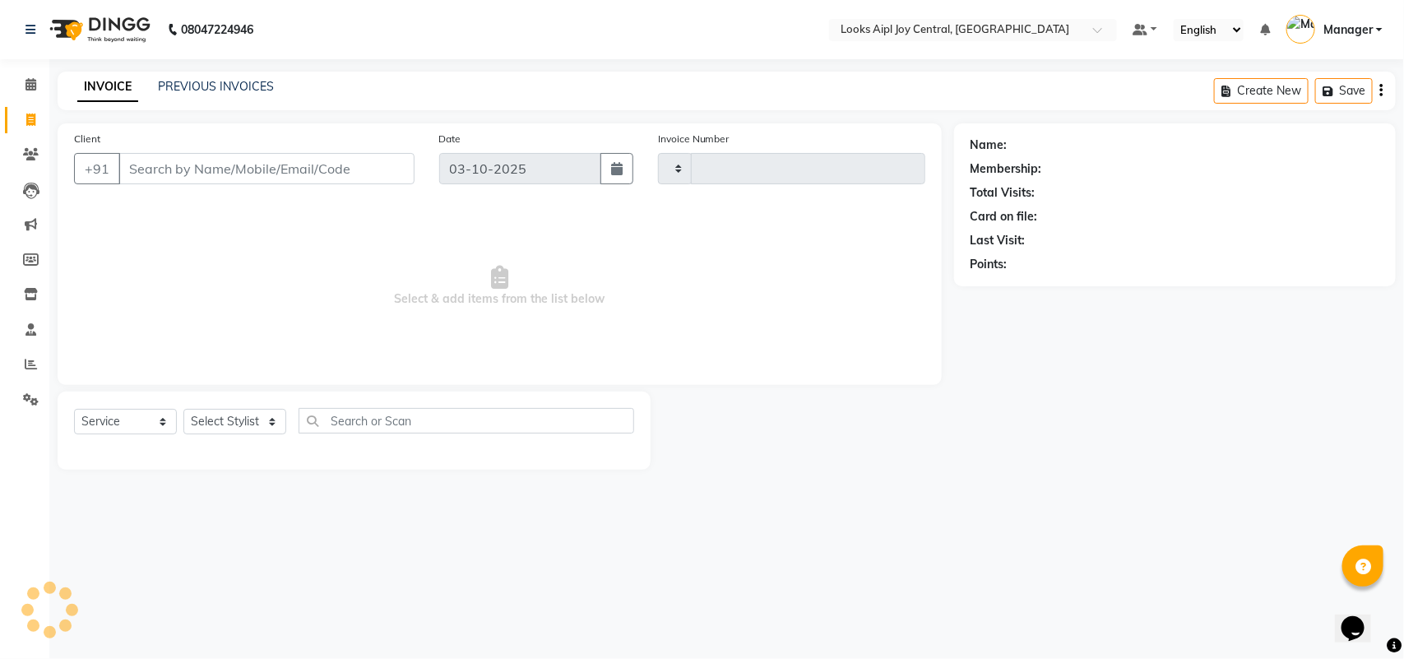
type input "0492"
select select "6032"
click at [167, 174] on input "Client" at bounding box center [266, 168] width 296 height 31
type input "9871908292"
click at [333, 174] on button "Add Client" at bounding box center [372, 168] width 85 height 31
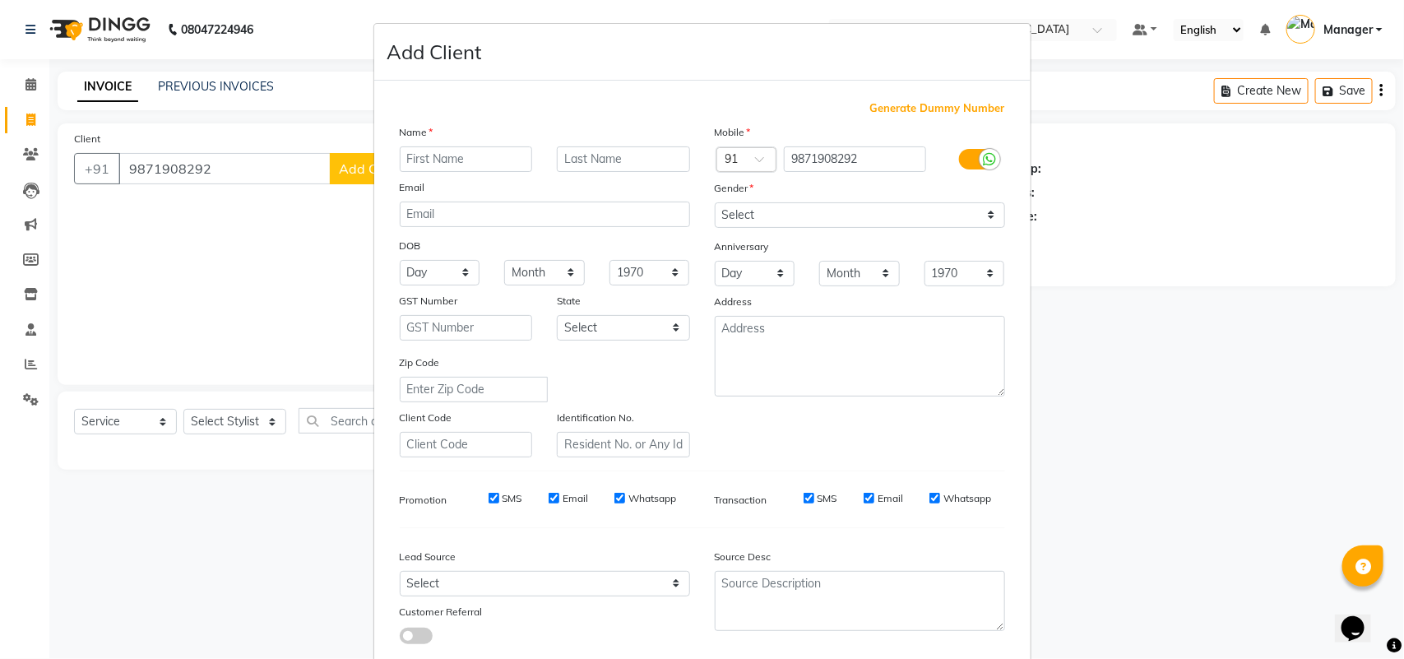
click at [449, 157] on input "text" at bounding box center [466, 159] width 133 height 26
type input "surbhi"
click at [815, 226] on select "Select Male Female Other Prefer Not To Say" at bounding box center [860, 215] width 290 height 26
select select "female"
click at [715, 202] on select "Select Male Female Other Prefer Not To Say" at bounding box center [860, 215] width 290 height 26
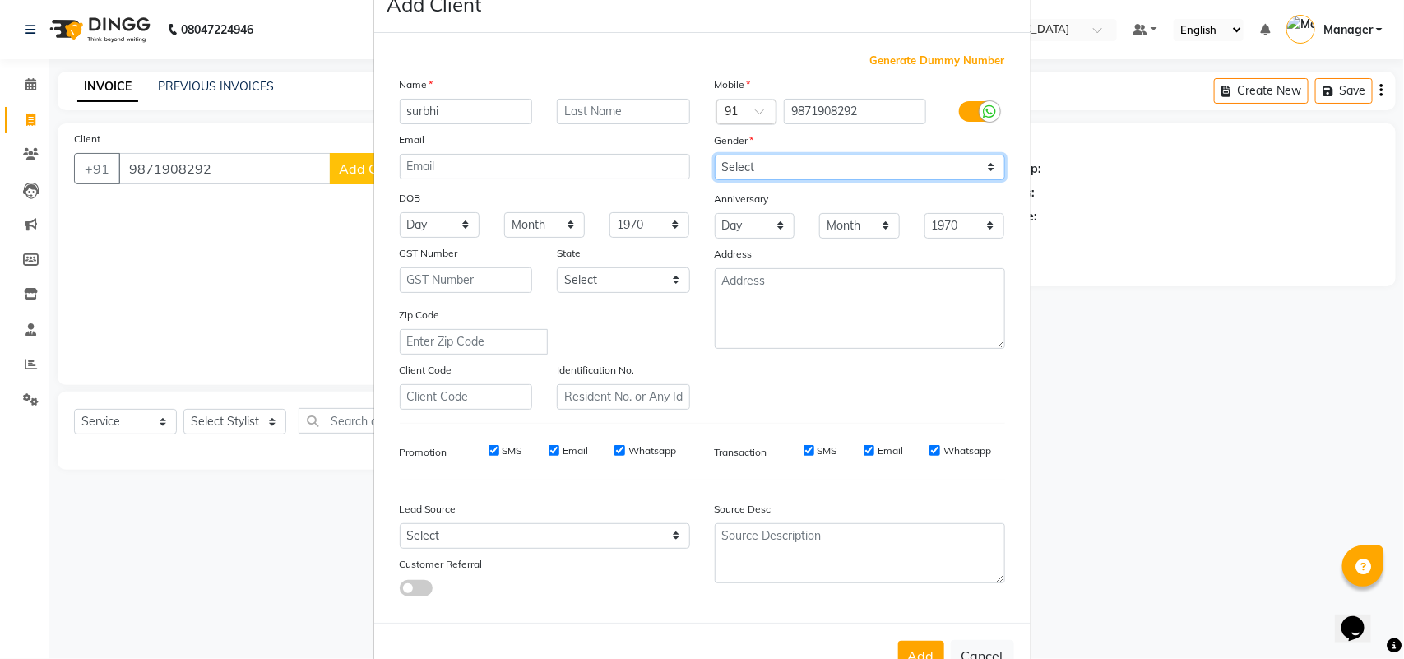
scroll to position [95, 0]
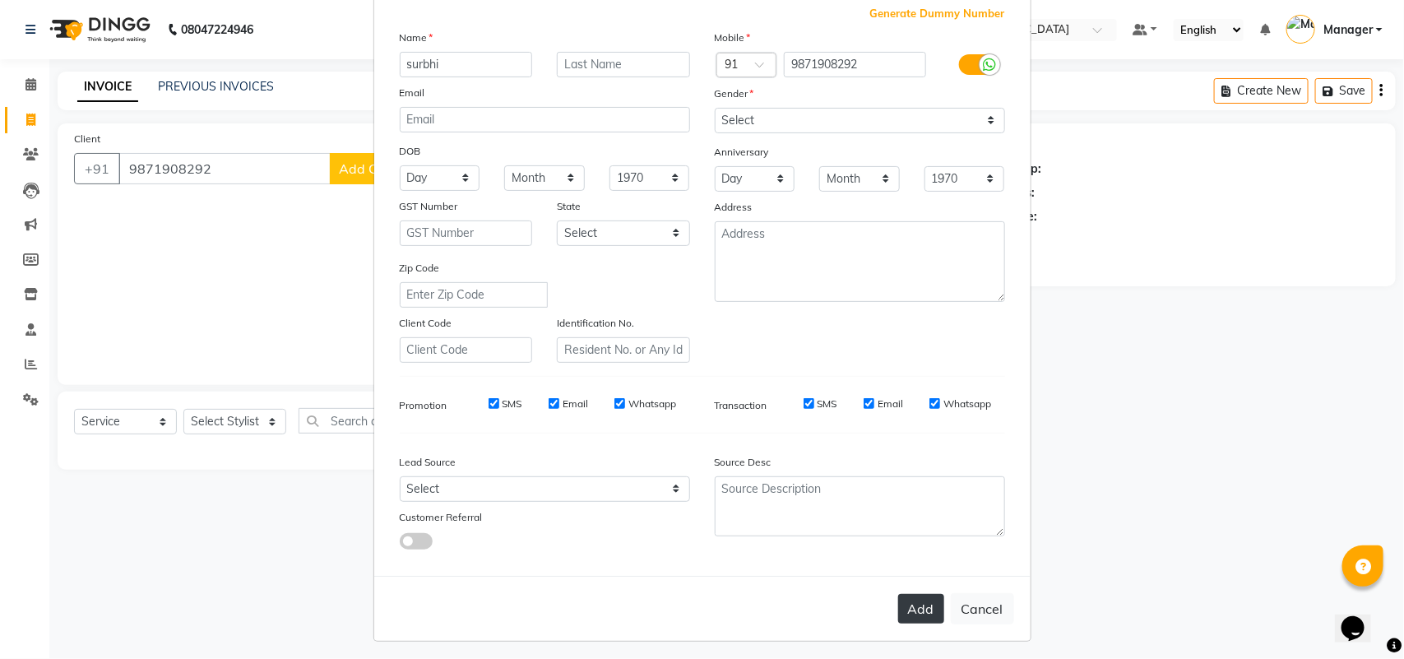
click at [902, 601] on button "Add" at bounding box center [921, 609] width 46 height 30
click at [915, 597] on div "Add Cancel" at bounding box center [702, 608] width 656 height 65
click at [869, 63] on input "9871908292" at bounding box center [855, 65] width 142 height 26
click at [914, 601] on div "Add Cancel" at bounding box center [702, 608] width 656 height 65
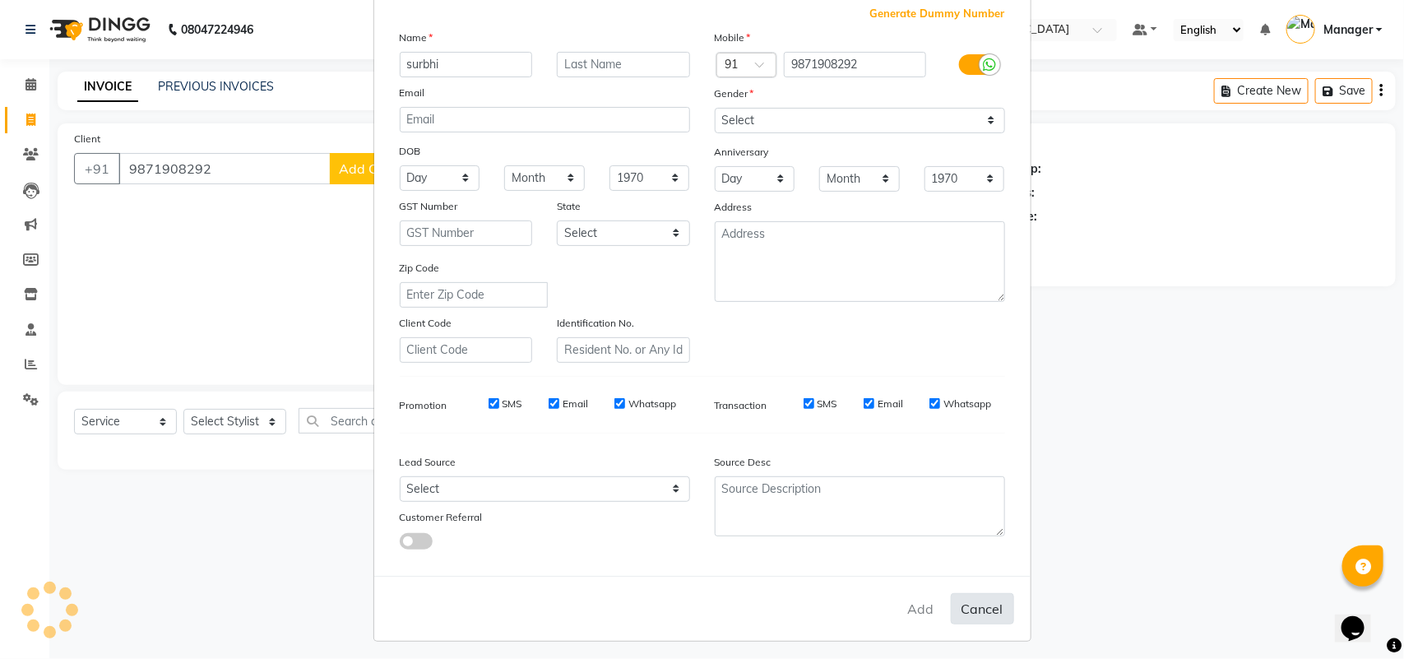
click at [981, 598] on button "Cancel" at bounding box center [982, 608] width 63 height 31
select select
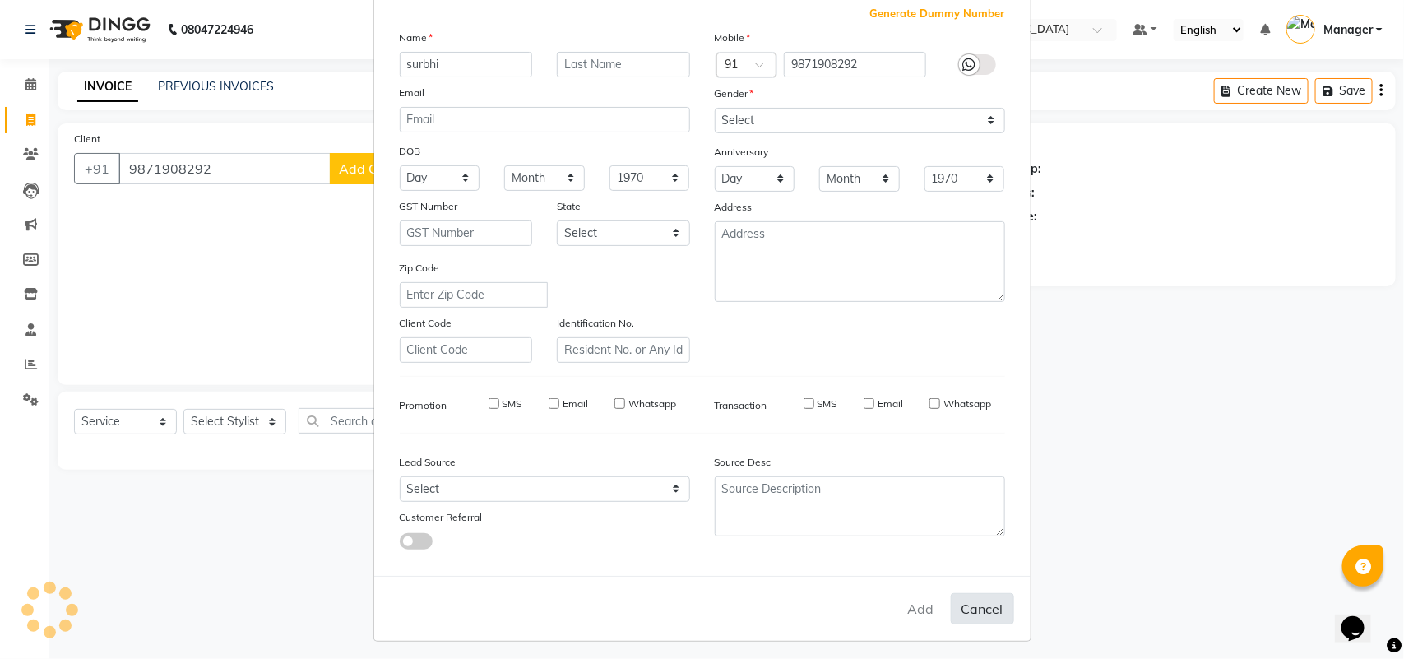
select select
checkbox input "false"
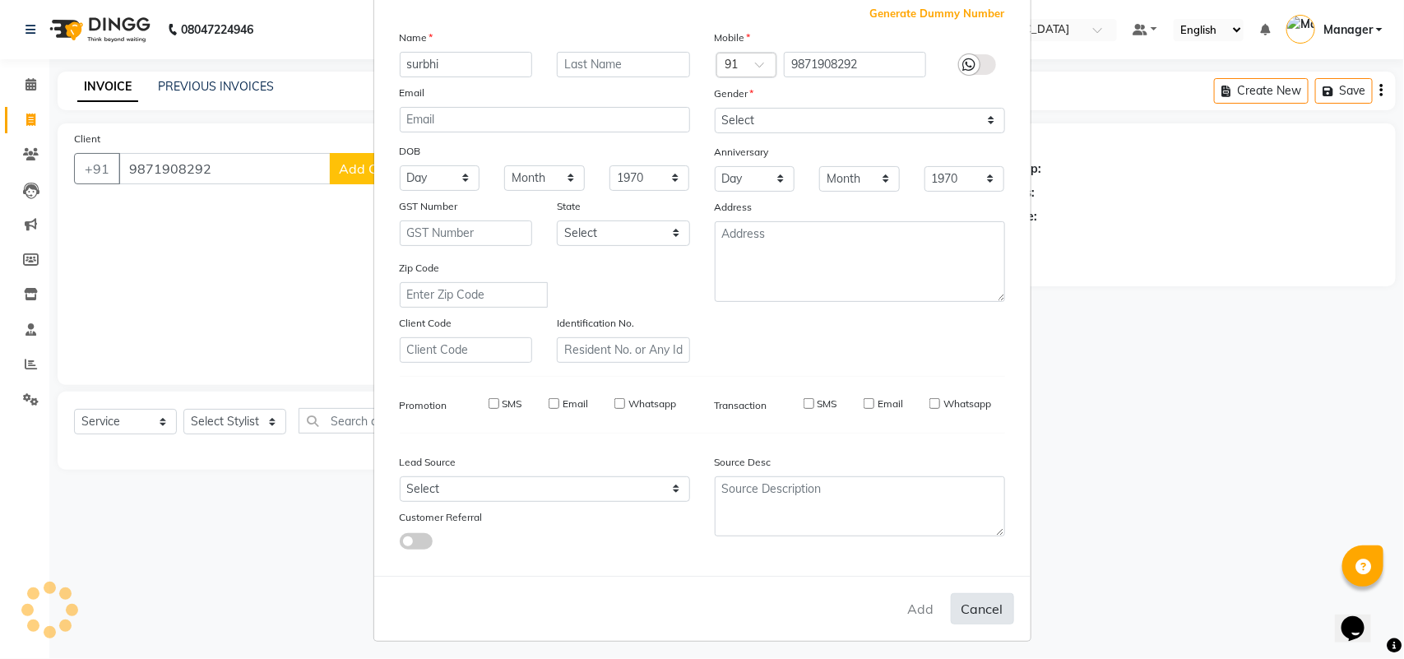
checkbox input "false"
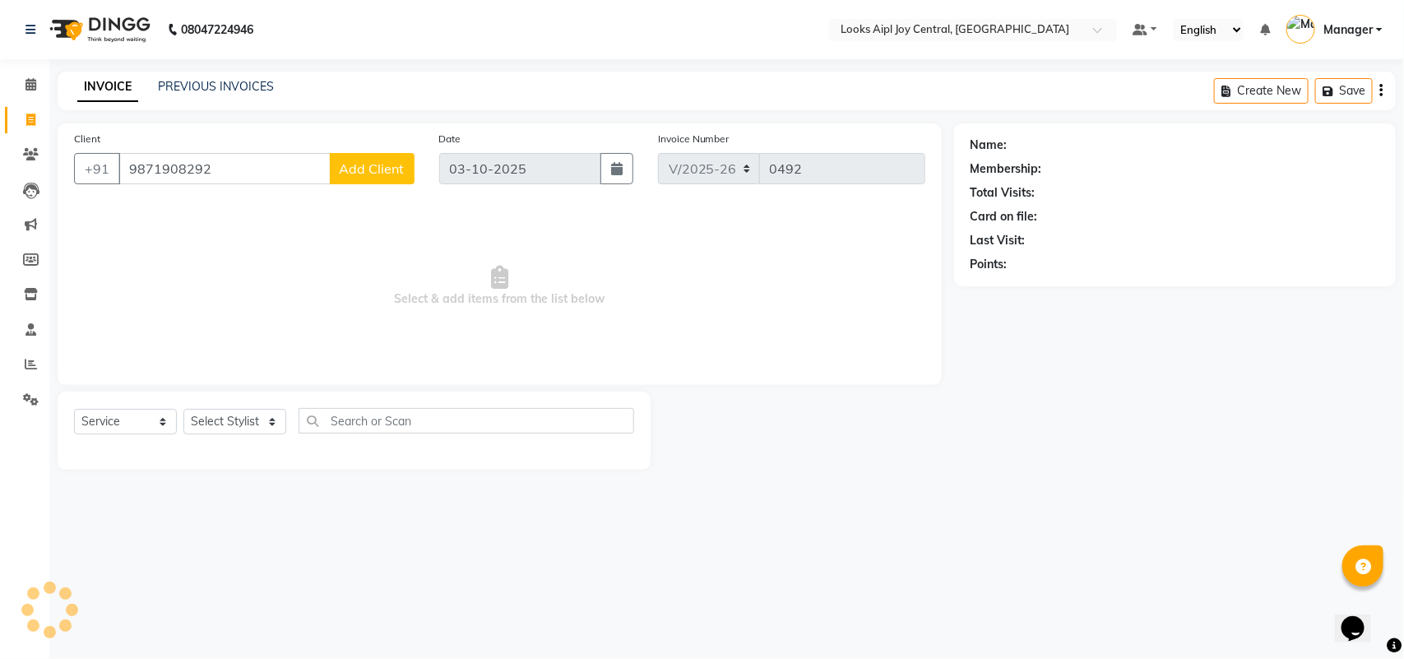
click at [388, 163] on span "Add Client" at bounding box center [372, 168] width 65 height 16
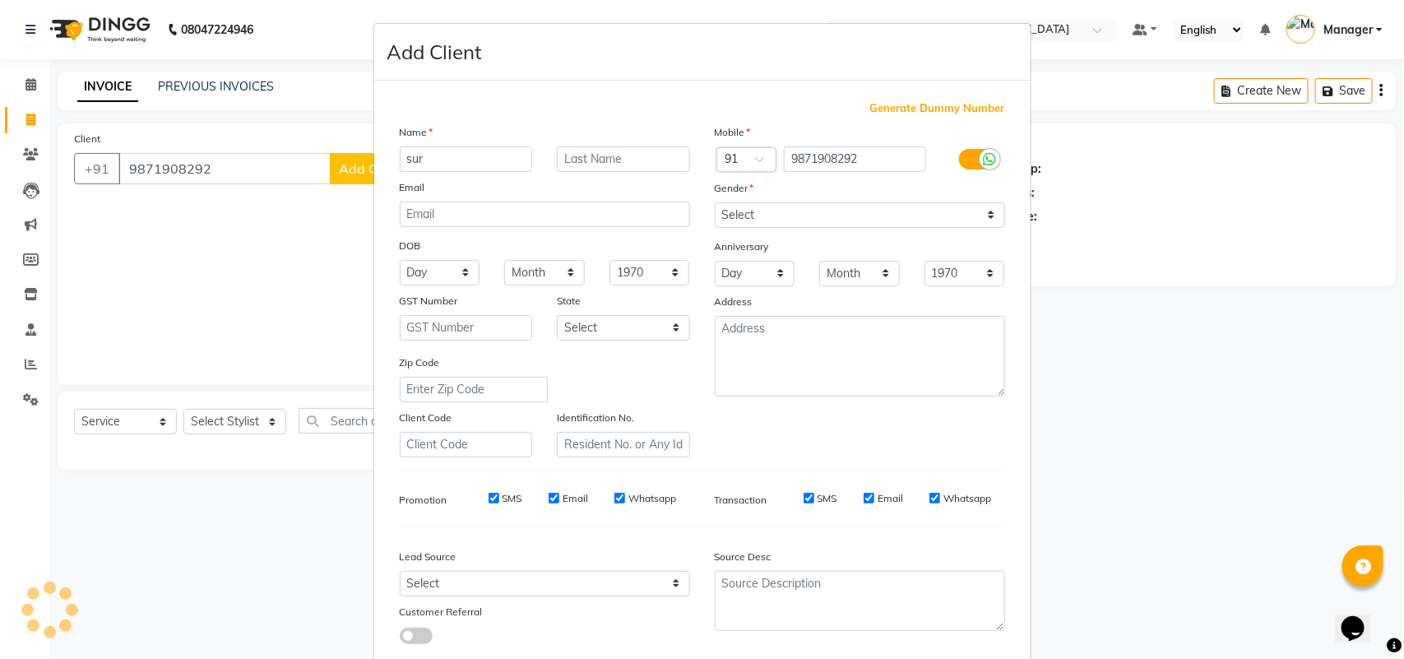
type input "surb"
select select
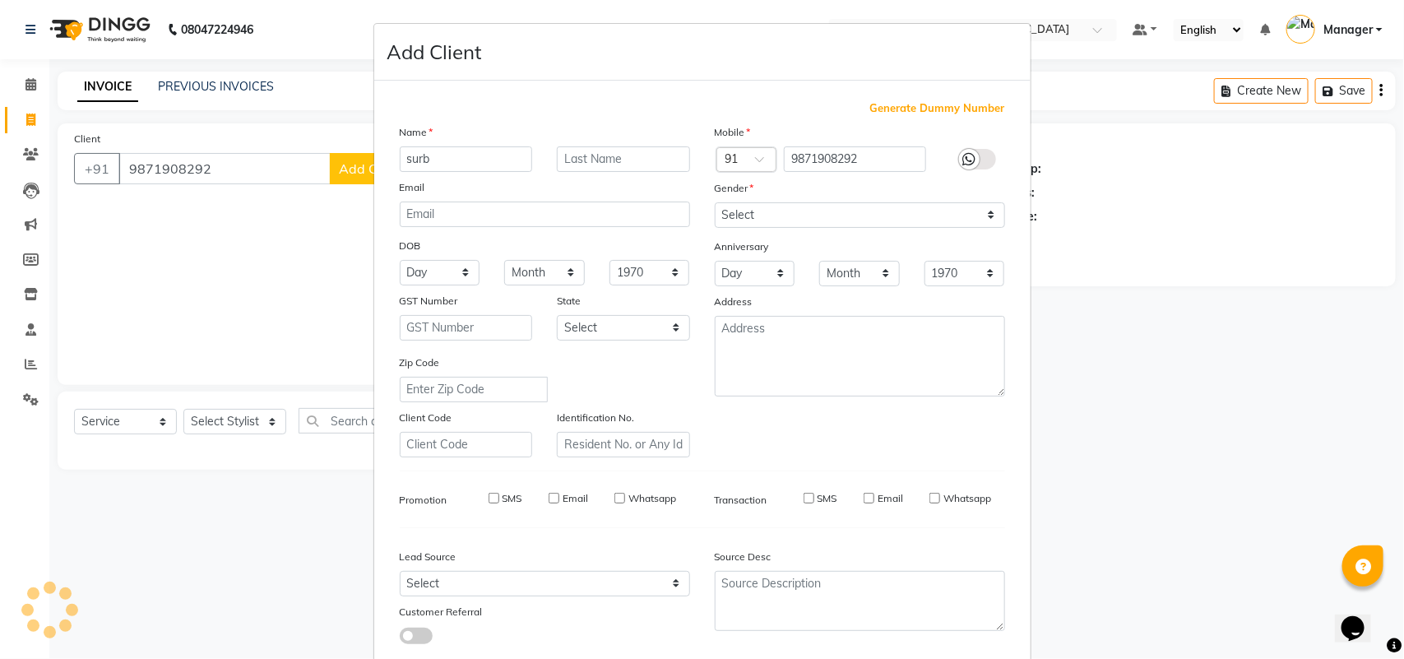
select select
checkbox input "false"
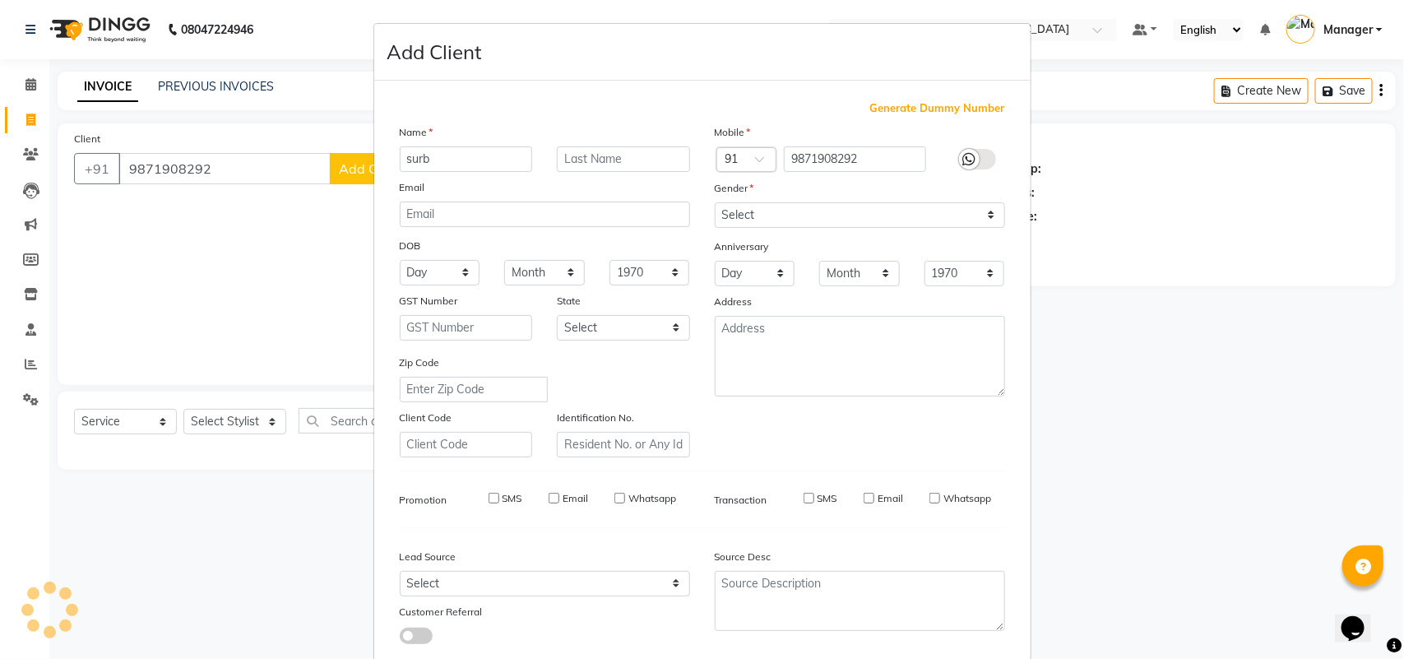
checkbox input "false"
type input "h"
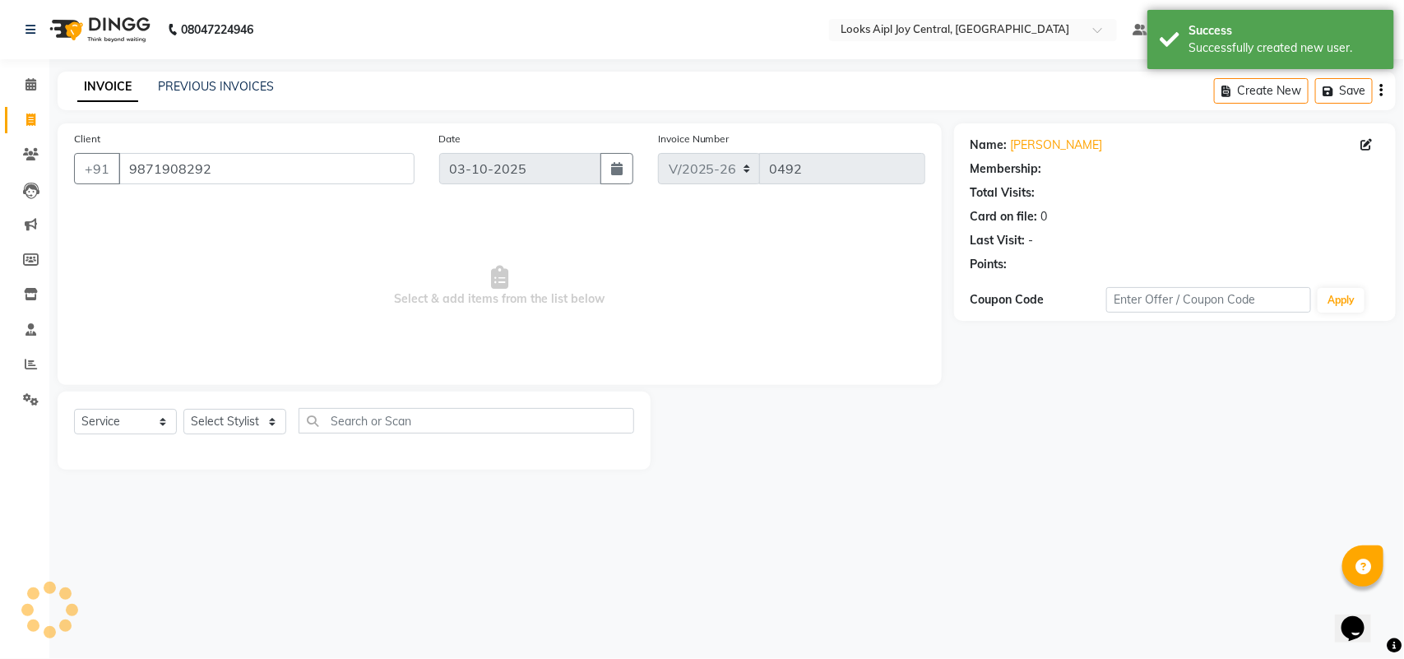
select select "1: Object"
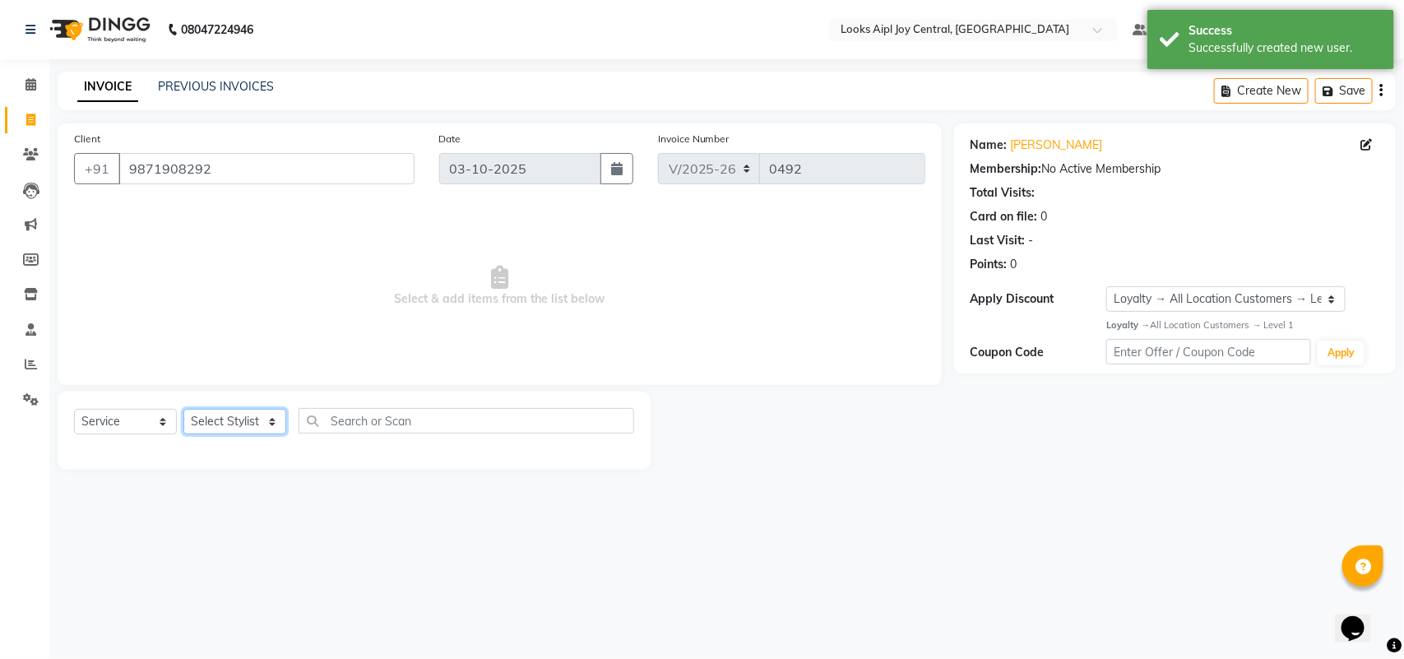
click at [264, 420] on select "Select Stylist Amit Anand Anish Anish Aslaam Aslaam_pdct Counter Deepak_pdct Dh…" at bounding box center [234, 422] width 103 height 26
select select "93297"
click at [183, 409] on select "Select Stylist Amit Anand Anish Anish Aslaam Aslaam_pdct Counter Deepak_pdct Dh…" at bounding box center [234, 422] width 103 height 26
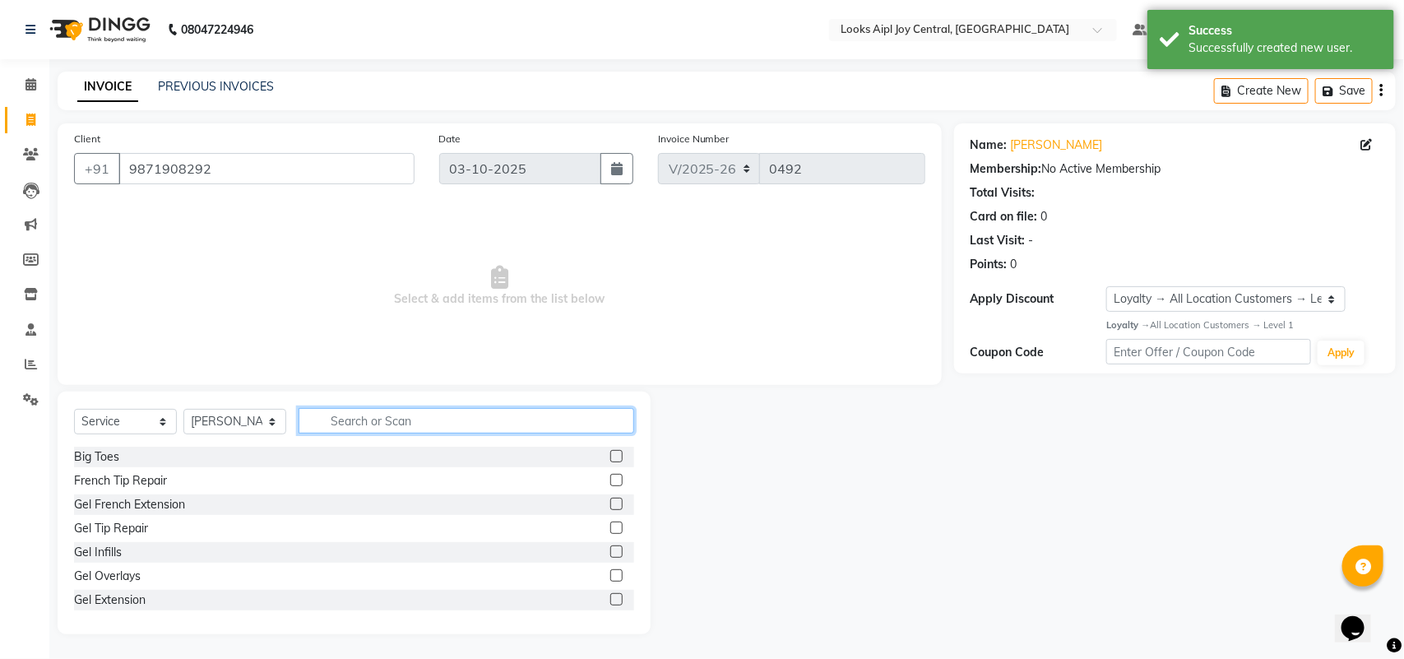
click at [364, 411] on input "text" at bounding box center [467, 421] width 336 height 26
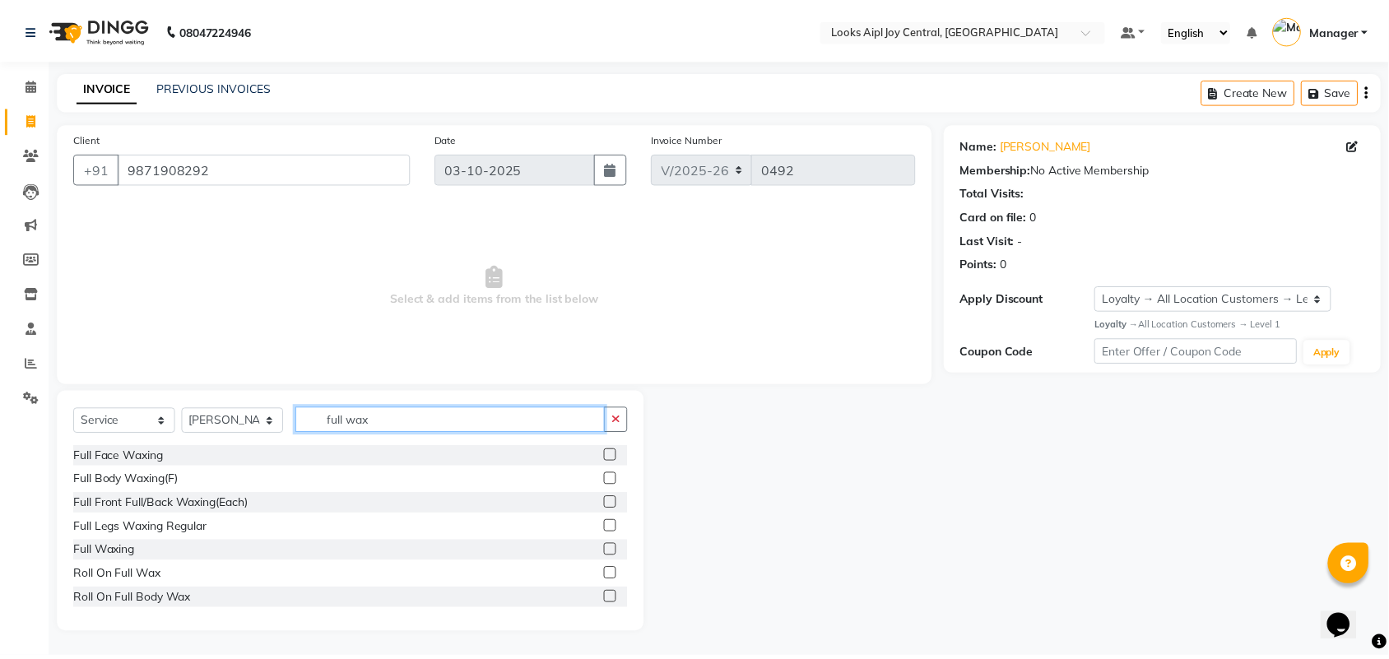
scroll to position [2, 0]
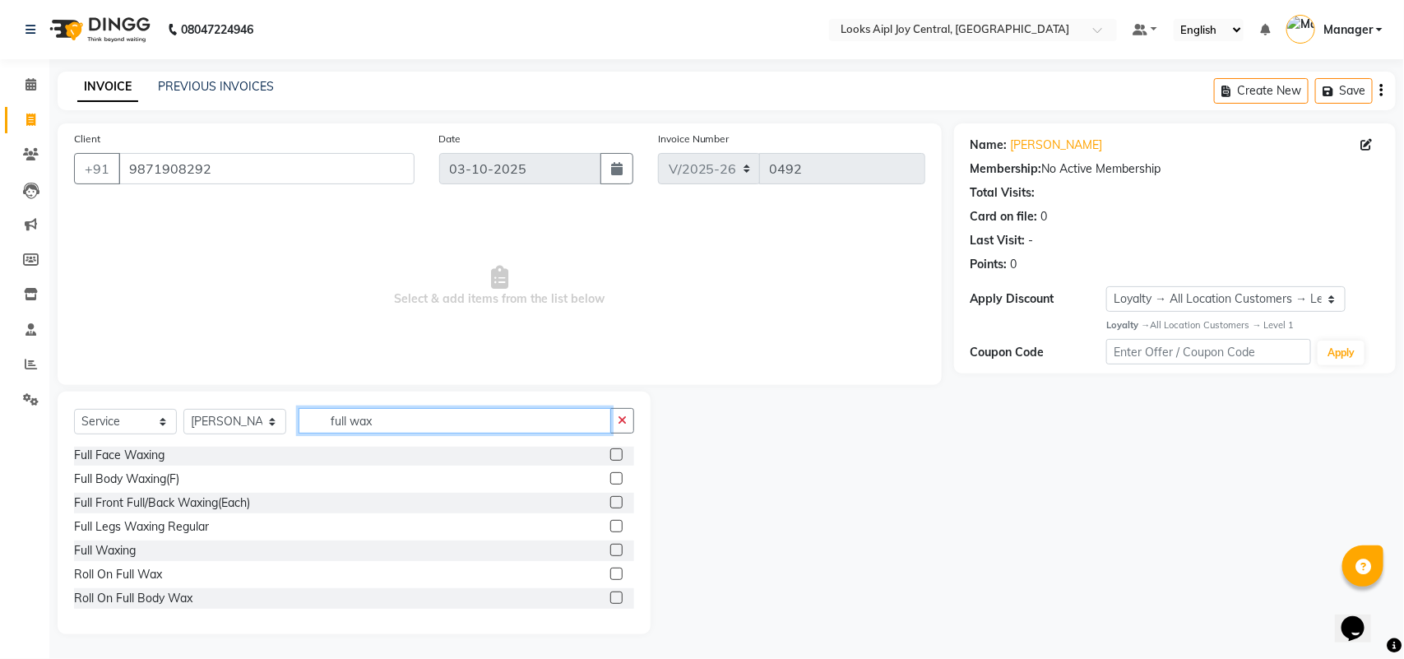
type input "full wax"
click at [610, 549] on label at bounding box center [616, 550] width 12 height 12
click at [610, 549] on input "checkbox" at bounding box center [615, 550] width 11 height 11
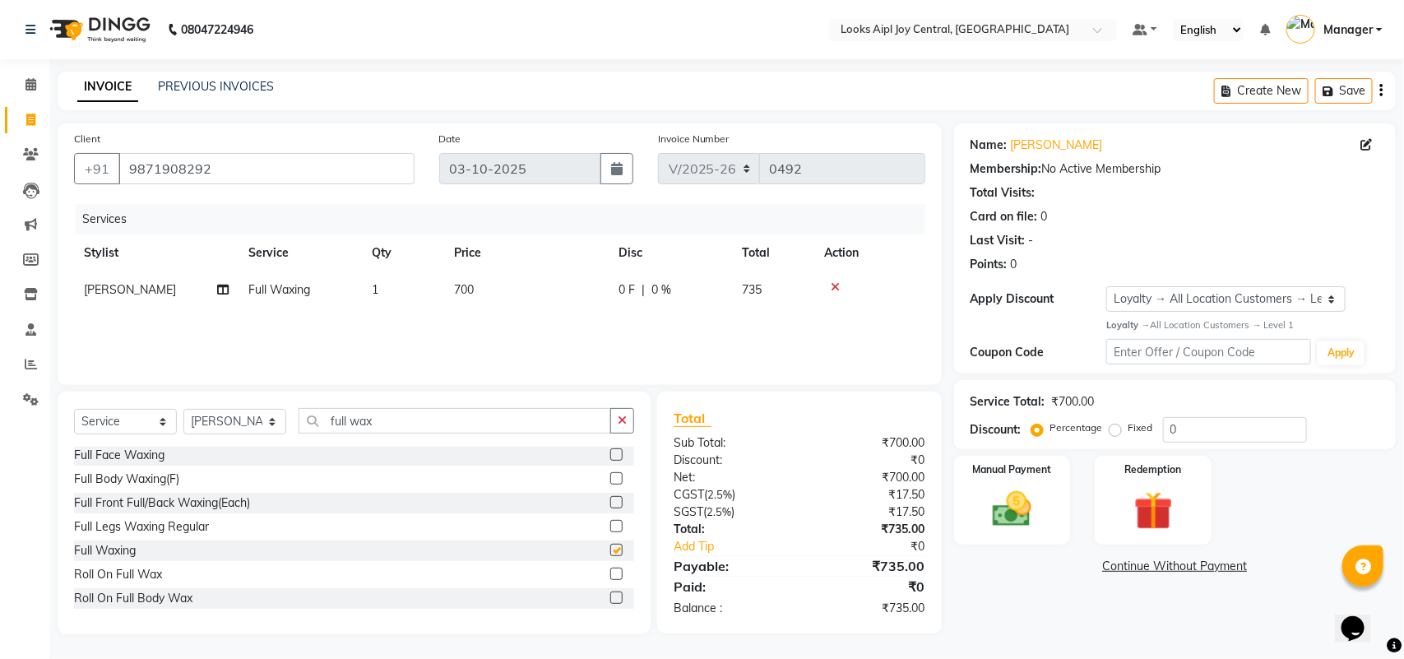
checkbox input "false"
drag, startPoint x: 484, startPoint y: 281, endPoint x: 462, endPoint y: 284, distance: 22.3
click at [462, 284] on td "700" at bounding box center [526, 289] width 165 height 37
select select "93297"
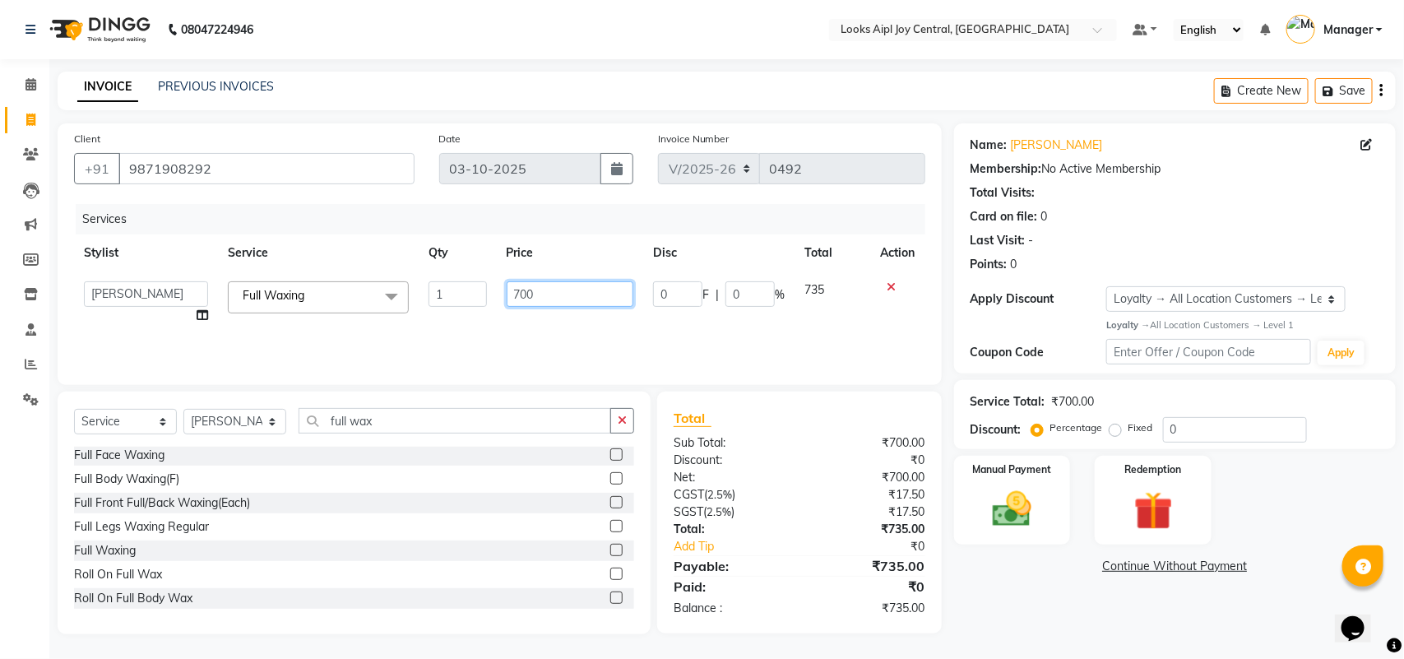
drag, startPoint x: 558, startPoint y: 281, endPoint x: 503, endPoint y: 299, distance: 57.0
click at [503, 299] on td "700" at bounding box center [570, 302] width 147 height 63
type input "1500"
click at [671, 330] on div "Services Stylist Service Qty Price Disc Total Action Amit Anand Anish Anish Asl…" at bounding box center [499, 286] width 851 height 165
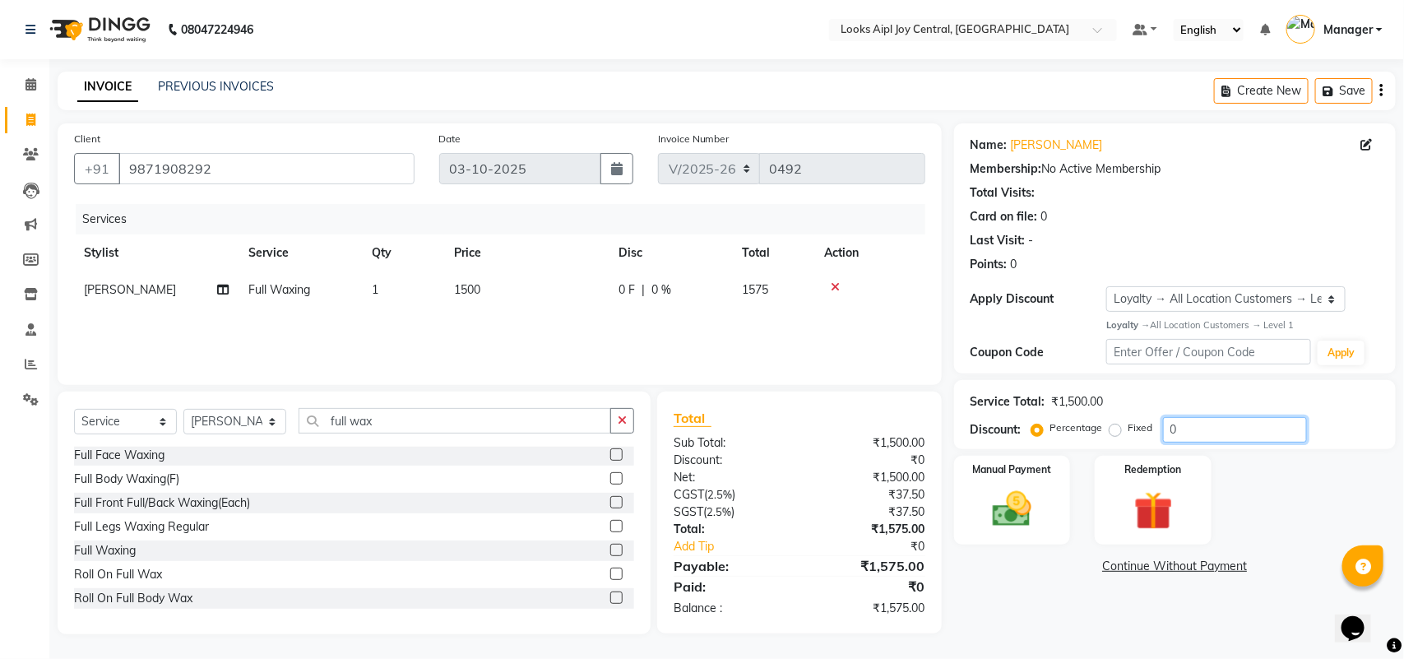
drag, startPoint x: 1259, startPoint y: 429, endPoint x: 1166, endPoint y: 444, distance: 94.9
click at [1166, 444] on div "Service Total: ₹1,500.00 Discount: Percentage Fixed 0" at bounding box center [1175, 414] width 442 height 69
type input "36"
click at [1030, 503] on img at bounding box center [1012, 509] width 65 height 46
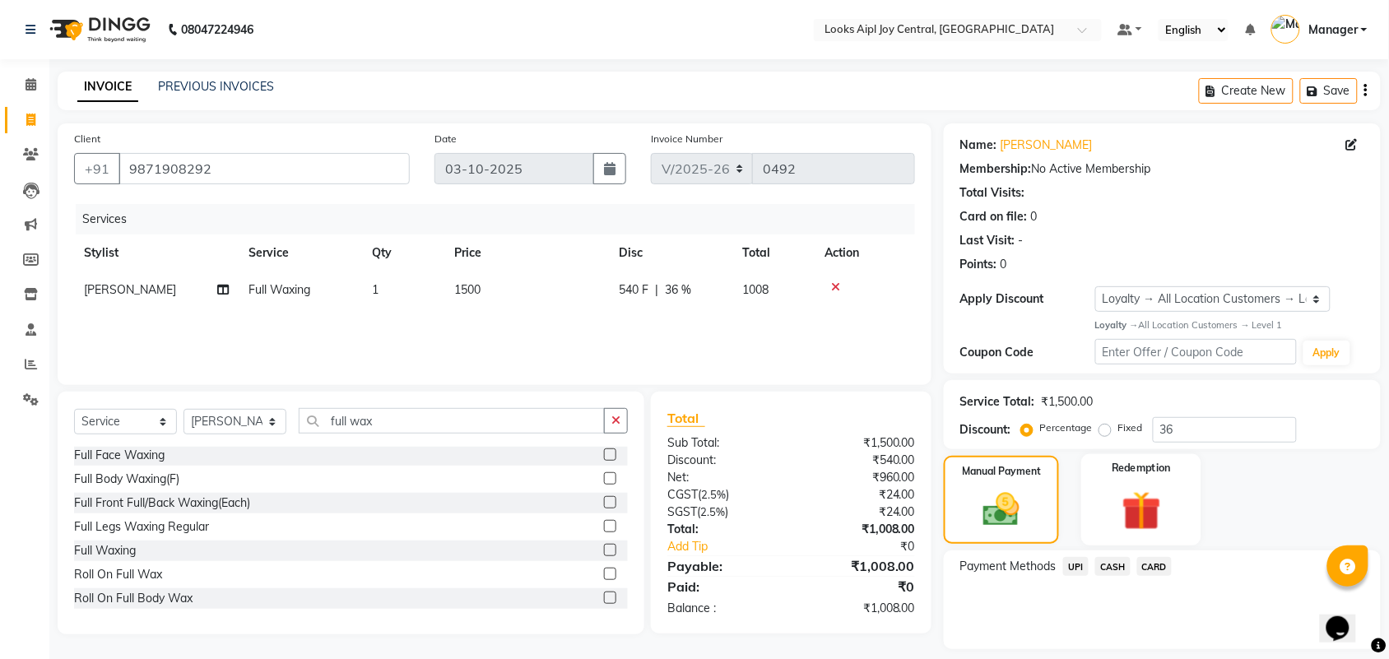
scroll to position [48, 0]
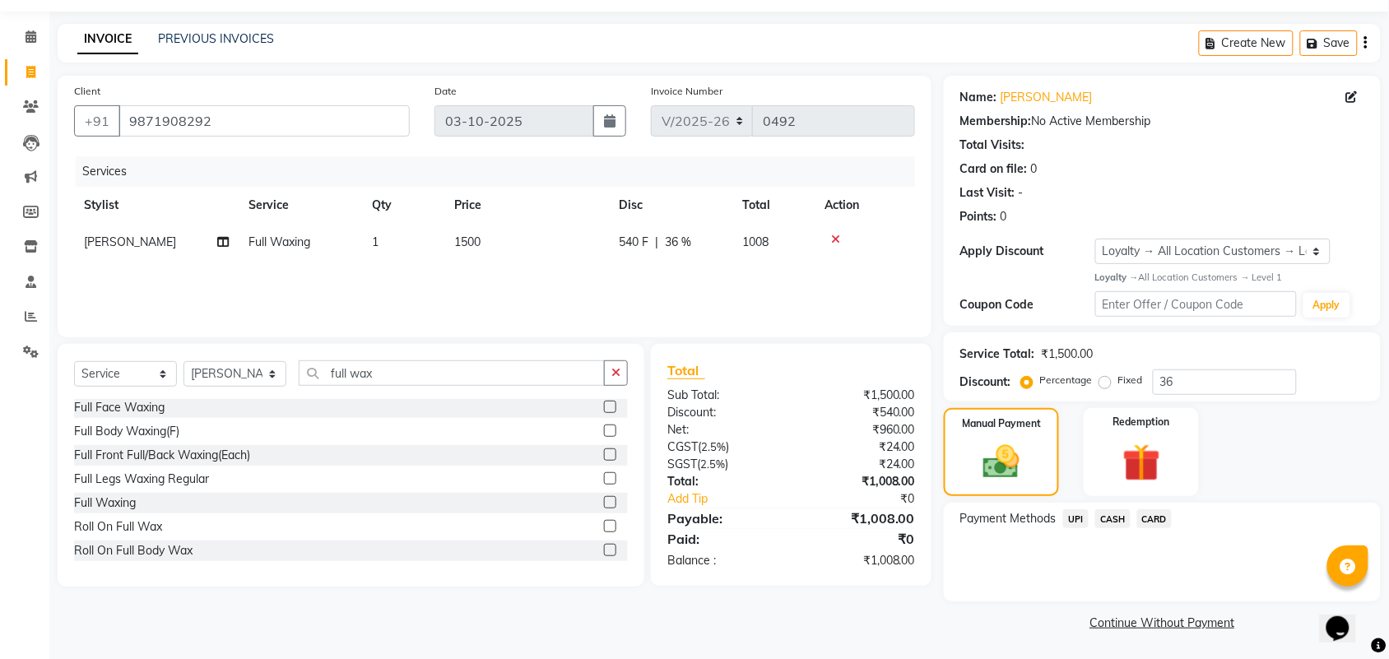
click at [1079, 519] on span "UPI" at bounding box center [1076, 518] width 26 height 19
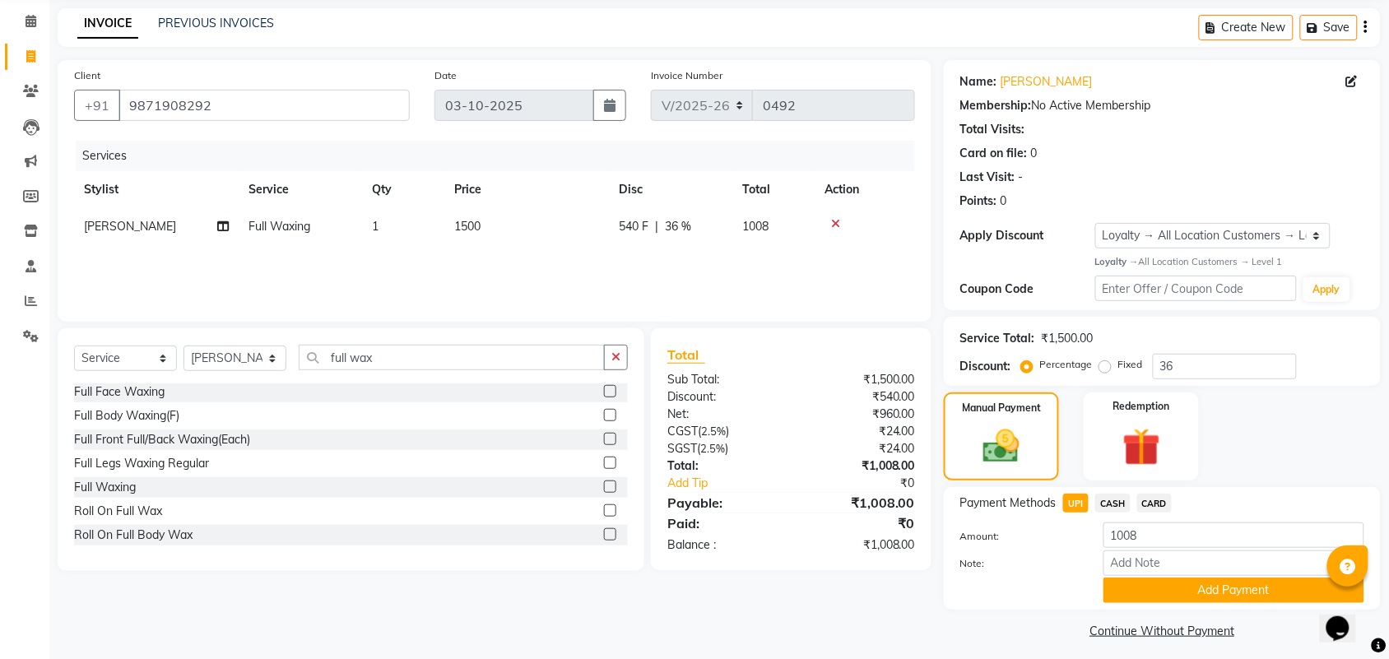
scroll to position [72, 0]
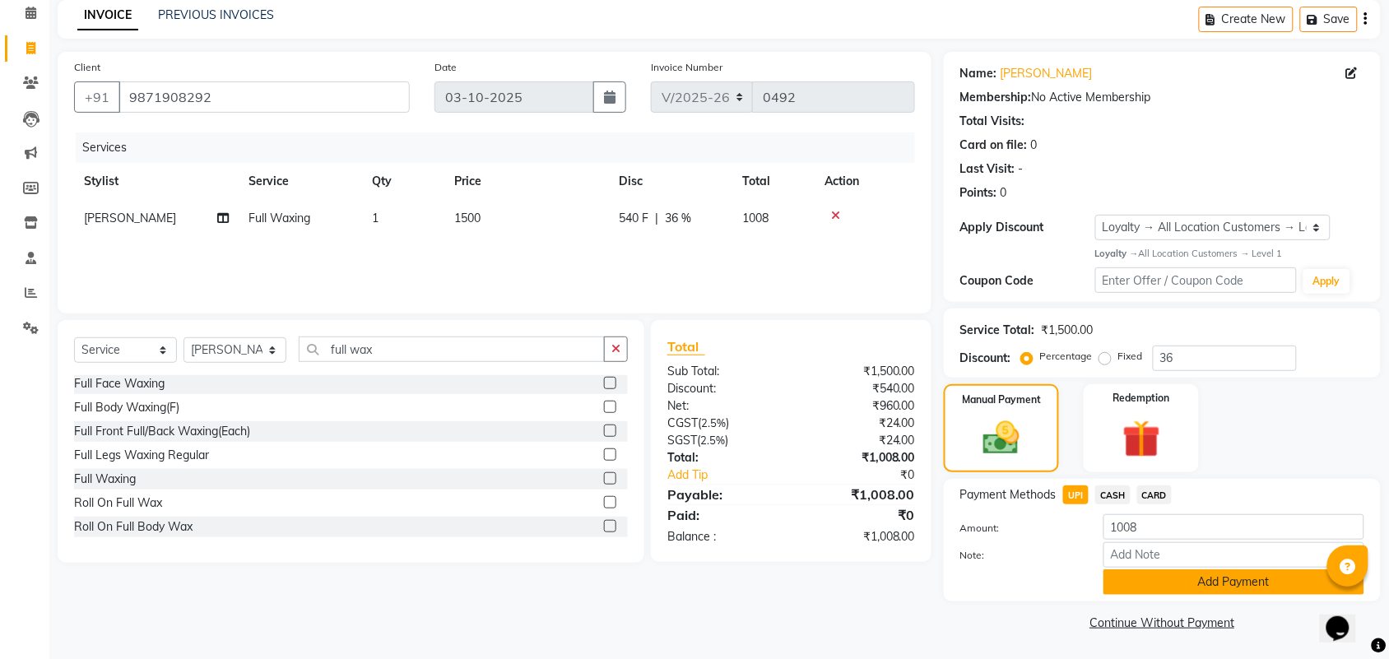
click at [1222, 572] on button "Add Payment" at bounding box center [1233, 582] width 261 height 26
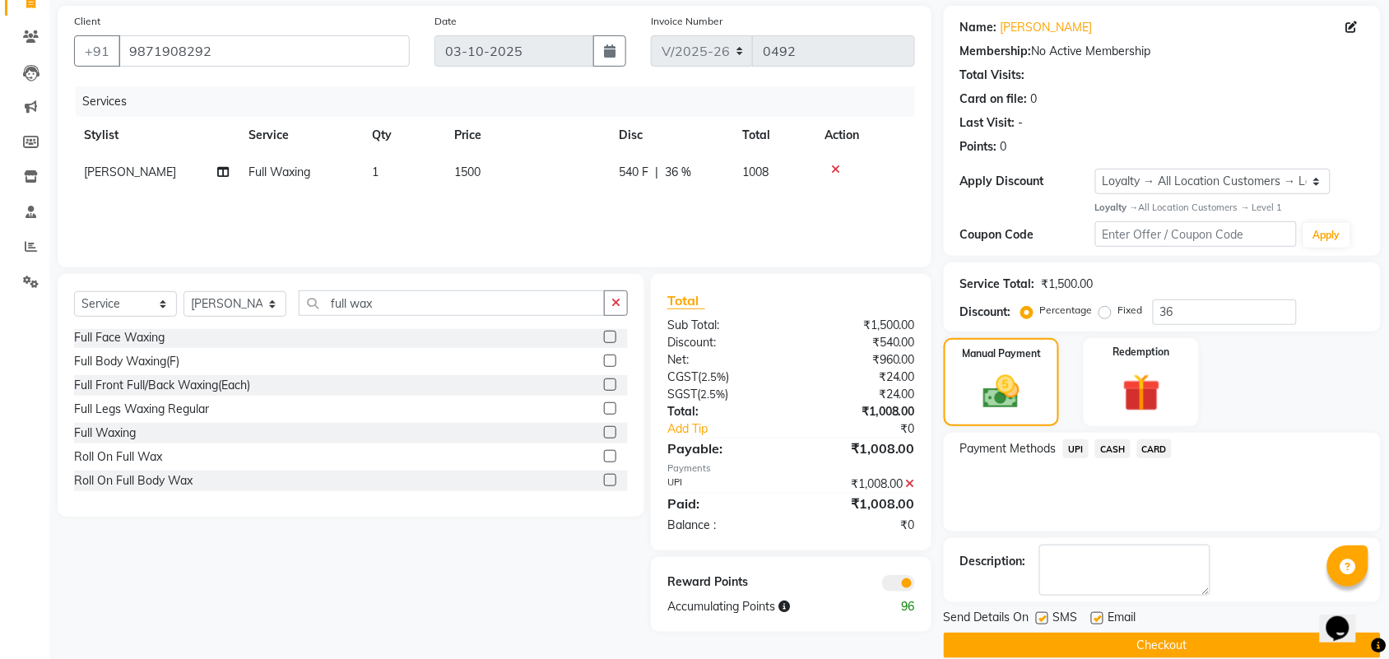
scroll to position [141, 0]
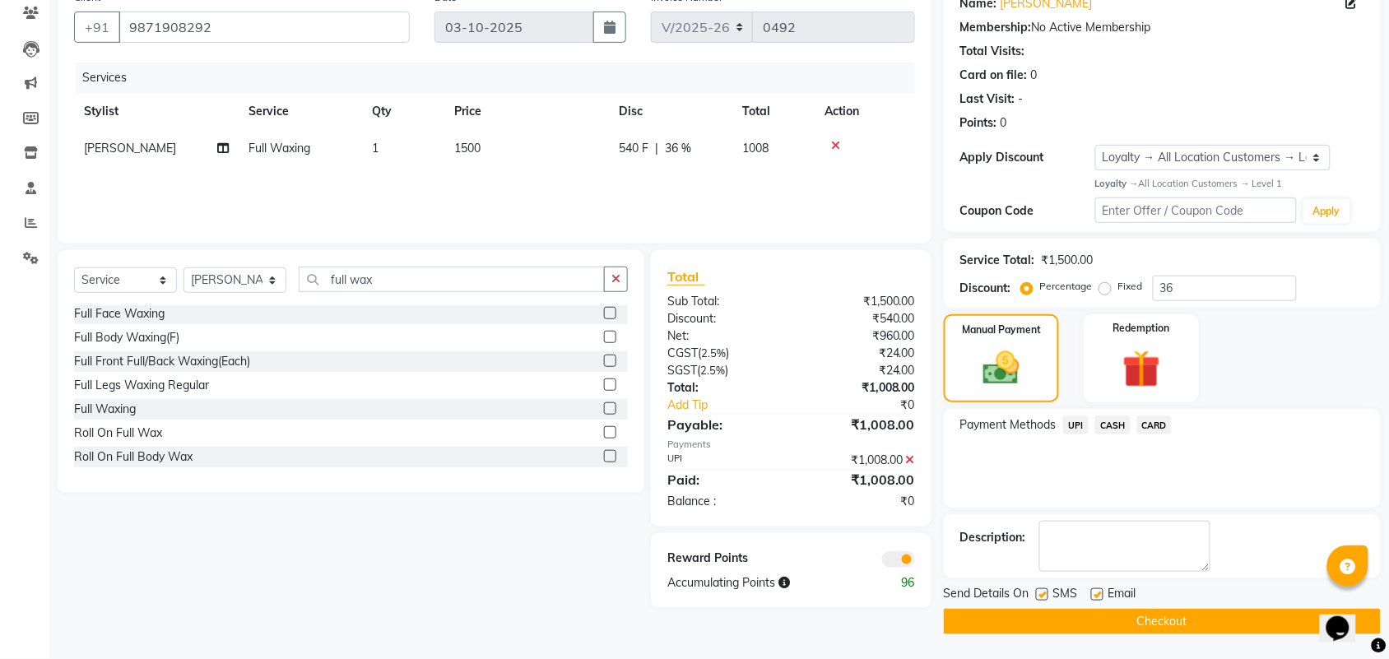
click at [1166, 615] on button "Checkout" at bounding box center [1162, 622] width 437 height 26
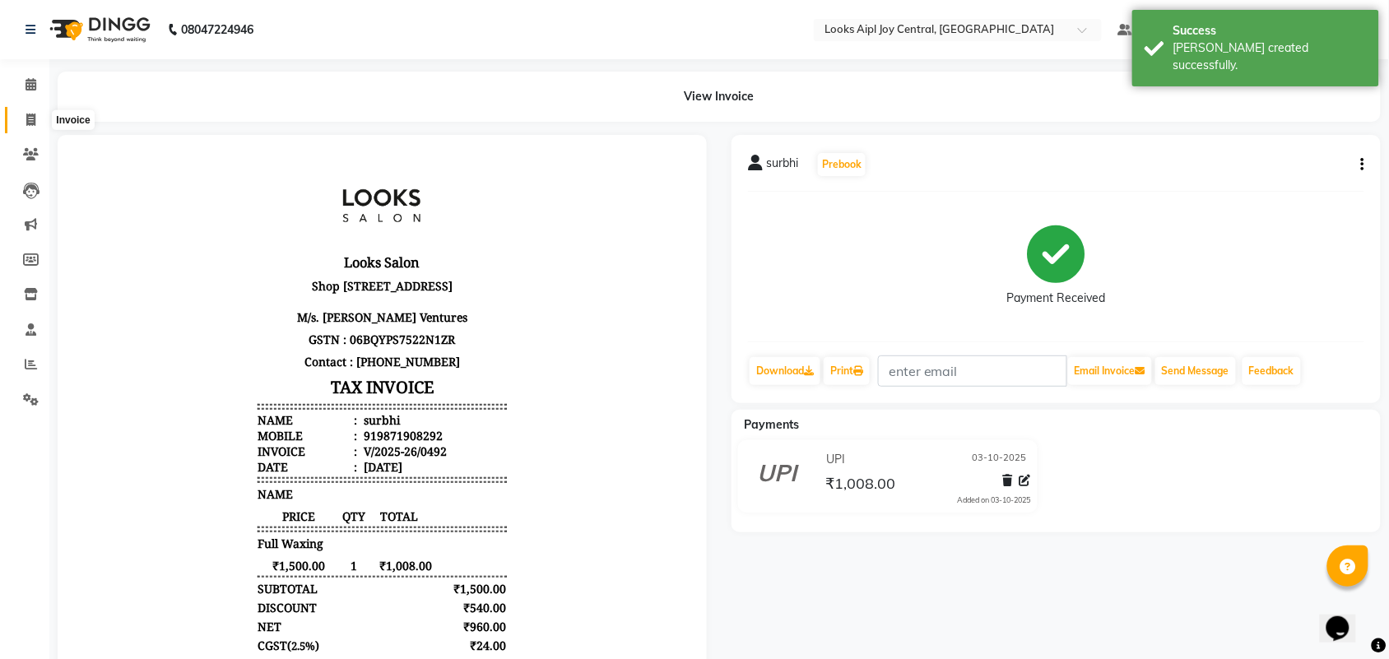
click at [35, 128] on span at bounding box center [30, 120] width 29 height 19
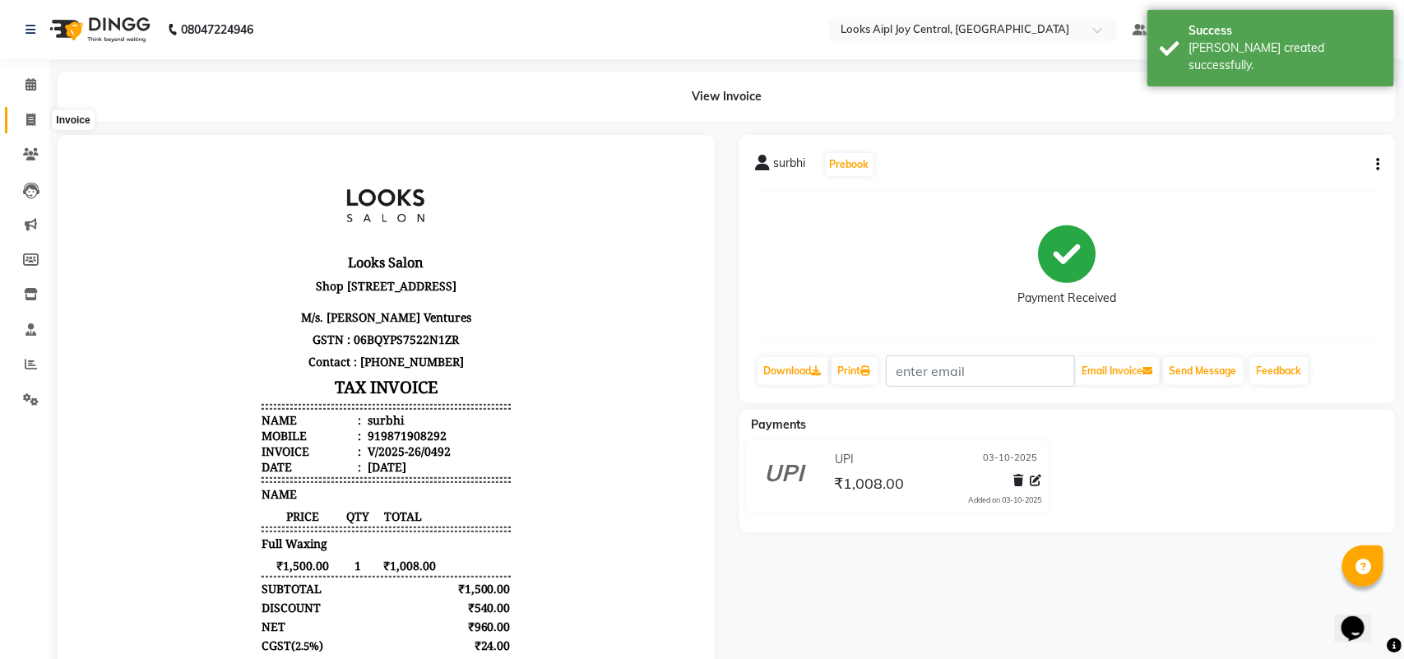
select select "6032"
select select "service"
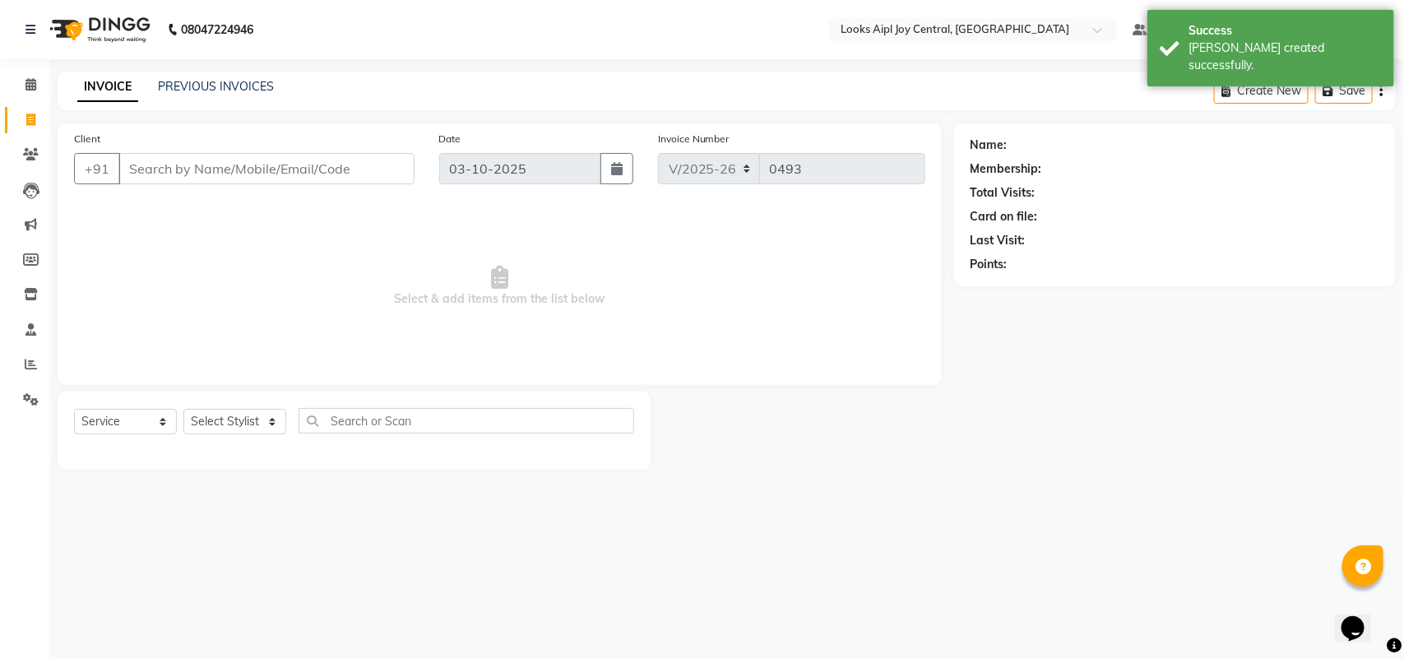
click at [220, 95] on div "PREVIOUS INVOICES" at bounding box center [216, 86] width 116 height 17
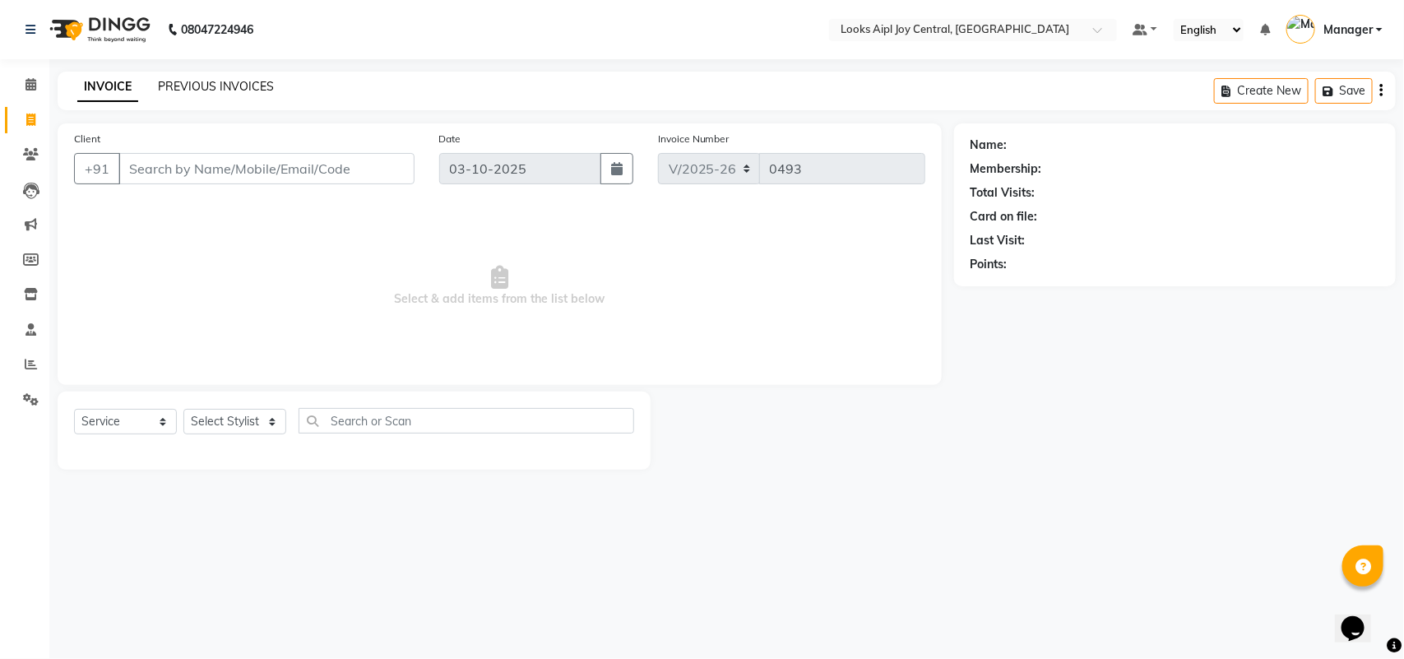
click at [220, 86] on link "PREVIOUS INVOICES" at bounding box center [216, 86] width 116 height 15
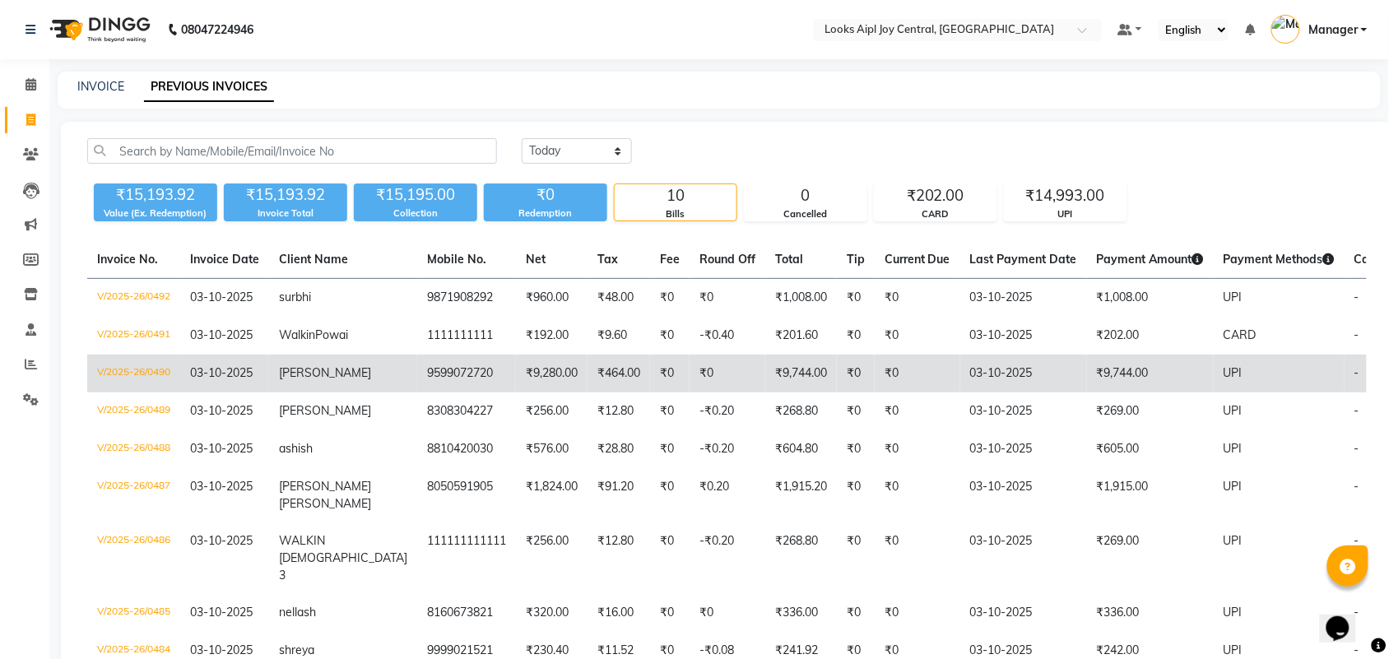
click at [122, 389] on td "V/2025-26/0490" at bounding box center [133, 374] width 93 height 38
click at [137, 392] on td "V/2025-26/0490" at bounding box center [133, 374] width 93 height 38
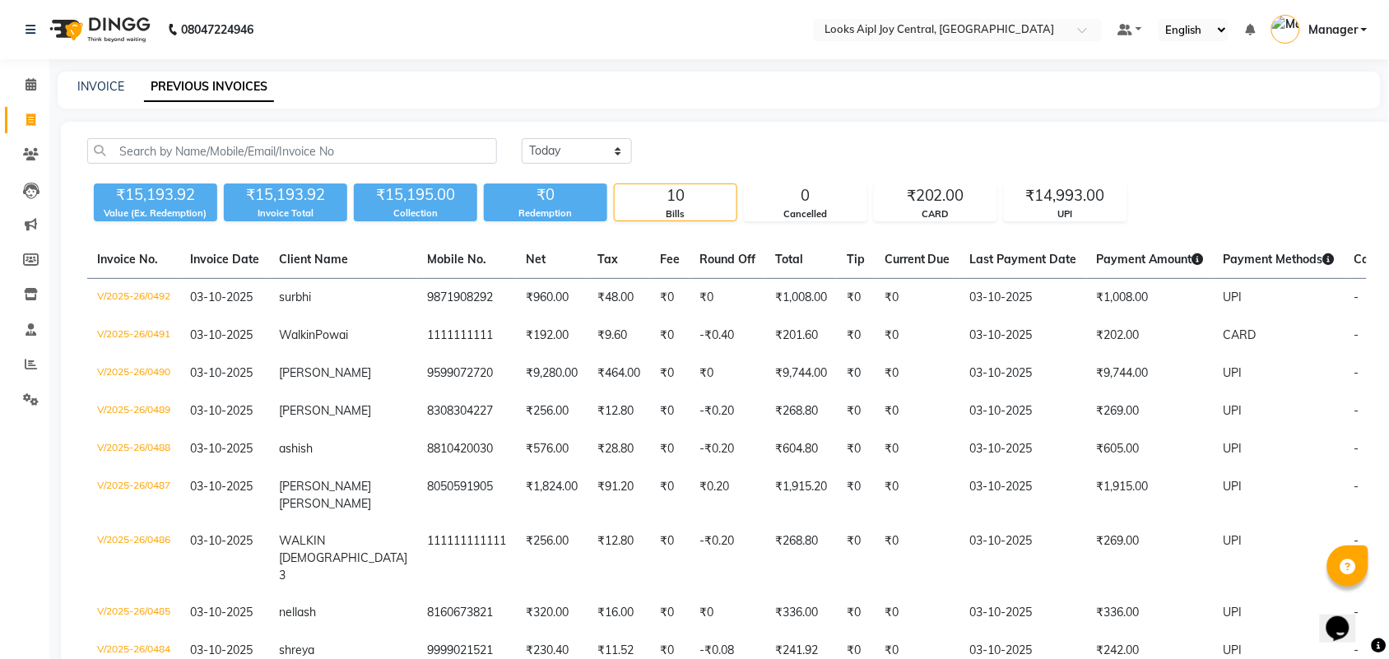
click at [116, 78] on div "INVOICE" at bounding box center [100, 86] width 47 height 17
click at [100, 79] on link "INVOICE" at bounding box center [100, 86] width 47 height 15
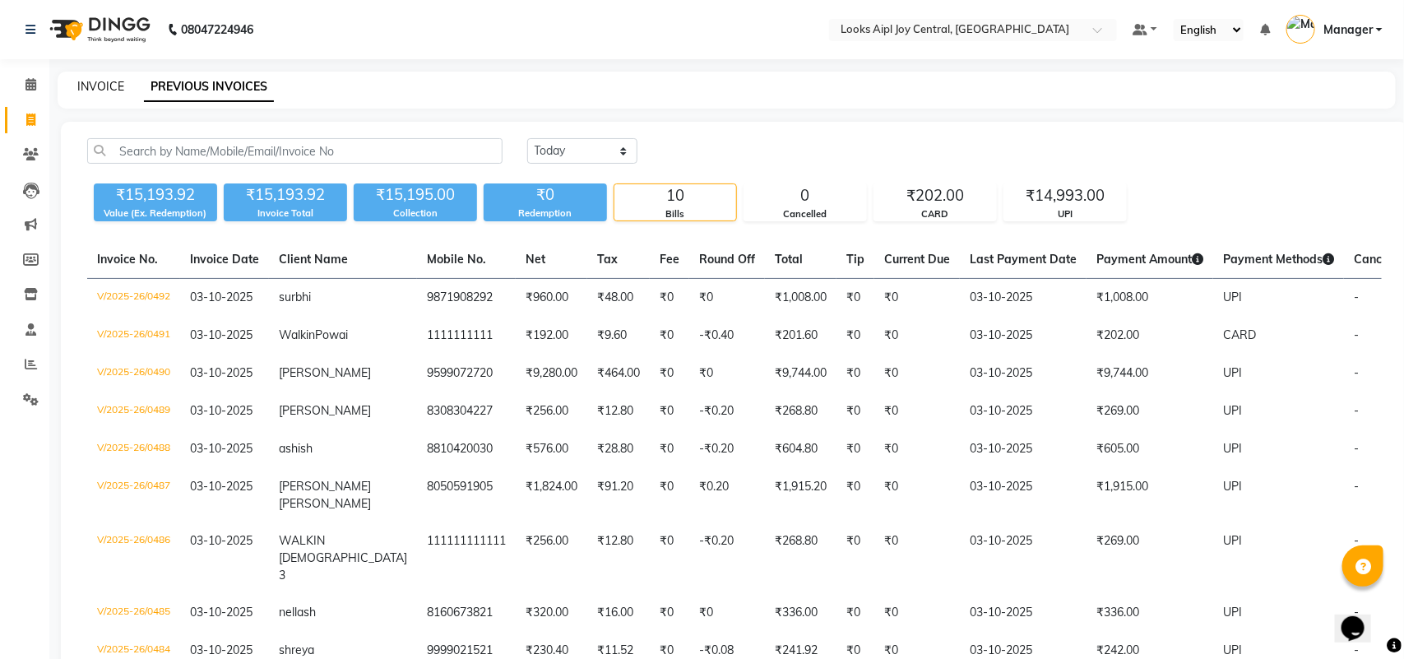
select select "6032"
select select "service"
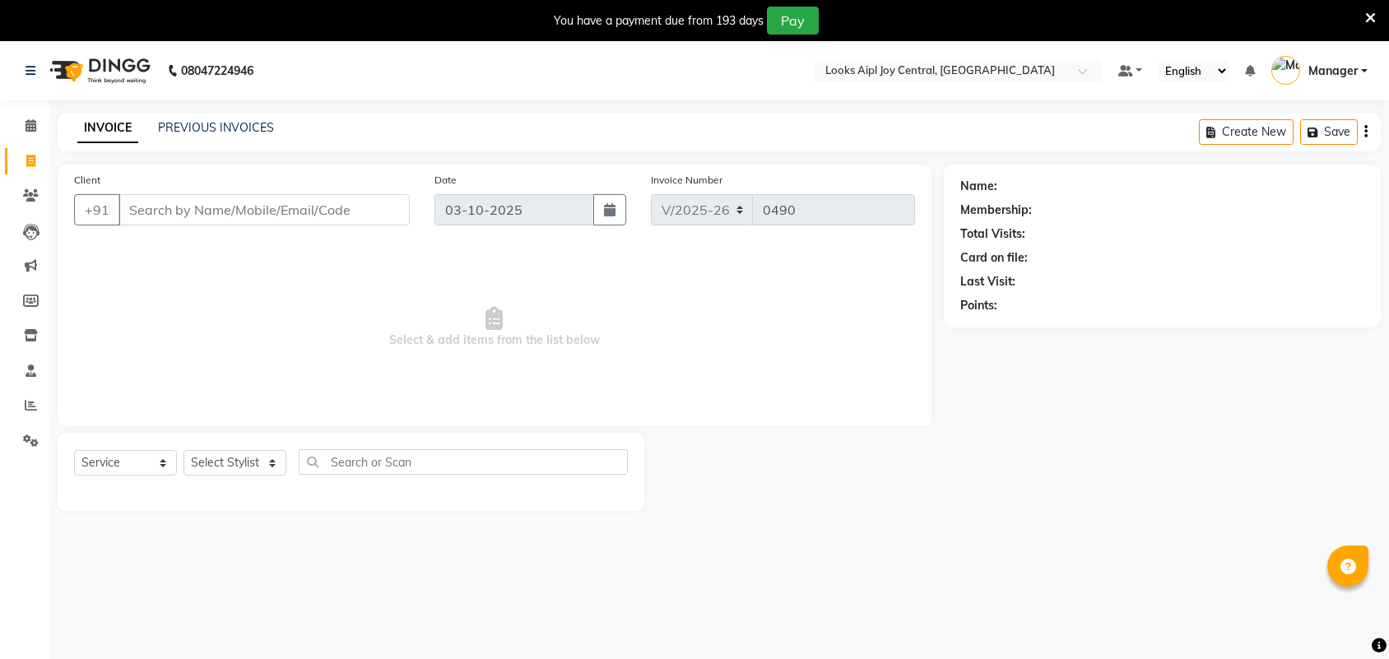
select select "6032"
select select "service"
paste input "9599072720"
type input "9599072720"
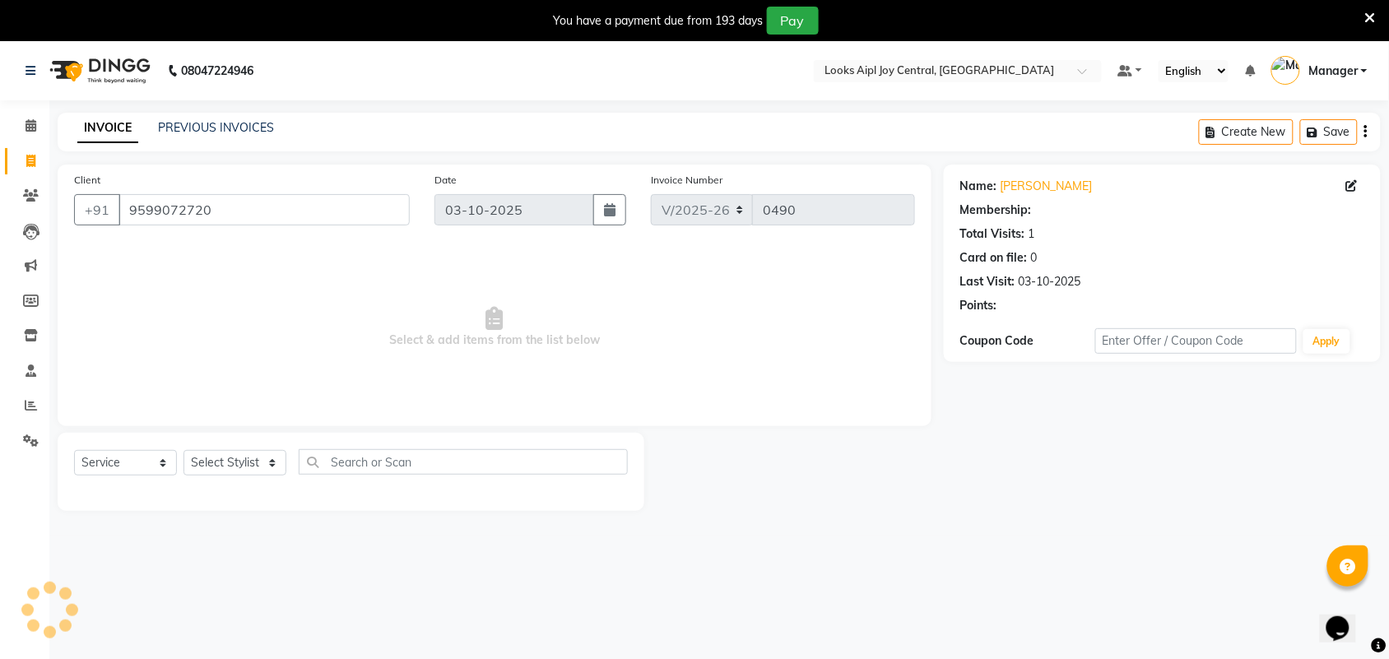
select select "1: Object"
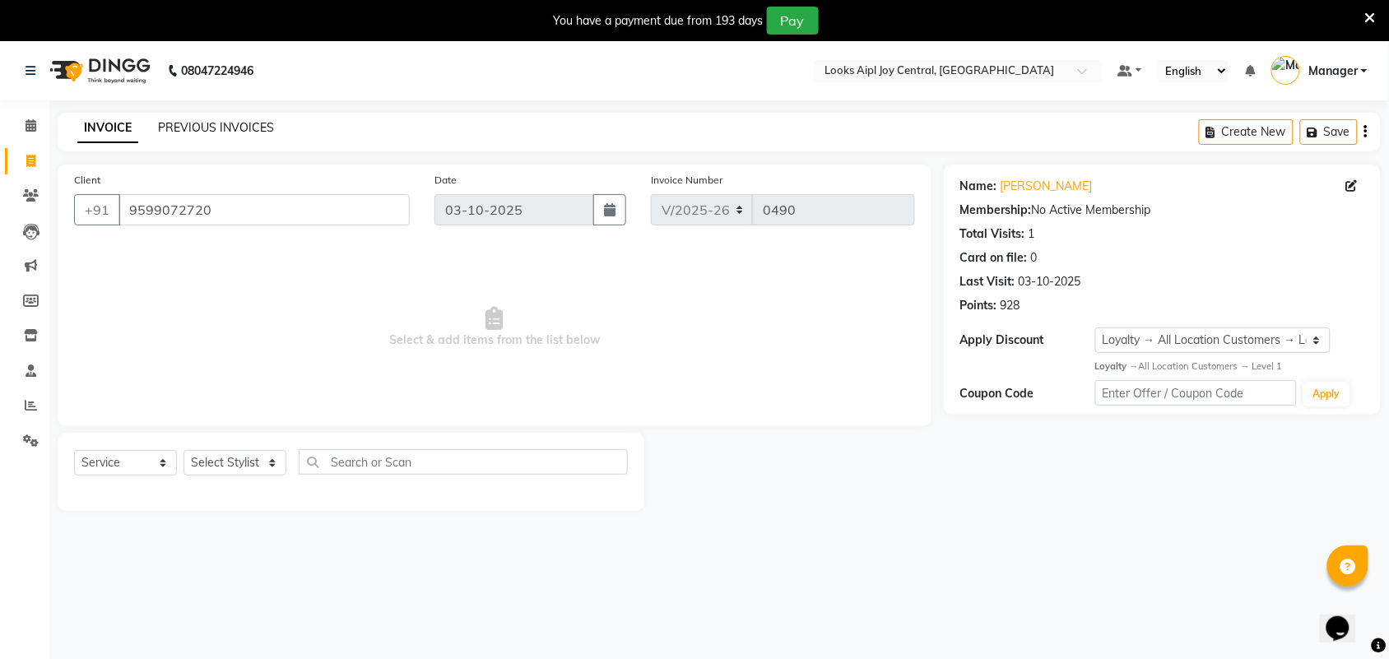
click at [207, 124] on link "PREVIOUS INVOICES" at bounding box center [216, 127] width 116 height 15
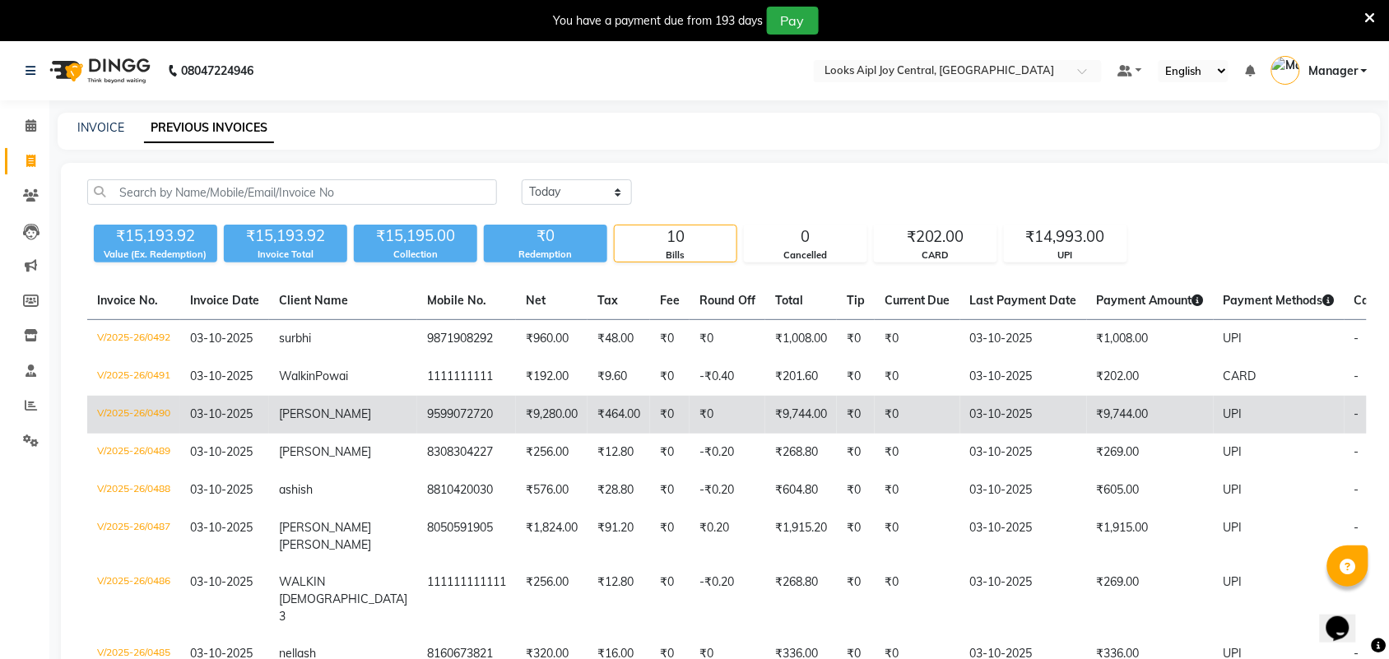
click at [145, 434] on td "V/2025-26/0490" at bounding box center [133, 415] width 93 height 38
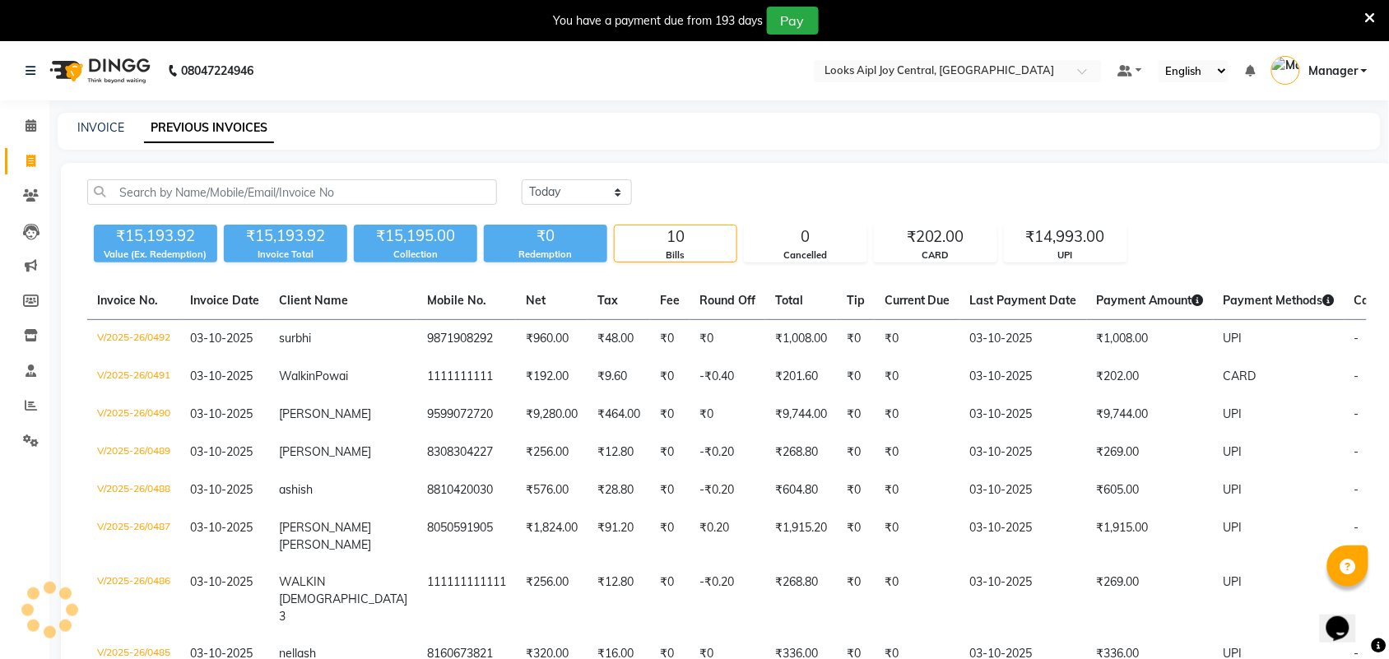
click at [92, 116] on div "INVOICE PREVIOUS INVOICES" at bounding box center [719, 131] width 1323 height 37
click at [109, 123] on link "INVOICE" at bounding box center [100, 127] width 47 height 15
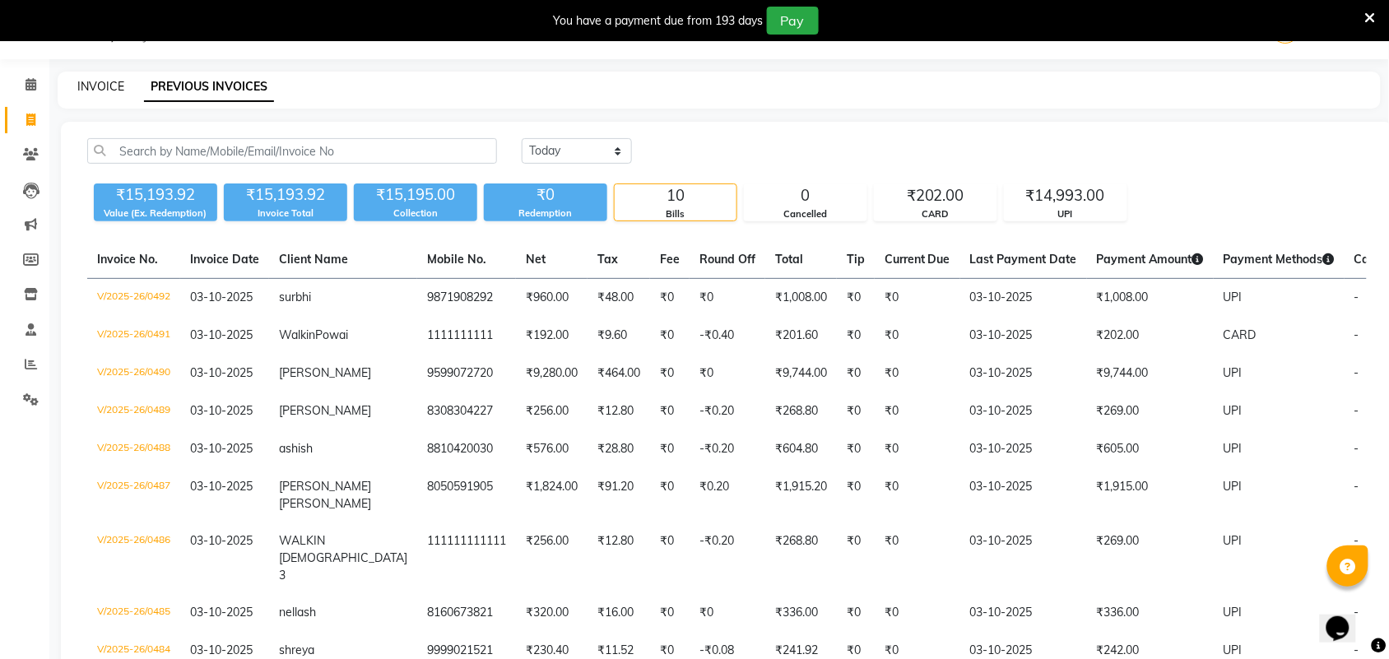
select select "service"
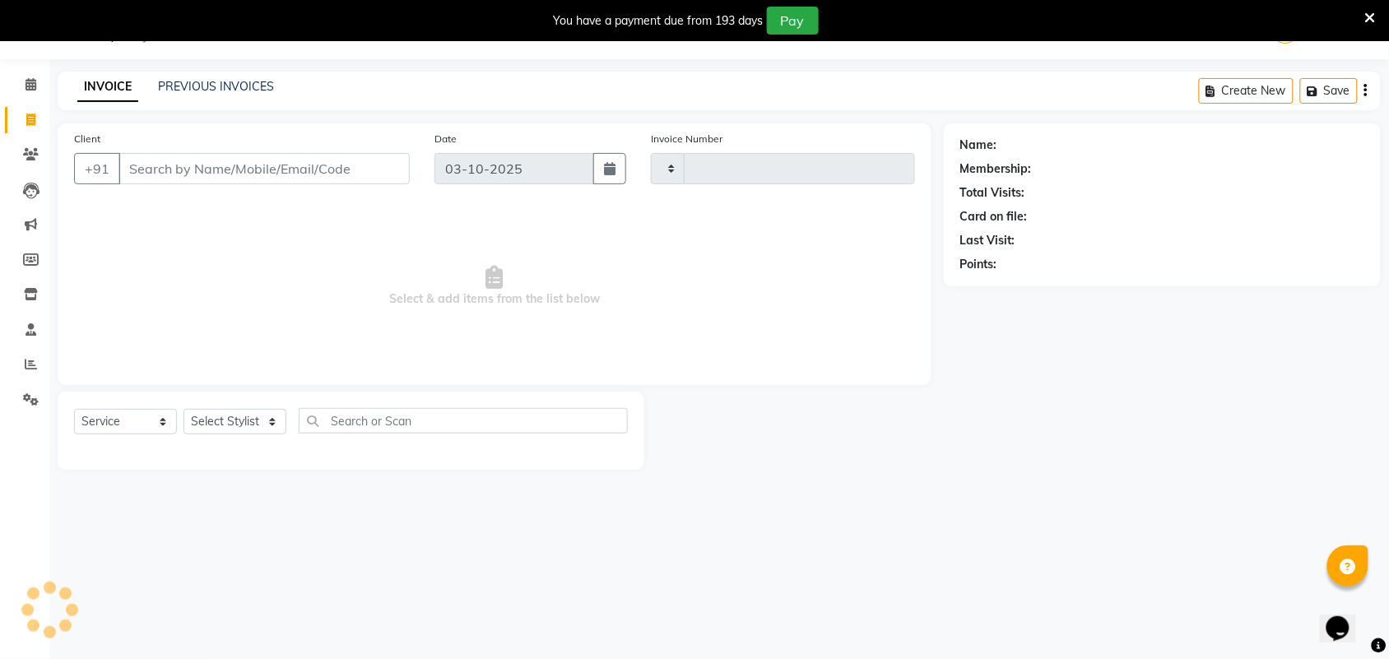
type input "0493"
select select "6032"
click at [263, 418] on select "Select Stylist" at bounding box center [234, 422] width 103 height 26
select select "92841"
click at [183, 409] on select "Select Stylist [PERSON_NAME] [PERSON_NAME] Counter Deepak_pdct [PERSON_NAME] [P…" at bounding box center [234, 422] width 103 height 26
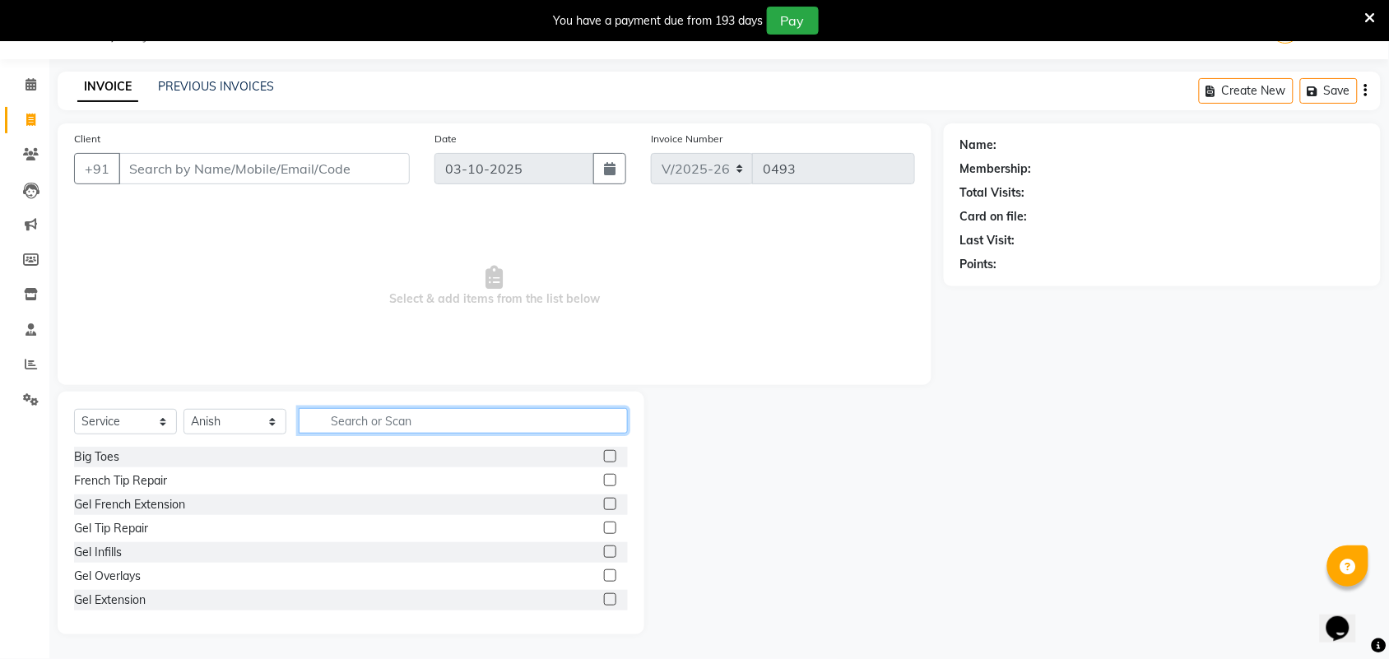
click at [415, 412] on input "text" at bounding box center [463, 421] width 329 height 26
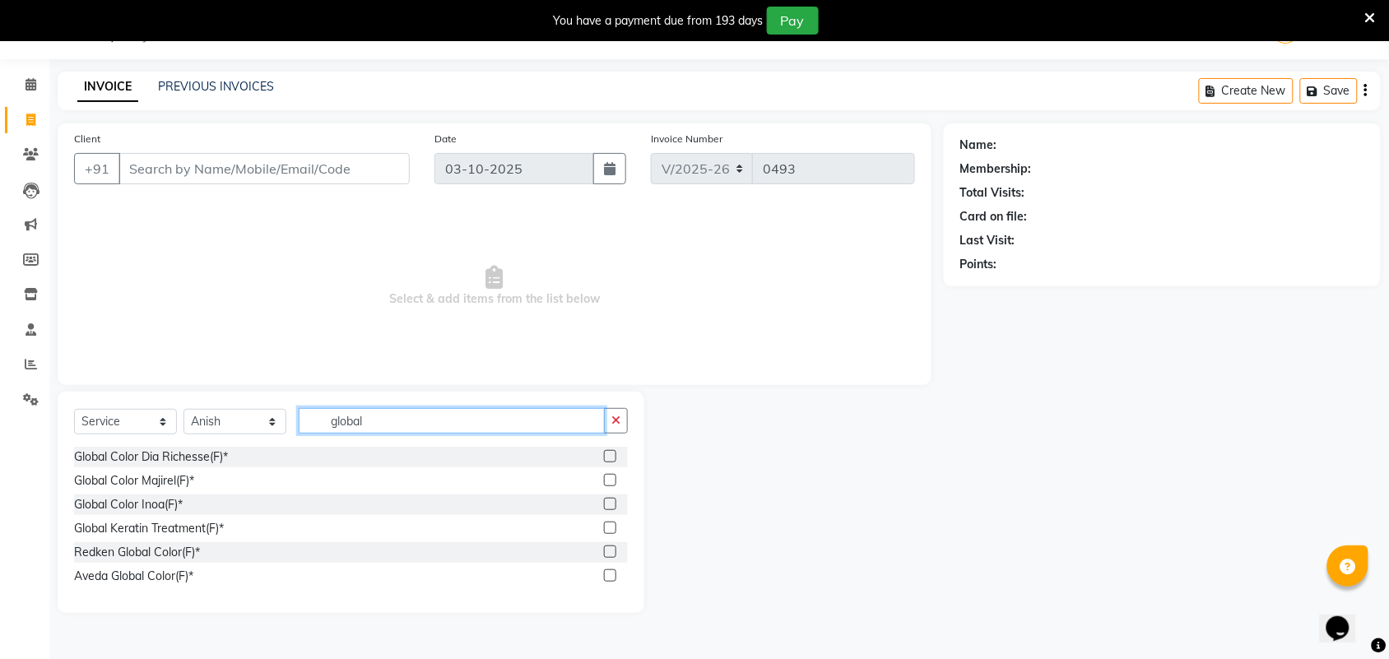
type input "global"
click at [611, 480] on label at bounding box center [610, 480] width 12 height 12
click at [611, 480] on input "checkbox" at bounding box center [609, 480] width 11 height 11
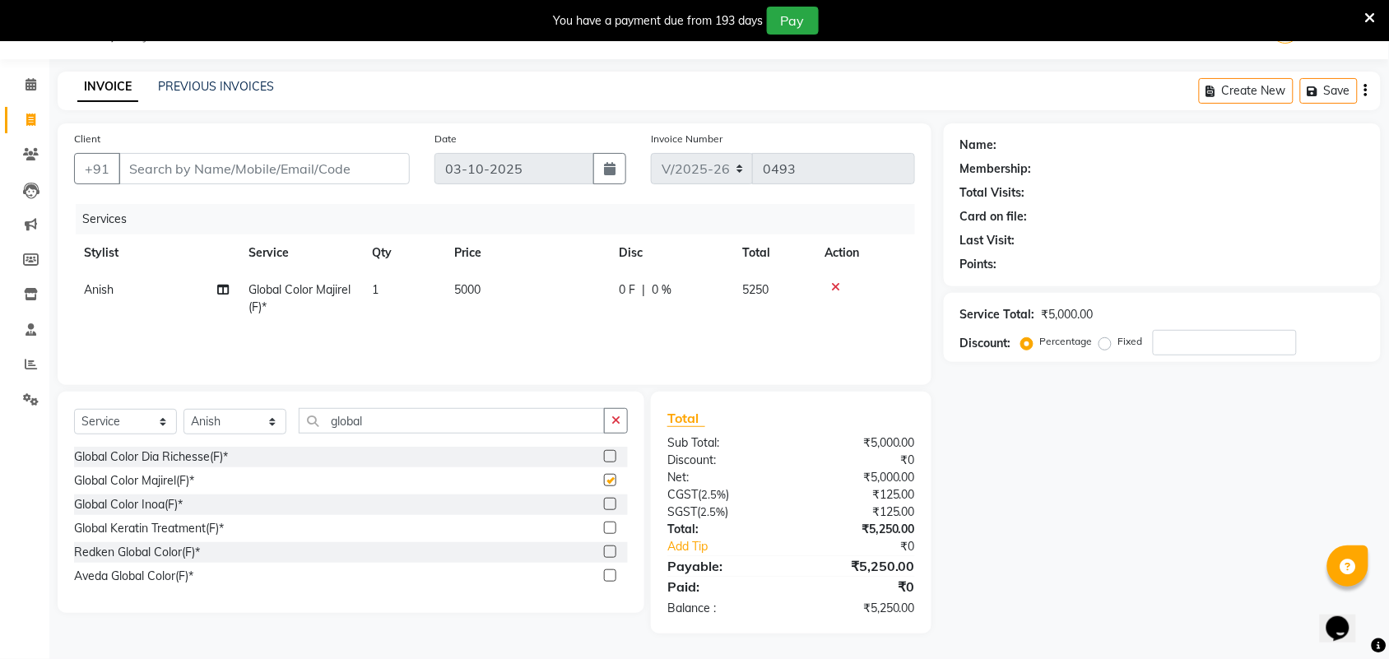
checkbox input "false"
drag, startPoint x: 389, startPoint y: 430, endPoint x: 272, endPoint y: 430, distance: 116.8
click at [272, 430] on div "Select Service Product Membership Package Voucher Prepaid Gift Card Select Styl…" at bounding box center [351, 427] width 554 height 39
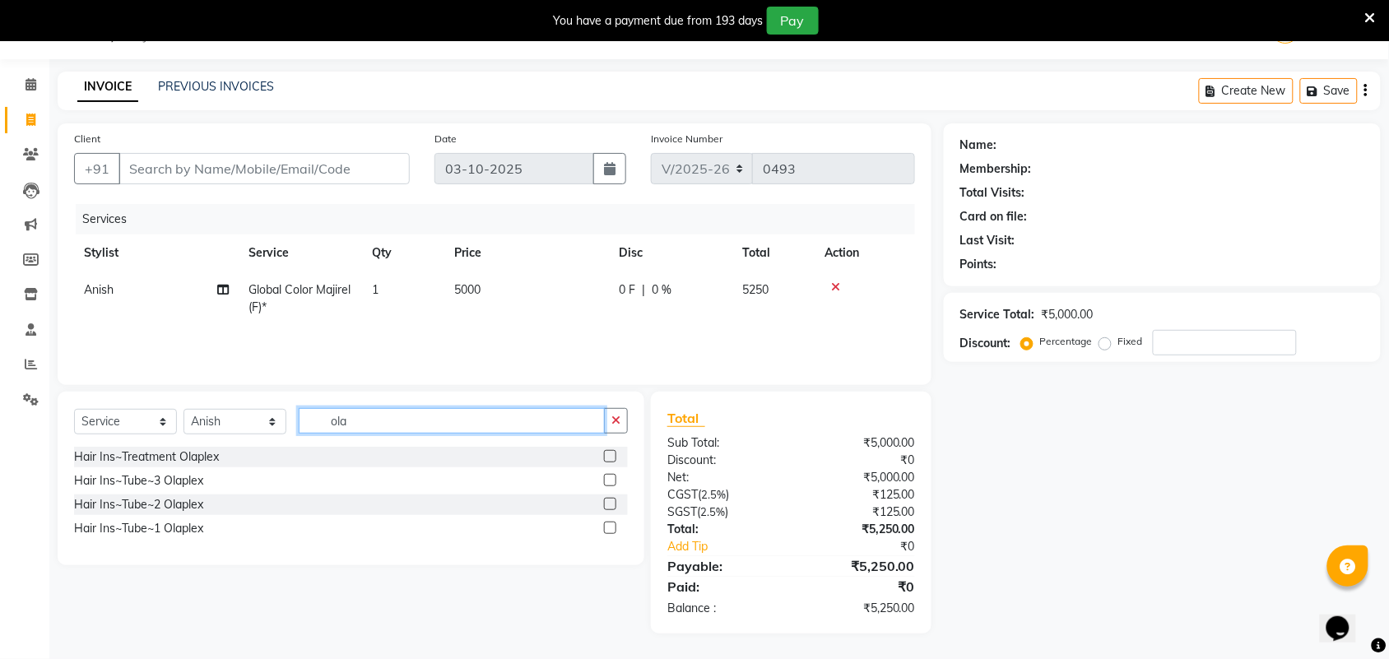
type input "ola"
click at [606, 479] on label at bounding box center [610, 480] width 12 height 12
click at [606, 479] on input "checkbox" at bounding box center [609, 480] width 11 height 11
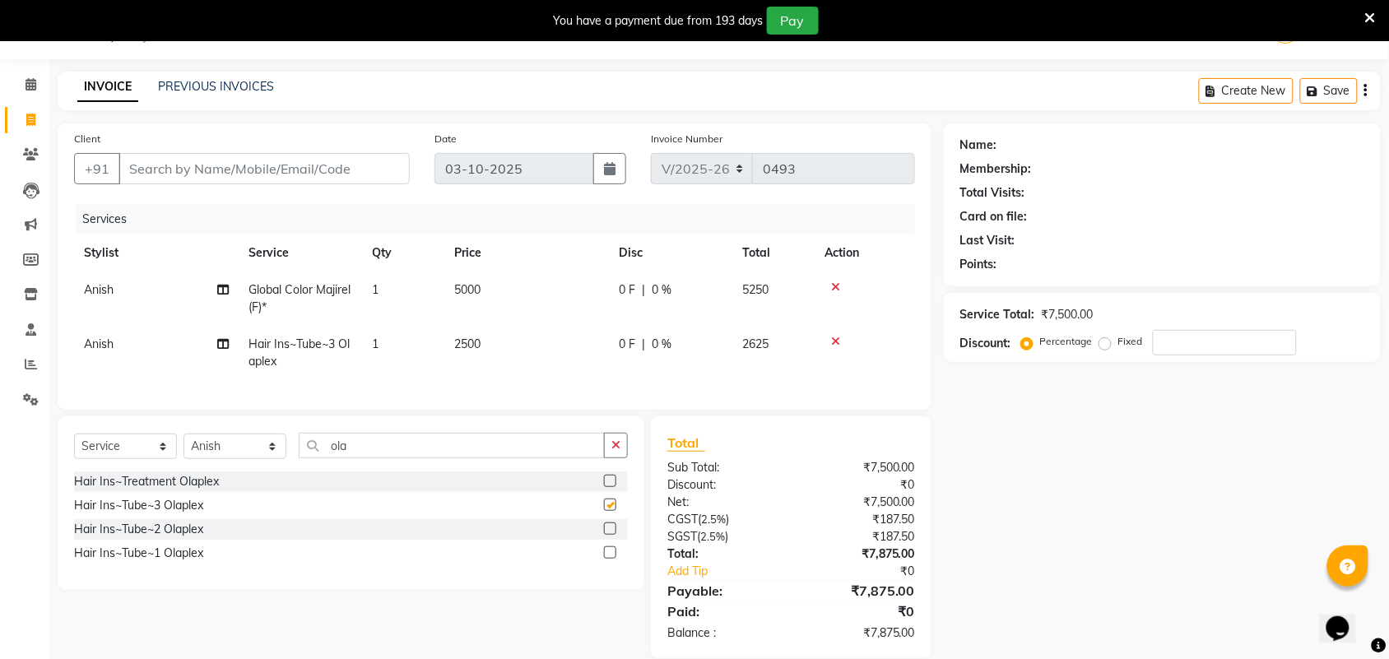
checkbox input "false"
drag, startPoint x: 389, startPoint y: 458, endPoint x: 305, endPoint y: 469, distance: 84.6
click at [305, 458] on input "ola" at bounding box center [452, 446] width 306 height 26
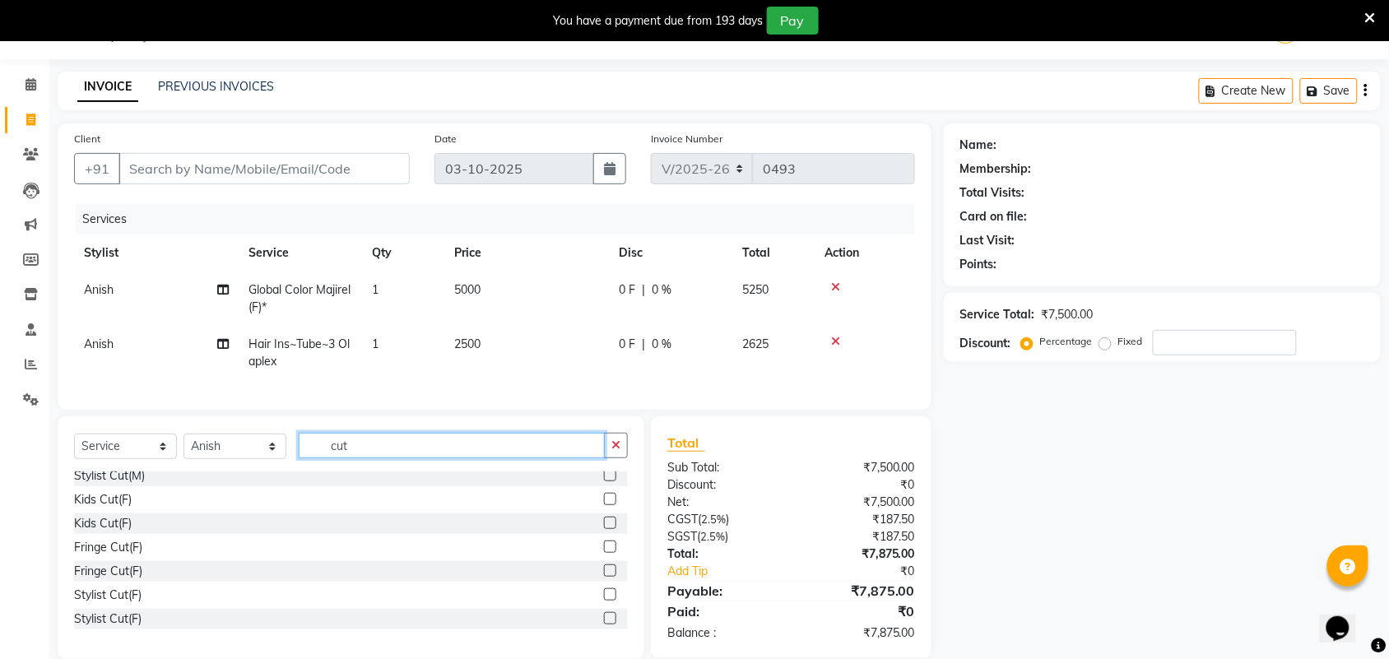
scroll to position [103, 0]
type input "cut"
click at [604, 623] on label at bounding box center [610, 616] width 12 height 12
click at [604, 623] on input "checkbox" at bounding box center [609, 617] width 11 height 11
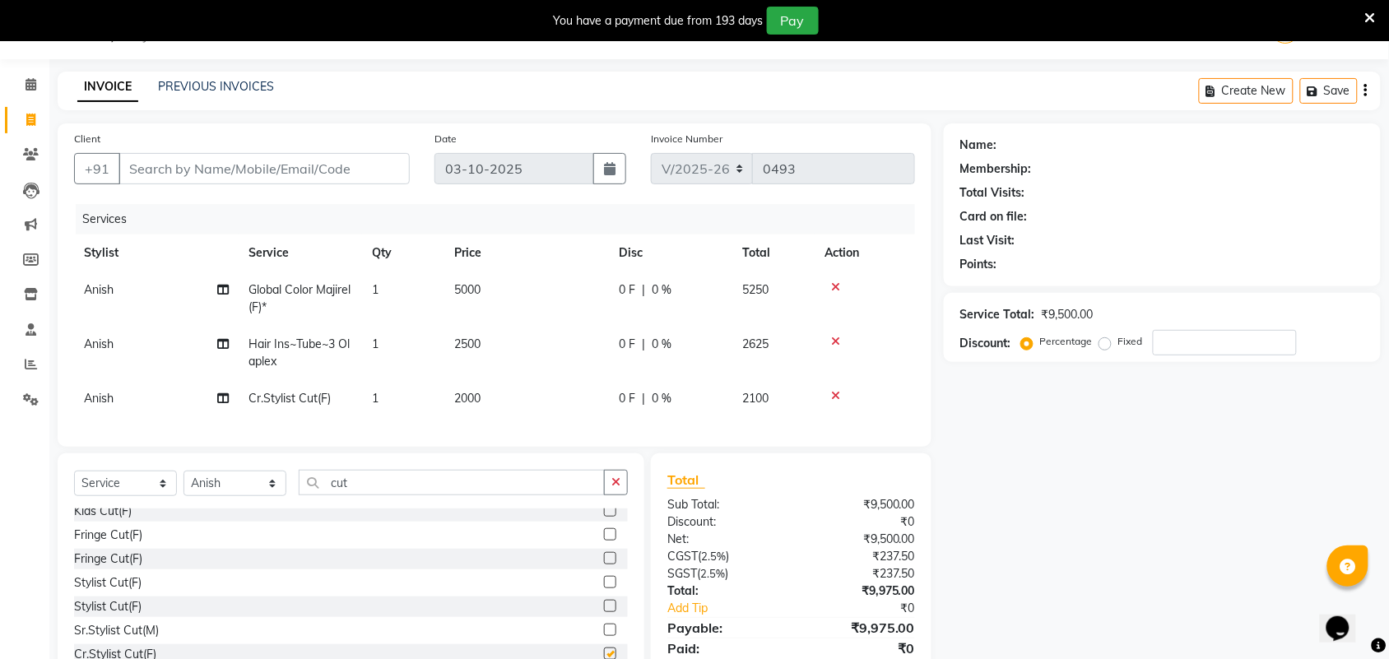
checkbox input "false"
drag, startPoint x: 477, startPoint y: 400, endPoint x: 437, endPoint y: 401, distance: 40.3
click at [437, 401] on tr "[PERSON_NAME].Stylist Cut(F) 1 2000 0 F | 0 % 2100" at bounding box center [494, 398] width 841 height 37
click at [471, 348] on span "2500" at bounding box center [467, 343] width 26 height 15
select select "92841"
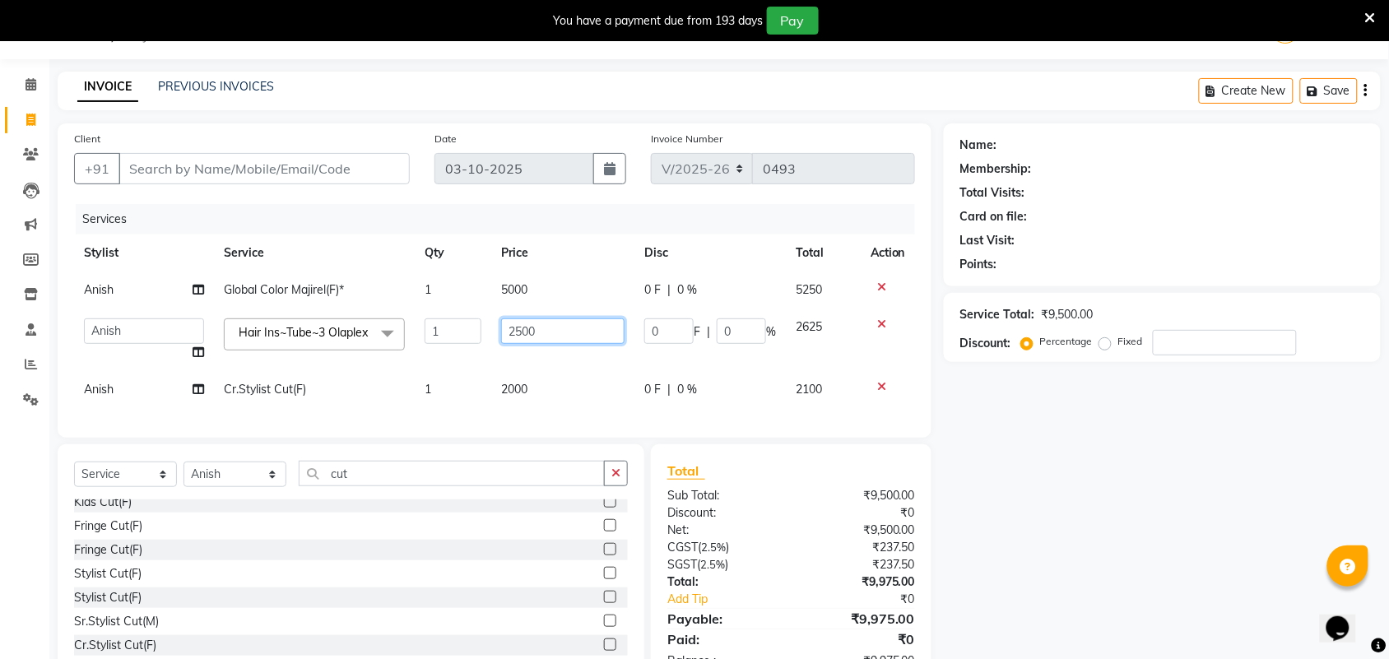
drag, startPoint x: 556, startPoint y: 338, endPoint x: 491, endPoint y: 334, distance: 65.1
click at [498, 334] on td "2500" at bounding box center [562, 339] width 143 height 63
type input "3000"
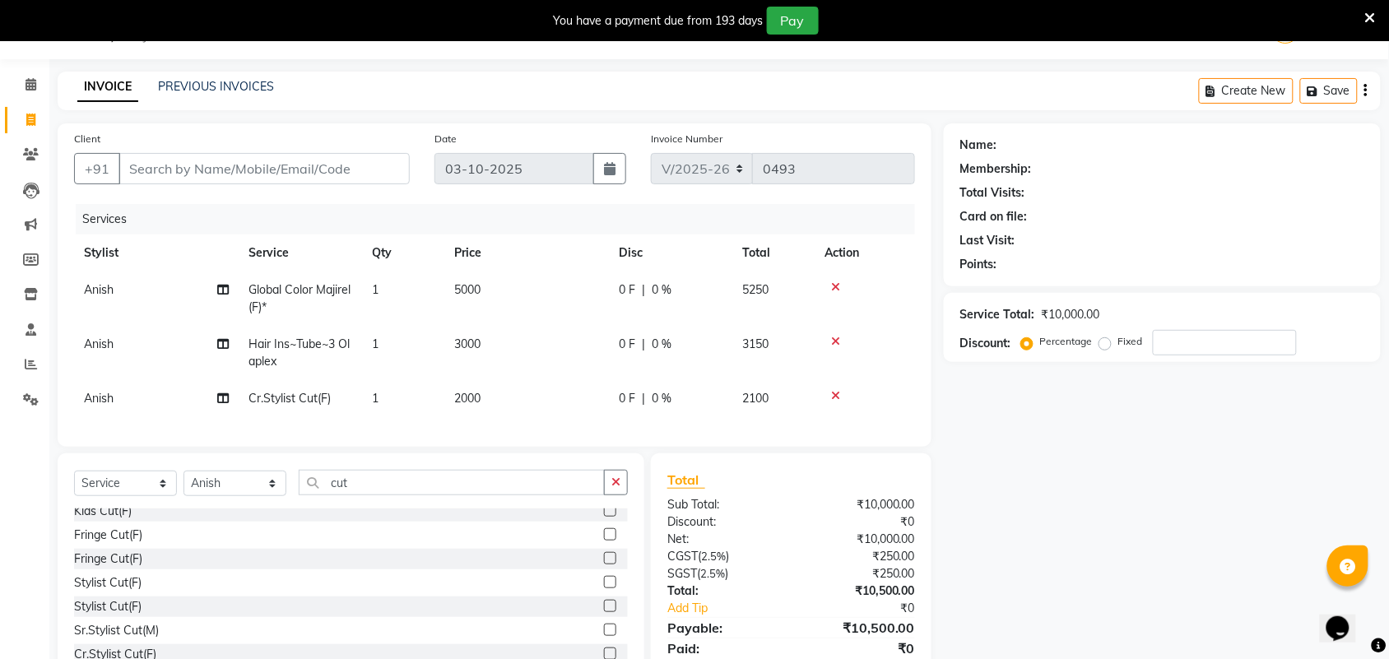
click at [523, 396] on td "2000" at bounding box center [526, 398] width 165 height 37
select select "92841"
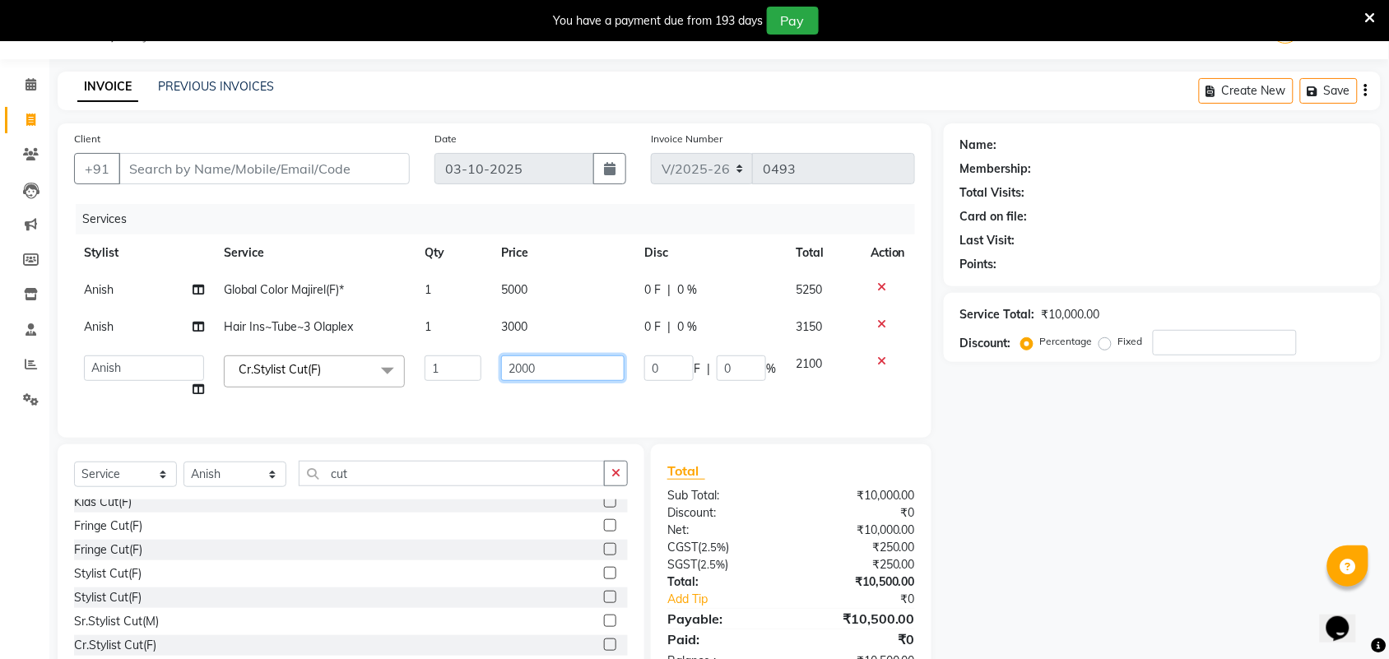
drag, startPoint x: 566, startPoint y: 368, endPoint x: 488, endPoint y: 368, distance: 78.2
click at [488, 368] on tr "[PERSON_NAME] [PERSON_NAME] Counter Deepak_pdct Dheeraj_pdct Dheeraj_pdct [PERS…" at bounding box center [494, 377] width 841 height 63
type input "1000"
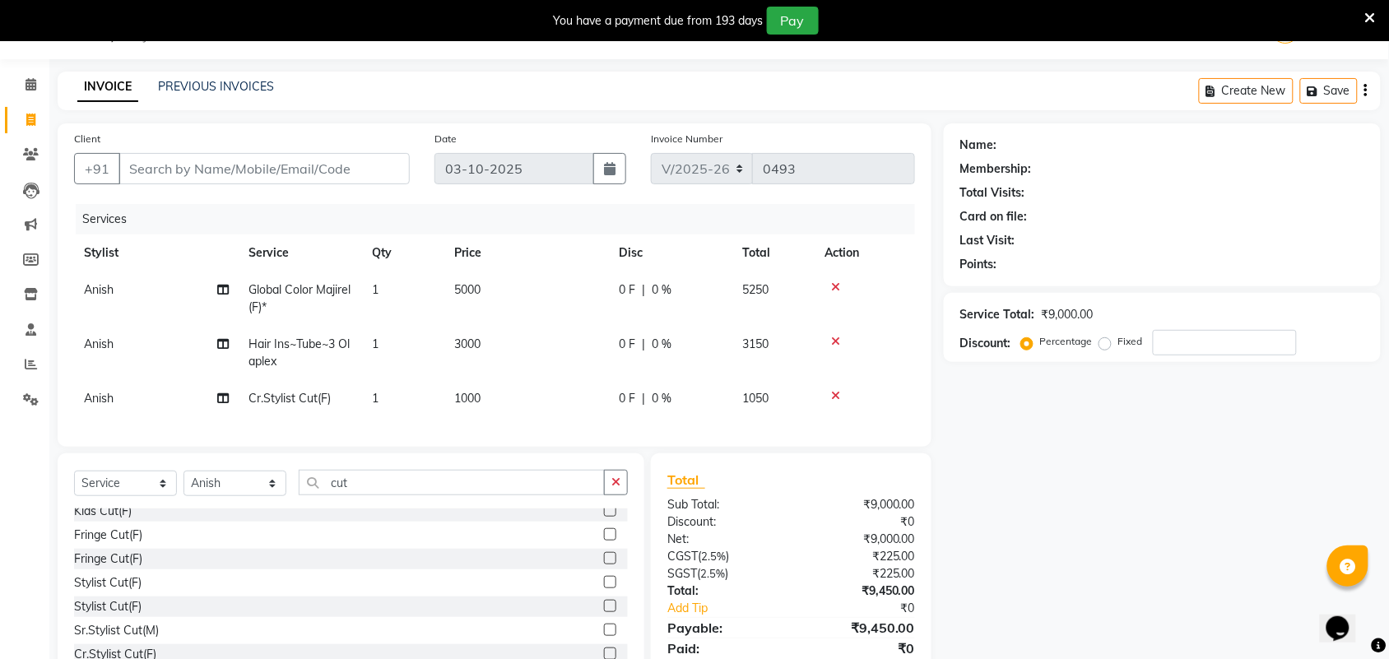
click at [520, 392] on td "1000" at bounding box center [526, 398] width 165 height 37
select select "92841"
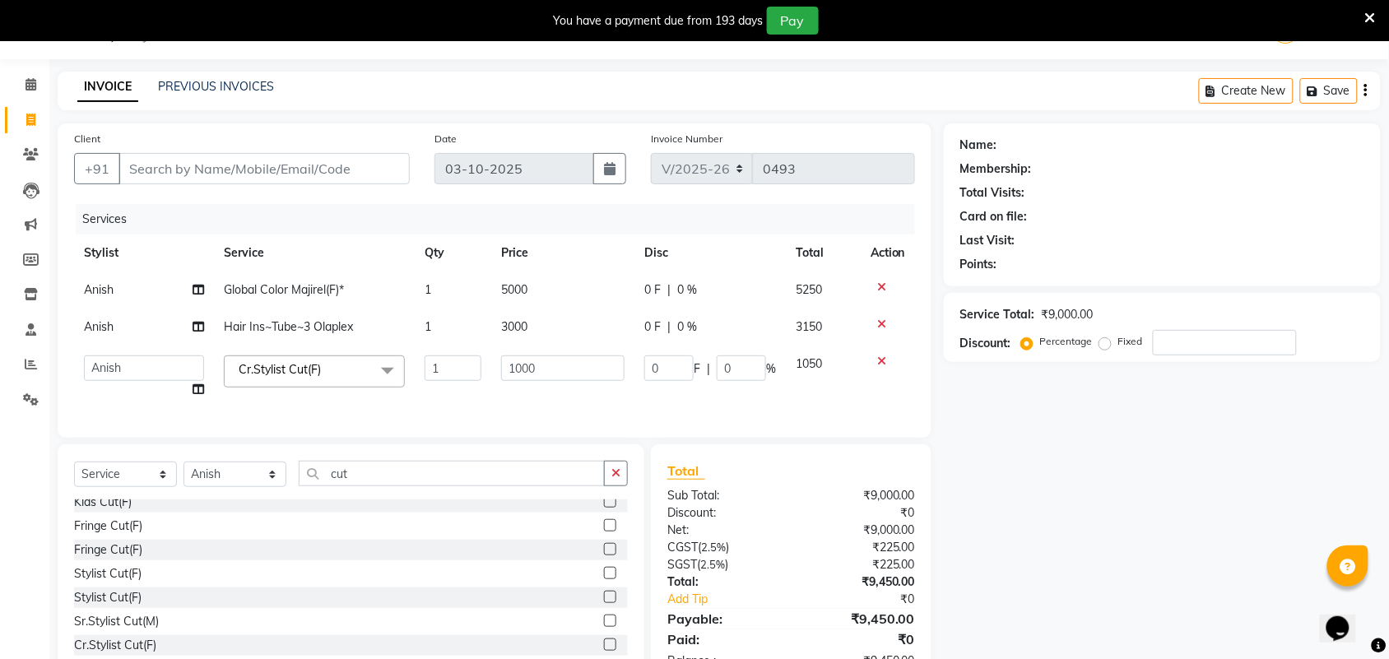
click at [514, 294] on span "5000" at bounding box center [514, 289] width 26 height 15
select select "92841"
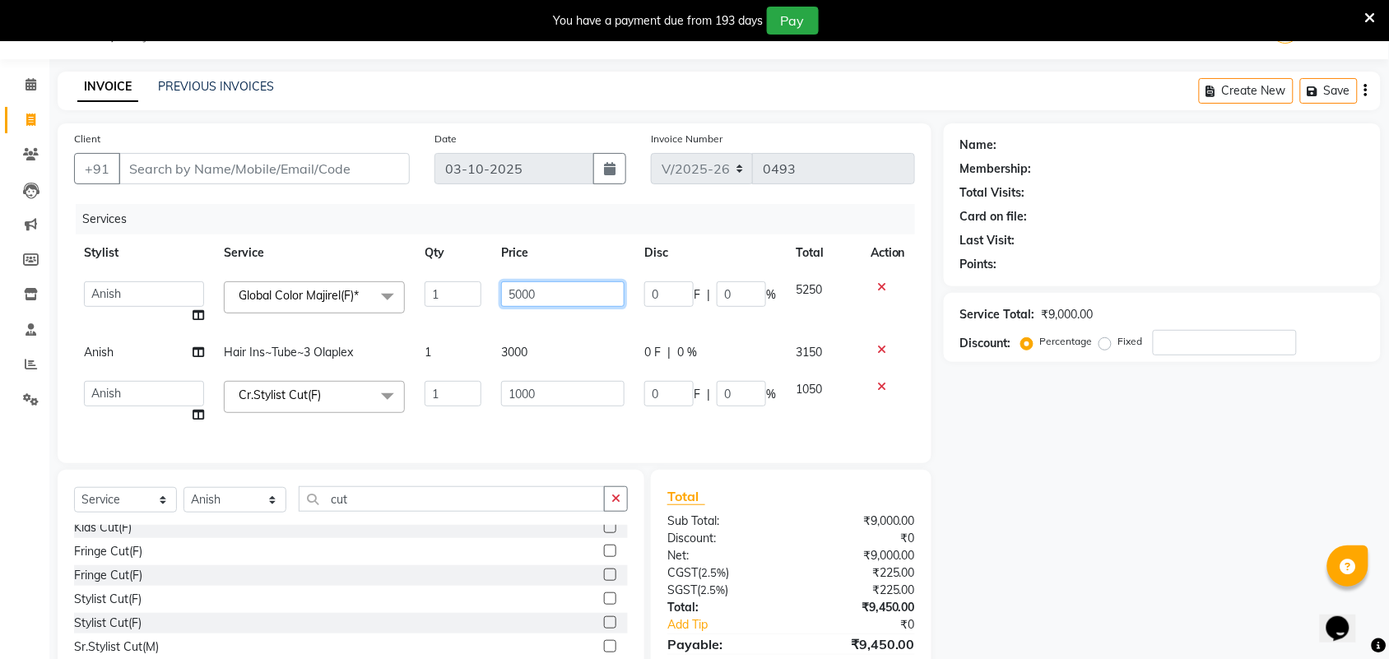
drag, startPoint x: 540, startPoint y: 289, endPoint x: 503, endPoint y: 293, distance: 38.1
click at [503, 293] on input "5000" at bounding box center [562, 294] width 123 height 26
type input "8000"
click at [570, 346] on tbody "[PERSON_NAME] [PERSON_NAME] Aslaam_pdct Counter Deepak_pdct Dheeraj_pdct Dheera…" at bounding box center [494, 352] width 841 height 162
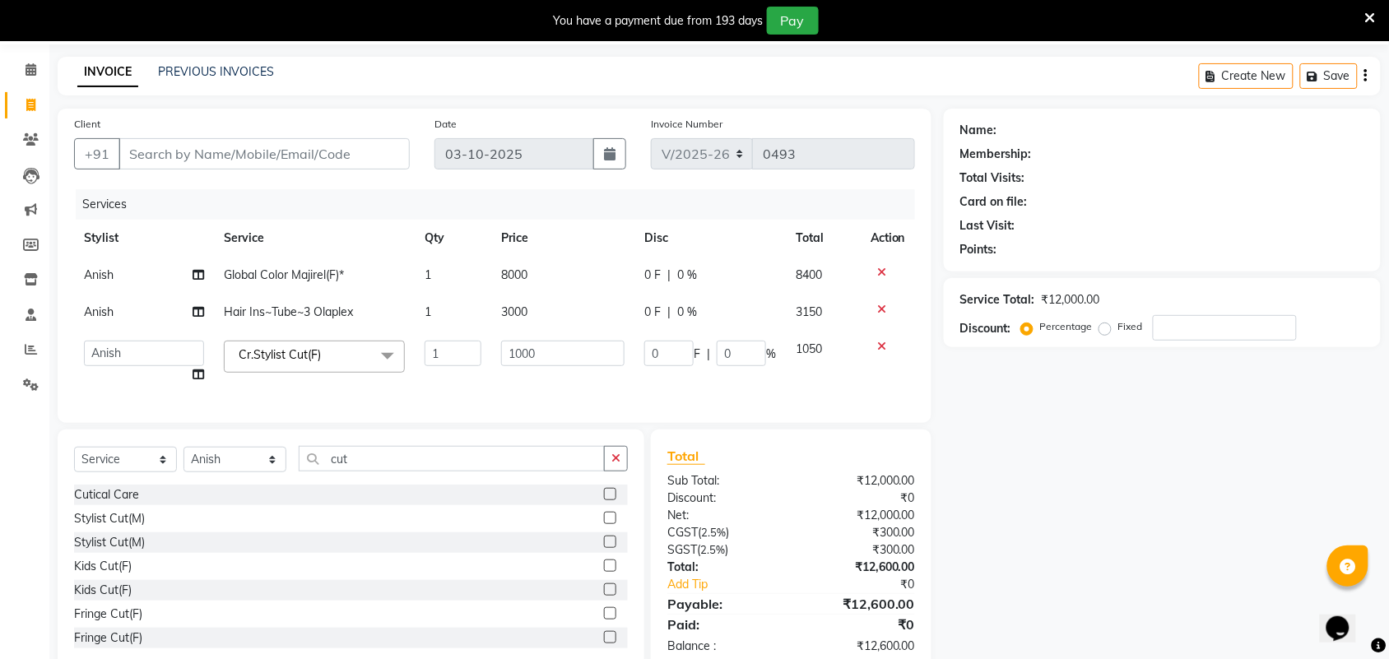
scroll to position [109, 0]
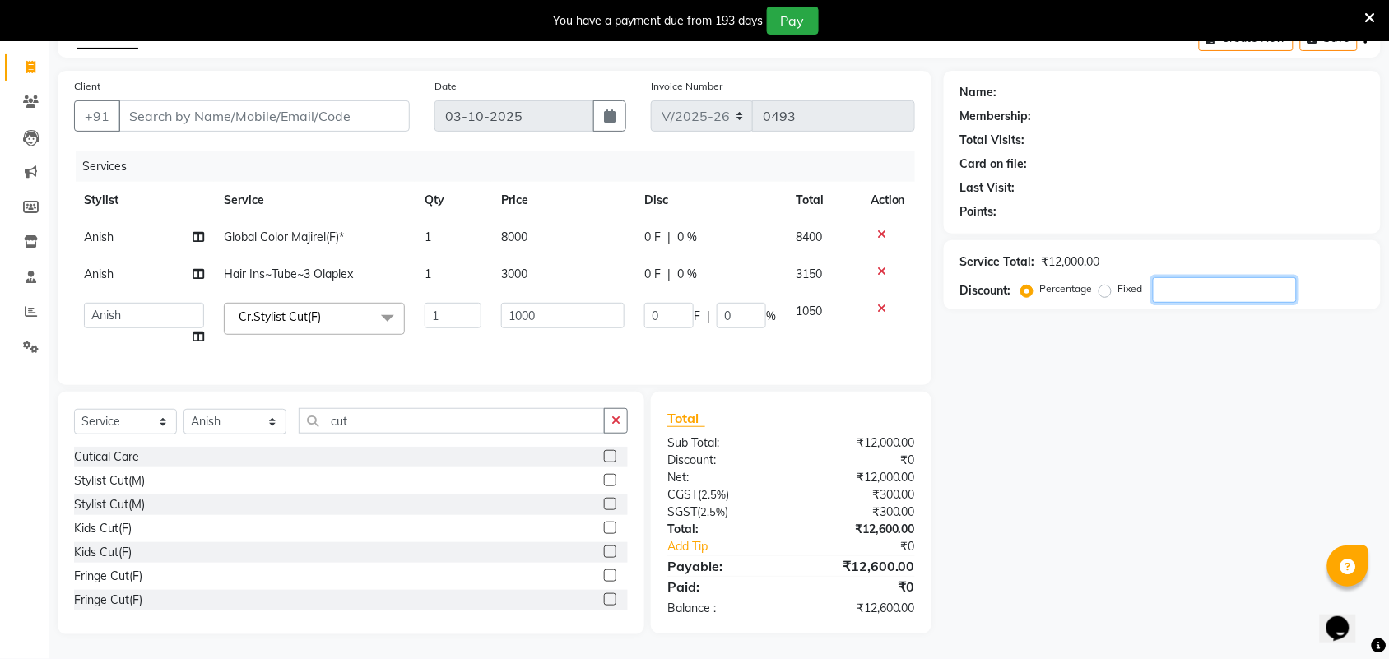
click at [1236, 277] on input "number" at bounding box center [1225, 290] width 144 height 26
type input "3"
type input "30"
type input "3"
type input "36"
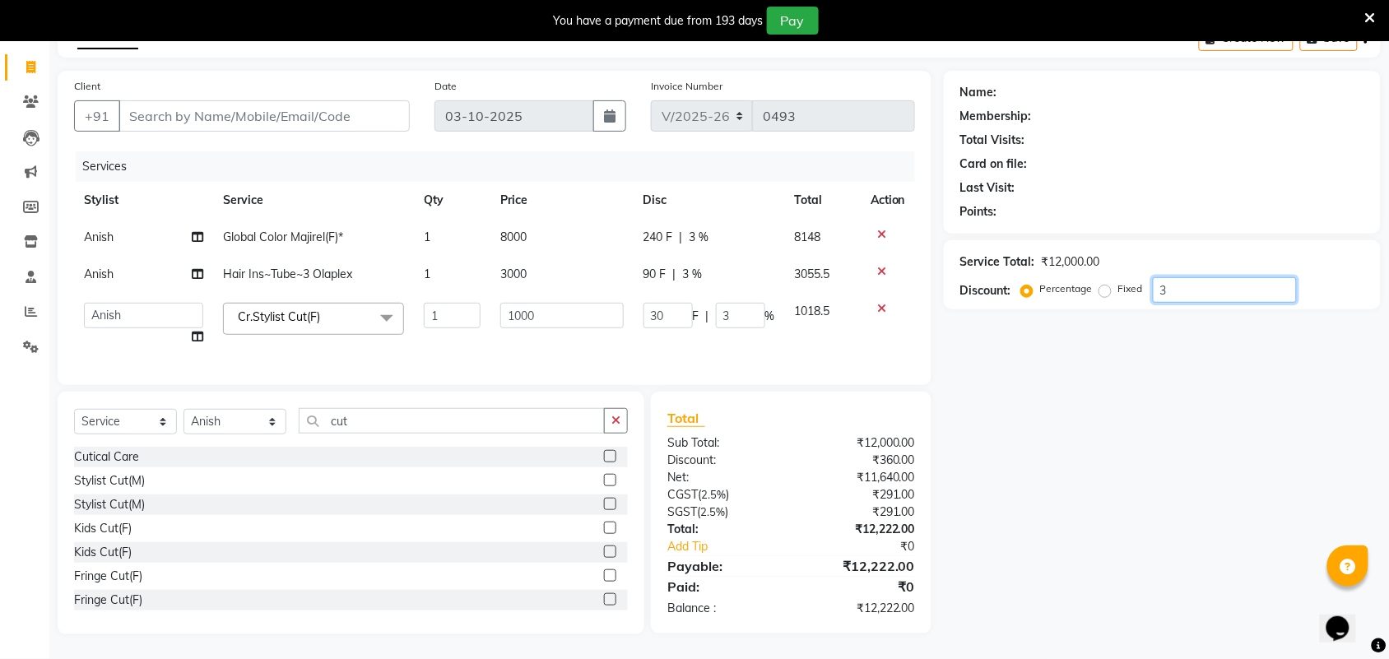
type input "360"
type input "36"
type input "3"
type input "30"
type input "3"
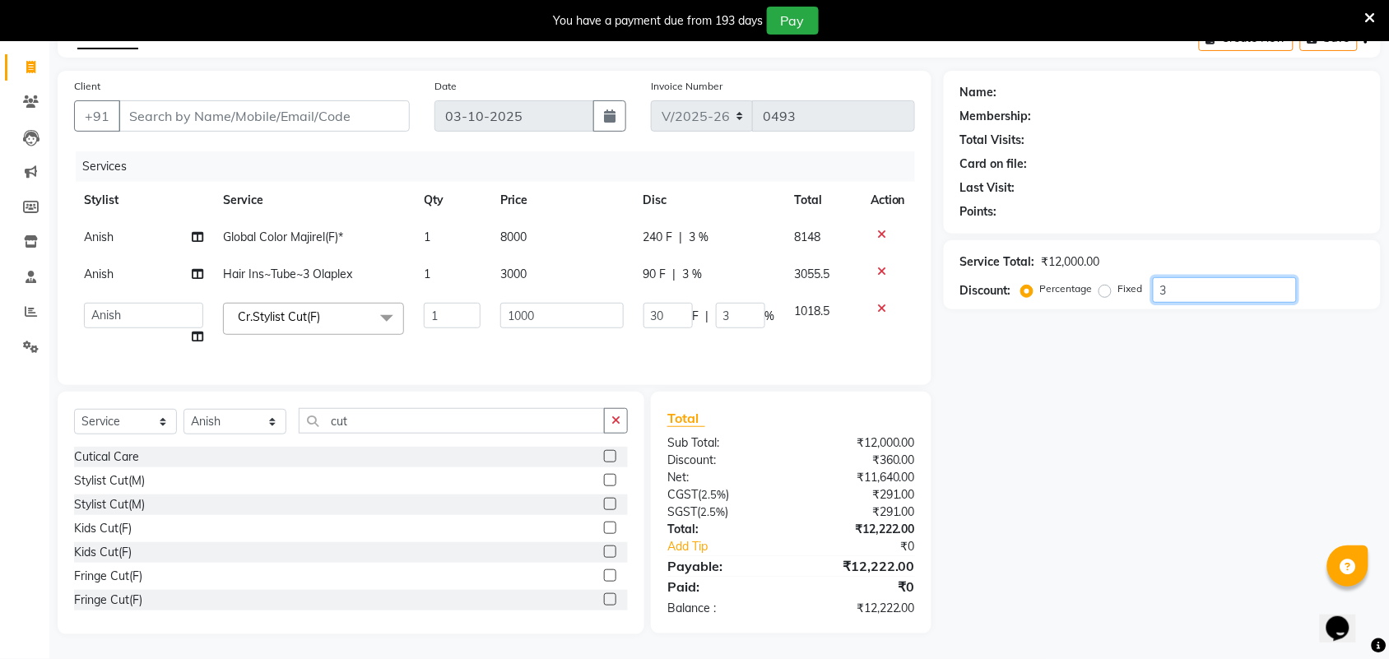
type input "0"
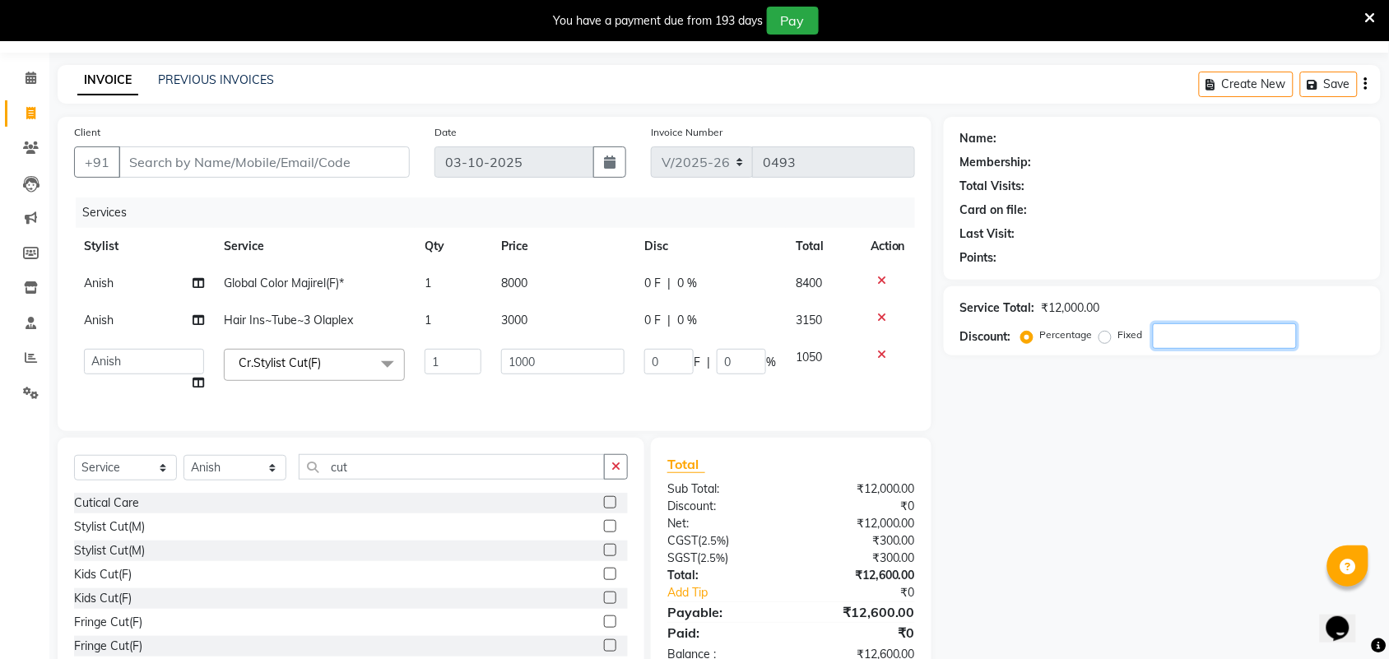
scroll to position [0, 0]
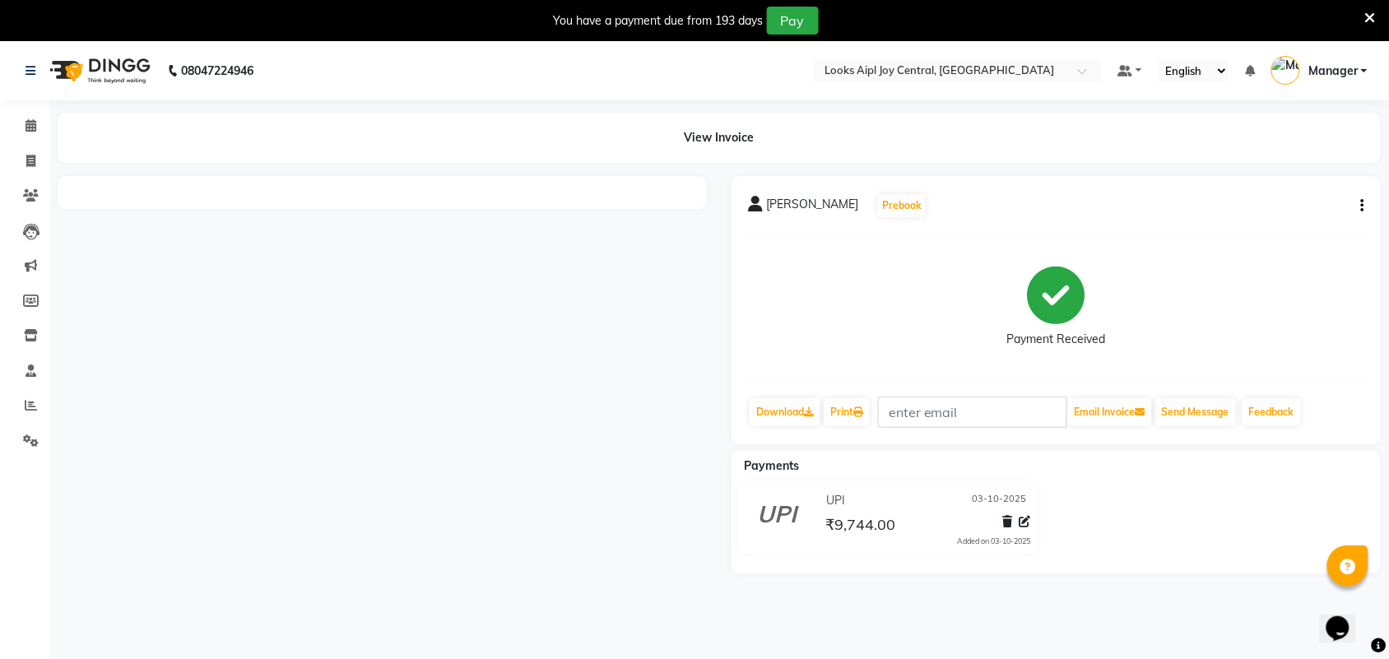
click at [1371, 11] on icon at bounding box center [1370, 18] width 11 height 15
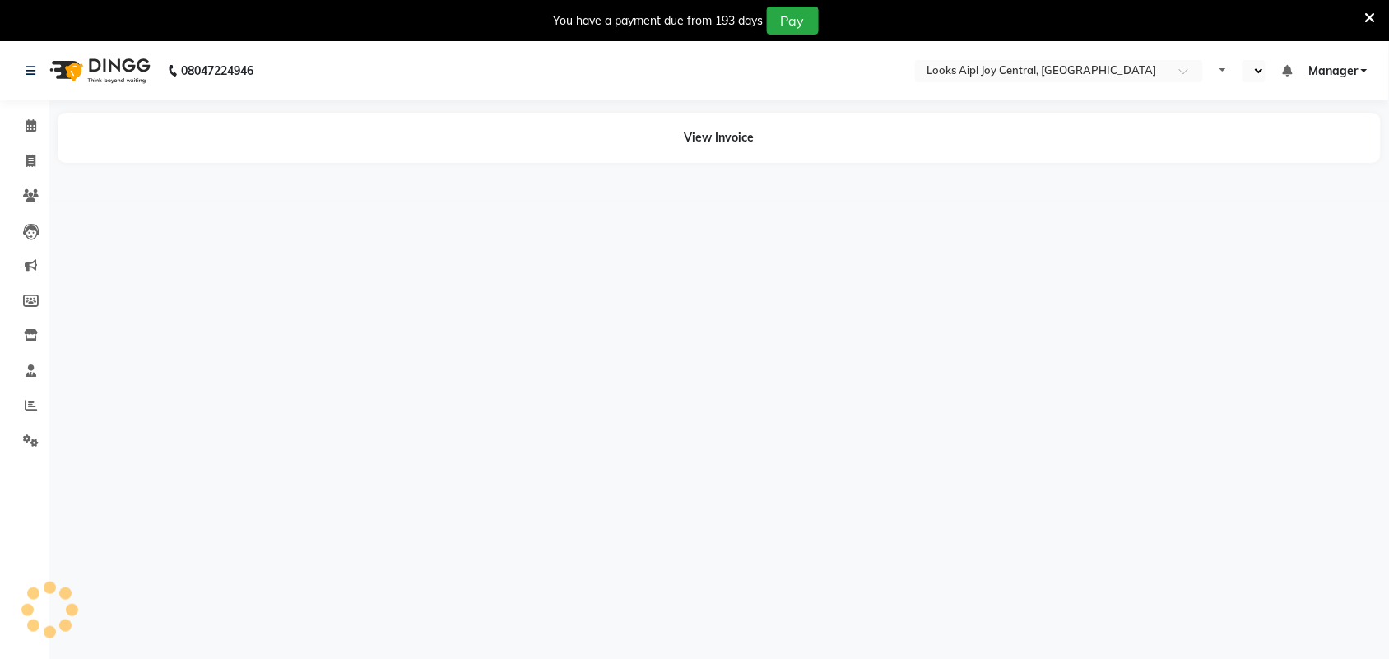
select select "en"
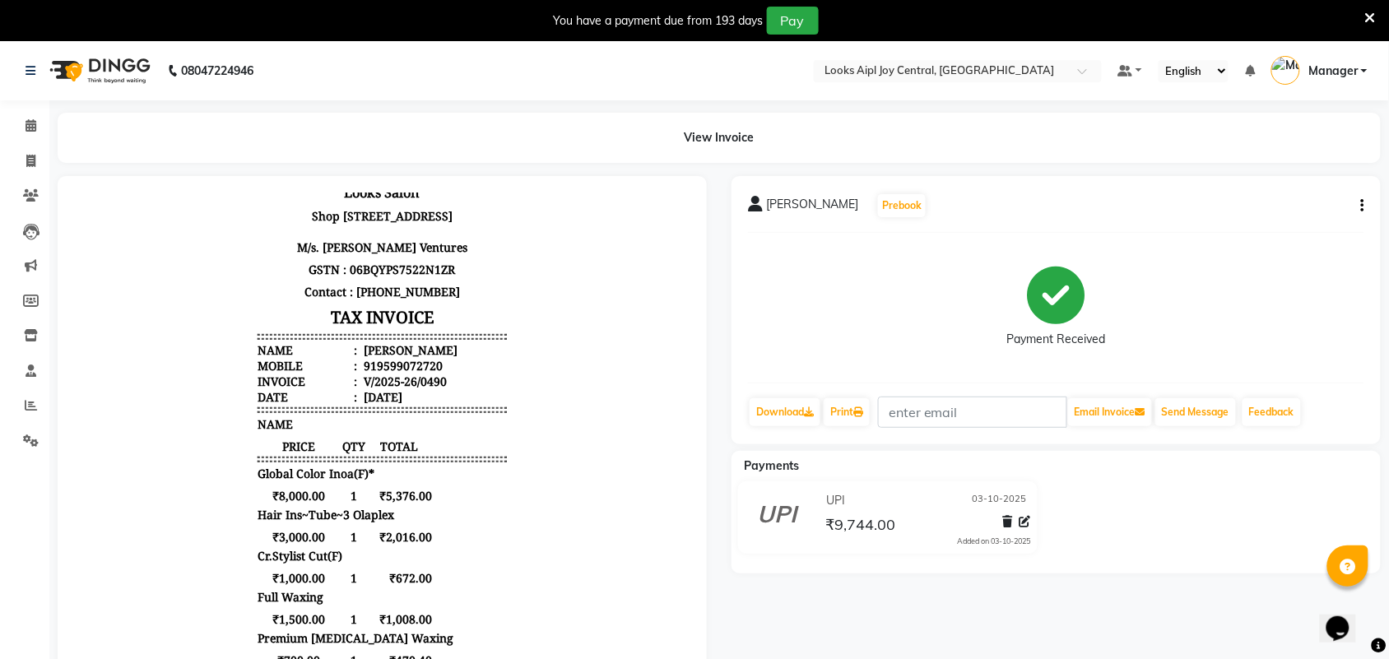
scroll to position [137, 0]
